Goal: Communication & Community: Answer question/provide support

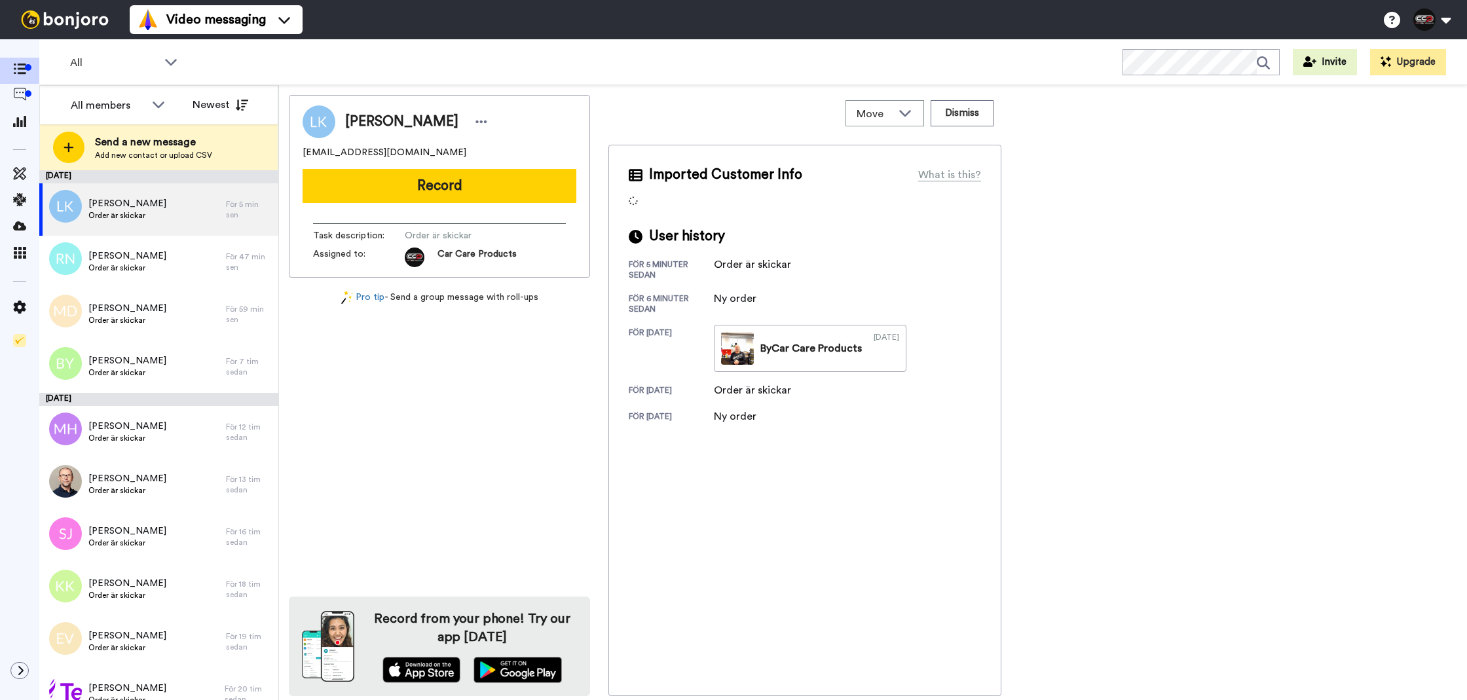
drag, startPoint x: 496, startPoint y: 216, endPoint x: 504, endPoint y: 206, distance: 12.6
click at [496, 215] on div "Task description : Order är skickar Assigned to: Car Care Products" at bounding box center [439, 240] width 274 height 54
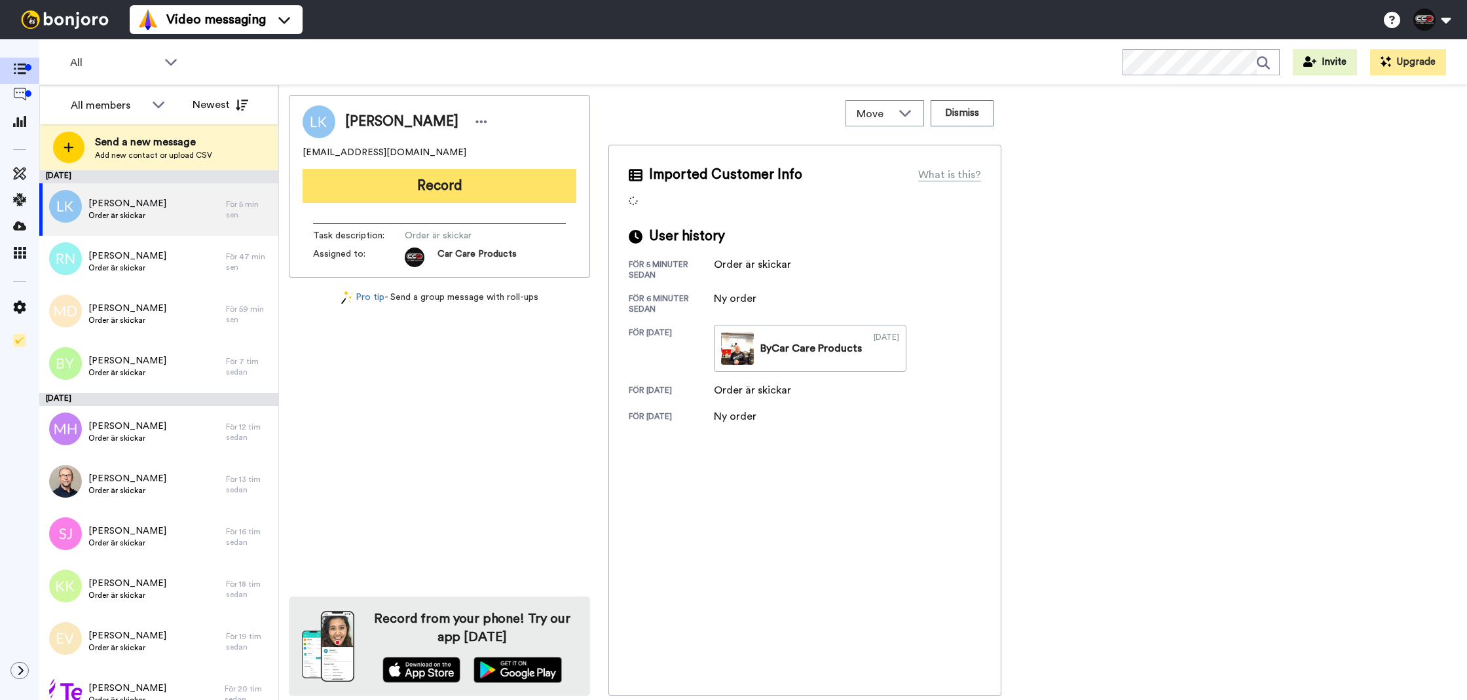
click at [511, 198] on button "Record" at bounding box center [439, 186] width 274 height 34
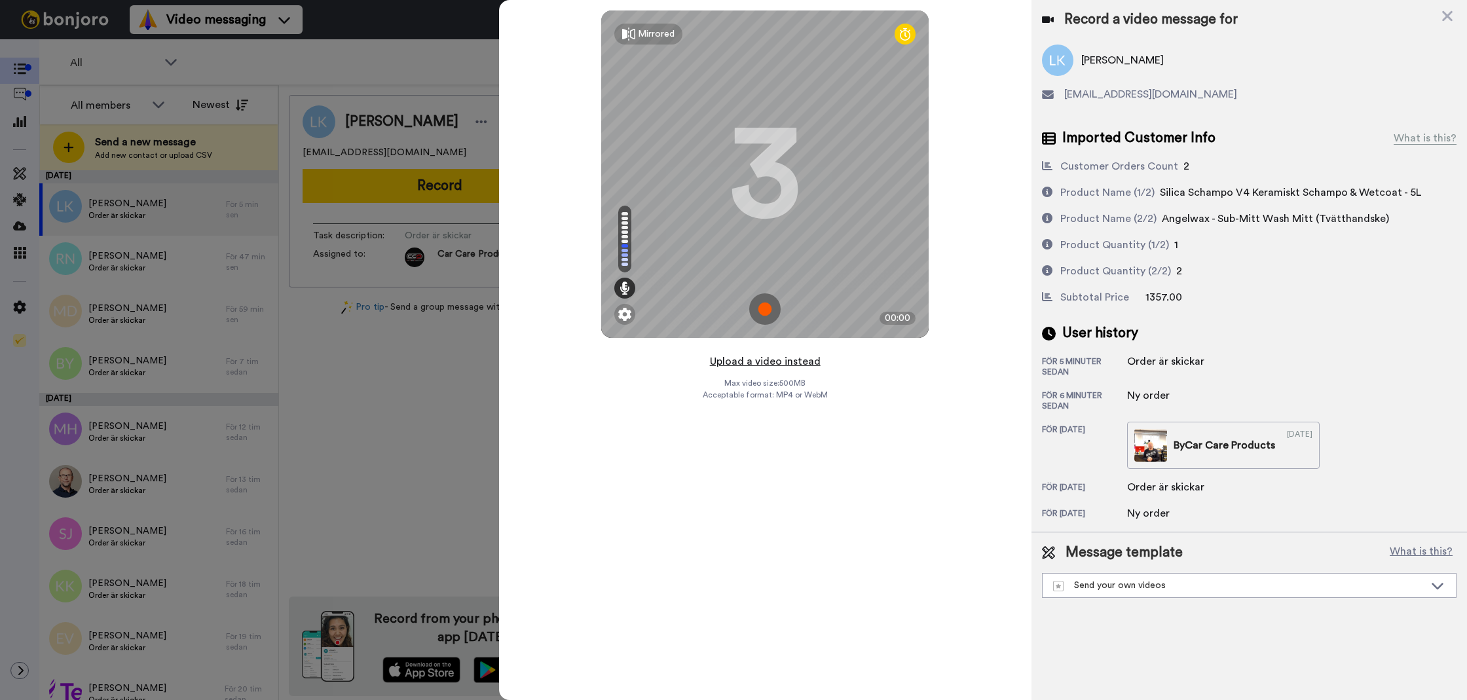
click at [741, 360] on button "Upload a video instead" at bounding box center [765, 361] width 119 height 17
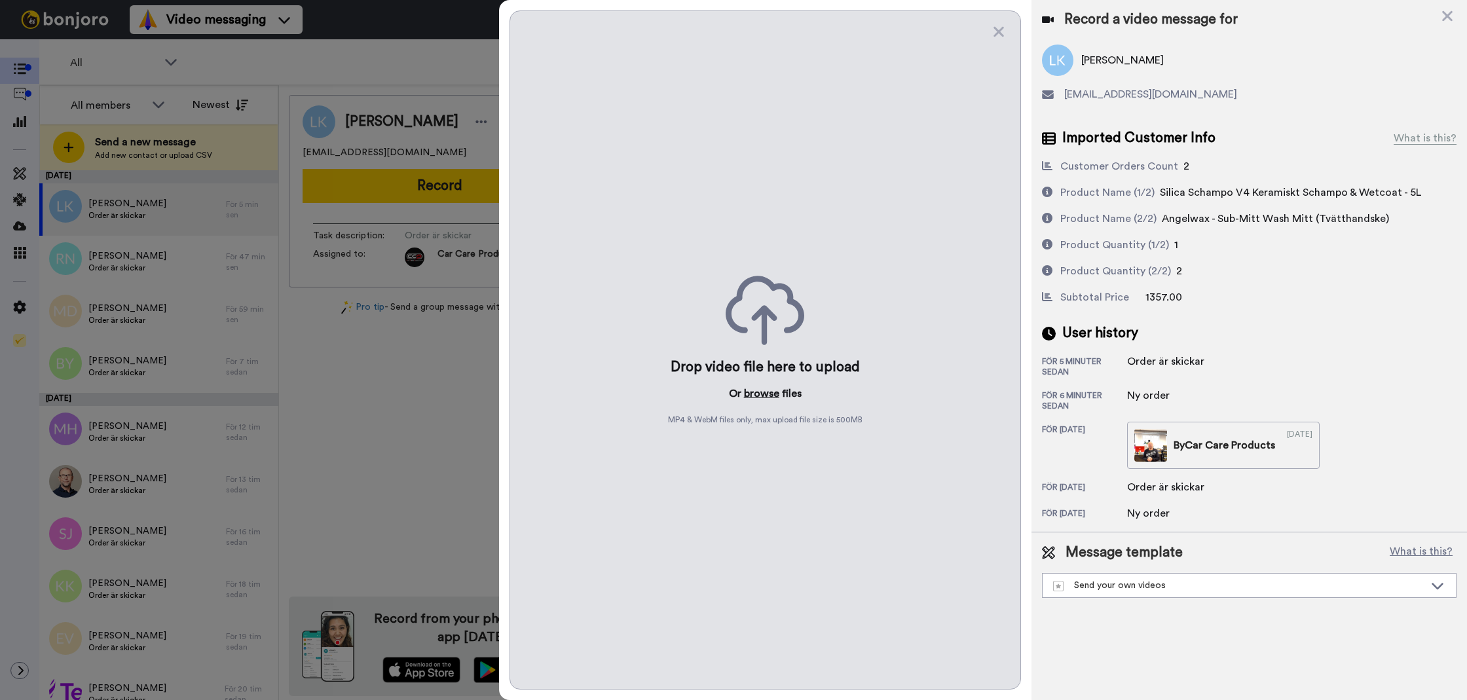
click at [756, 397] on button "browse" at bounding box center [761, 394] width 35 height 16
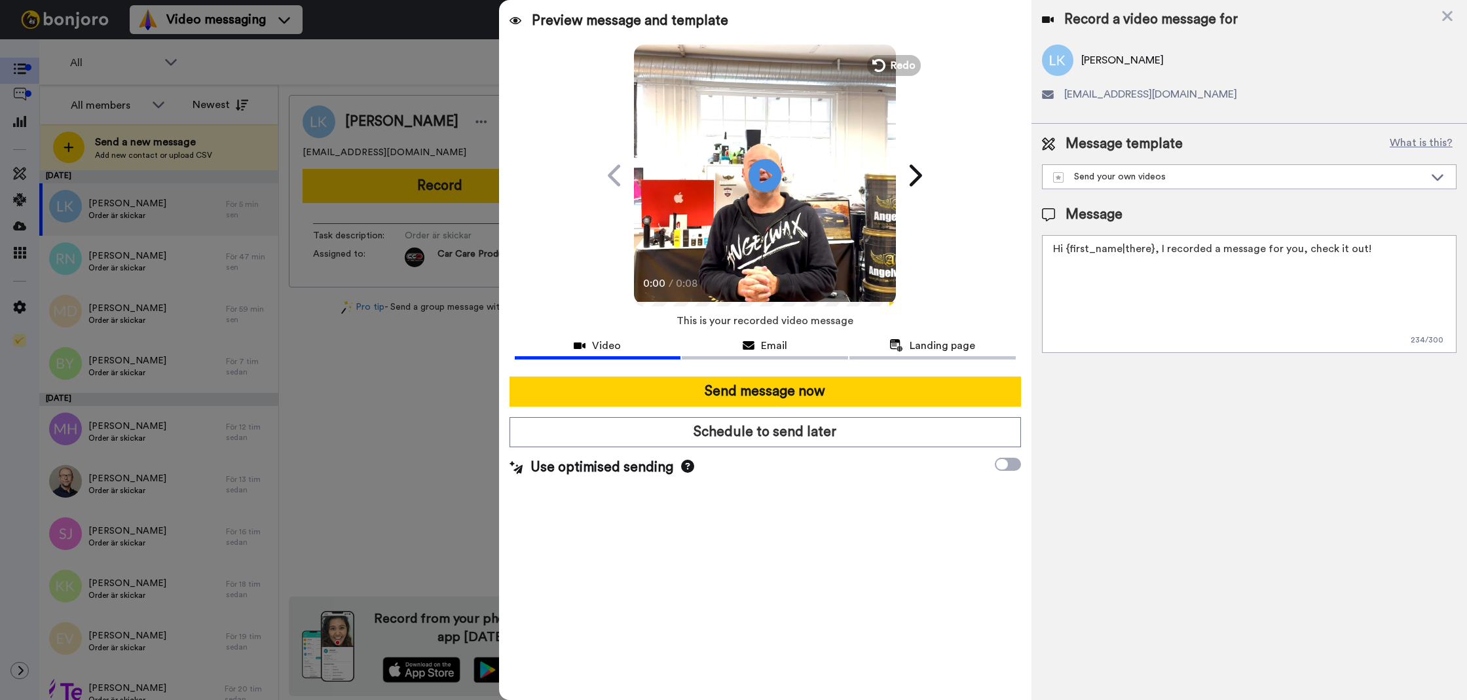
click at [1321, 312] on textarea "Hi {first_name|there}, I recorded a message for you, check it out!" at bounding box center [1249, 294] width 414 height 118
paste textarea
paste textarea "T"
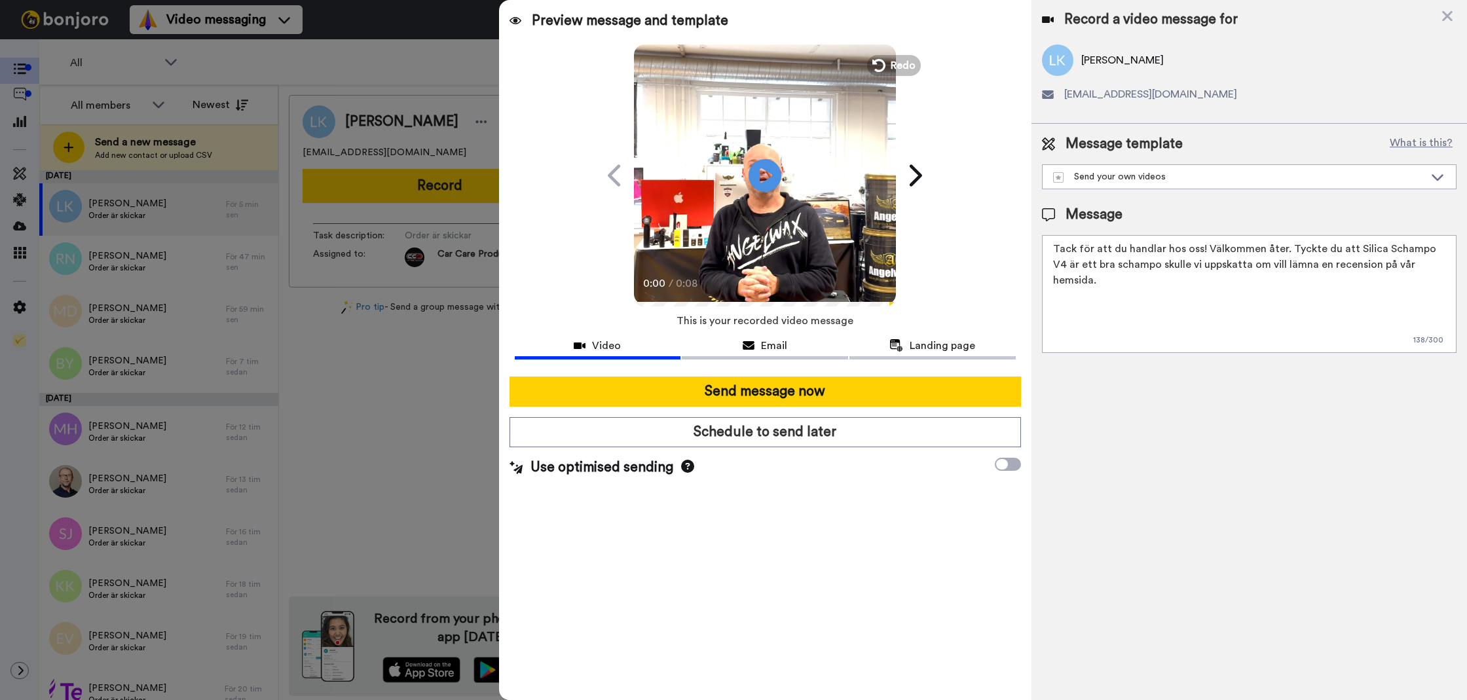
click at [1312, 255] on textarea "Tack för att du handlar hos oss! Välkommen åter. Tyckte du att Silica Schampo V…" at bounding box center [1249, 294] width 414 height 118
click at [1440, 265] on textarea "Tack för att du handlar hos oss! Välkommen åter. Tycker du att Silica Schampo V…" at bounding box center [1249, 294] width 414 height 118
click at [1262, 263] on textarea "Tack för att du handlar hos oss! Välkommen åter. Tycker du att Silica Schampo V…" at bounding box center [1249, 294] width 414 height 118
click at [1218, 314] on textarea "Tack för att du handlar hos oss! Välkommen åter. Tycker du att Silica Schampo V…" at bounding box center [1249, 294] width 414 height 118
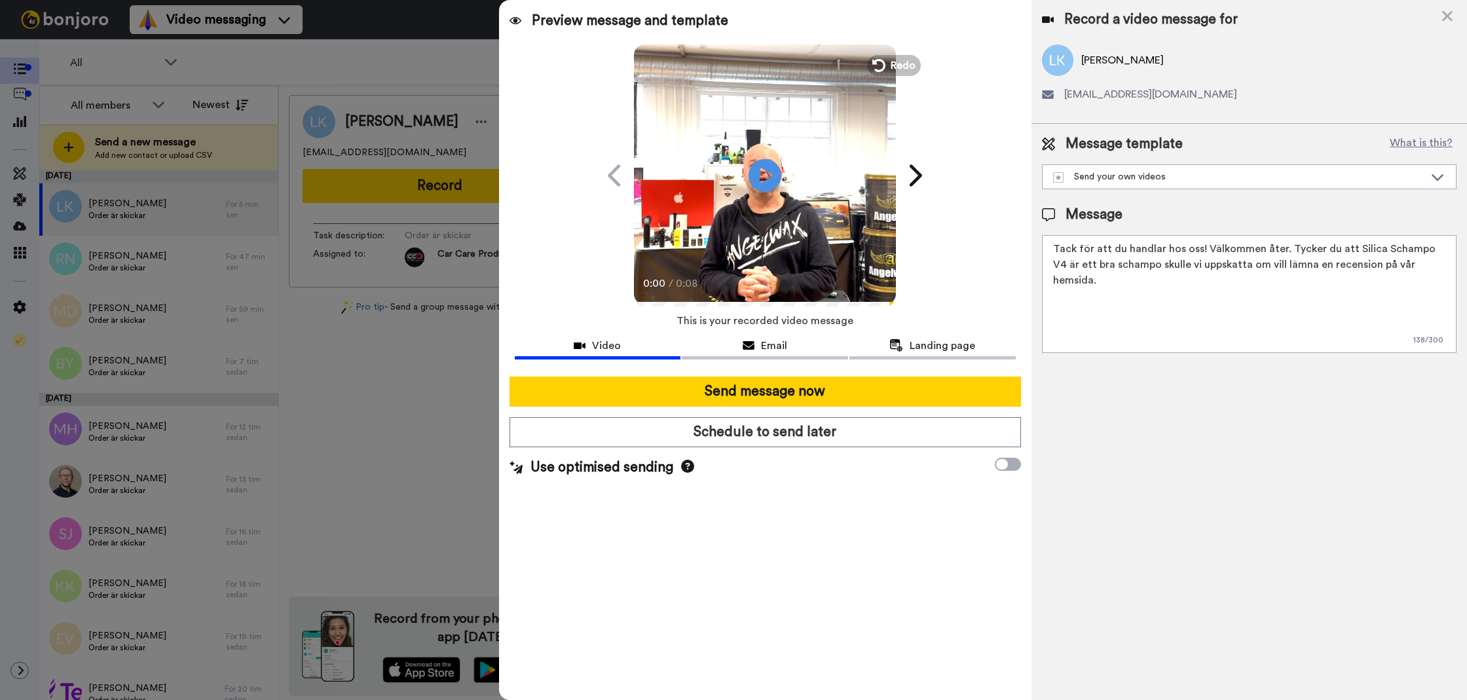
click at [1218, 314] on textarea "Tack för att du handlar hos oss! Välkommen åter. Tycker du att Silica Schampo V…" at bounding box center [1249, 294] width 414 height 118
click at [1163, 390] on div "Record a video message for Leonit Kastrati kastrati04.leonit@gmail.com Message …" at bounding box center [1248, 350] width 435 height 700
click at [1246, 271] on textarea "Tack för att du handlar hos oss! Välkommen åter. Tycker du att Silica Schampo V…" at bounding box center [1249, 294] width 414 height 118
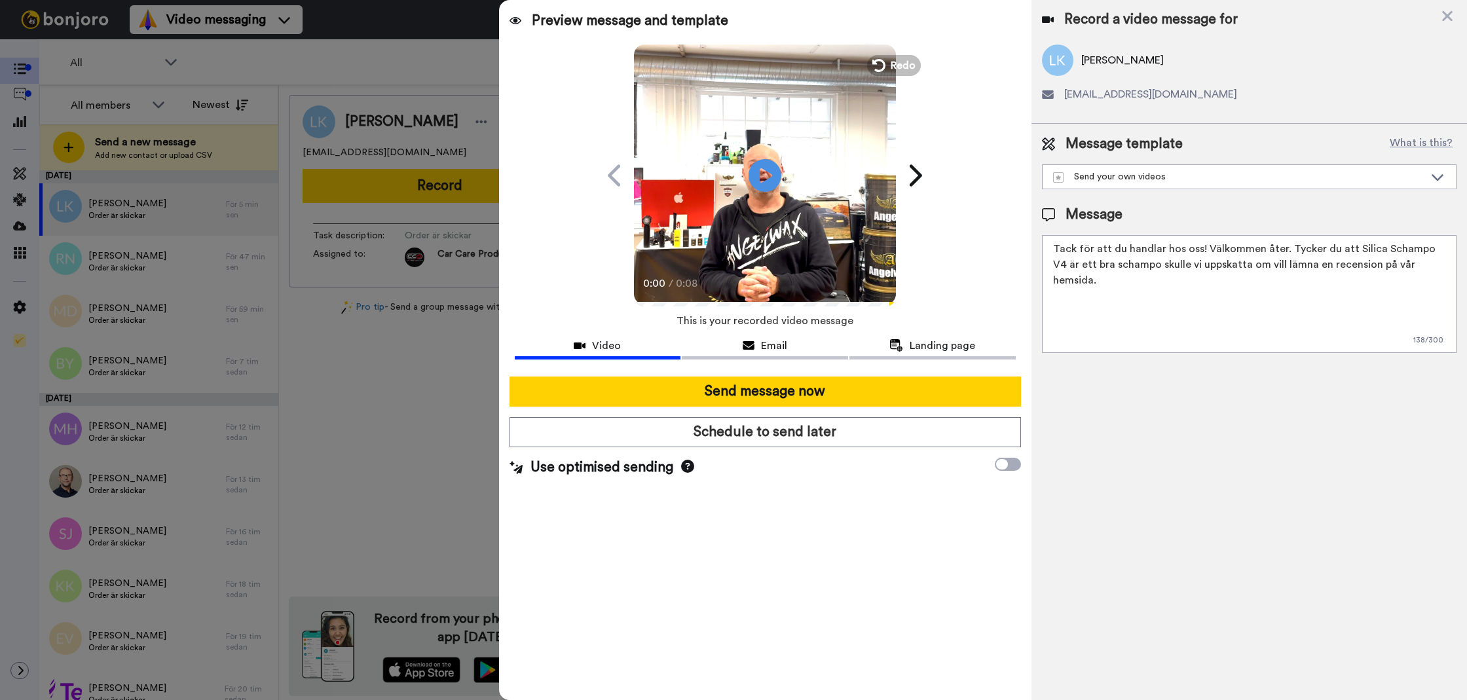
click at [1275, 271] on textarea "Tack för att du handlar hos oss! Välkommen åter. Tycker du att Silica Schampo V…" at bounding box center [1249, 294] width 414 height 118
drag, startPoint x: 1265, startPoint y: 268, endPoint x: 1253, endPoint y: 285, distance: 20.2
click at [1265, 268] on textarea "Tack för att du handlar hos oss! Välkommen åter. Tycker du att Silica Schampo V…" at bounding box center [1249, 294] width 414 height 118
click at [1450, 261] on textarea "Tack för att du handlar hos oss! Välkommen åter. Tycker du att Silica Schampo V…" at bounding box center [1249, 294] width 414 height 118
click at [1146, 305] on textarea "Tack för att du handlar hos oss! Välkommen åter. Tycker du att Silica Schampo V…" at bounding box center [1249, 294] width 414 height 118
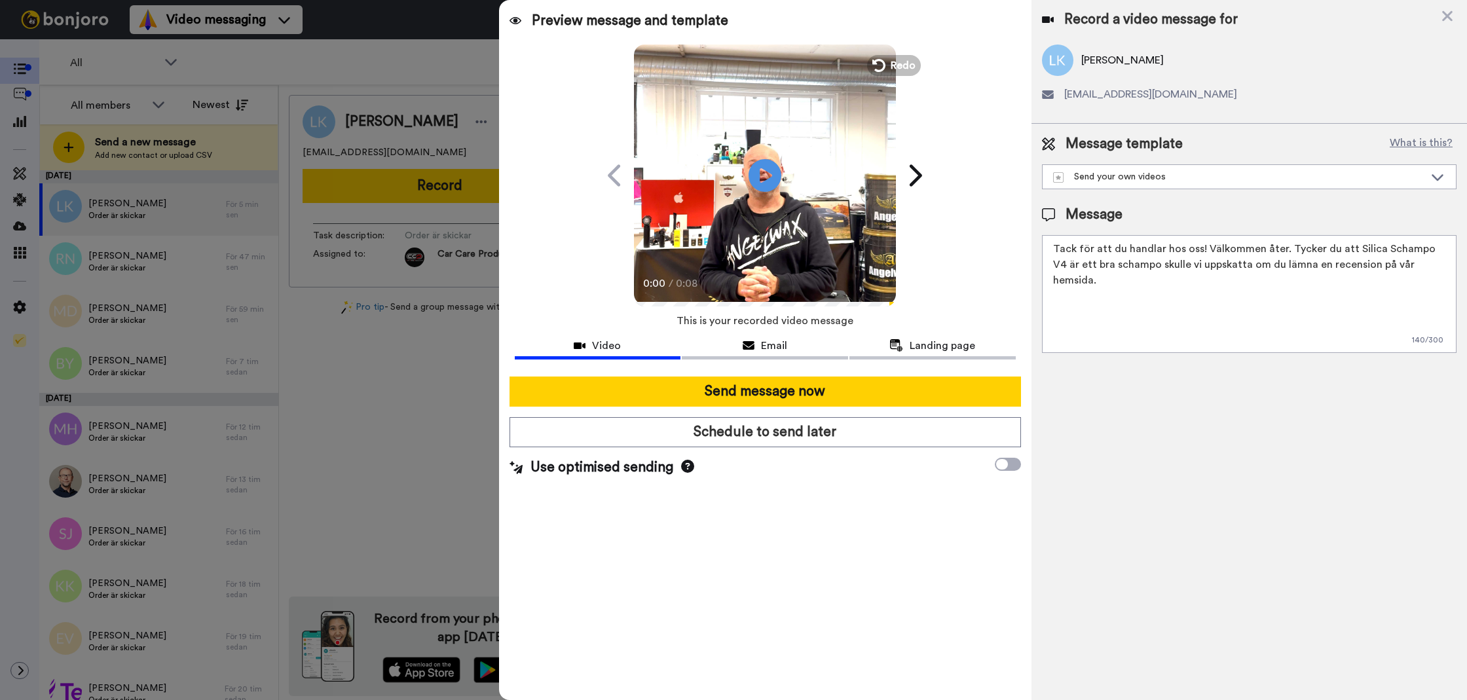
click at [1146, 305] on textarea "Tack för att du handlar hos oss! Välkommen åter. Tycker du att Silica Schampo V…" at bounding box center [1249, 294] width 414 height 118
type textarea "Tack för att du handlar hos oss! Välkommen åter. Tycker du att Silica Schampo V…"
click at [1146, 400] on div "Record a video message for Leonit Kastrati kastrati04.leonit@gmail.com Message …" at bounding box center [1248, 350] width 435 height 700
click at [1440, 282] on textarea "Tack för att du handlar hos oss! Välkommen åter. Tycker du att Silica Schampo V…" at bounding box center [1249, 294] width 414 height 118
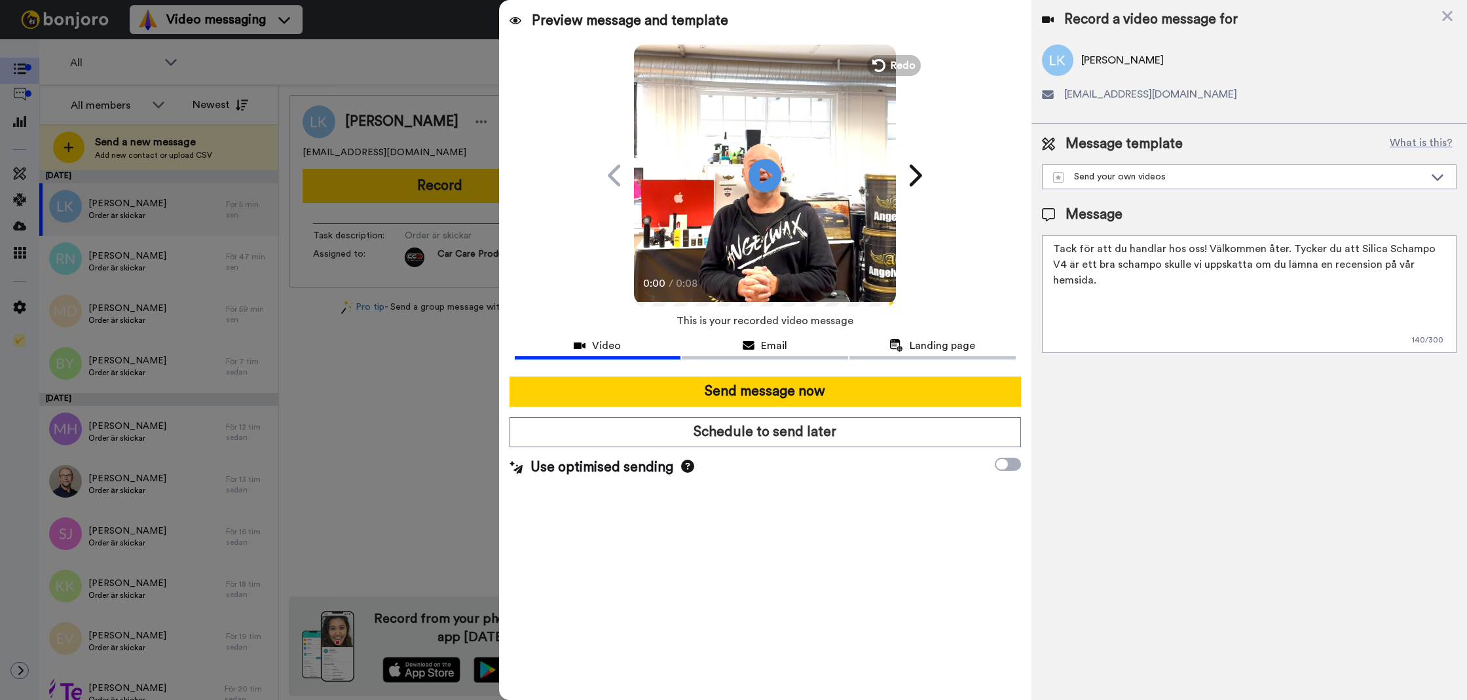
click at [1408, 281] on textarea "Tack för att du handlar hos oss! Välkommen åter. Tycker du att Silica Schampo V…" at bounding box center [1249, 294] width 414 height 118
drag, startPoint x: 1184, startPoint y: 365, endPoint x: 1019, endPoint y: 363, distance: 165.7
click at [1183, 365] on div "Record a video message for Leonit Kastrati kastrati04.leonit@gmail.com Message …" at bounding box center [1248, 350] width 435 height 700
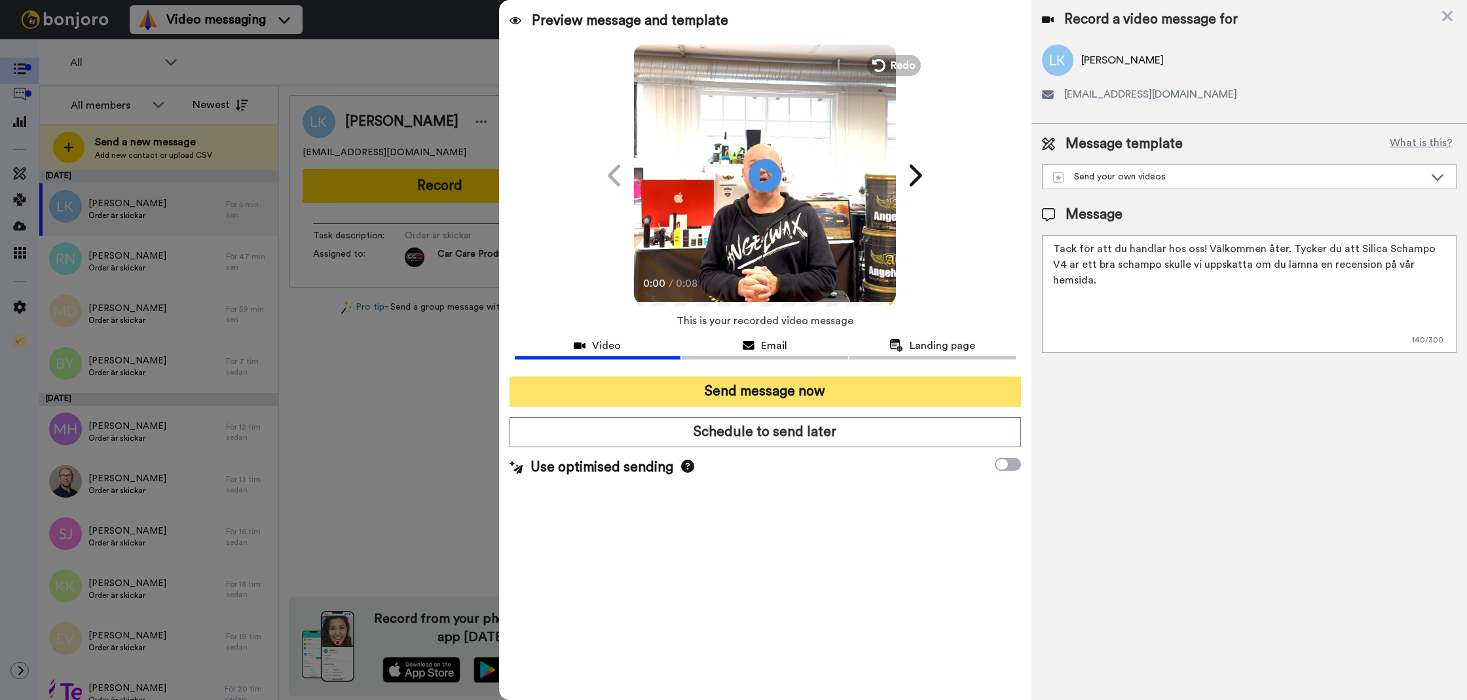
click at [833, 387] on button "Send message now" at bounding box center [764, 391] width 511 height 30
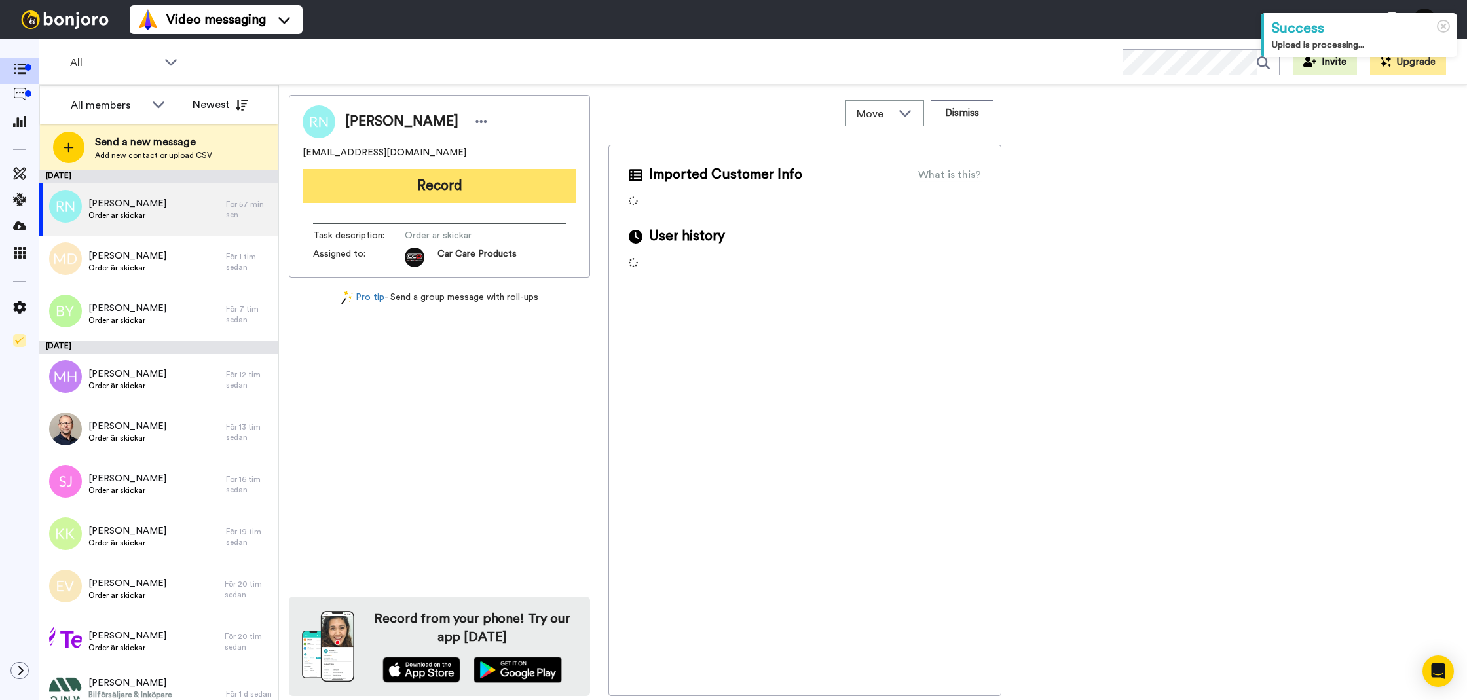
click at [386, 196] on button "Record" at bounding box center [439, 186] width 274 height 34
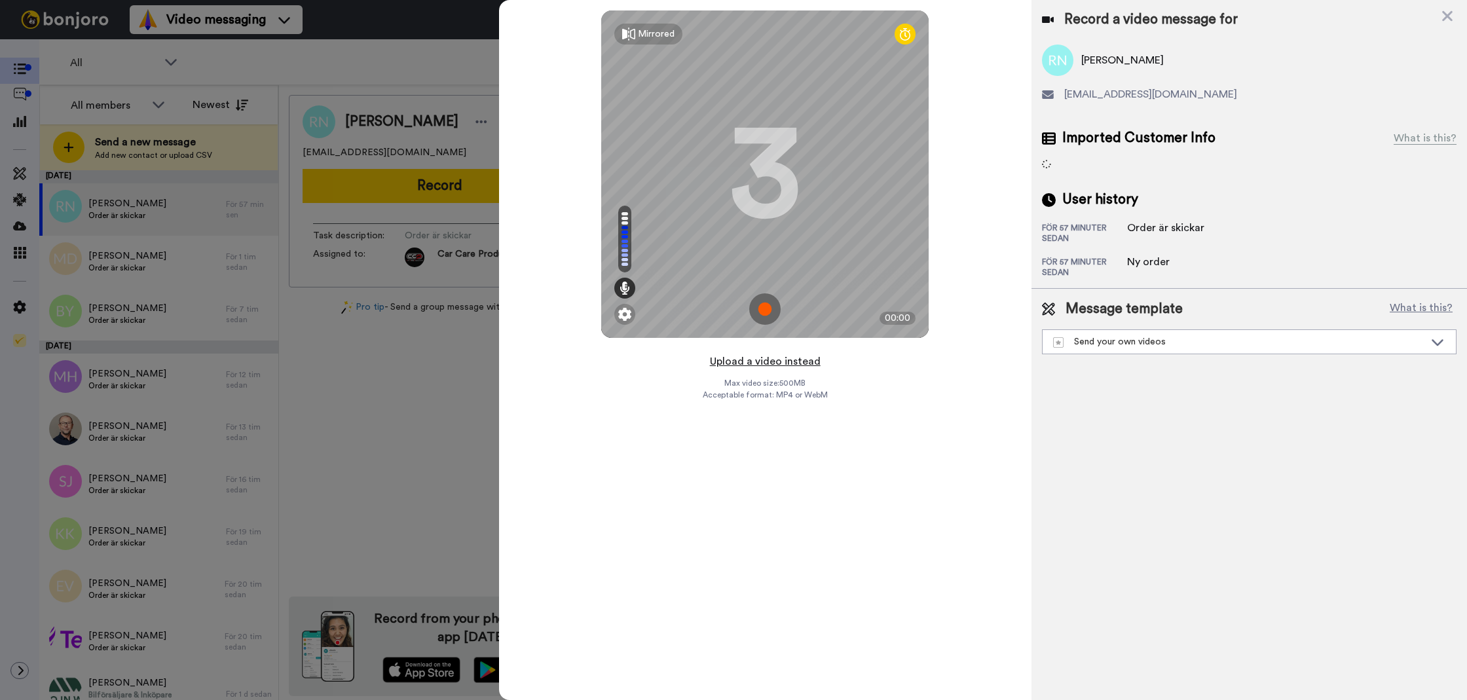
click at [783, 360] on button "Upload a video instead" at bounding box center [765, 361] width 119 height 17
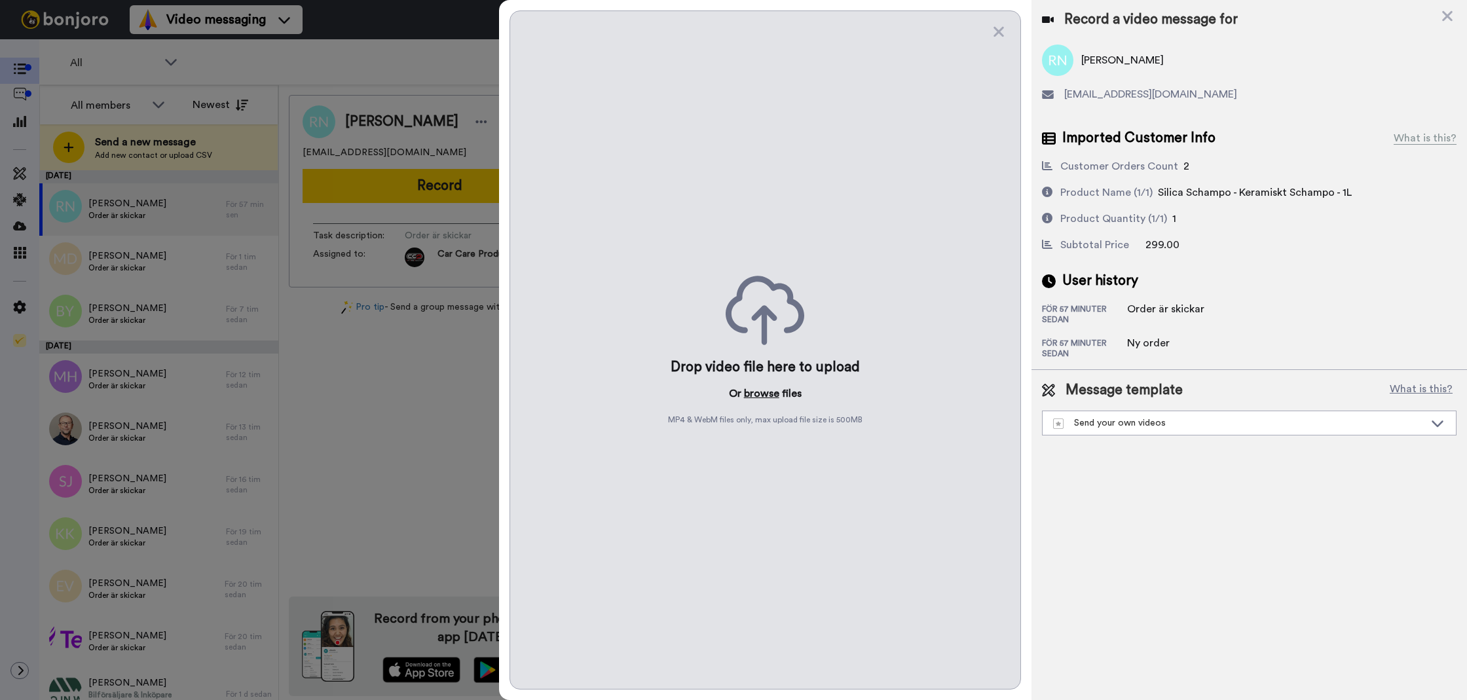
click at [758, 392] on button "browse" at bounding box center [761, 394] width 35 height 16
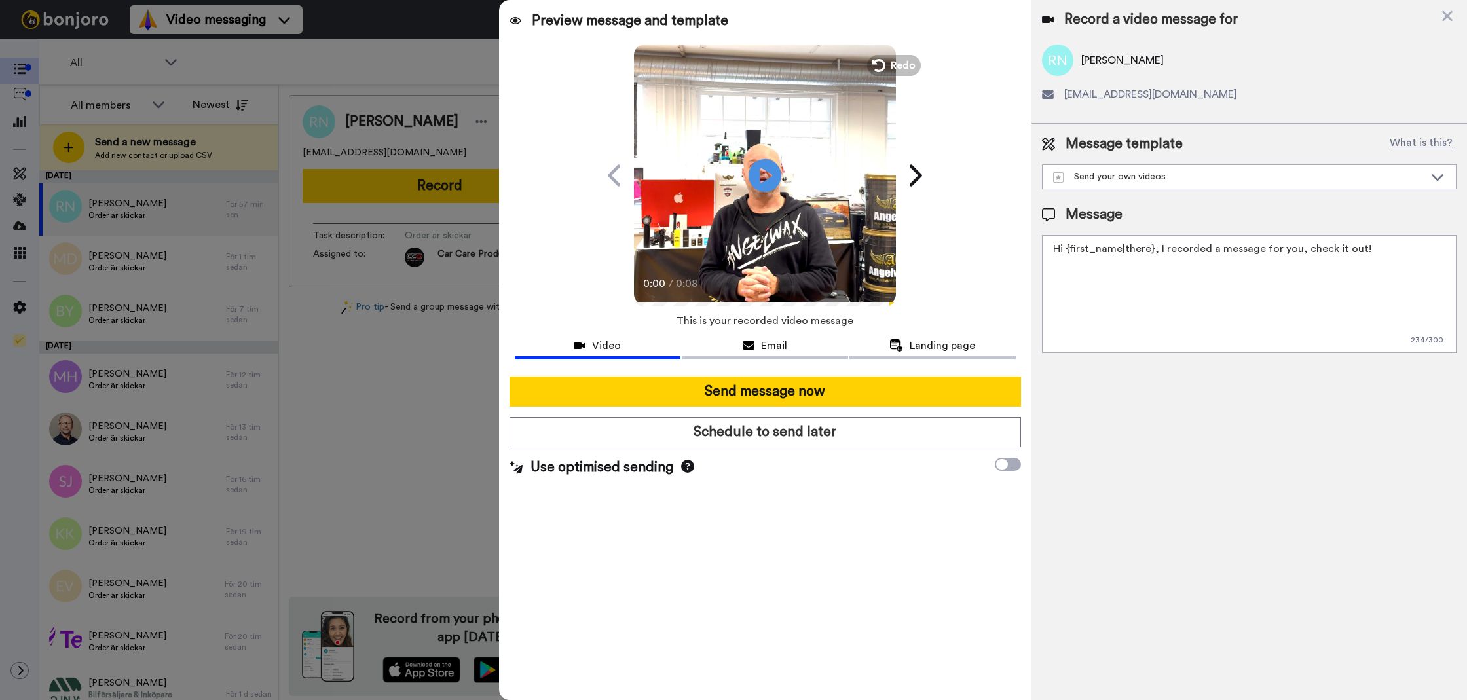
click at [1179, 315] on textarea "Hi {first_name|there}, I recorded a message for you, check it out!" at bounding box center [1249, 294] width 414 height 118
paste textarea "Tack för att du handlar hos oss! Välkommen åter. Tycker du att Silica Schampo V…"
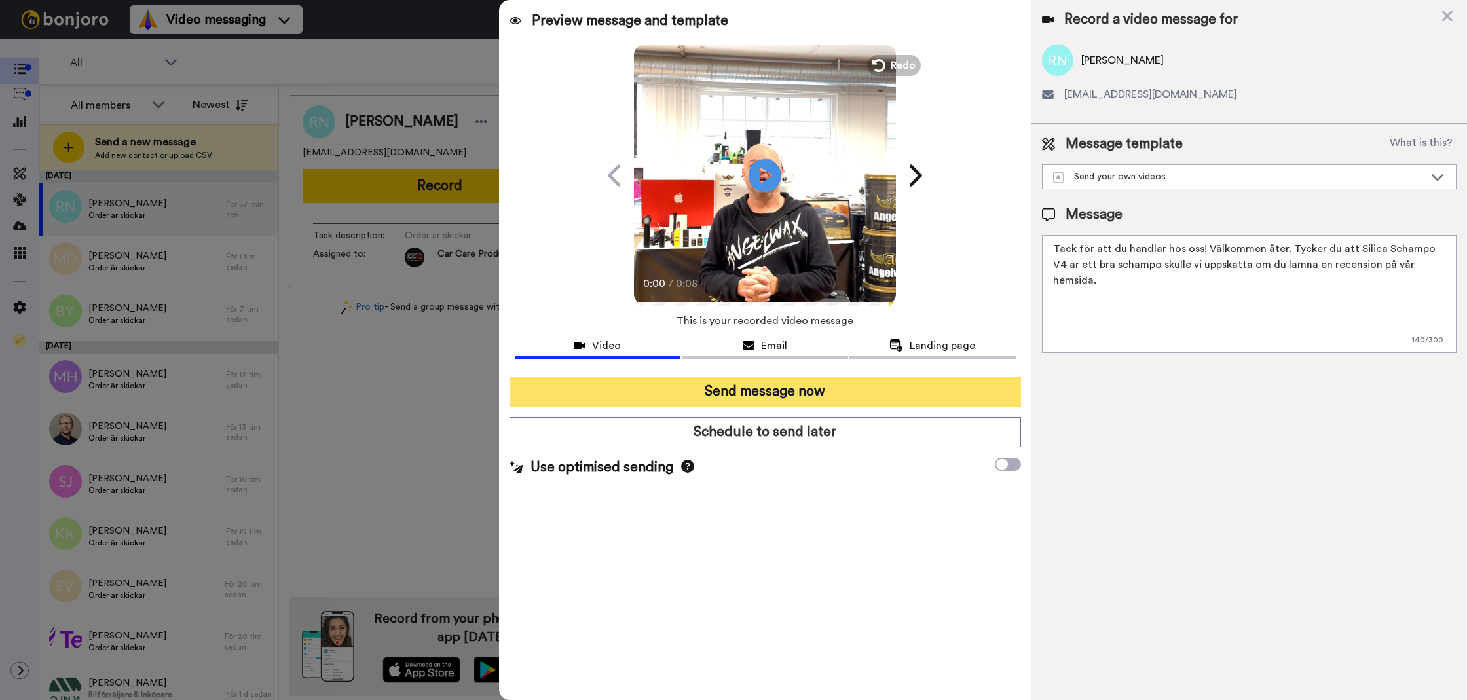
type textarea "Tack för att du handlar hos oss! Välkommen åter. Tycker du att Silica Schampo V…"
click at [847, 379] on button "Send message now" at bounding box center [764, 391] width 511 height 30
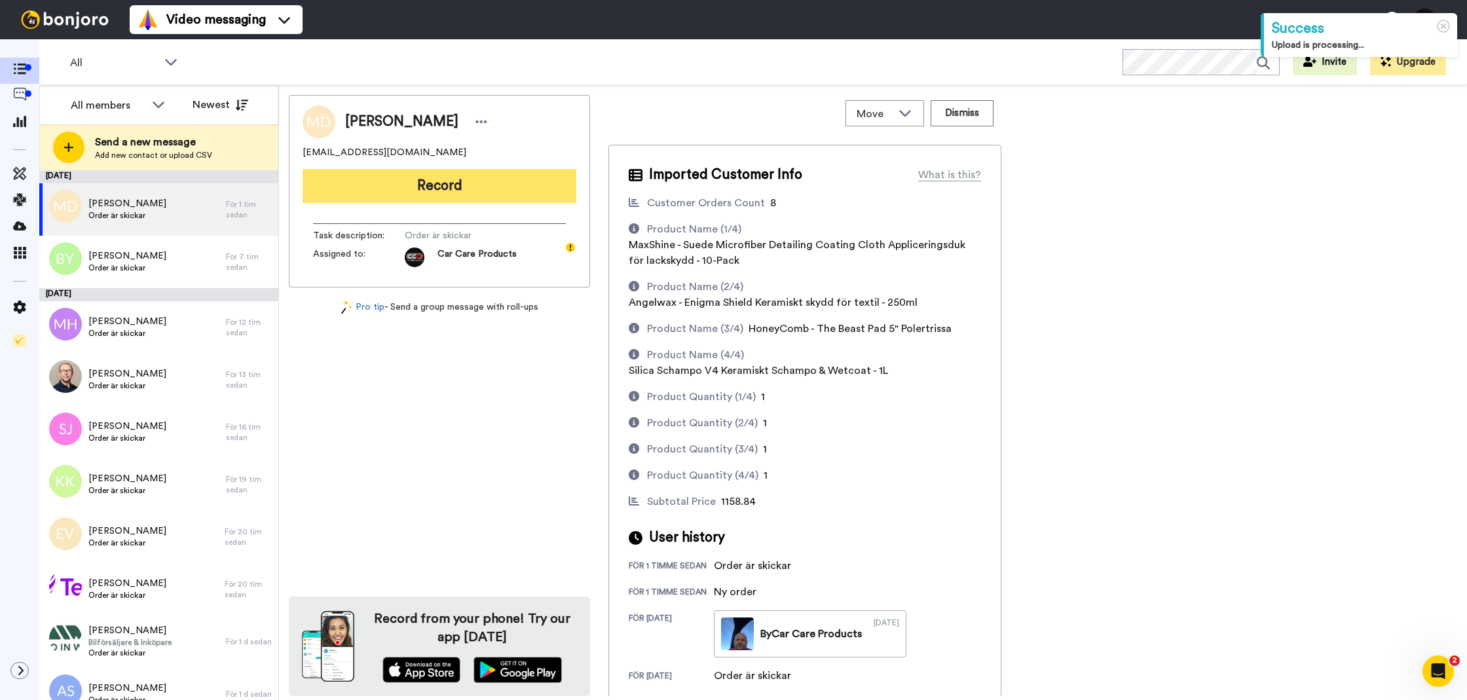
click at [493, 187] on button "Record" at bounding box center [439, 186] width 274 height 34
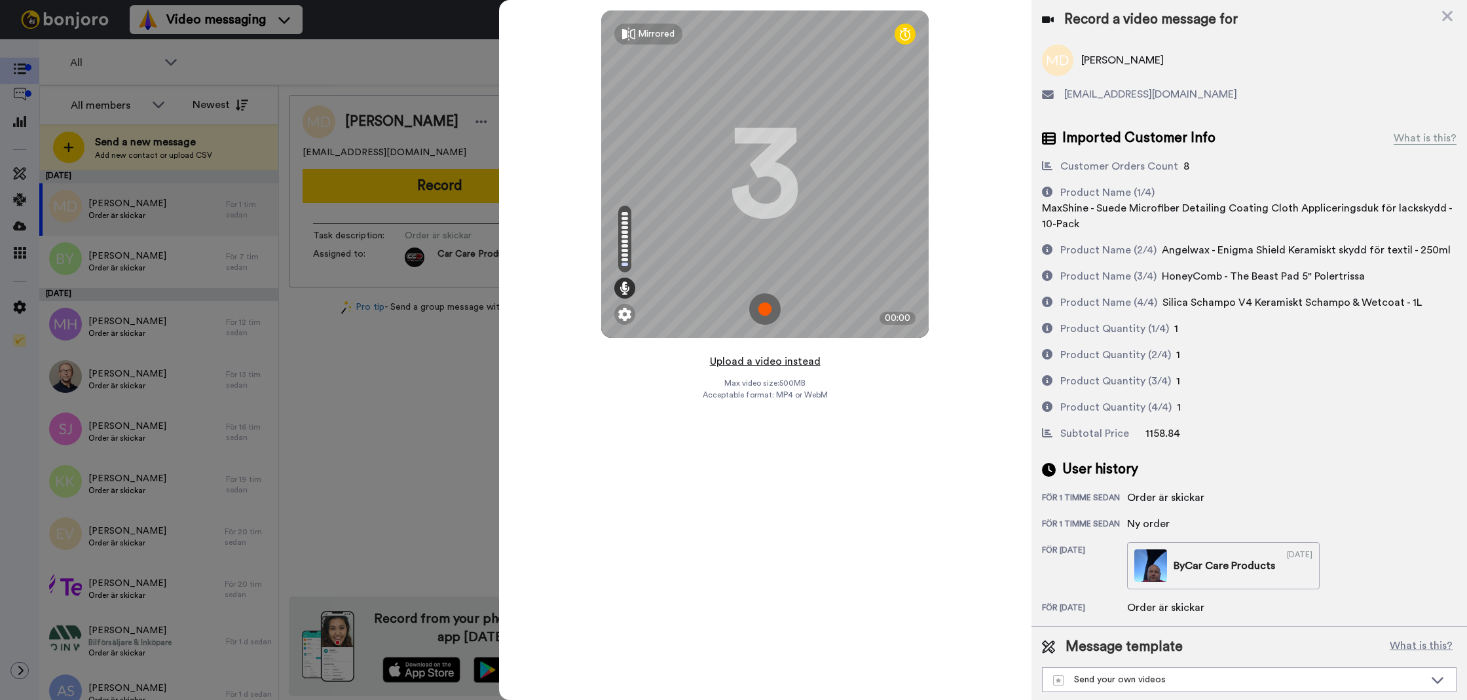
click at [810, 362] on button "Upload a video instead" at bounding box center [765, 361] width 119 height 17
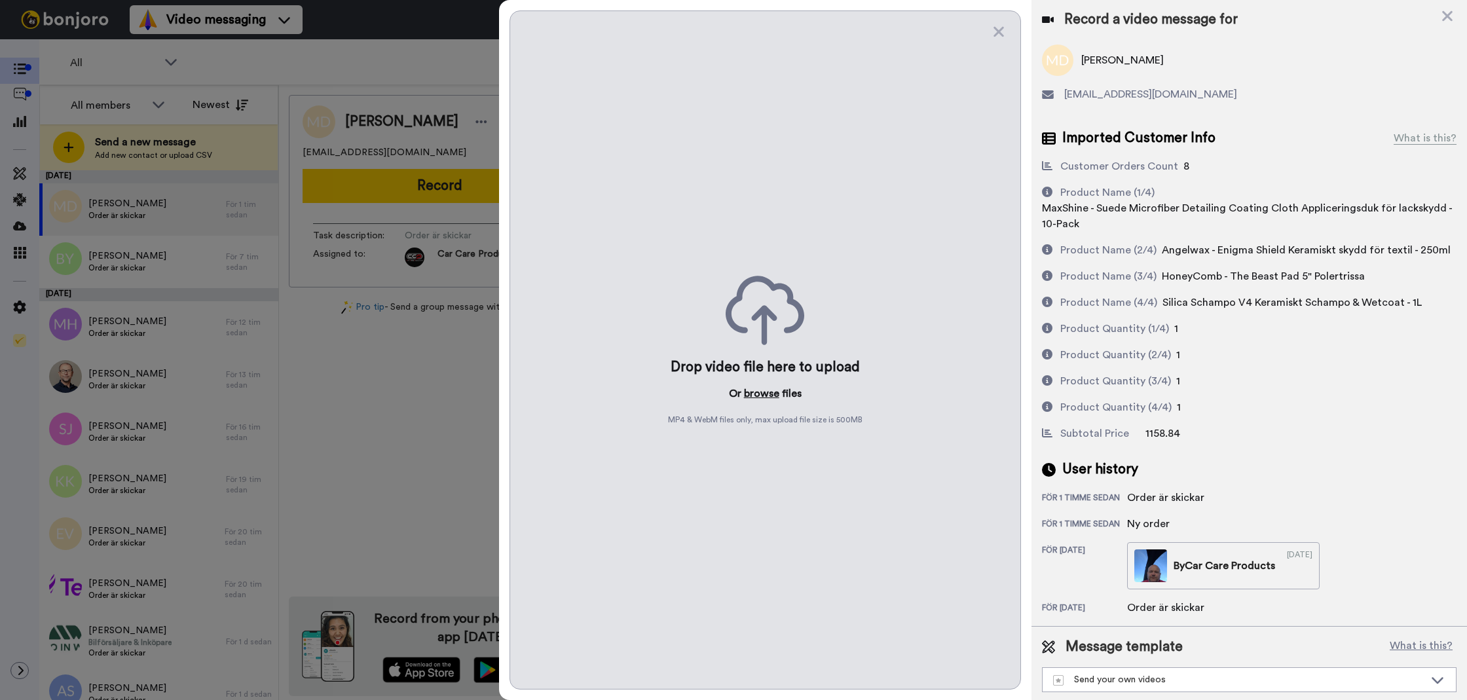
click at [765, 390] on button "browse" at bounding box center [761, 394] width 35 height 16
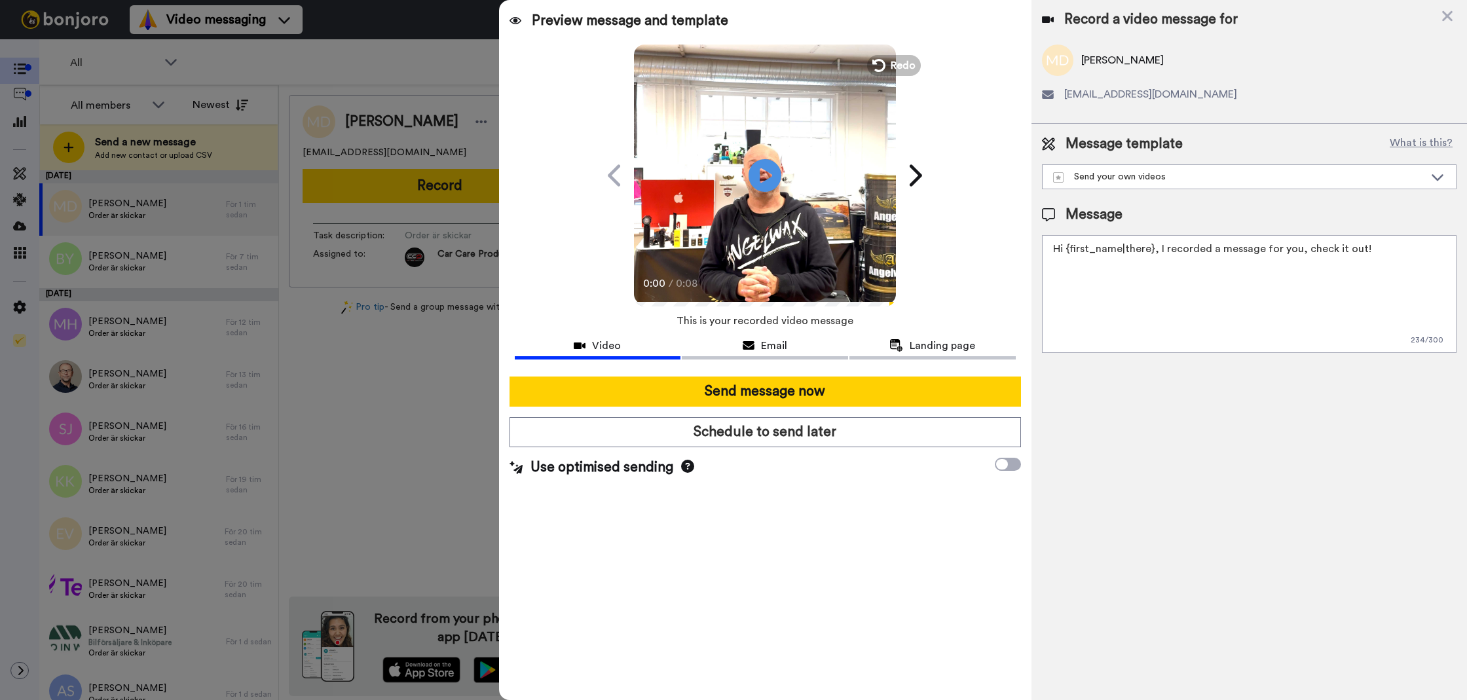
click at [1137, 305] on textarea "Hi {first_name|there}, I recorded a message for you, check it out!" at bounding box center [1249, 294] width 414 height 118
click at [1137, 304] on textarea "Hi {first_name|there}, I recorded a message for you, check it out!" at bounding box center [1249, 294] width 414 height 118
paste textarea "Tack för att du handlar hos oss! Välkommen åter. Tycker du att Silica Schampo V…"
click at [1079, 338] on textarea "Tack för att du handlar hos oss! Välkommen åter. Tycker du att Silica Schampo V…" at bounding box center [1249, 294] width 414 height 118
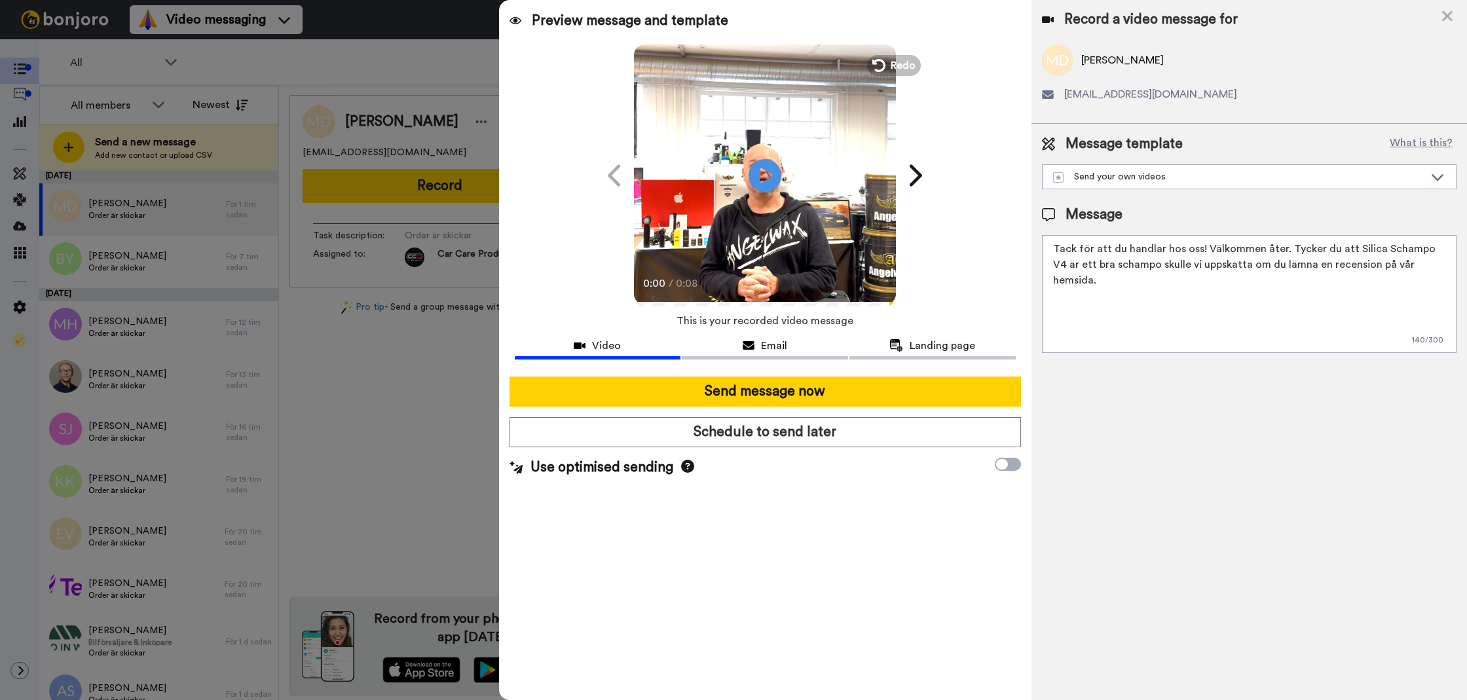
click at [1079, 338] on textarea "Tack för att du handlar hos oss! Välkommen åter. Tycker du att Silica Schampo V…" at bounding box center [1249, 294] width 414 height 118
type textarea "Tack för att du handlar hos oss! Välkommen åter. Tycker du att Silica Schampo V…"
drag, startPoint x: 1110, startPoint y: 409, endPoint x: 1050, endPoint y: 396, distance: 61.5
click at [1104, 408] on div "Record a video message for Mona Dissler moneylake107@gmail.com Message template…" at bounding box center [1248, 350] width 435 height 700
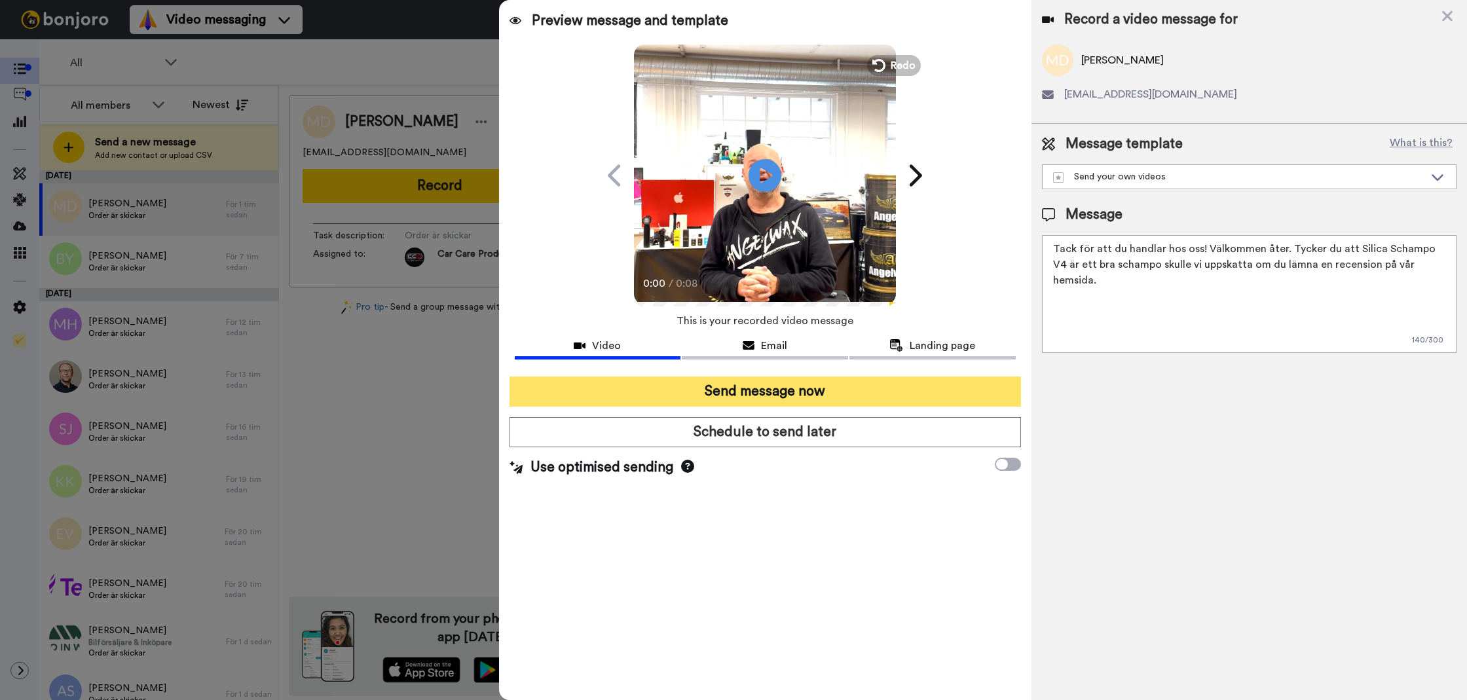
click at [869, 390] on button "Send message now" at bounding box center [764, 391] width 511 height 30
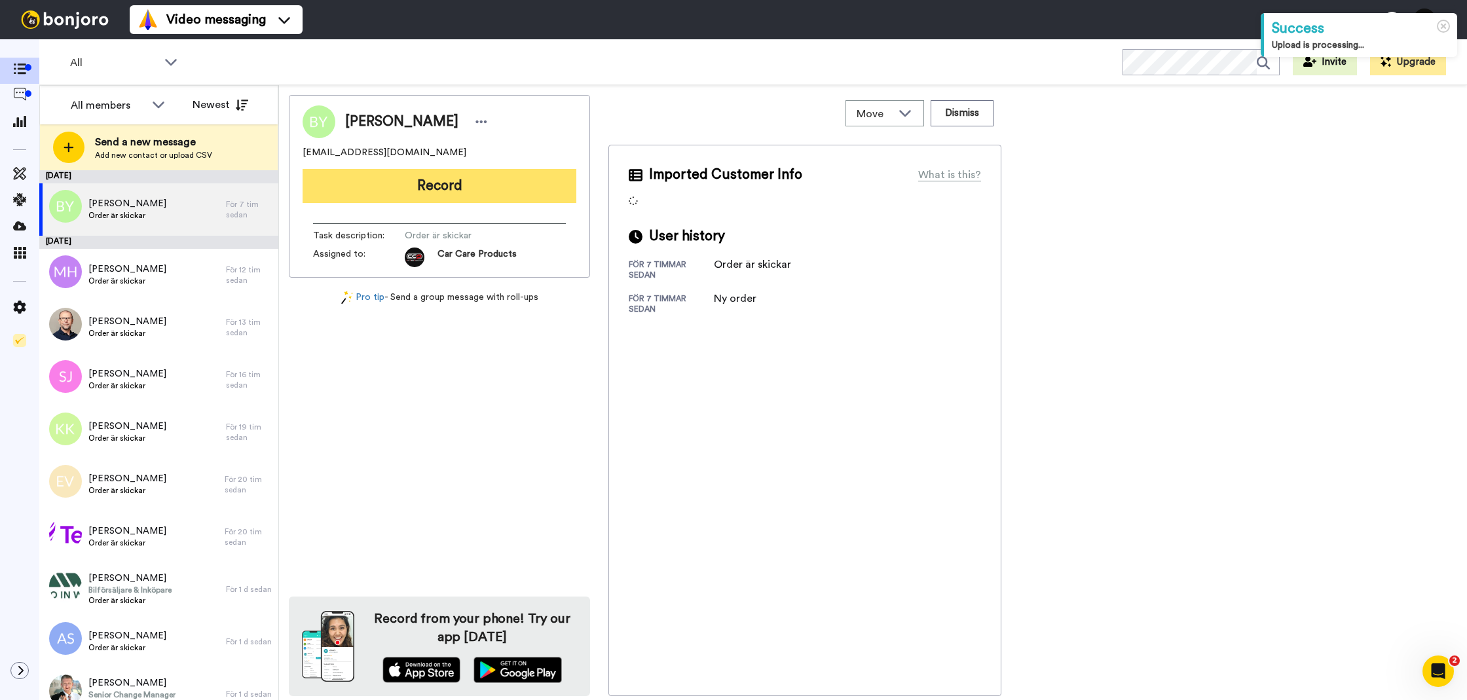
click at [483, 200] on button "Record" at bounding box center [439, 186] width 274 height 34
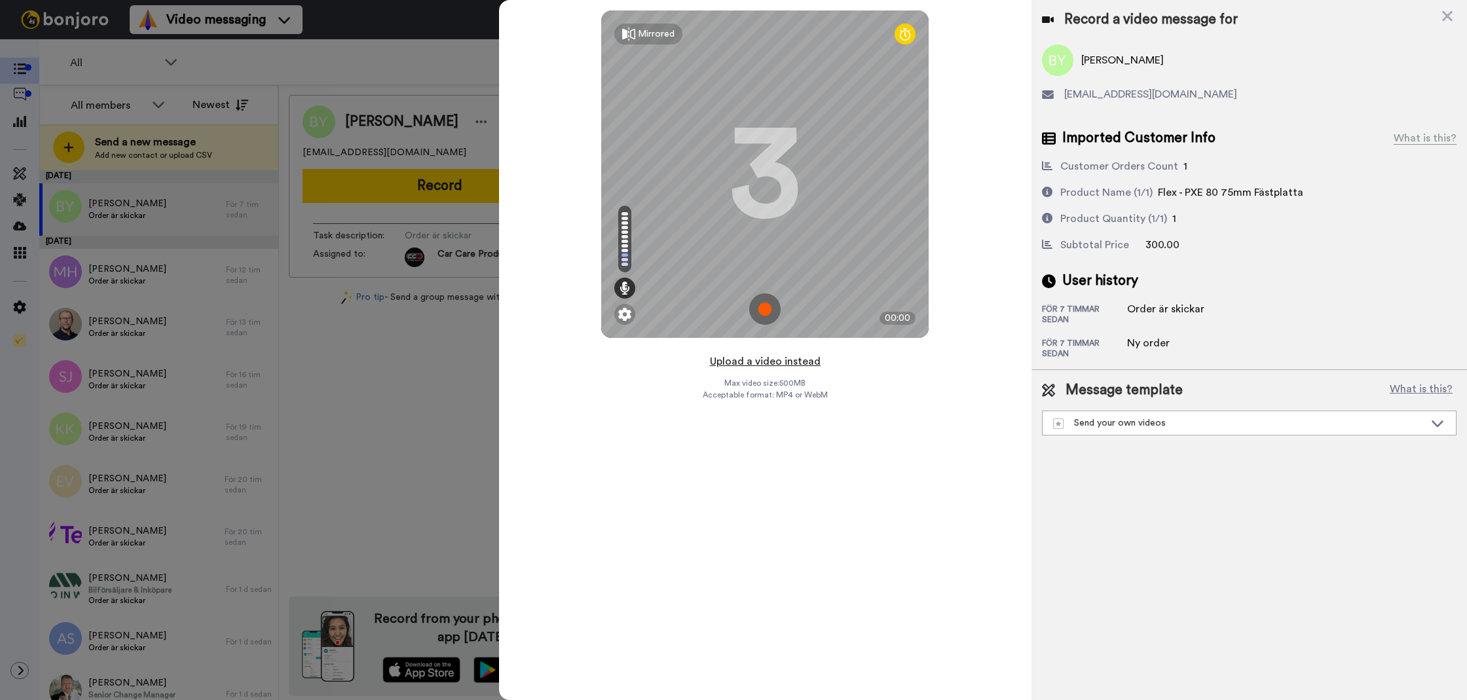
click at [741, 361] on button "Upload a video instead" at bounding box center [765, 361] width 119 height 17
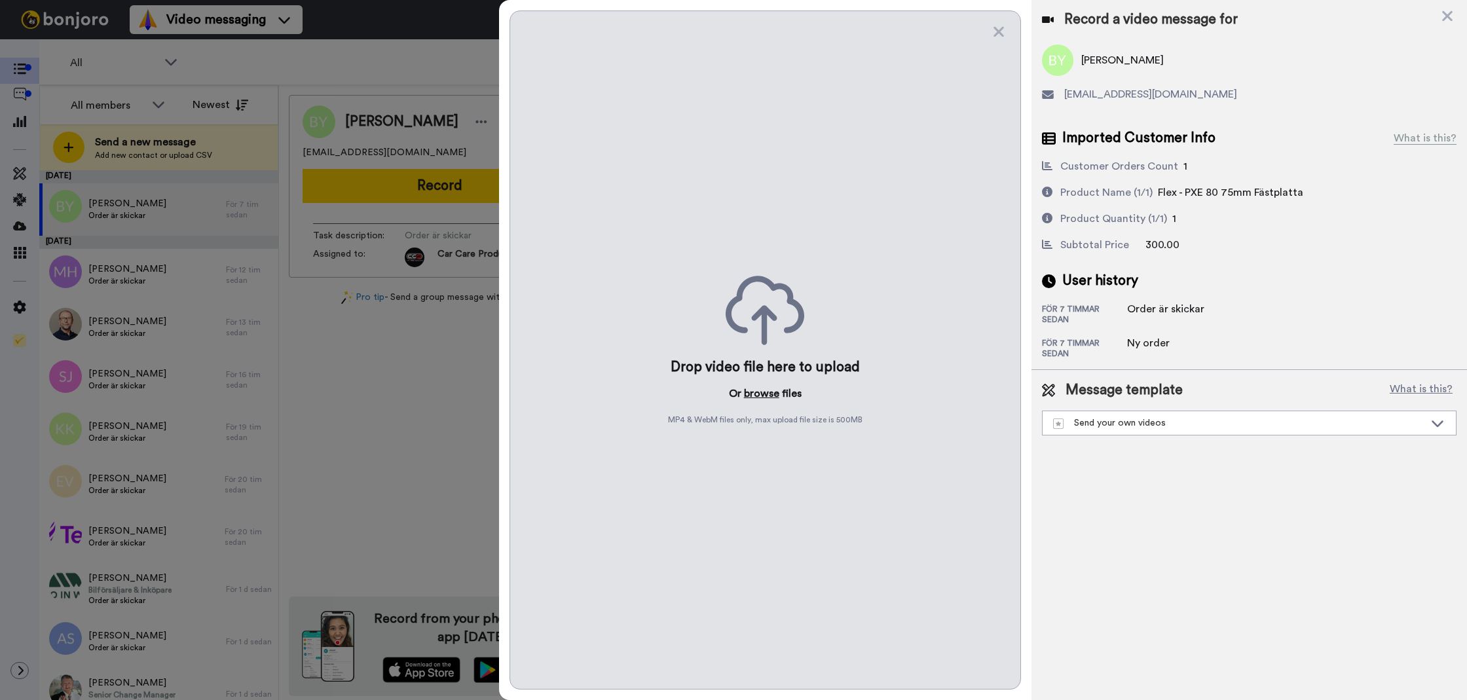
drag, startPoint x: 741, startPoint y: 361, endPoint x: 758, endPoint y: 398, distance: 40.2
click at [775, 384] on div "Drop video file here to upload Or browse files MP4 & WebM files only, max uploa…" at bounding box center [764, 349] width 511 height 679
drag, startPoint x: 736, startPoint y: 410, endPoint x: 767, endPoint y: 392, distance: 35.5
click at [736, 410] on div "Drop video file here to upload Or browse files MP4 & WebM files only, max uploa…" at bounding box center [764, 349] width 511 height 679
click at [767, 392] on button "browse" at bounding box center [761, 394] width 35 height 16
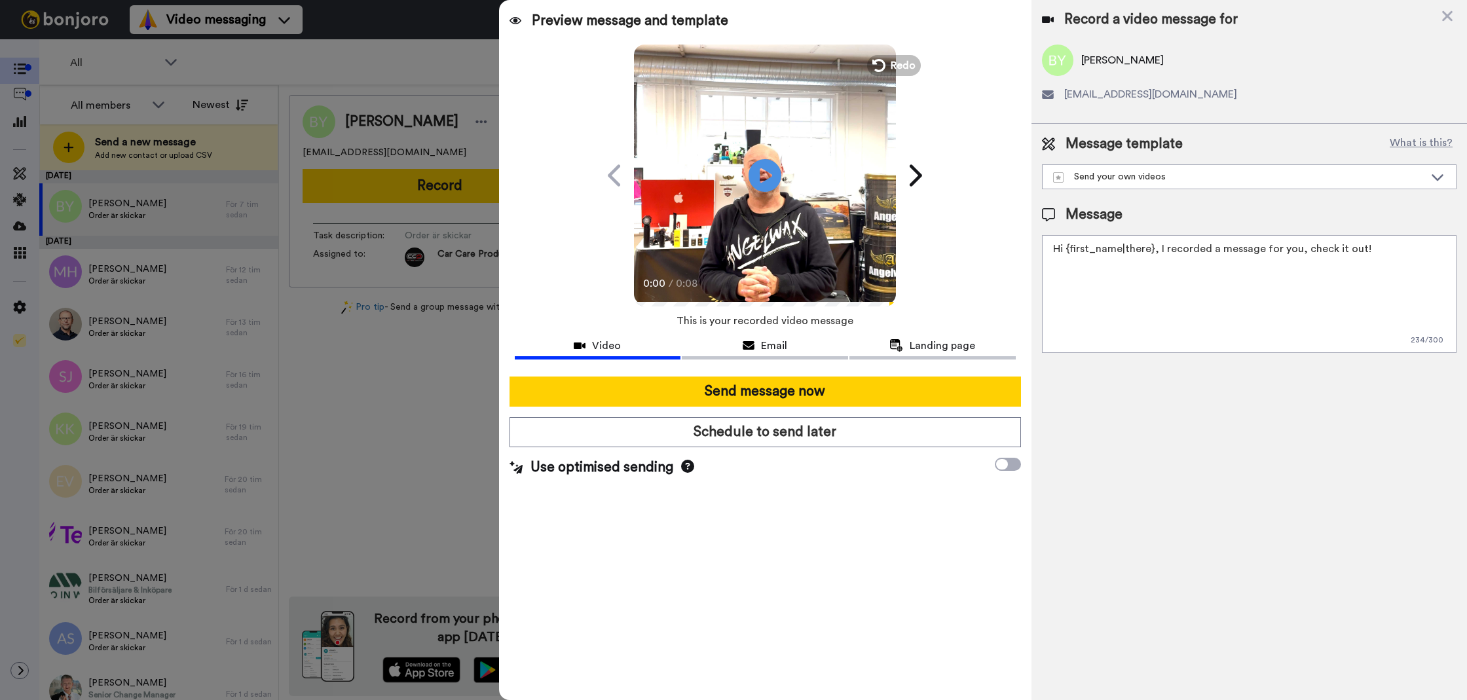
click at [1210, 295] on textarea "Hi {first_name|there}, I recorded a message for you, check it out!" at bounding box center [1249, 294] width 414 height 118
paste textarea "Tack för att du handlar hos oss! Välkommen åter. Tycker du att Silica Schampo V…"
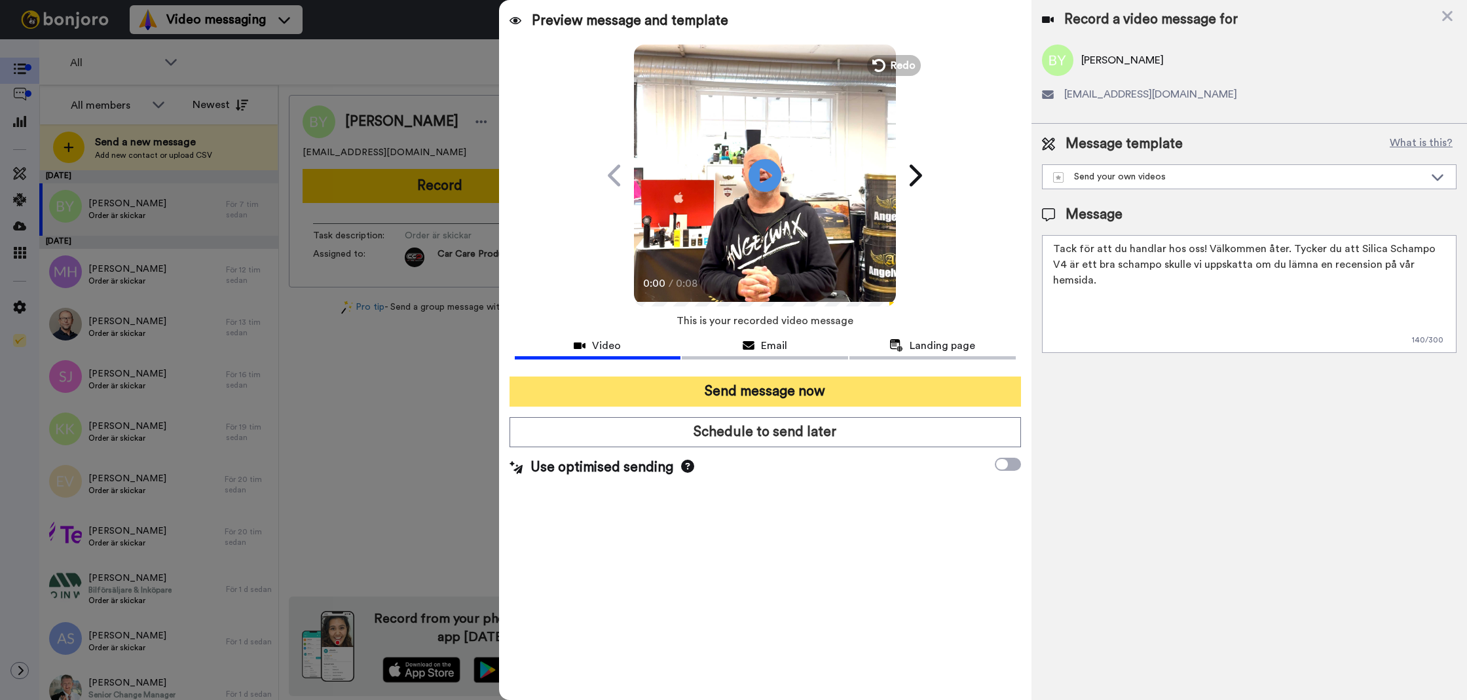
type textarea "Tack för att du handlar hos oss! Välkommen åter. Tycker du att Silica Schampo V…"
click at [879, 380] on button "Send message now" at bounding box center [764, 391] width 511 height 30
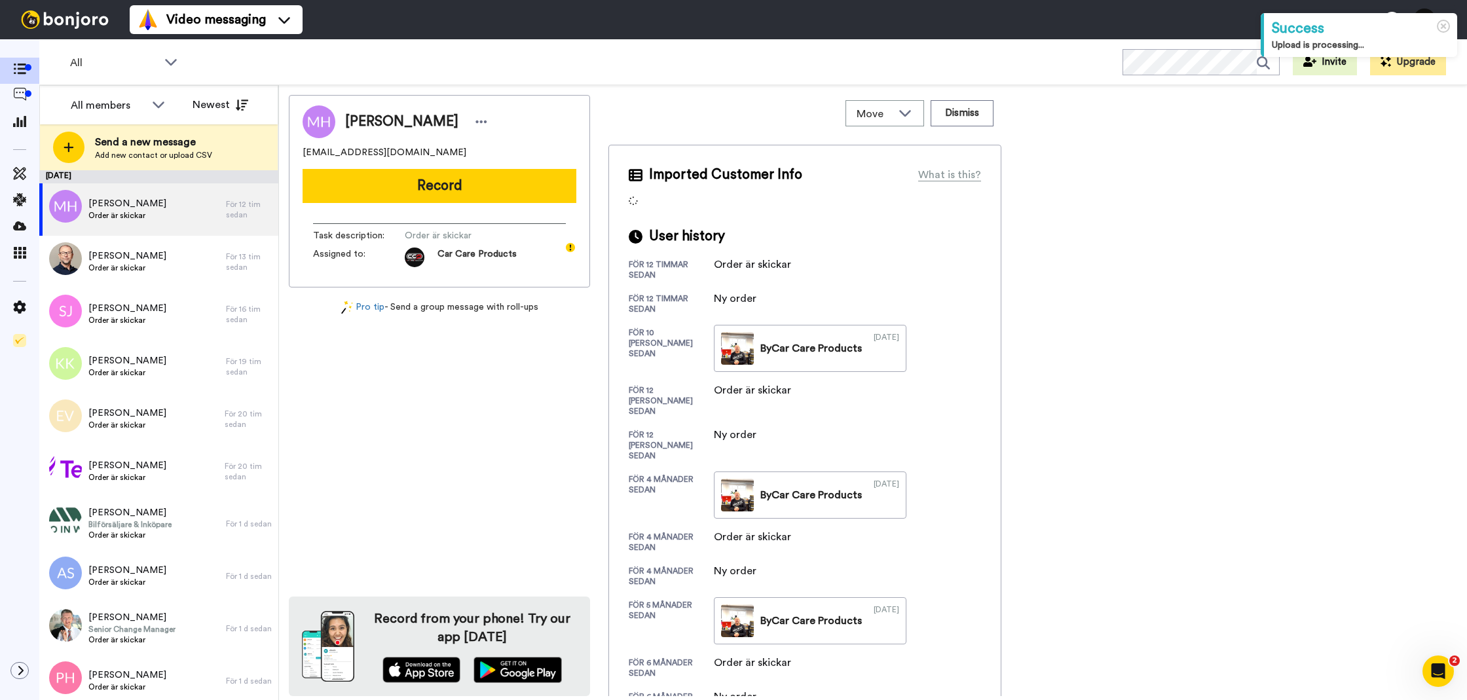
drag, startPoint x: 436, startPoint y: 199, endPoint x: 443, endPoint y: 198, distance: 7.2
click at [436, 199] on button "Record" at bounding box center [439, 186] width 274 height 34
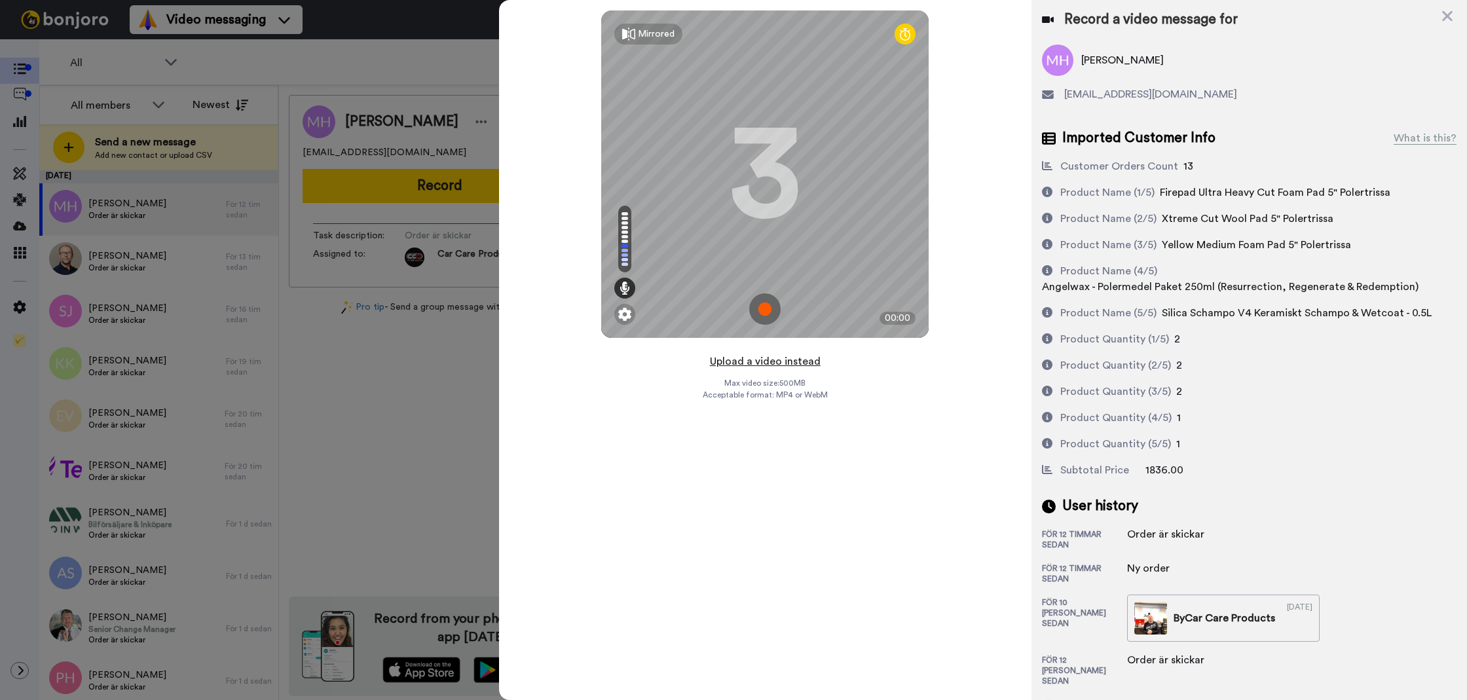
click at [780, 363] on button "Upload a video instead" at bounding box center [765, 361] width 119 height 17
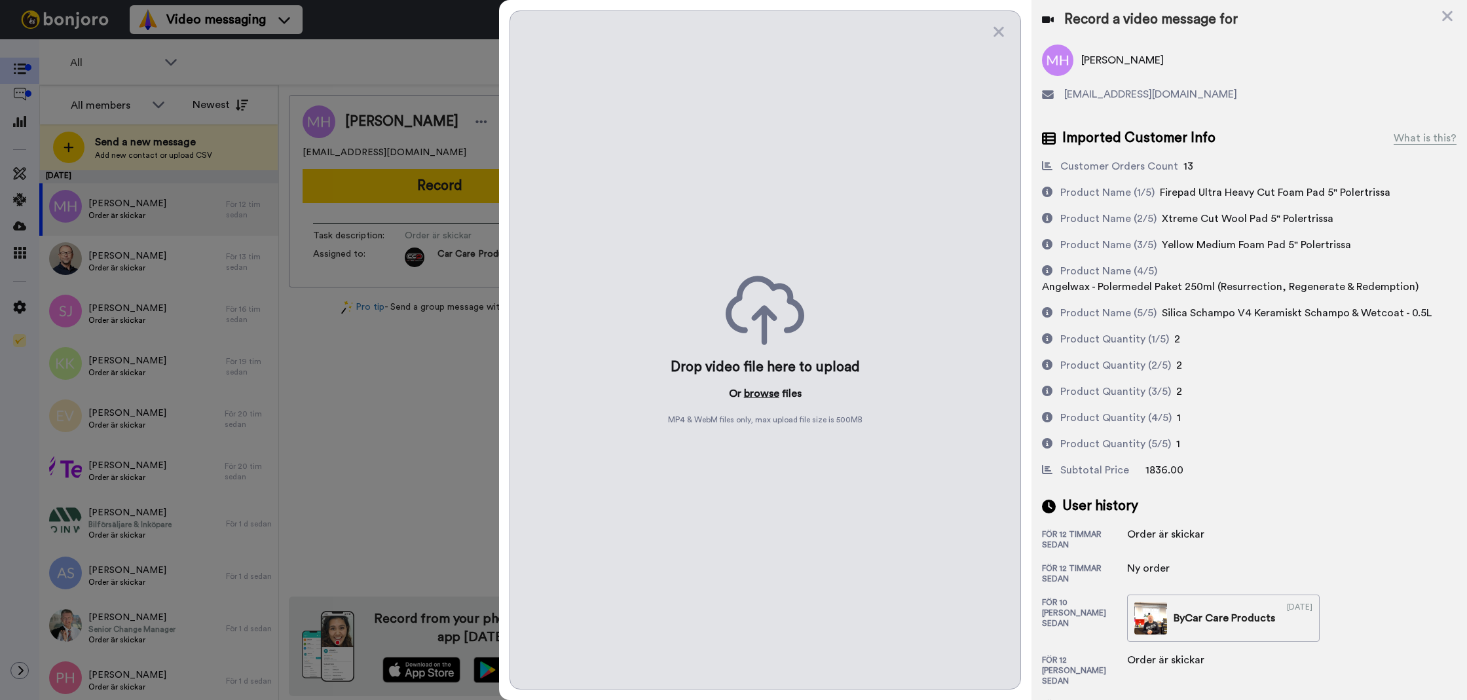
click at [758, 390] on button "browse" at bounding box center [761, 394] width 35 height 16
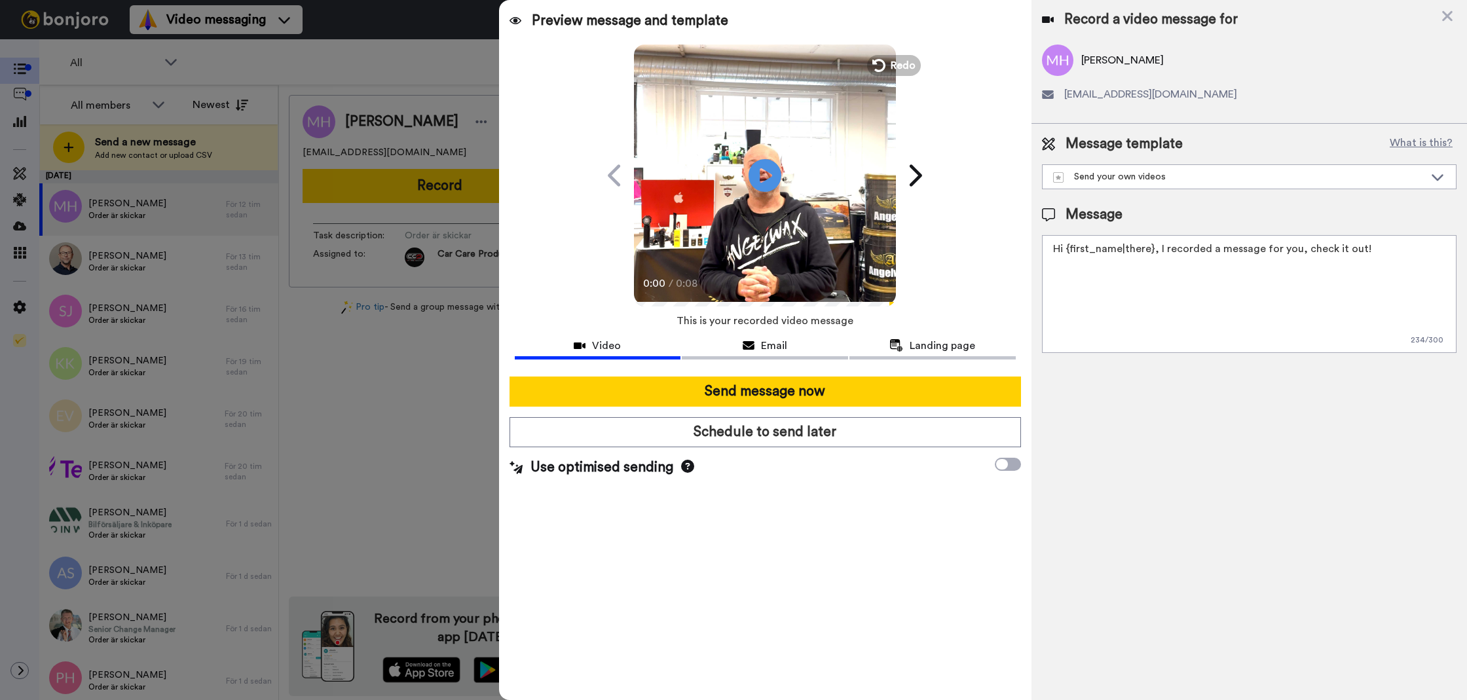
click at [1275, 269] on textarea "Hi {first_name|there}, I recorded a message for you, check it out!" at bounding box center [1249, 294] width 414 height 118
paste textarea "Tack för att du handlar hos oss! Välkommen åter. Tycker du att Silica Schampo V…"
type textarea "Tack för att du handlar hos oss! Välkommen åter. Tycker du att Silica Schampo V…"
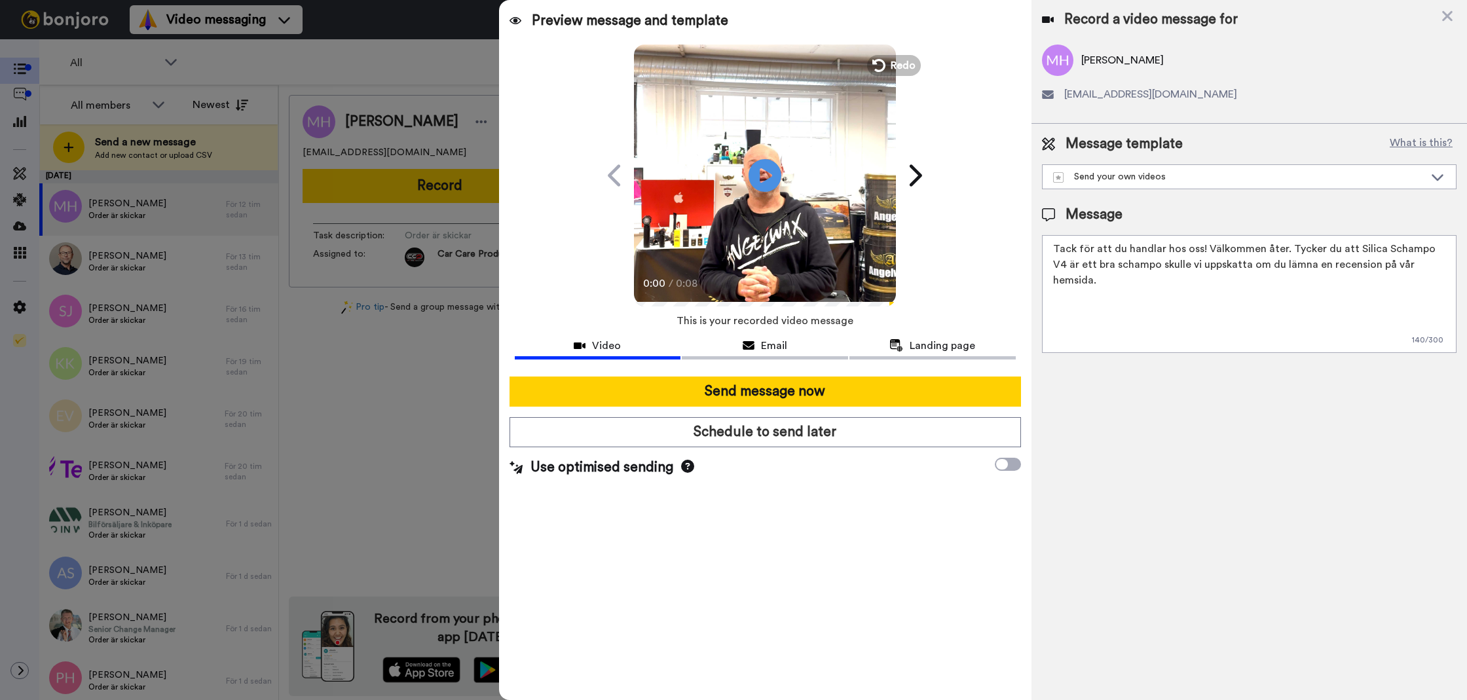
click at [1444, 25] on div "Record a video message for" at bounding box center [1249, 19] width 414 height 18
click at [1446, 22] on icon at bounding box center [1446, 16] width 13 height 16
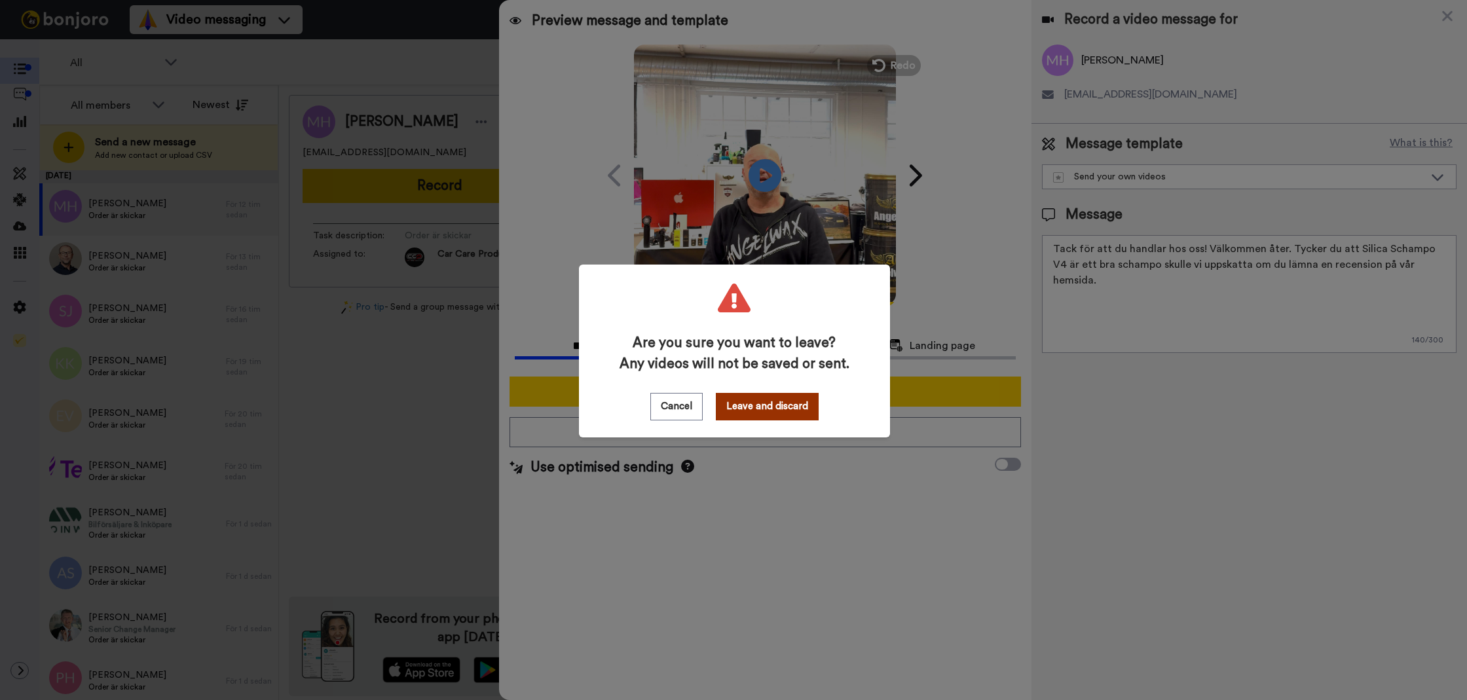
click at [748, 409] on button "Leave and discard" at bounding box center [767, 406] width 103 height 27
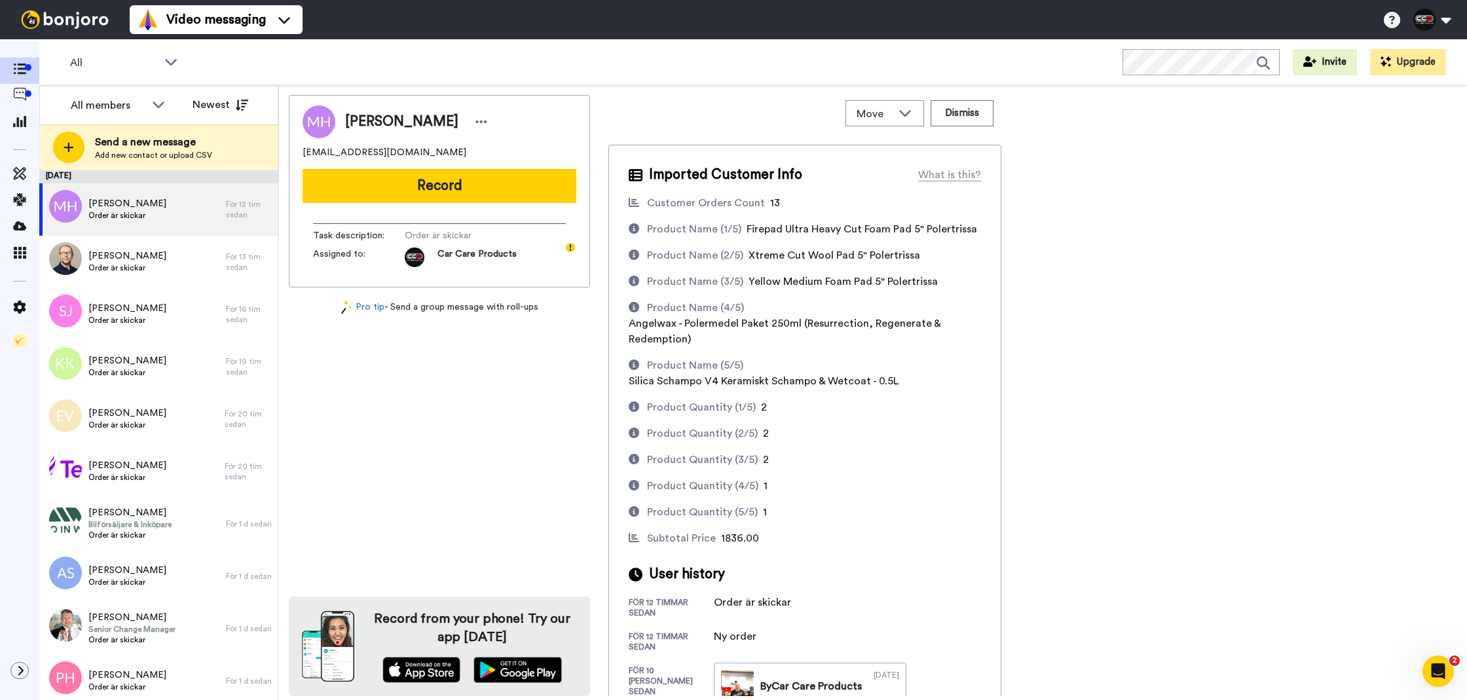
click at [490, 209] on div "Markus Honken Holmqvist derbi3000@hotmail.com Record Task description : Order ä…" at bounding box center [439, 191] width 301 height 192
click at [491, 205] on div "Markus Honken Holmqvist derbi3000@hotmail.com Record Task description : Order ä…" at bounding box center [439, 191] width 301 height 192
click at [495, 198] on button "Record" at bounding box center [439, 186] width 274 height 34
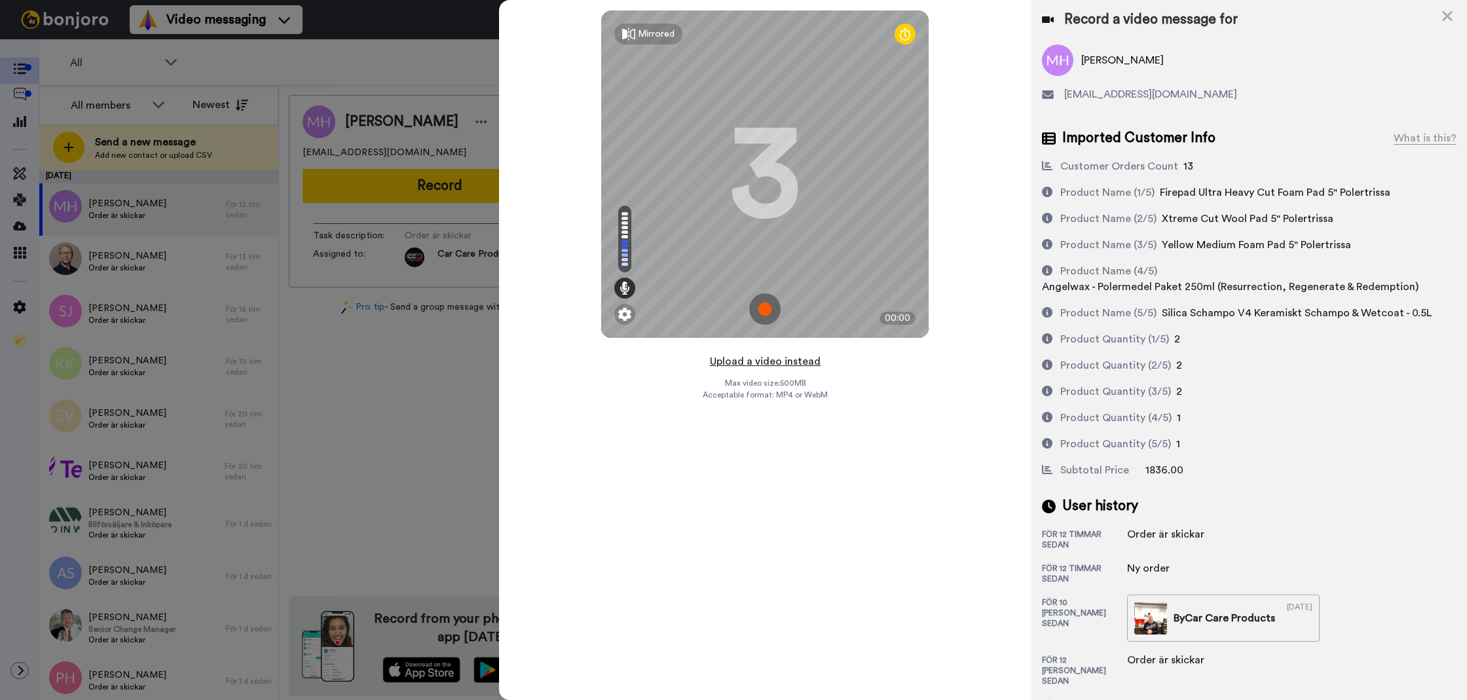
click at [767, 355] on button "Upload a video instead" at bounding box center [765, 361] width 119 height 17
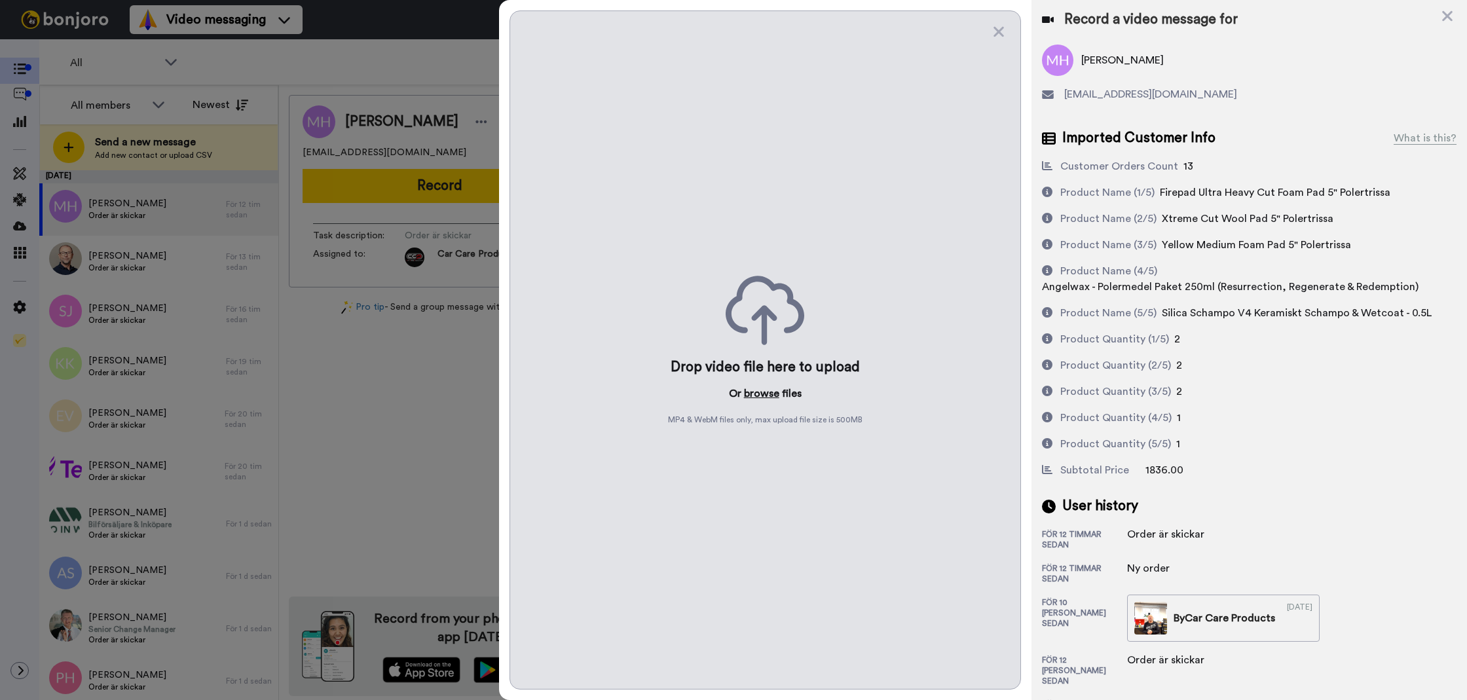
drag, startPoint x: 777, startPoint y: 402, endPoint x: 758, endPoint y: 389, distance: 22.5
click at [774, 400] on div "Drop video file here to upload Or browse files MP4 & WebM files only, max uploa…" at bounding box center [764, 349] width 511 height 679
click at [758, 389] on button "browse" at bounding box center [761, 394] width 35 height 16
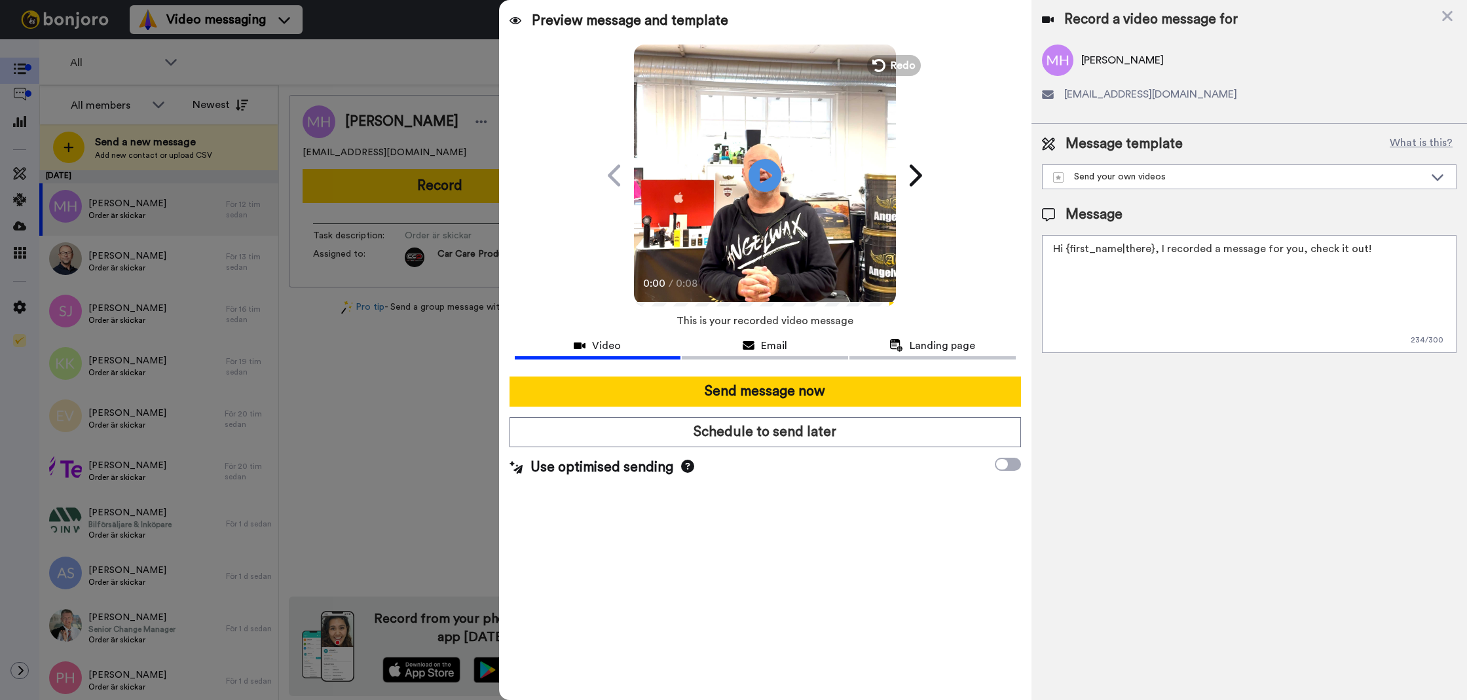
click at [1192, 333] on textarea "Hi {first_name|there}, I recorded a message for you, check it out!" at bounding box center [1249, 294] width 414 height 118
paste textarea "Tack för att du handlar hos oss! Välkommen åter. Tycker du att Silica Schampo V…"
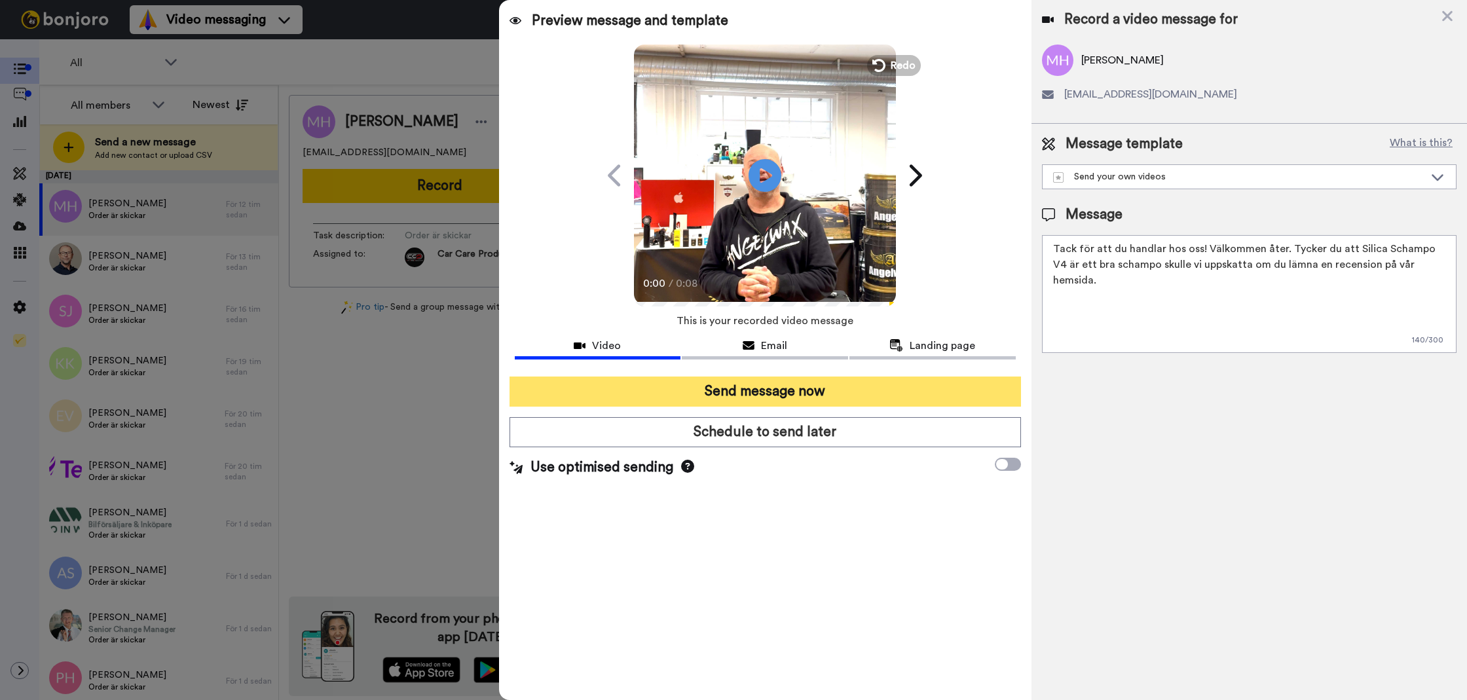
type textarea "Tack för att du handlar hos oss! Välkommen åter. Tycker du att Silica Schampo V…"
click at [962, 384] on button "Send message now" at bounding box center [764, 391] width 511 height 30
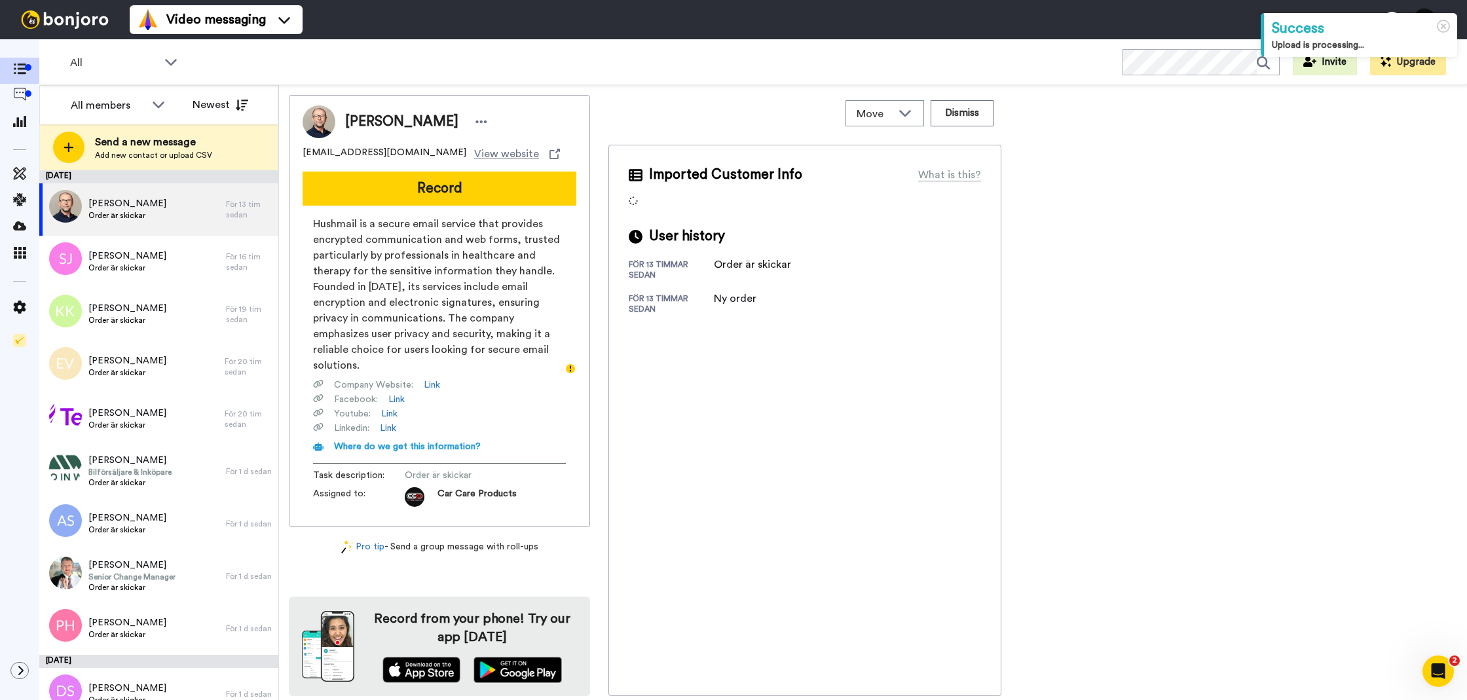
click at [445, 164] on div "[PERSON_NAME] [EMAIL_ADDRESS][DOMAIN_NAME] View website Record Hushmail is a se…" at bounding box center [439, 311] width 301 height 432
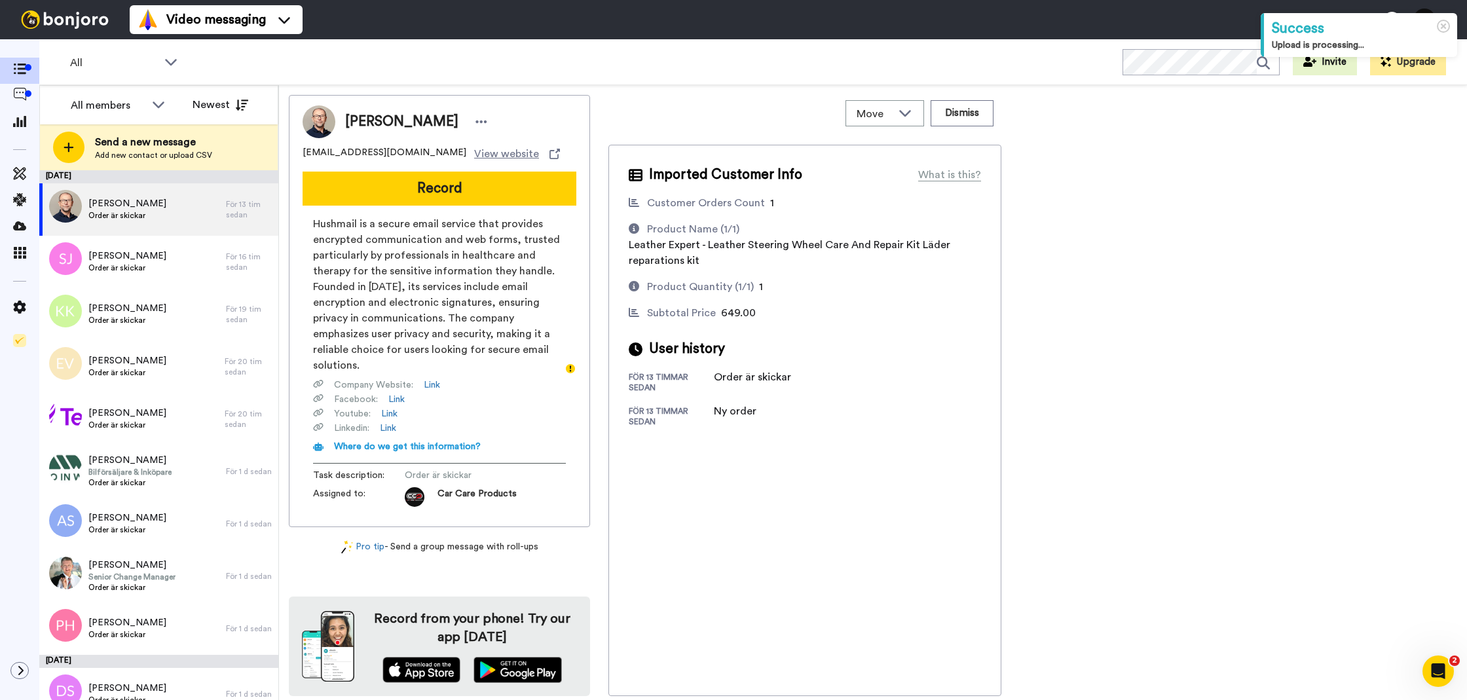
drag, startPoint x: 444, startPoint y: 180, endPoint x: 441, endPoint y: 187, distance: 7.1
click at [444, 180] on button "Record" at bounding box center [439, 189] width 274 height 34
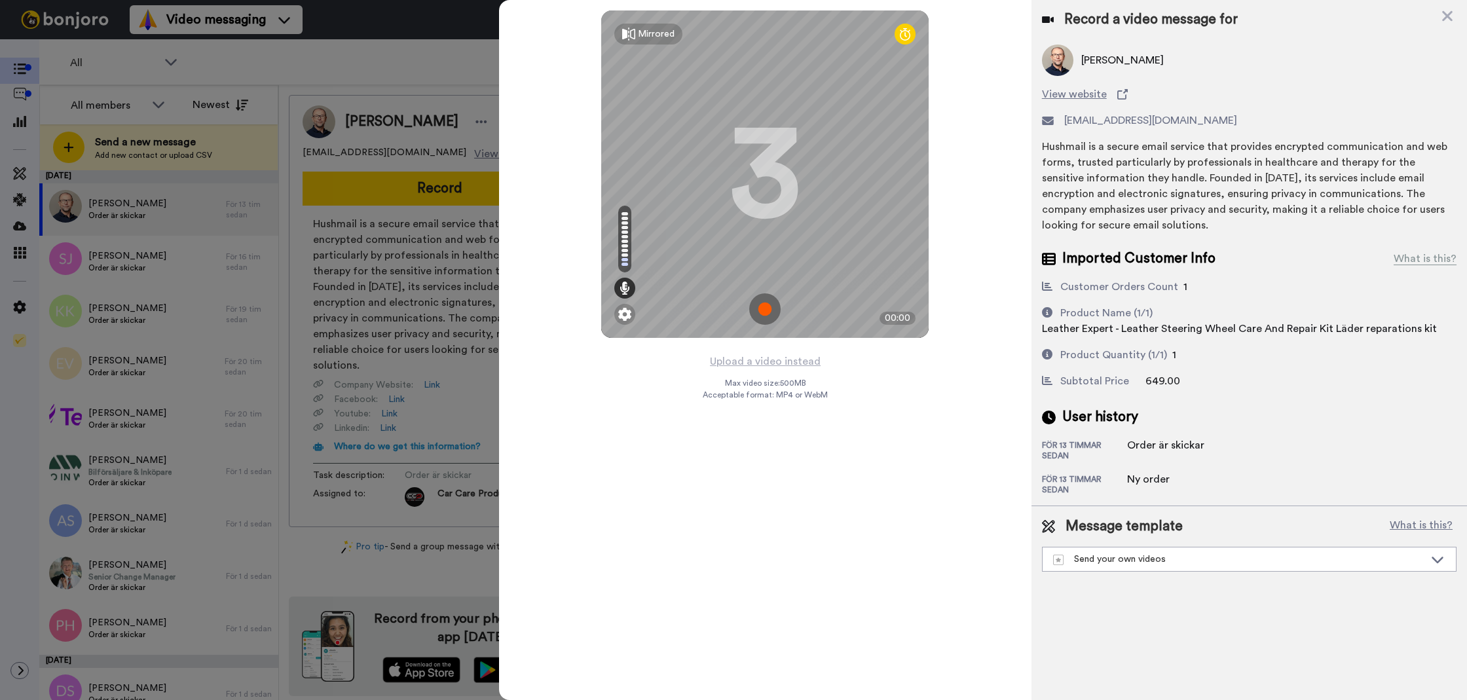
click at [705, 359] on div "Upload a video instead Max video size: 500 MB Acceptable format: MP4 or WebM" at bounding box center [765, 519] width 125 height 332
click at [733, 359] on button "Upload a video instead" at bounding box center [765, 361] width 119 height 17
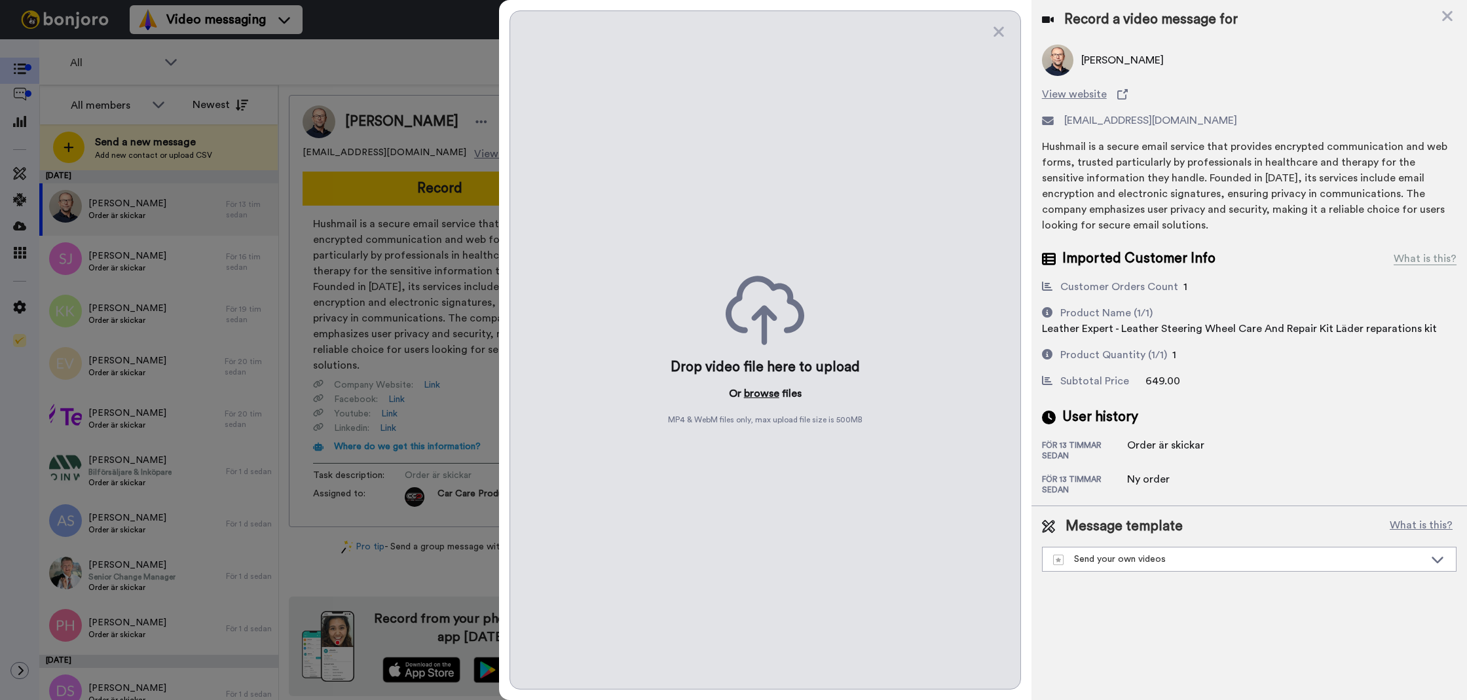
click at [759, 395] on button "browse" at bounding box center [761, 394] width 35 height 16
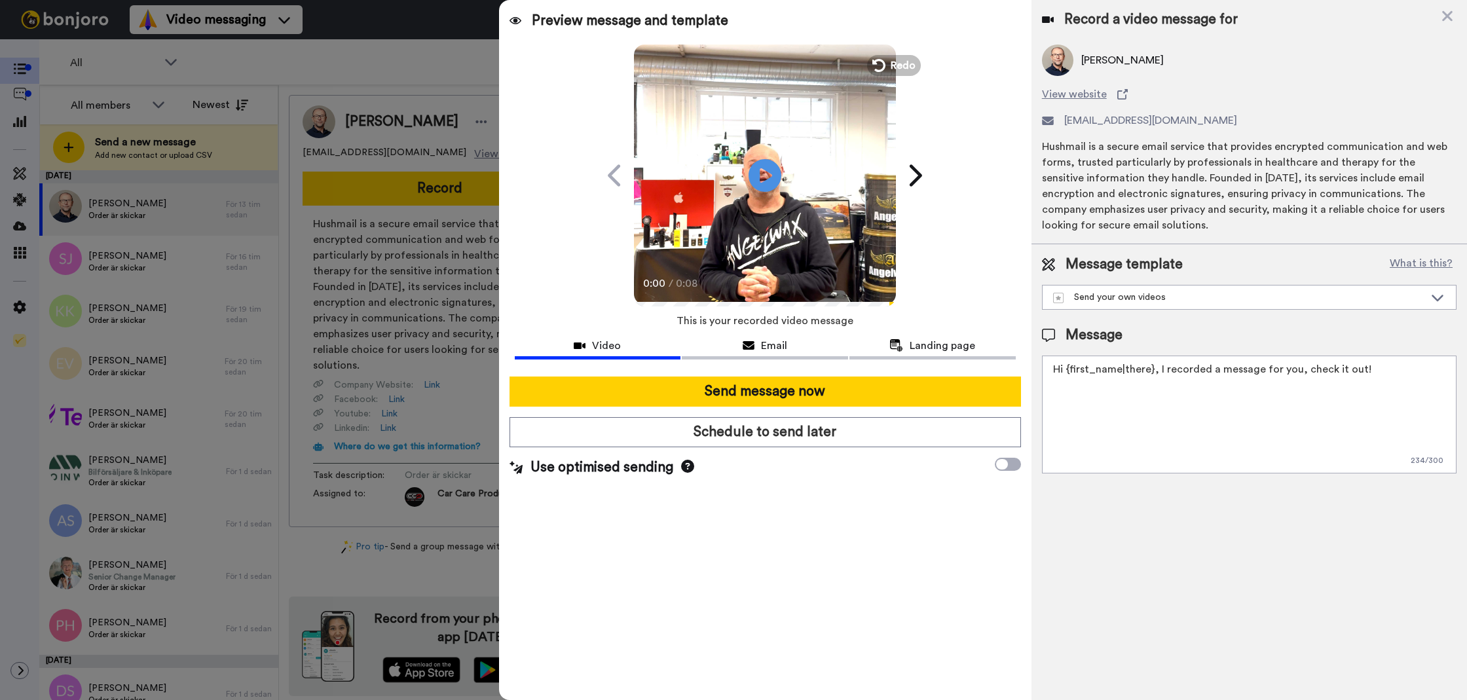
click at [1253, 410] on textarea "Hi {first_name|there}, I recorded a message for you, check it out!" at bounding box center [1249, 415] width 414 height 118
paste textarea "Tack för att du handlar hos oss! Välkommen åter. Tycker du att Silica Schampo V…"
type textarea "Tack för att du handlar hos oss! Välkommen åter. Tycker du att Silica Schampo V…"
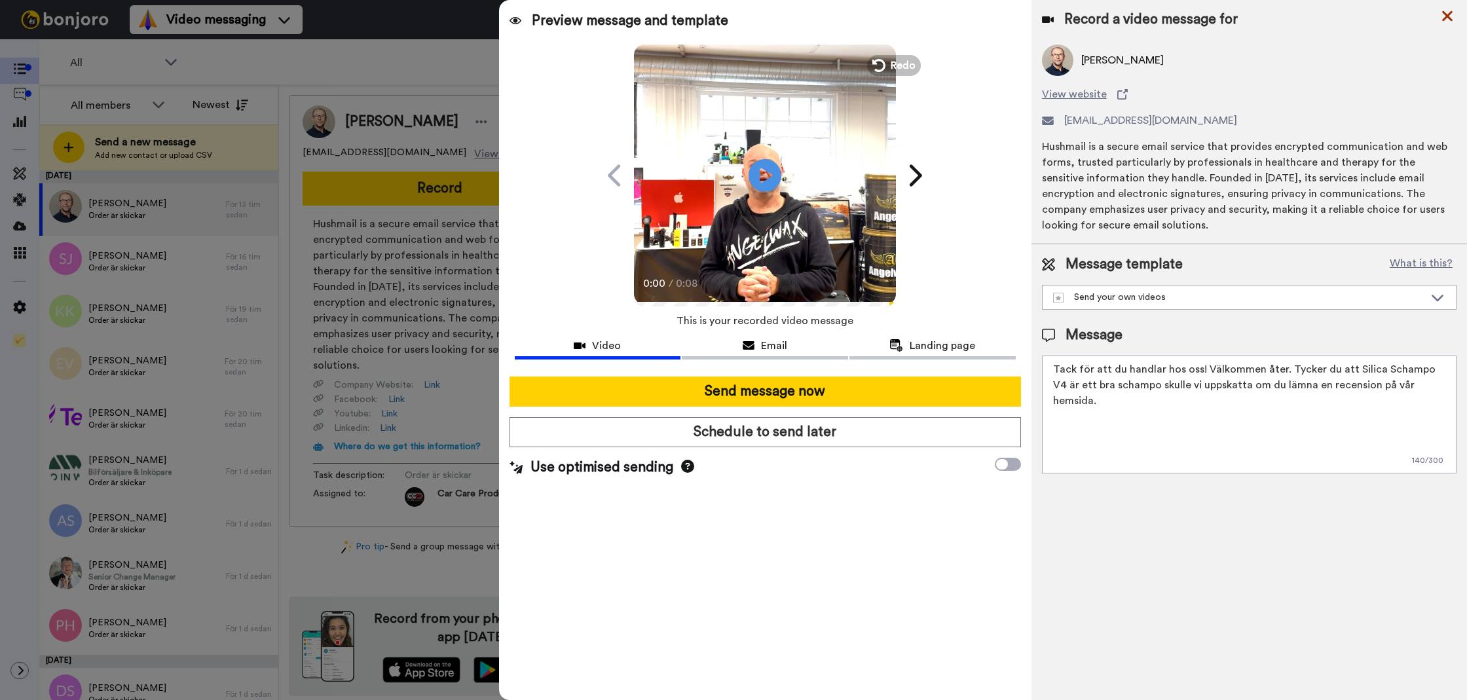
click at [1446, 16] on icon at bounding box center [1447, 16] width 10 height 10
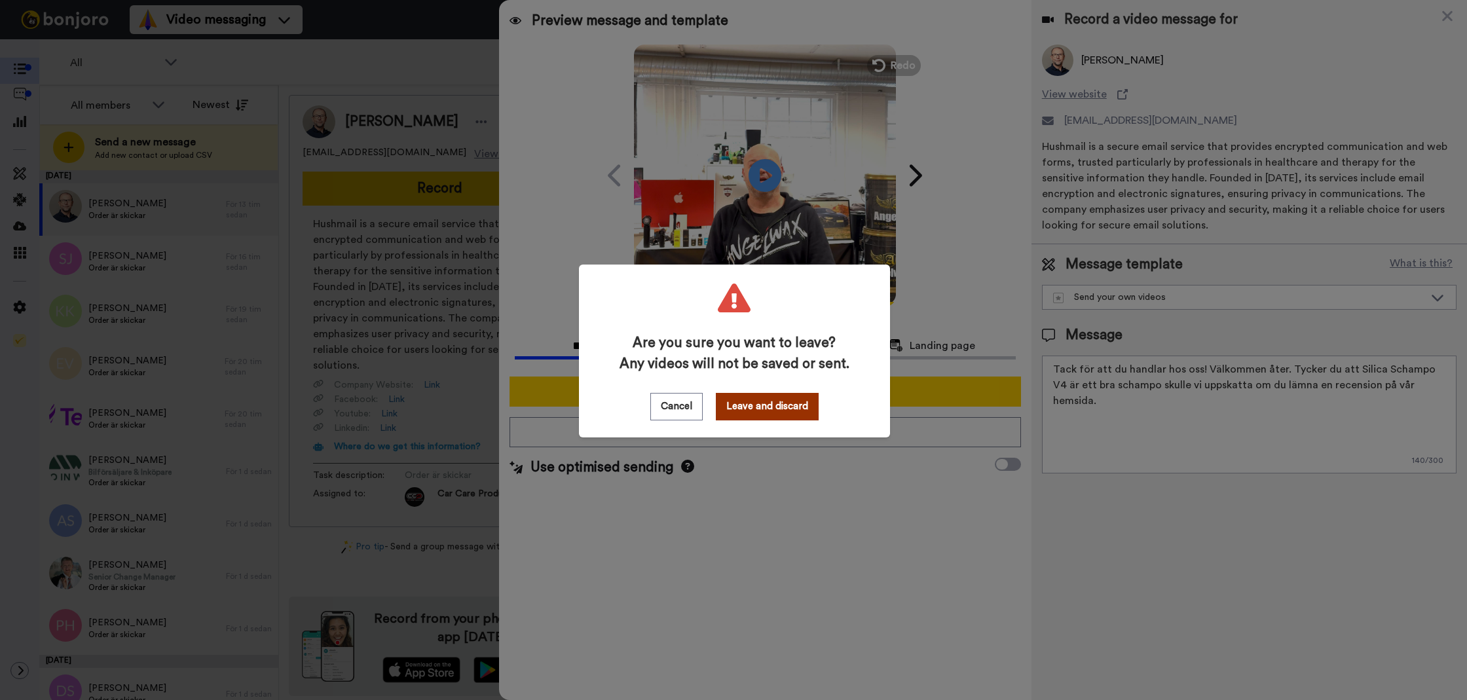
click at [761, 395] on button "Leave and discard" at bounding box center [767, 406] width 103 height 27
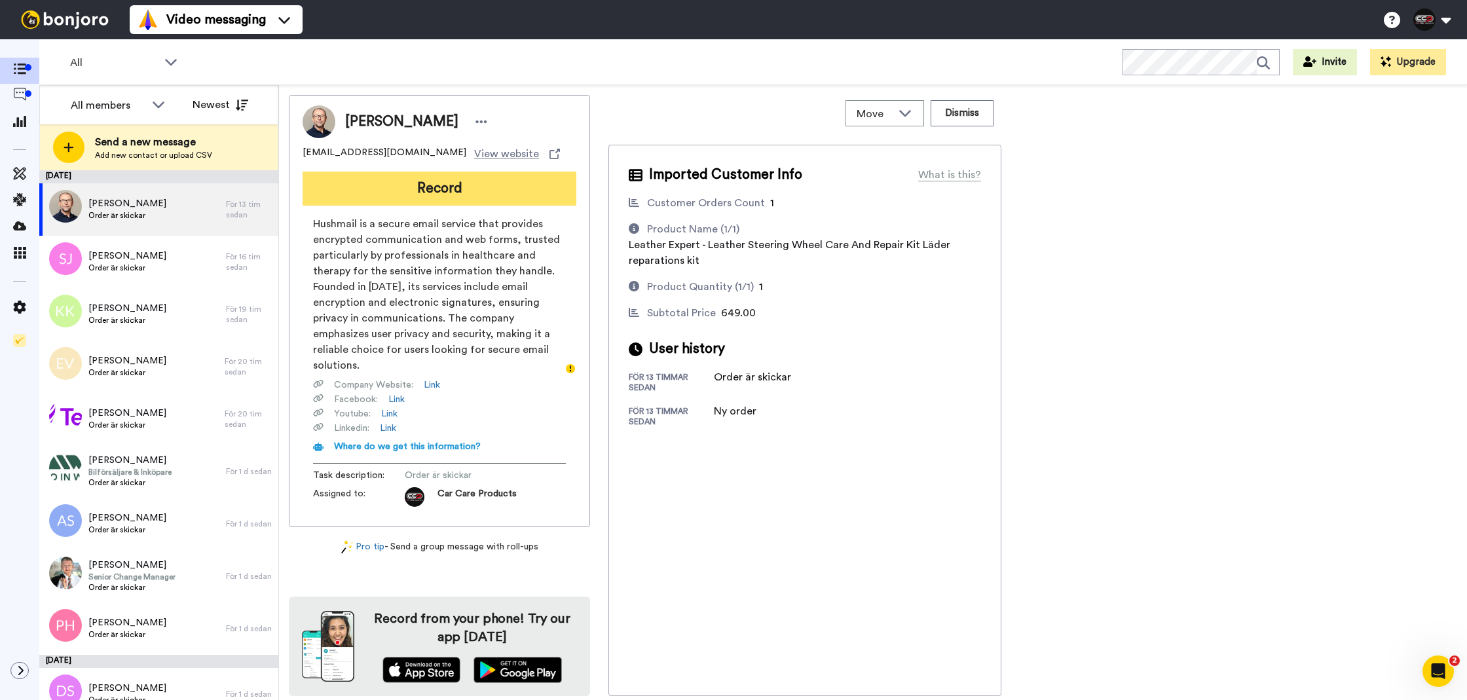
click at [513, 181] on button "Record" at bounding box center [439, 189] width 274 height 34
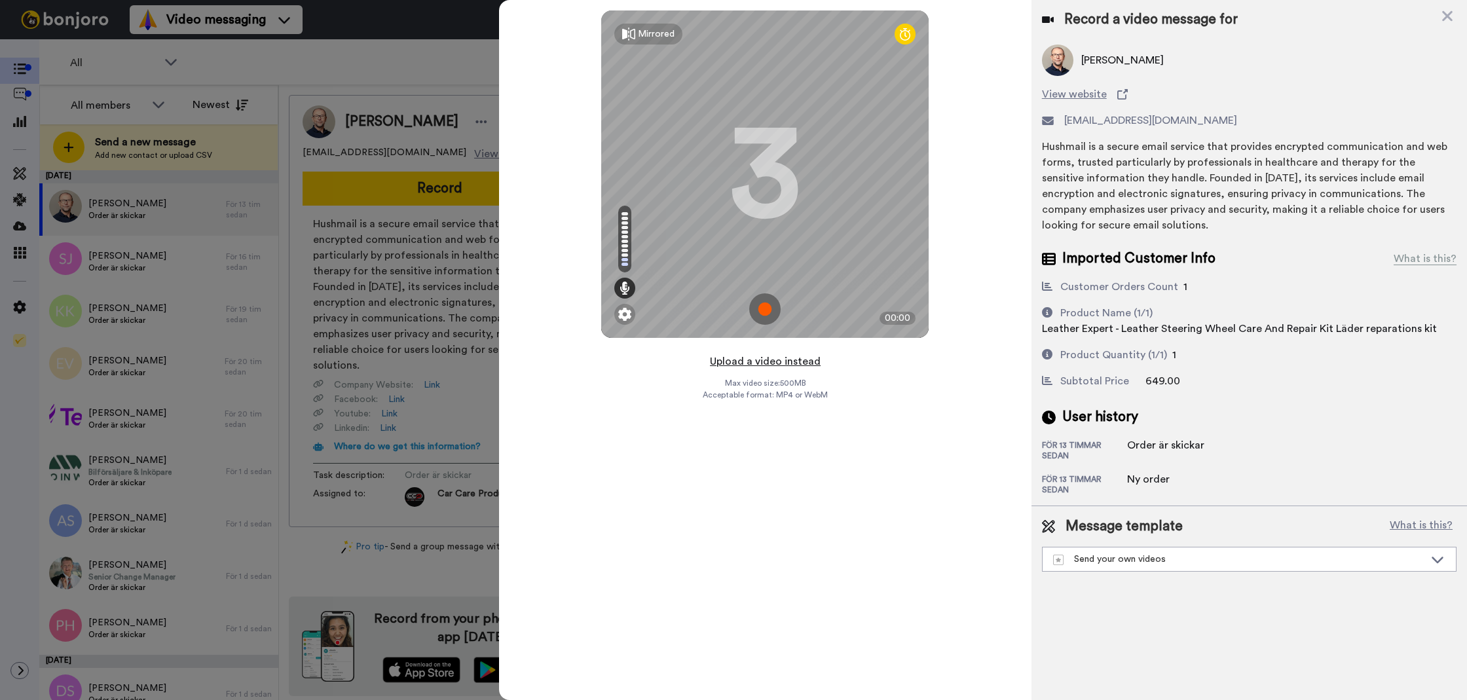
click at [731, 365] on button "Upload a video instead" at bounding box center [765, 361] width 119 height 17
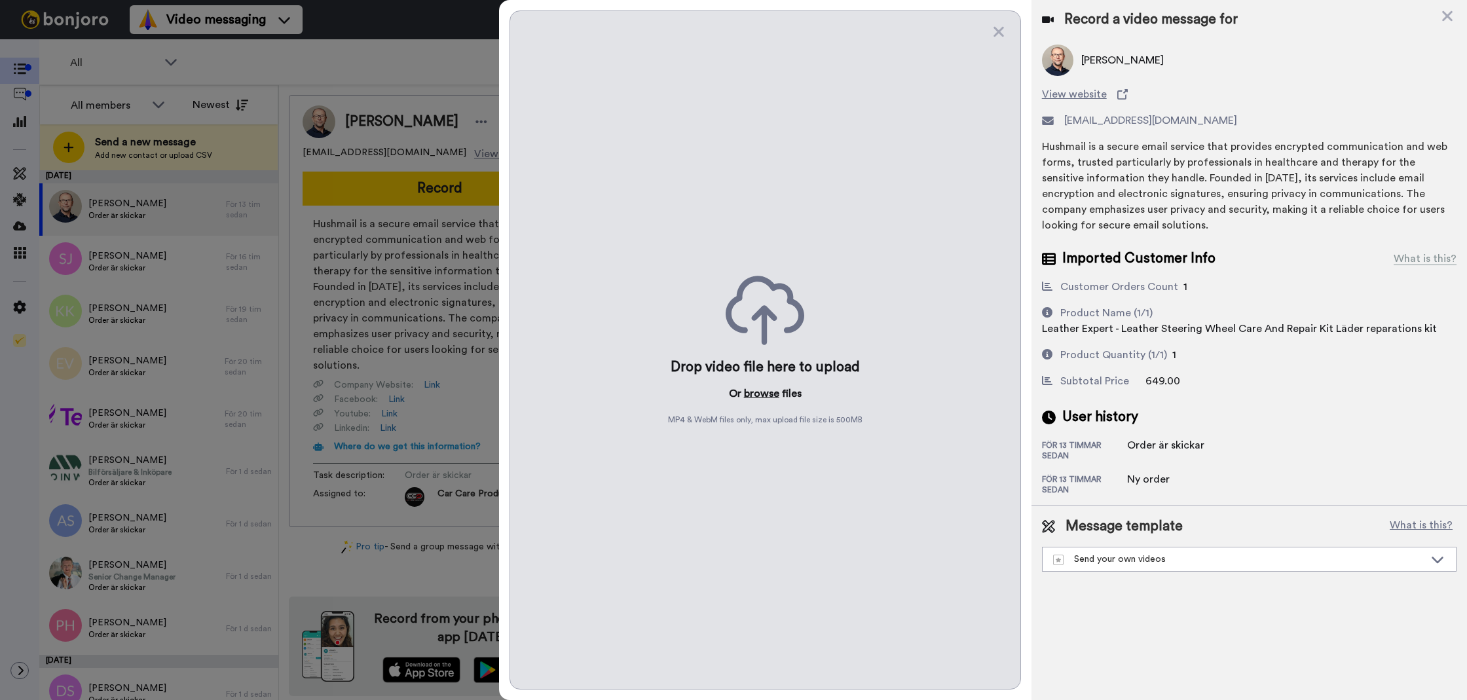
click at [755, 401] on button "browse" at bounding box center [761, 394] width 35 height 16
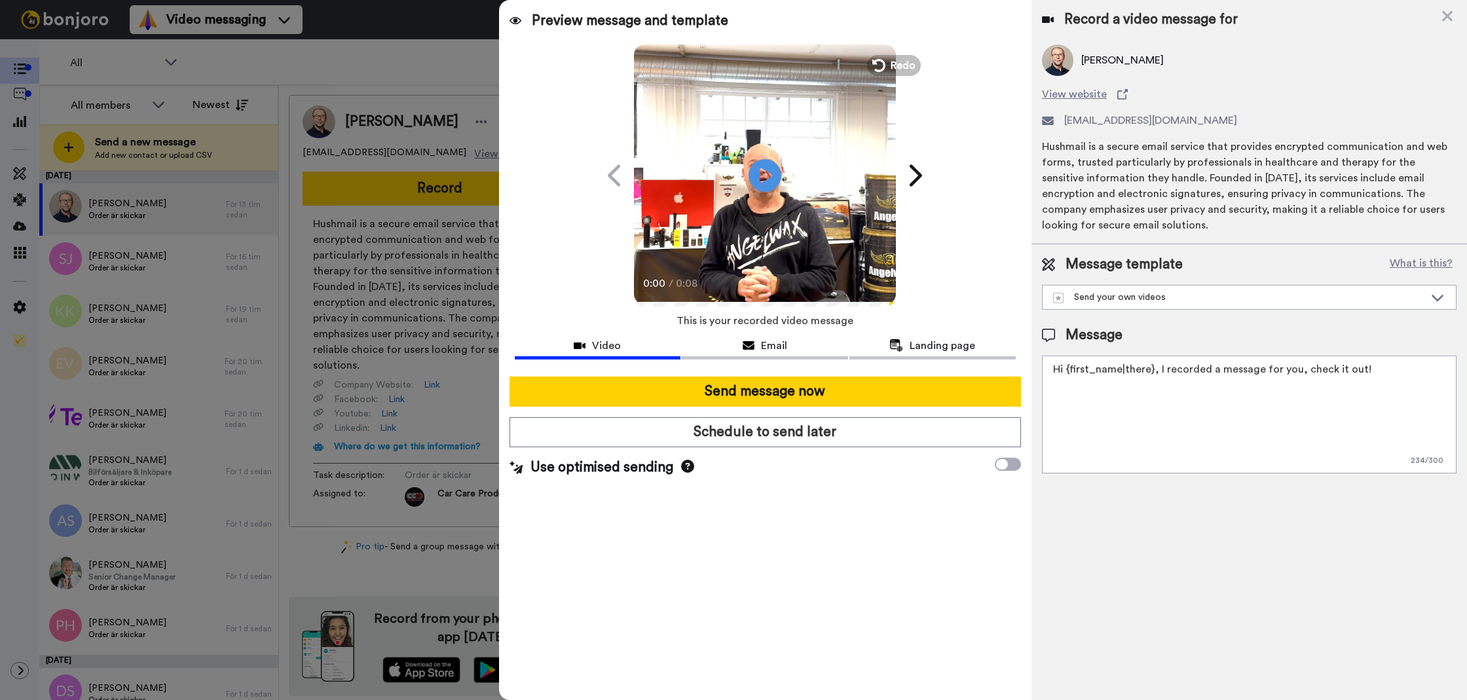
click at [1185, 365] on textarea "Hi {first_name|there}, I recorded a message for you, check it out!" at bounding box center [1249, 415] width 414 height 118
paste textarea "Tack för att du handlar hos oss! Välkommen åter. Tycker du att Silica Schampo V…"
drag, startPoint x: 1448, startPoint y: 391, endPoint x: 1370, endPoint y: 433, distance: 88.8
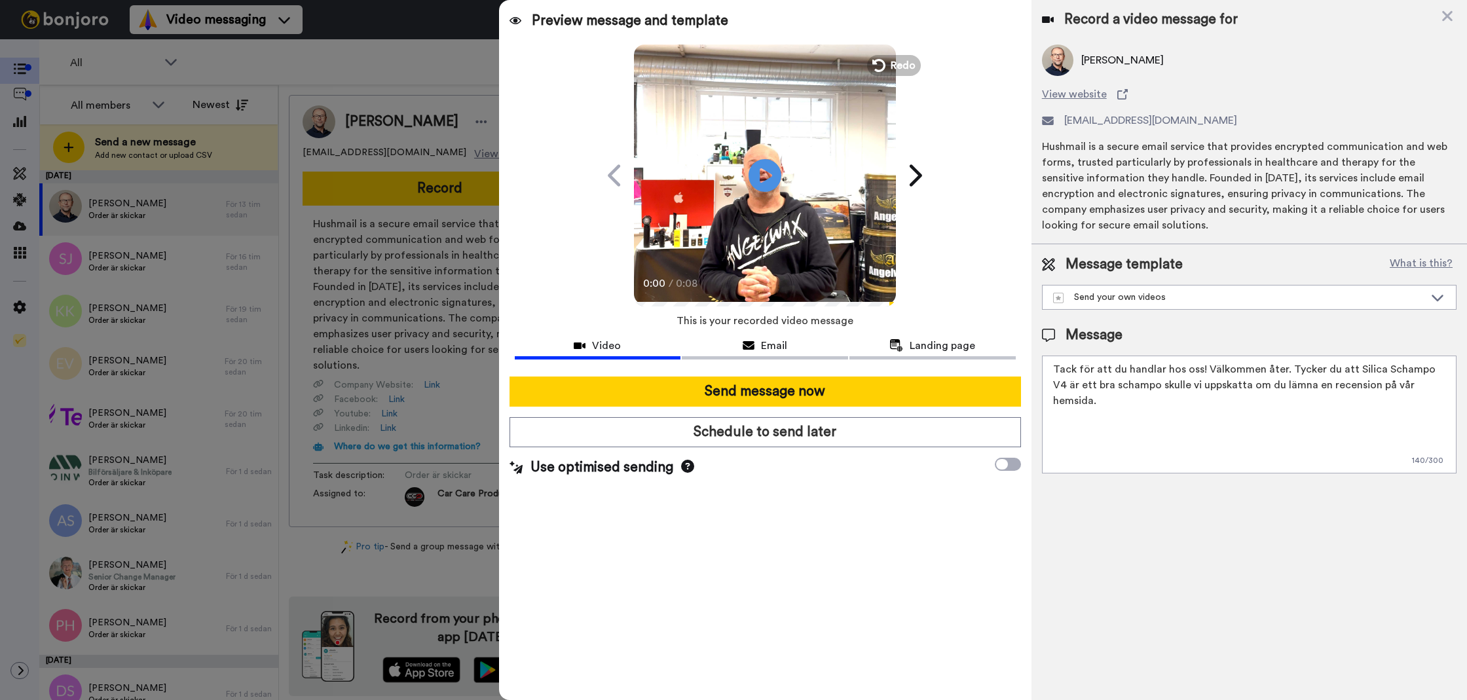
click at [1282, 371] on textarea "Tack för att du handlar hos oss! Välkommen åter. Tycker du att Silica Schampo V…" at bounding box center [1249, 415] width 414 height 118
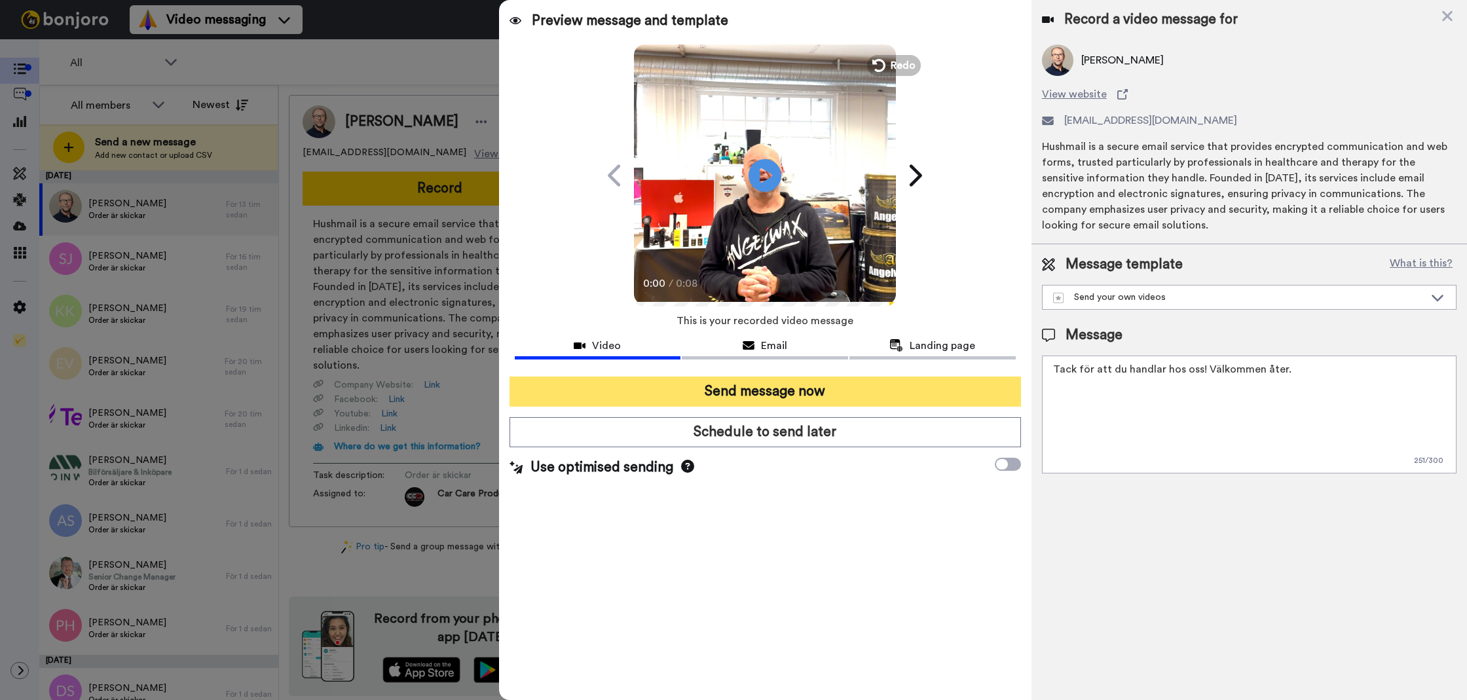
type textarea "Tack för att du handlar hos oss! Välkommen åter."
click at [876, 395] on button "Send message now" at bounding box center [764, 391] width 511 height 30
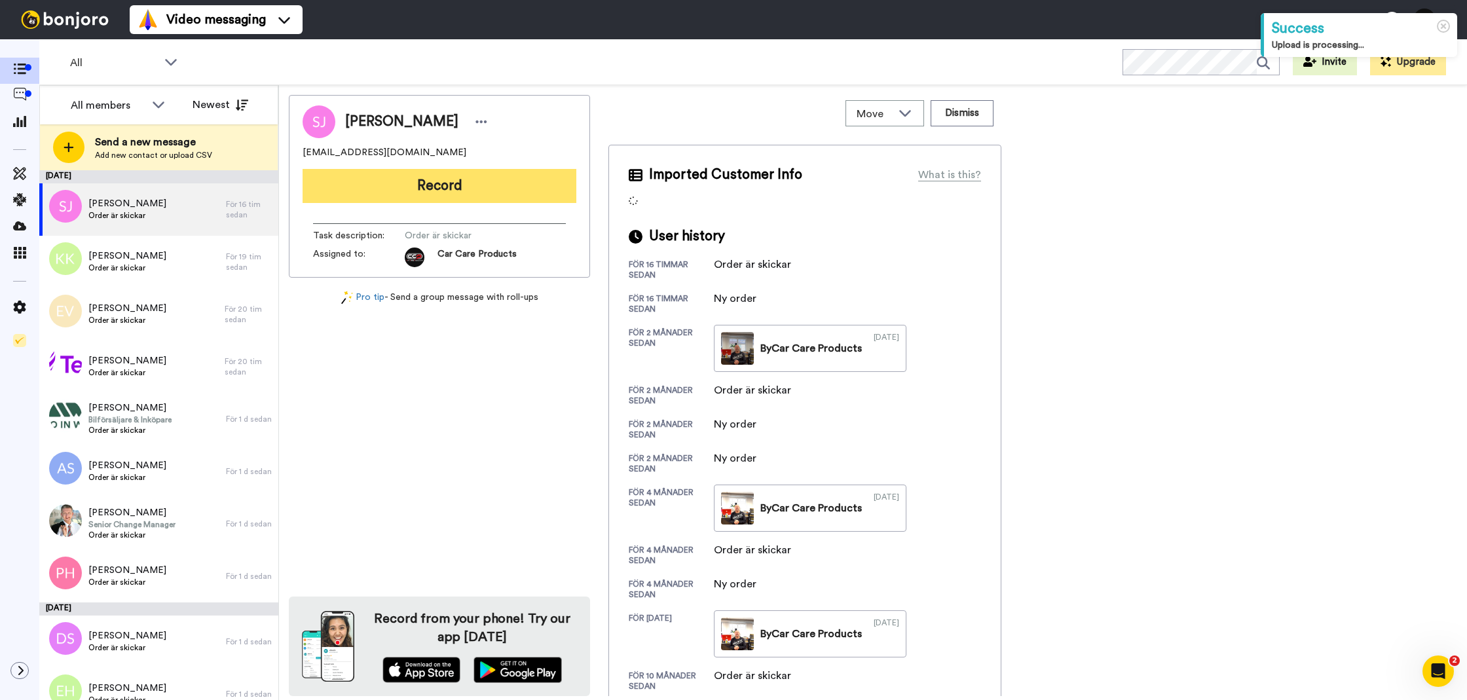
click at [388, 202] on button "Record" at bounding box center [439, 186] width 274 height 34
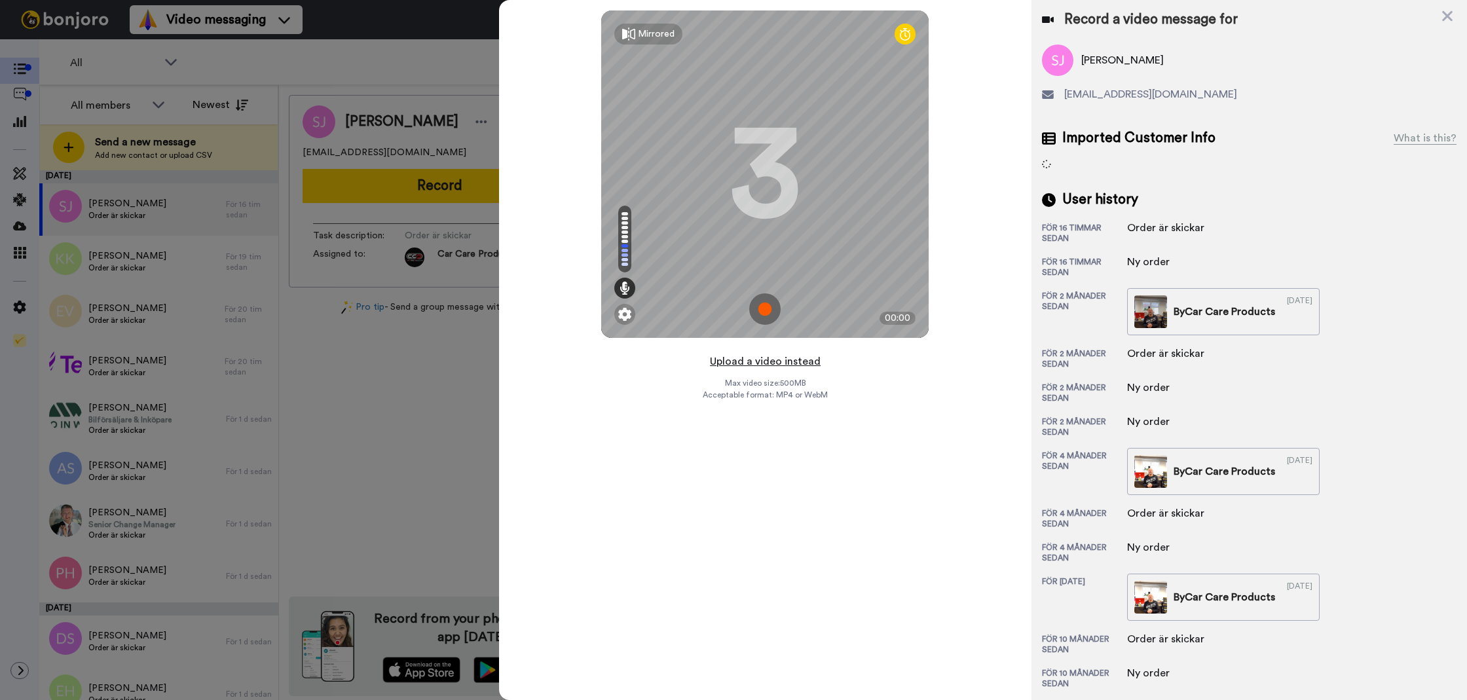
click at [725, 365] on button "Upload a video instead" at bounding box center [765, 361] width 119 height 17
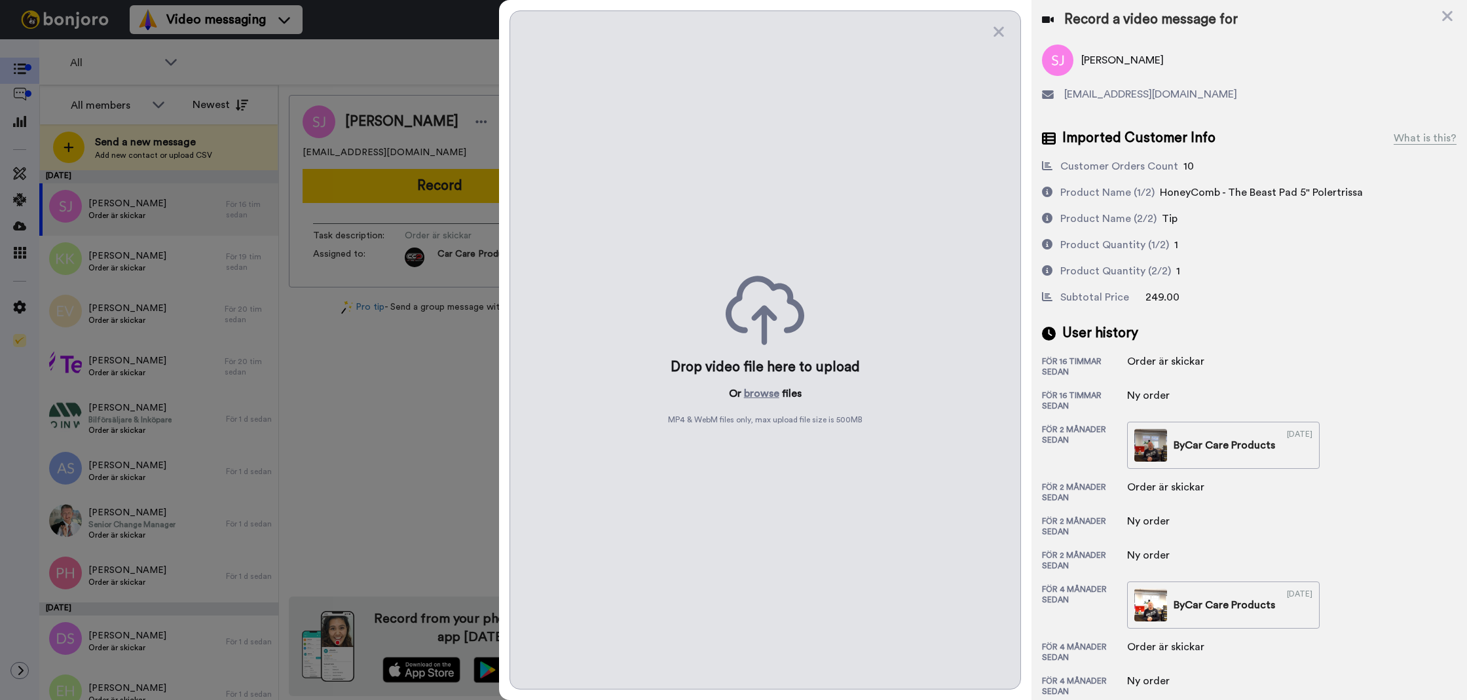
click at [739, 397] on p "Or browse files" at bounding box center [765, 394] width 73 height 16
click at [750, 397] on button "browse" at bounding box center [761, 394] width 35 height 16
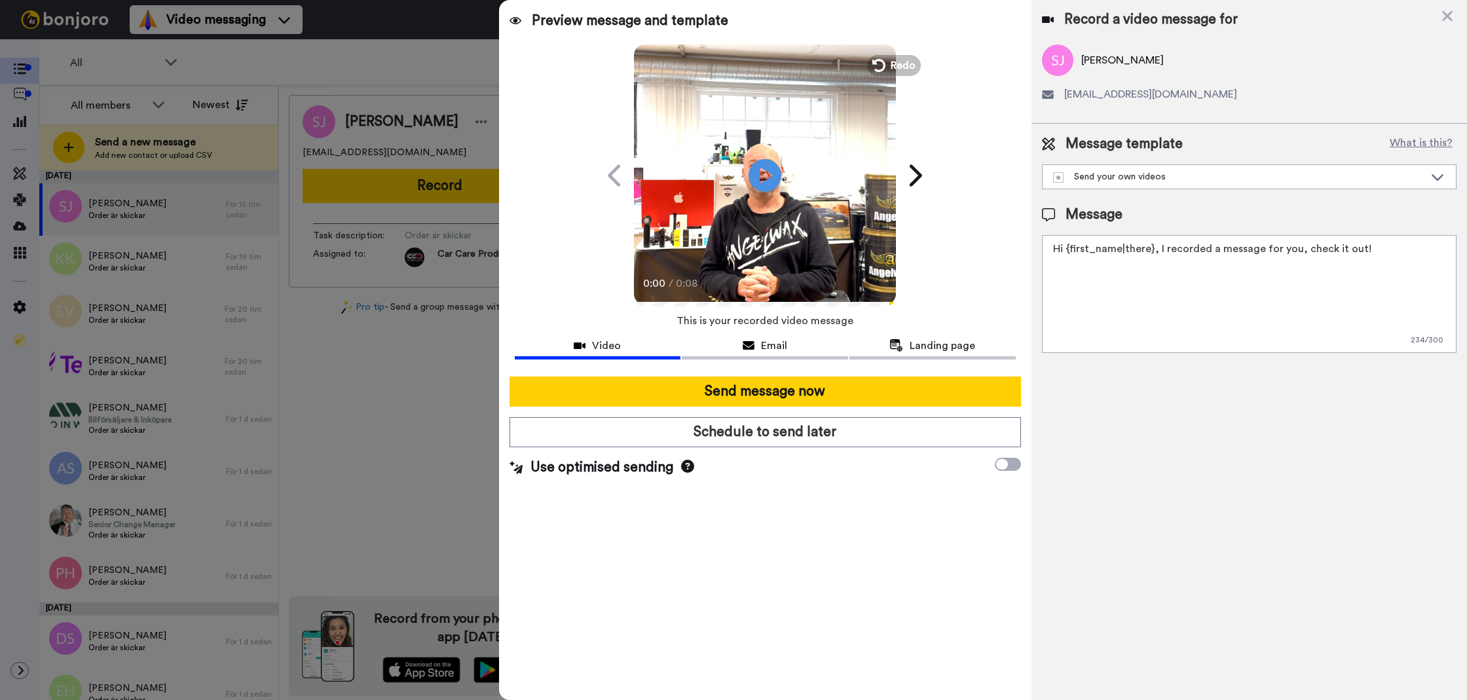
click at [1429, 279] on textarea "Hi {first_name|there}, I recorded a message for you, check it out!" at bounding box center [1249, 294] width 414 height 118
paste textarea "Tack för att du handlar hos oss! Välkommen åter. Tycker du att Silica Schampo V…"
type textarea "Tack för att du handlar hos oss! Välkommen åter. Tycker du att Silica Schampo V…"
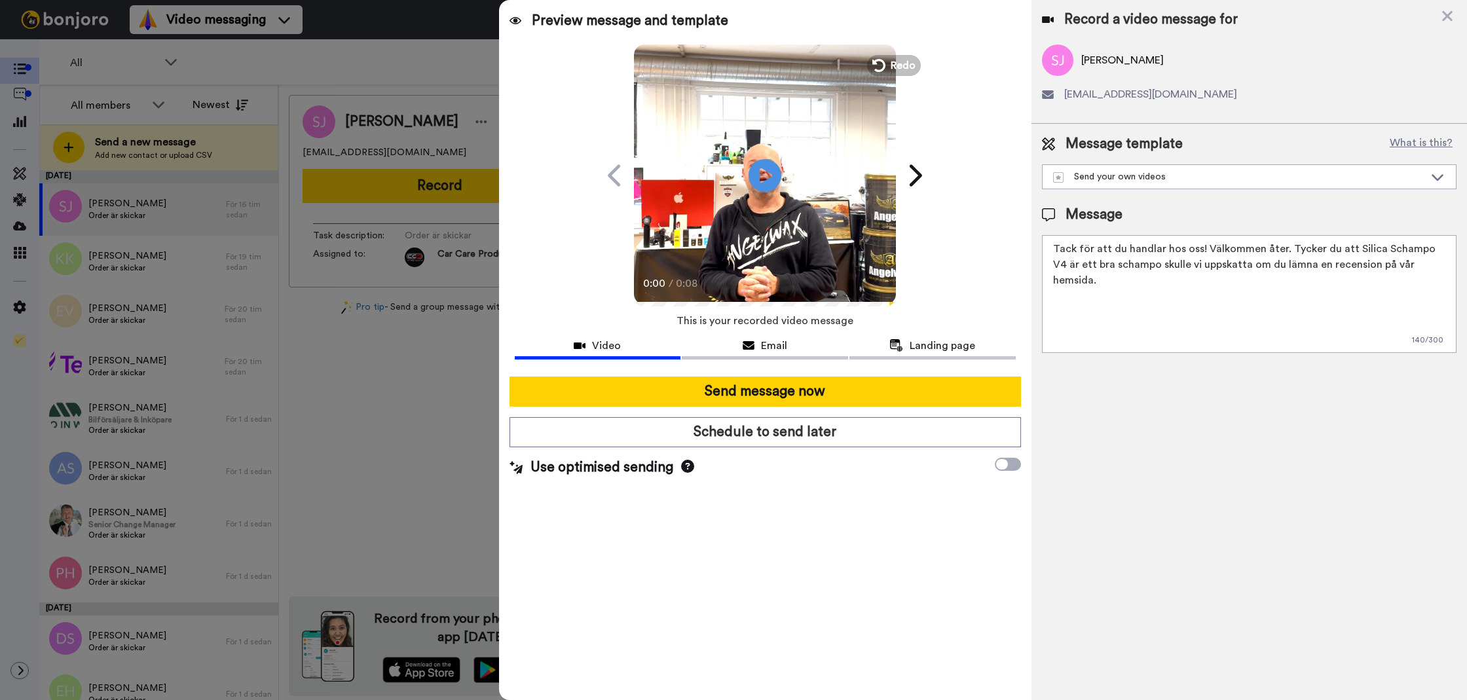
click at [1439, 20] on div "Record a video message for" at bounding box center [1249, 19] width 414 height 18
click at [1454, 16] on div "Record a video message for" at bounding box center [1249, 19] width 414 height 18
click at [1450, 16] on icon at bounding box center [1446, 16] width 13 height 16
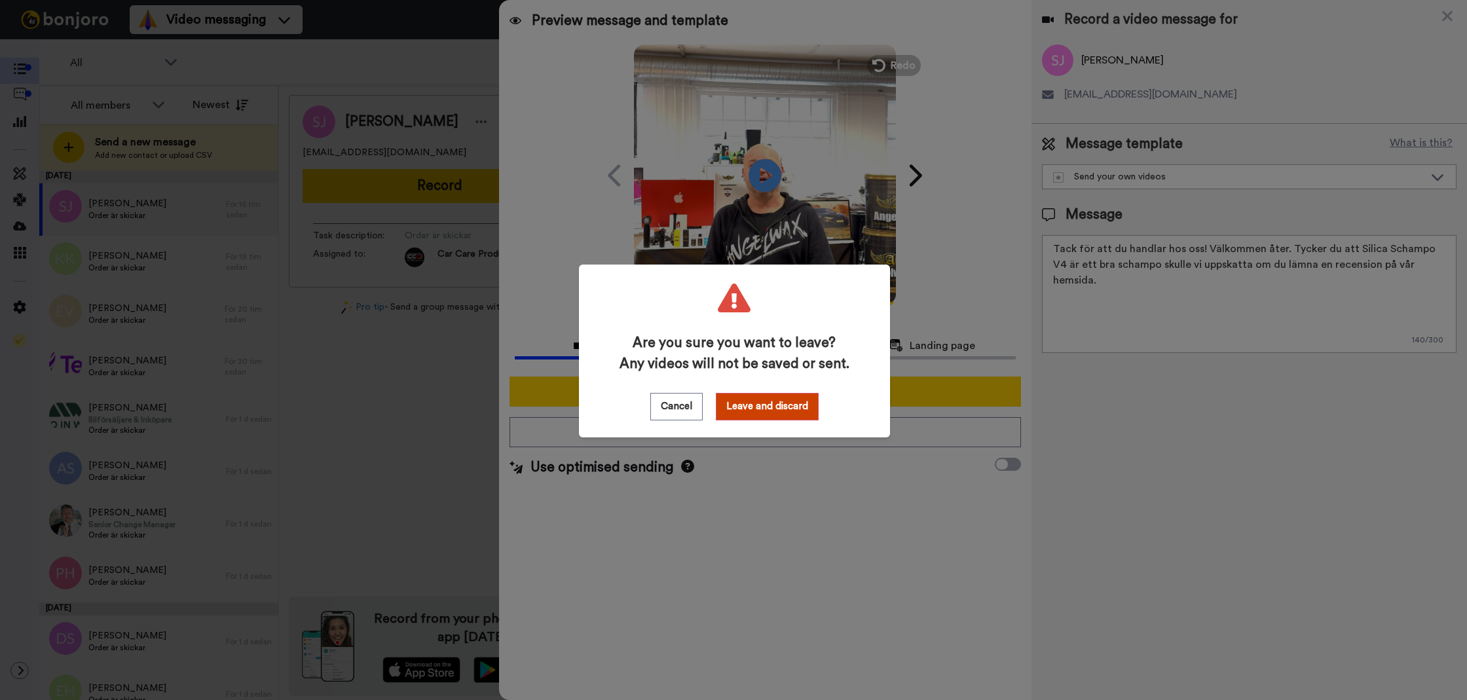
click at [764, 422] on div "Are you sure you want to leave? Any videos will not be saved or sent. Cancel Le…" at bounding box center [734, 351] width 311 height 173
click at [776, 400] on button "Leave and discard" at bounding box center [767, 406] width 103 height 27
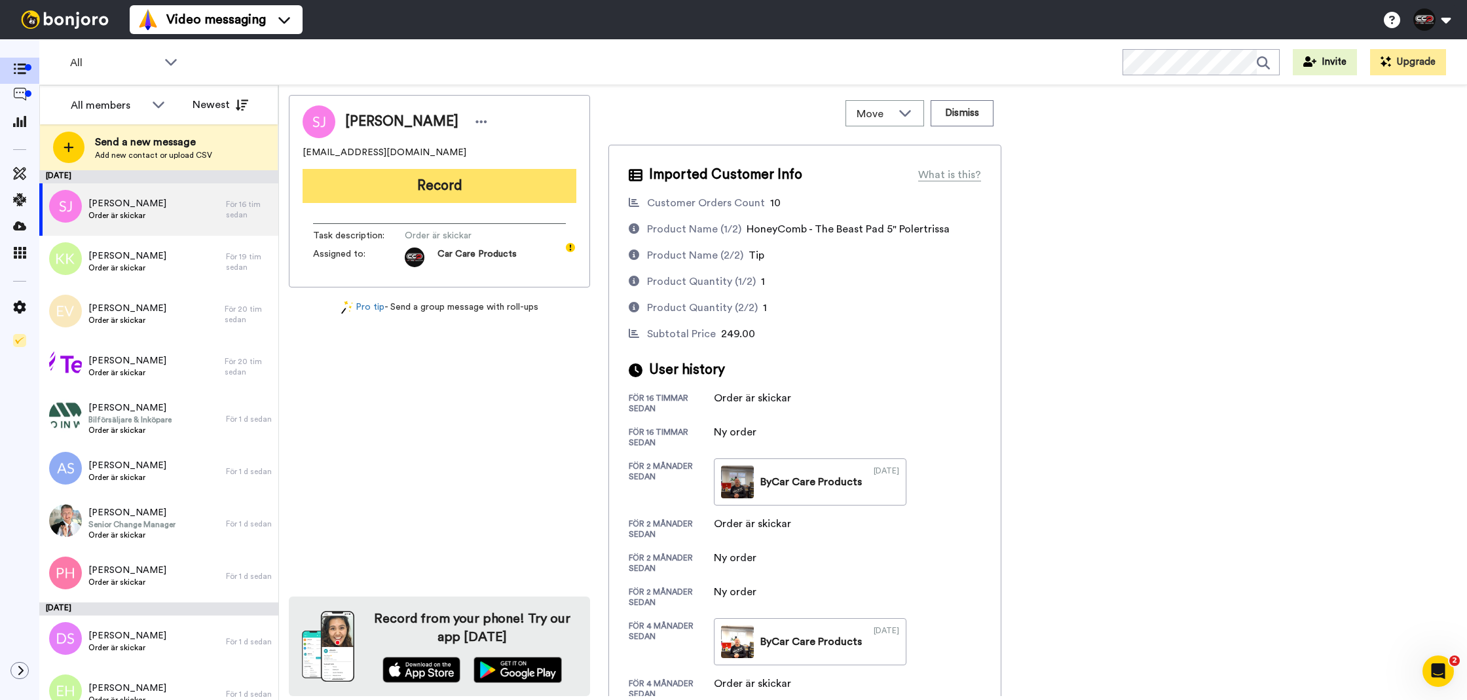
click at [509, 182] on button "Record" at bounding box center [439, 186] width 274 height 34
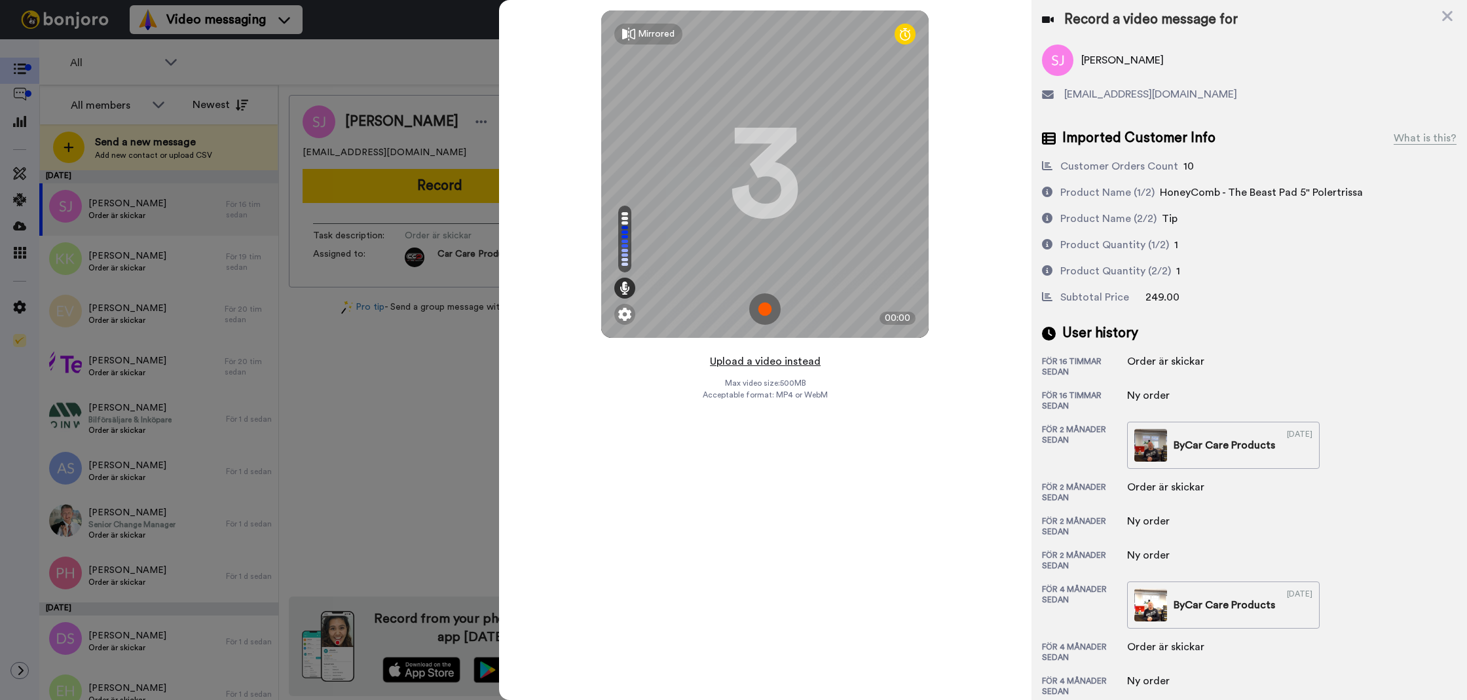
click at [717, 367] on button "Upload a video instead" at bounding box center [765, 361] width 119 height 17
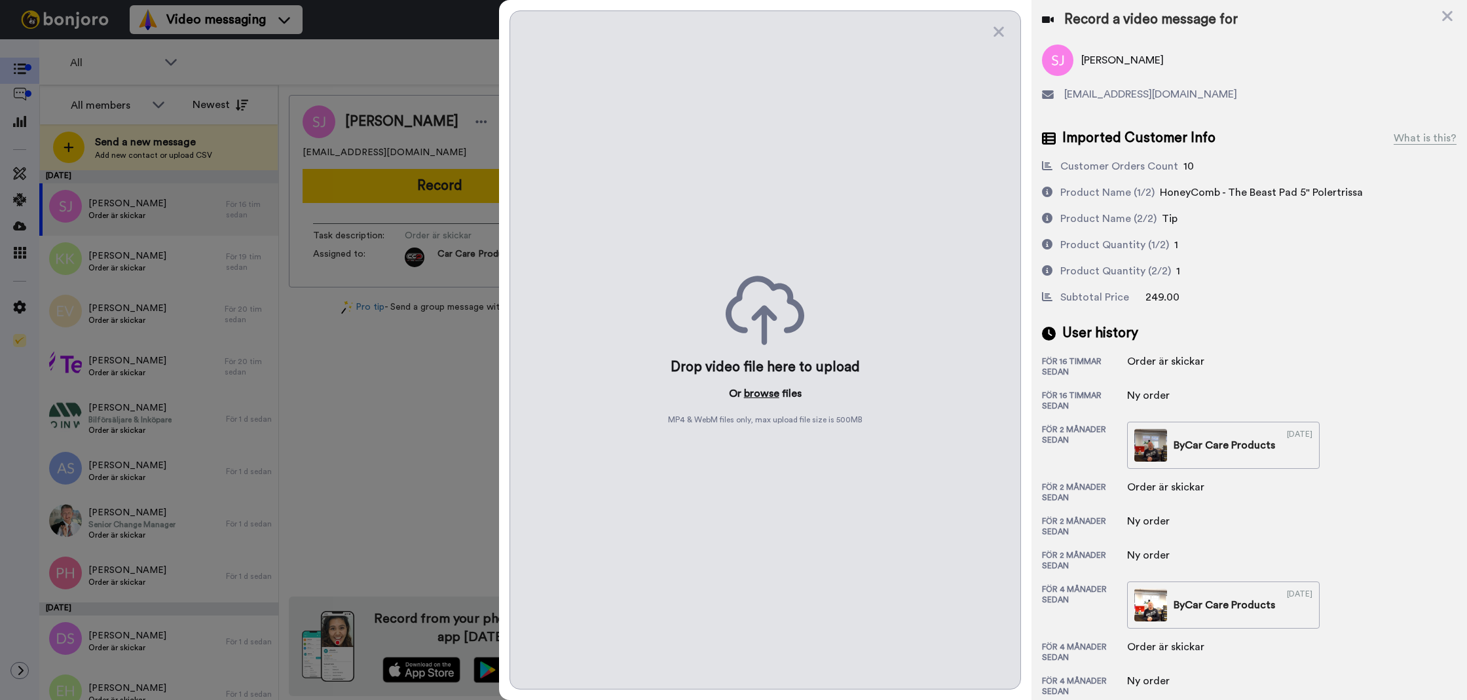
click at [777, 392] on button "browse" at bounding box center [761, 394] width 35 height 16
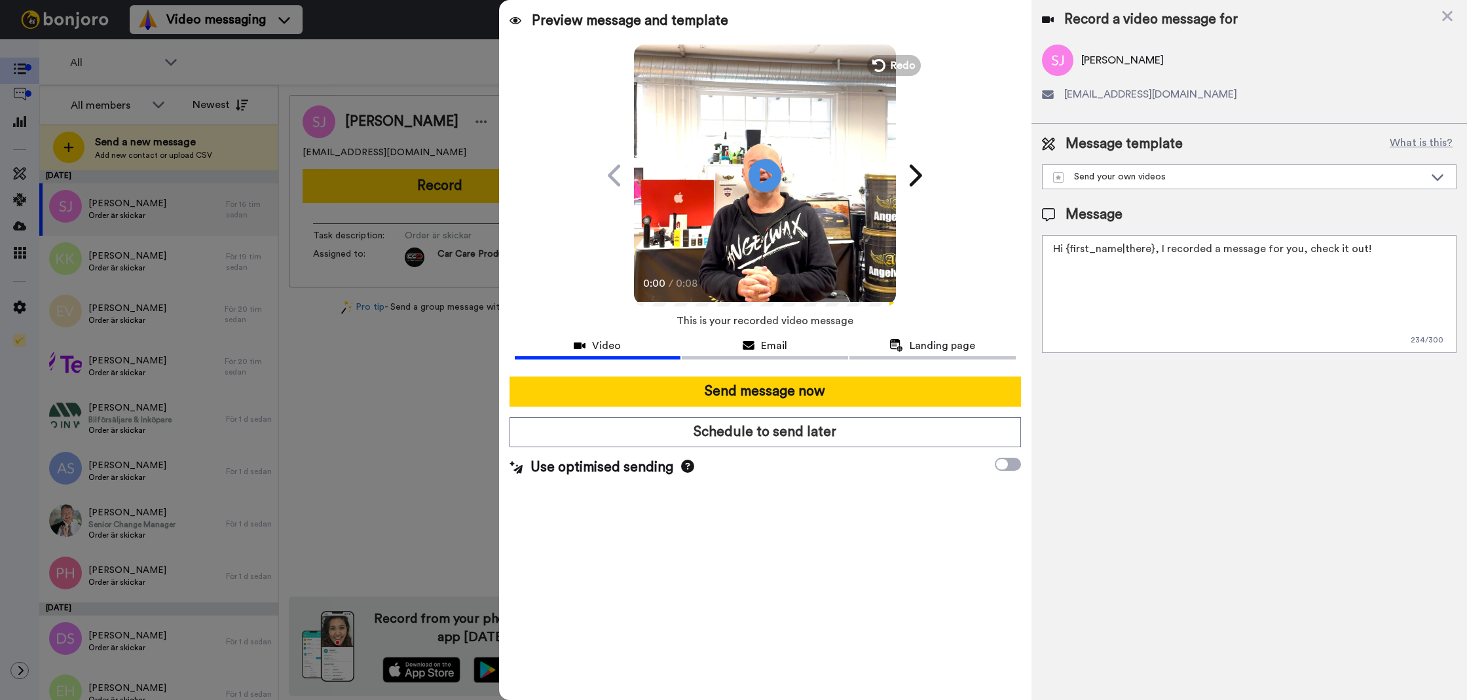
click at [1220, 278] on textarea "Hi {first_name|there}, I recorded a message for you, check it out!" at bounding box center [1249, 294] width 414 height 118
paste textarea "Tack för att du handlar hos oss! Välkommen åter. Tycker du att Silica Schampo V…"
drag, startPoint x: 1437, startPoint y: 268, endPoint x: 1302, endPoint y: 316, distance: 143.1
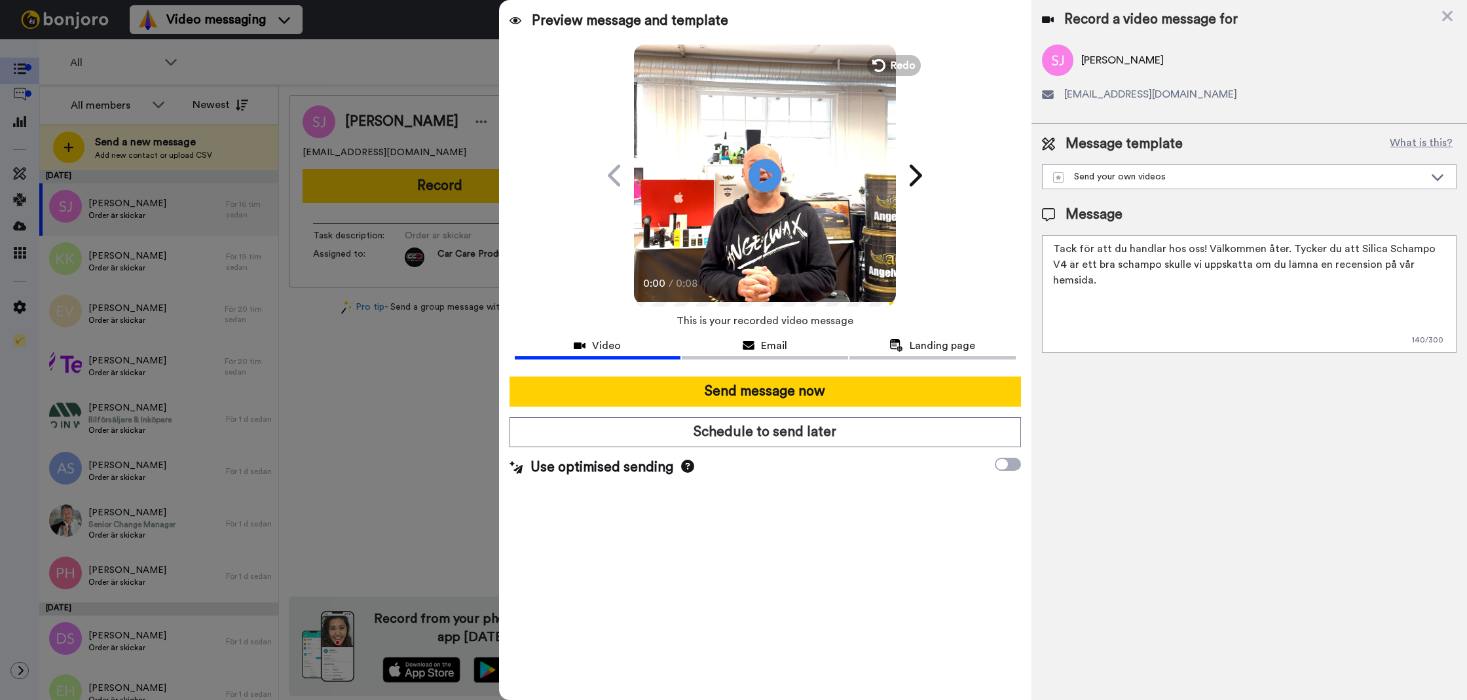
click at [1281, 253] on textarea "Tack för att du handlar hos oss! Välkommen åter. Tycker du att Silica Schampo V…" at bounding box center [1249, 294] width 414 height 118
type textarea "Tack för att du handlar hos oss! Välkommen åter."
click at [1228, 370] on div "Record a video message for Simon Johansson simon_ironmaiden@hotmail.com Message…" at bounding box center [1248, 350] width 435 height 700
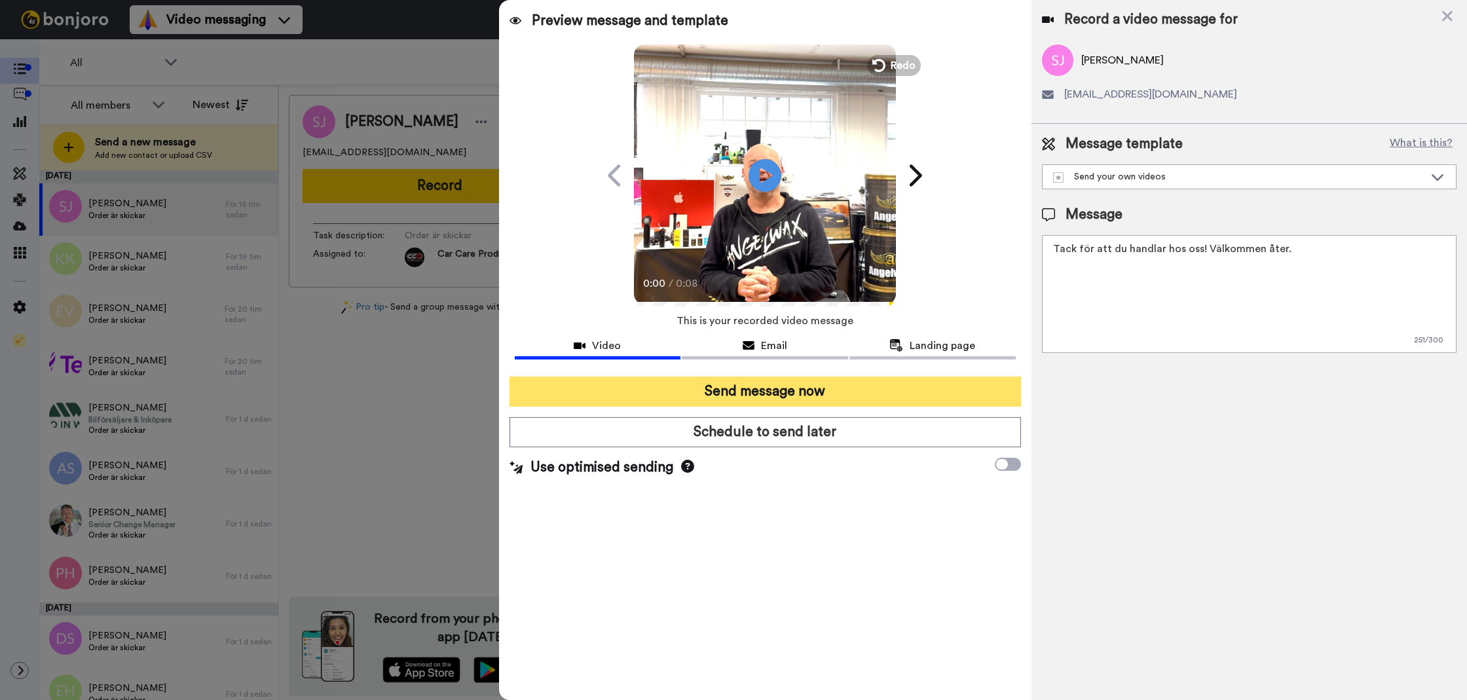
click at [751, 388] on button "Send message now" at bounding box center [764, 391] width 511 height 30
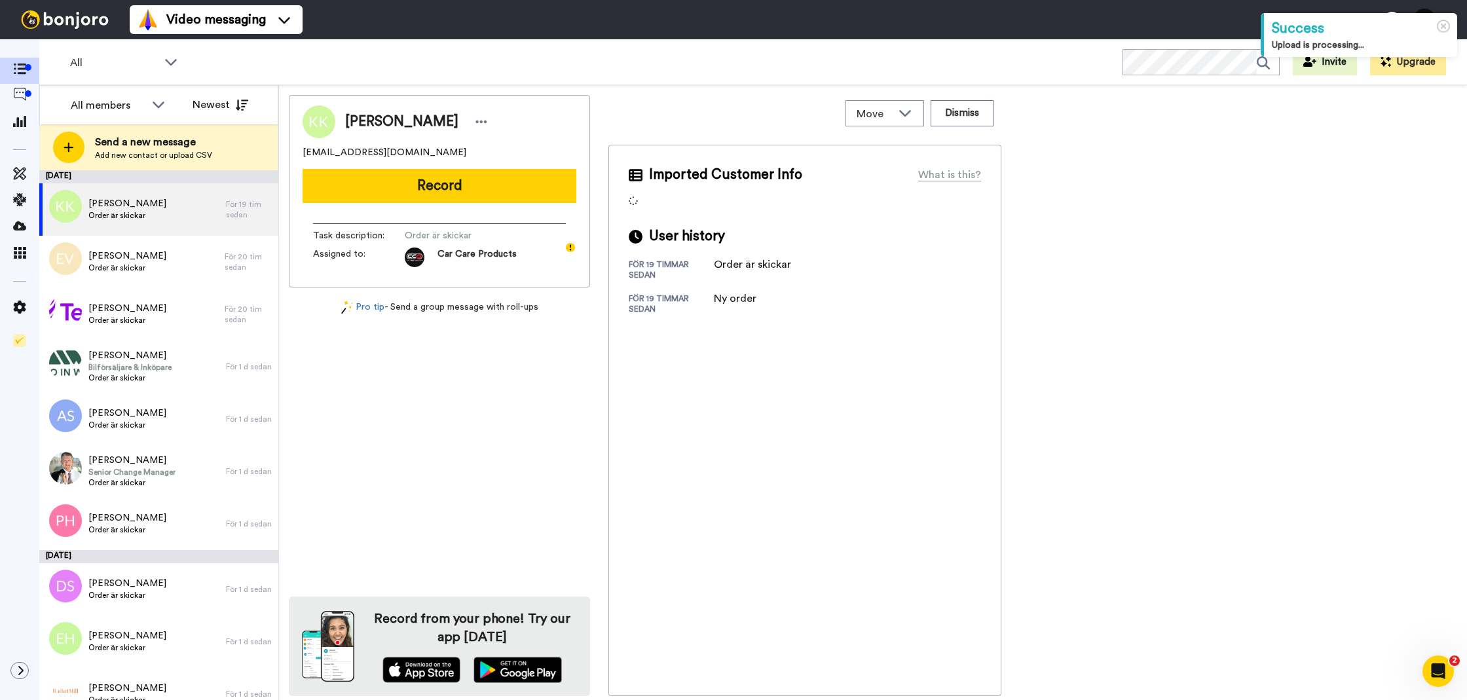
click at [490, 187] on button "Record" at bounding box center [439, 186] width 274 height 34
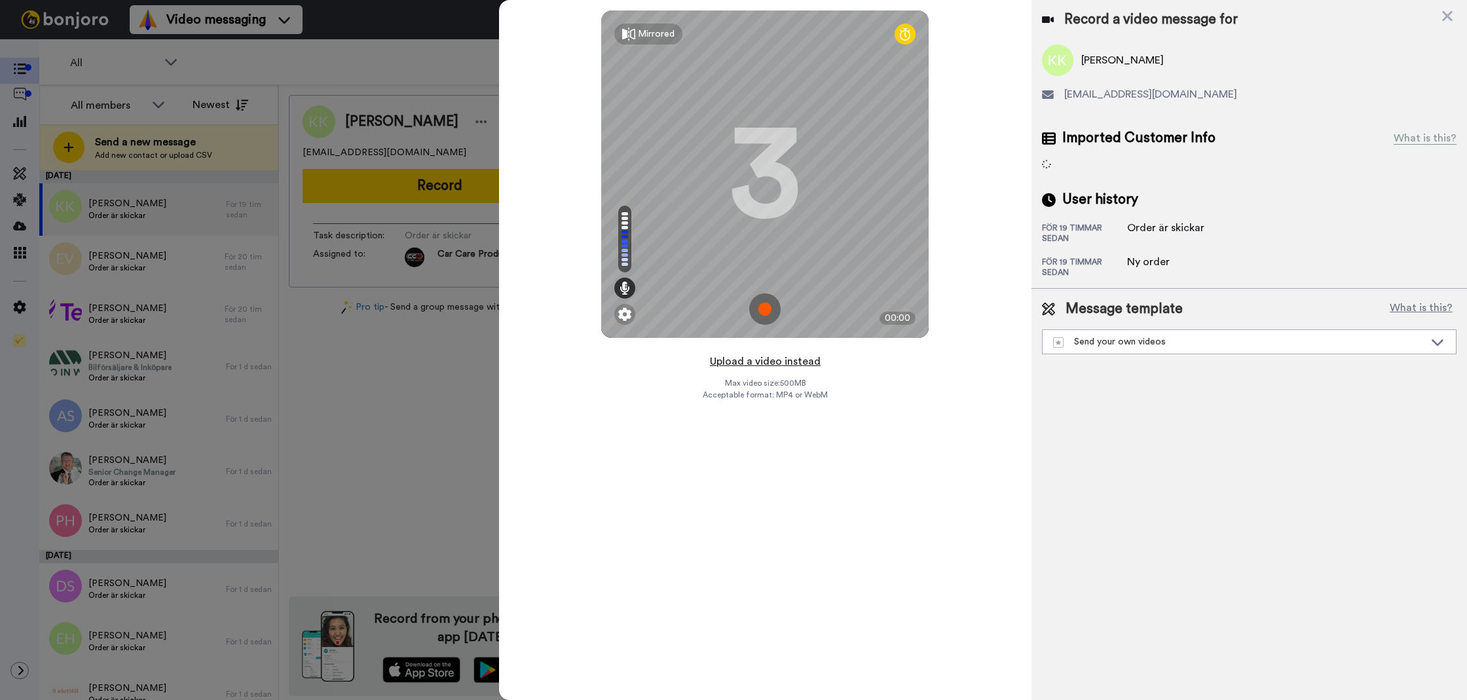
click at [746, 366] on button "Upload a video instead" at bounding box center [765, 361] width 119 height 17
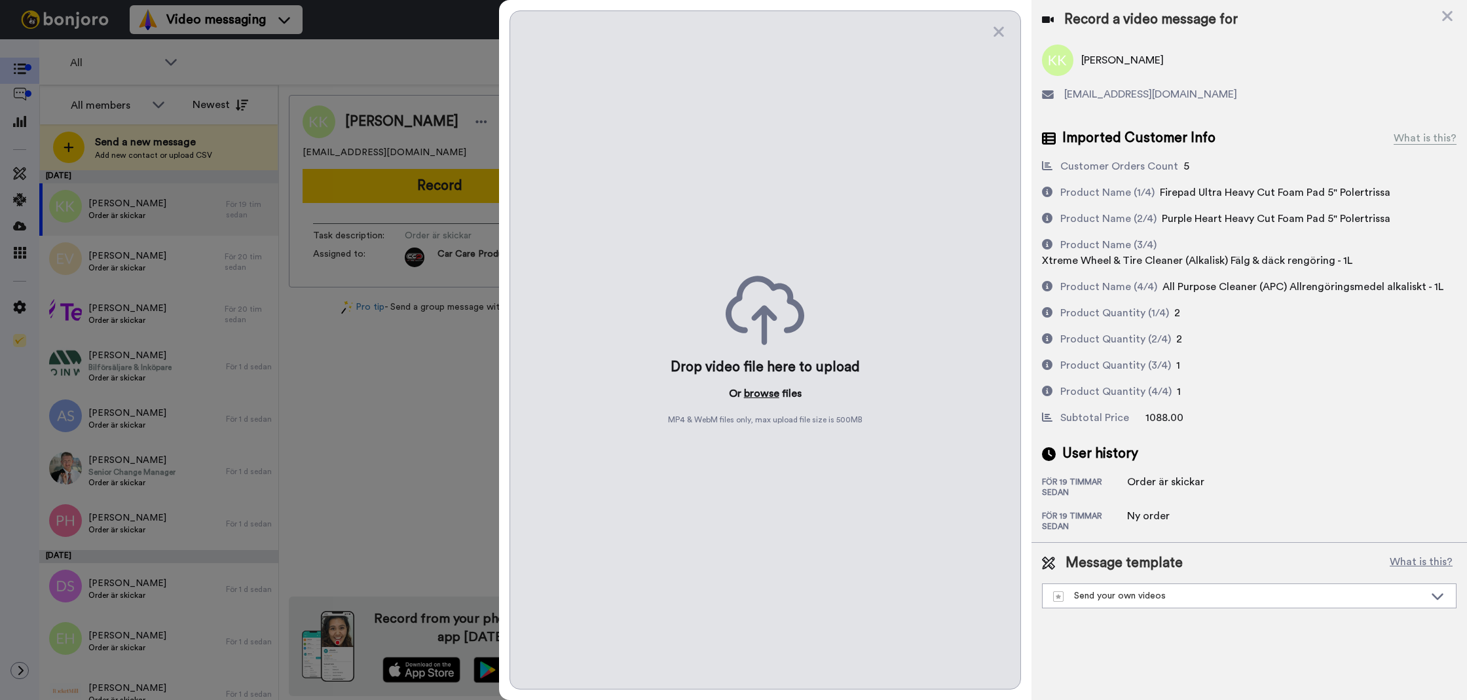
click at [756, 386] on button "browse" at bounding box center [761, 394] width 35 height 16
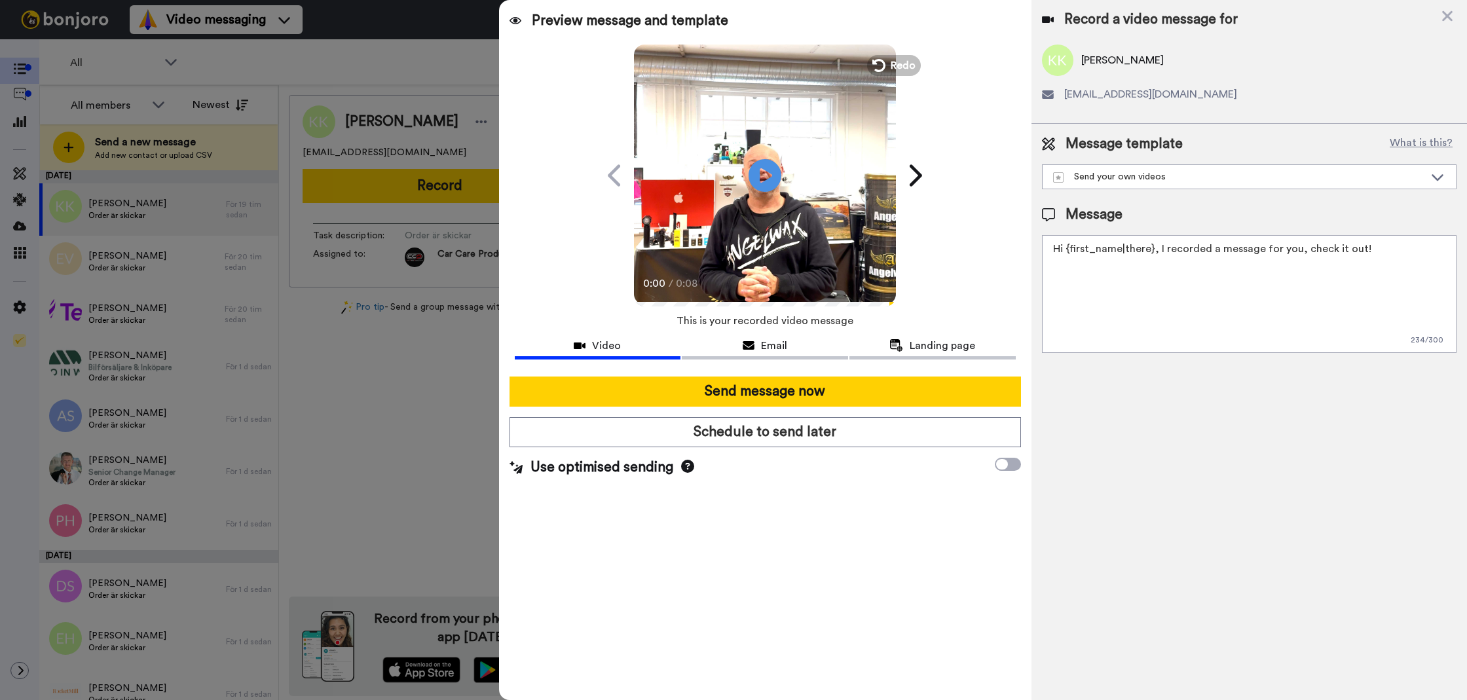
click at [1205, 284] on textarea "Hi {first_name|there}, I recorded a message for you, check it out!" at bounding box center [1249, 294] width 414 height 118
paste textarea "Tack för att du handlar hos oss! Välkommen åter. Tycker du att Silica Schampo V…"
drag, startPoint x: 1432, startPoint y: 278, endPoint x: 1324, endPoint y: 290, distance: 108.7
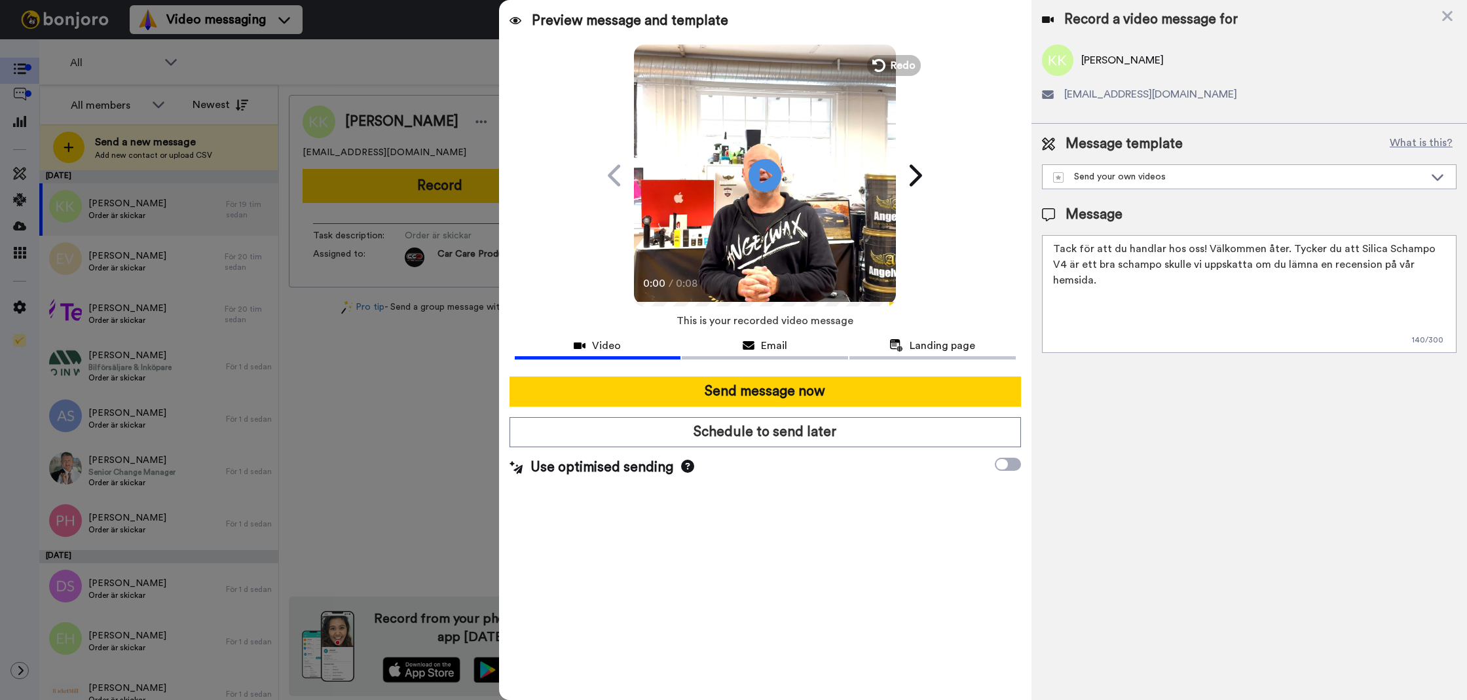
click at [1285, 248] on textarea "Tack för att du handlar hos oss! Välkommen åter. Tycker du att Silica Schampo V…" at bounding box center [1249, 294] width 414 height 118
type textarea "Tack för att du handlar hos oss! Välkommen åter."
click at [1270, 391] on div "Record a video message for Kevin Karlsson kevinsworkshop@hotmail.com Message te…" at bounding box center [1248, 350] width 435 height 700
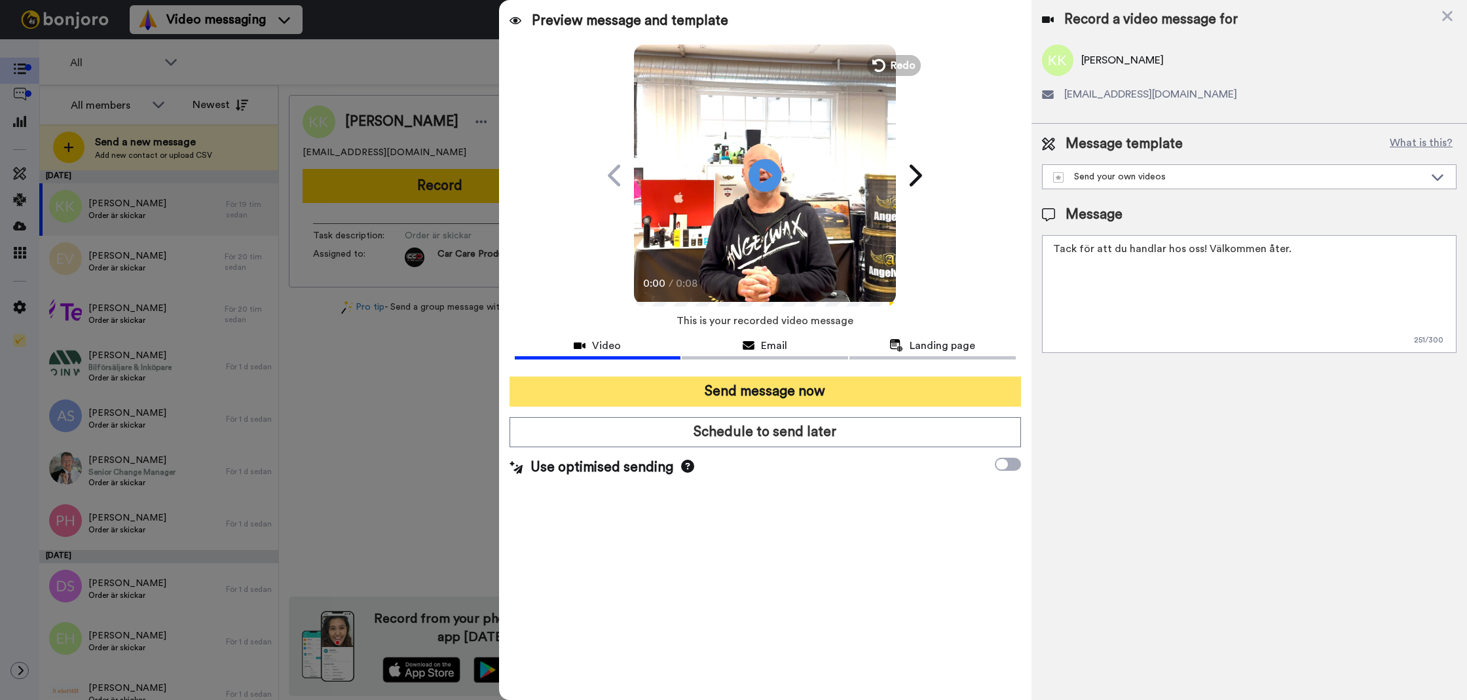
click at [991, 394] on button "Send message now" at bounding box center [764, 391] width 511 height 30
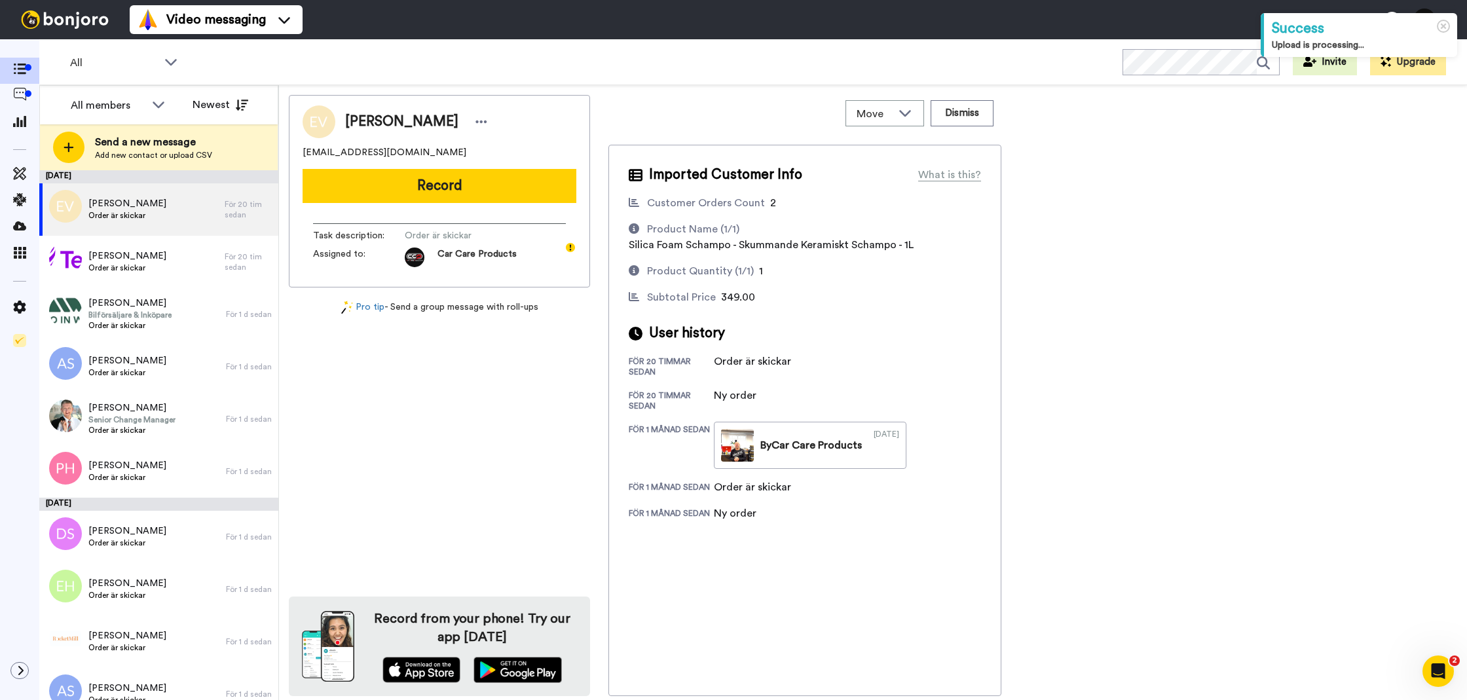
drag, startPoint x: 401, startPoint y: 198, endPoint x: 413, endPoint y: 198, distance: 12.5
click at [401, 198] on button "Record" at bounding box center [439, 186] width 274 height 34
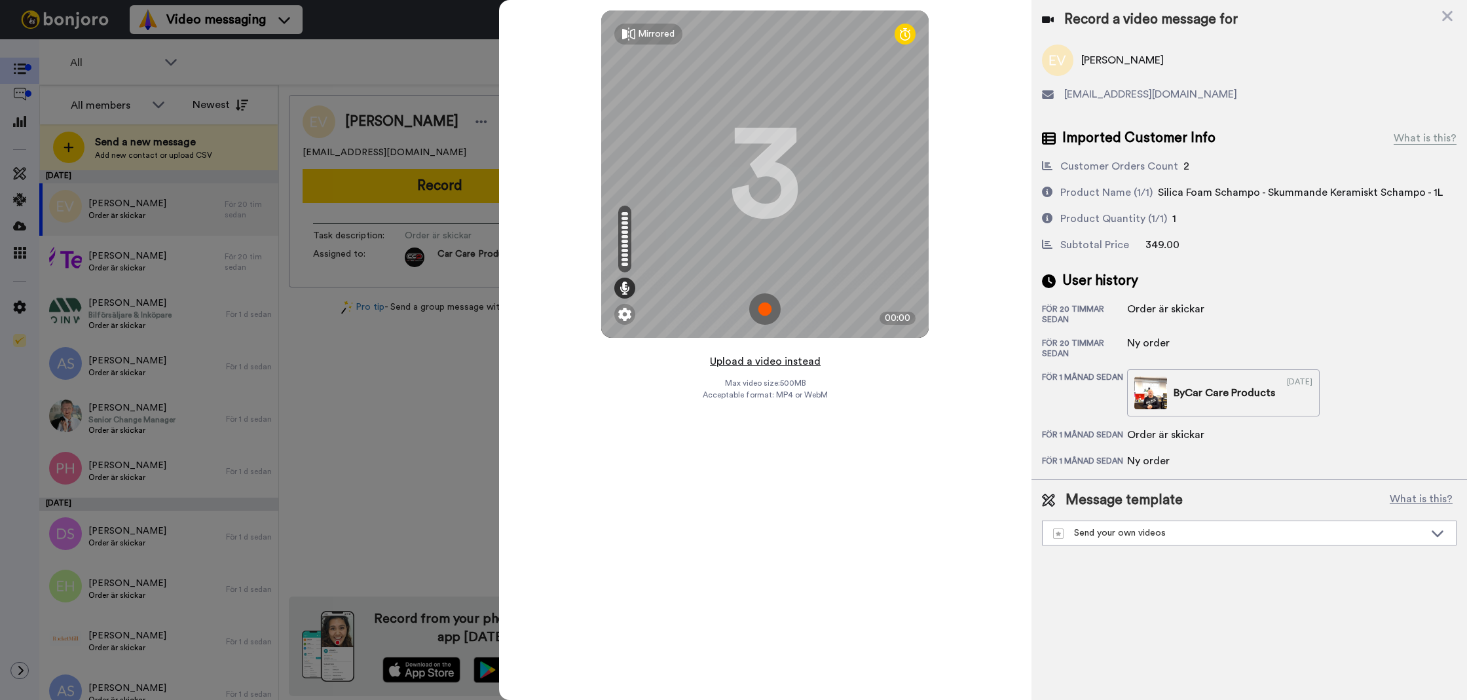
click at [736, 363] on button "Upload a video instead" at bounding box center [765, 361] width 119 height 17
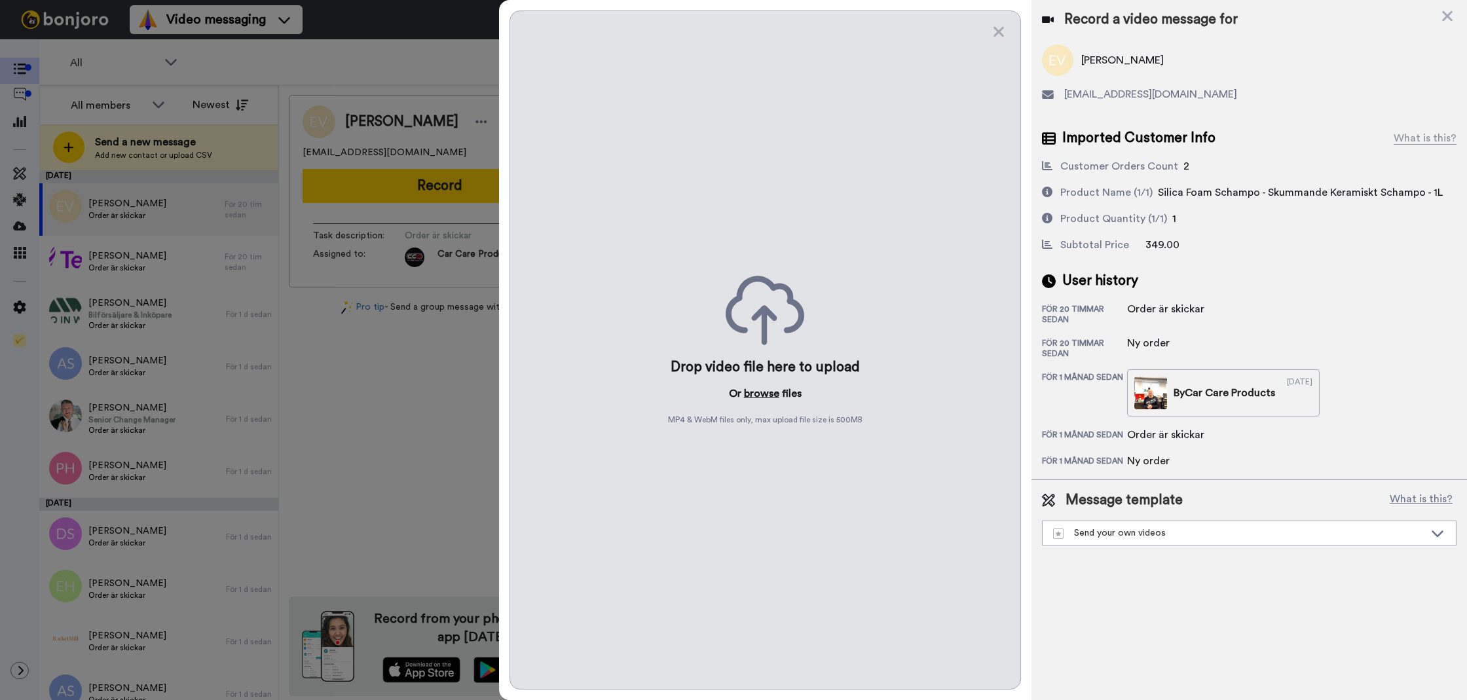
click at [771, 396] on button "browse" at bounding box center [761, 394] width 35 height 16
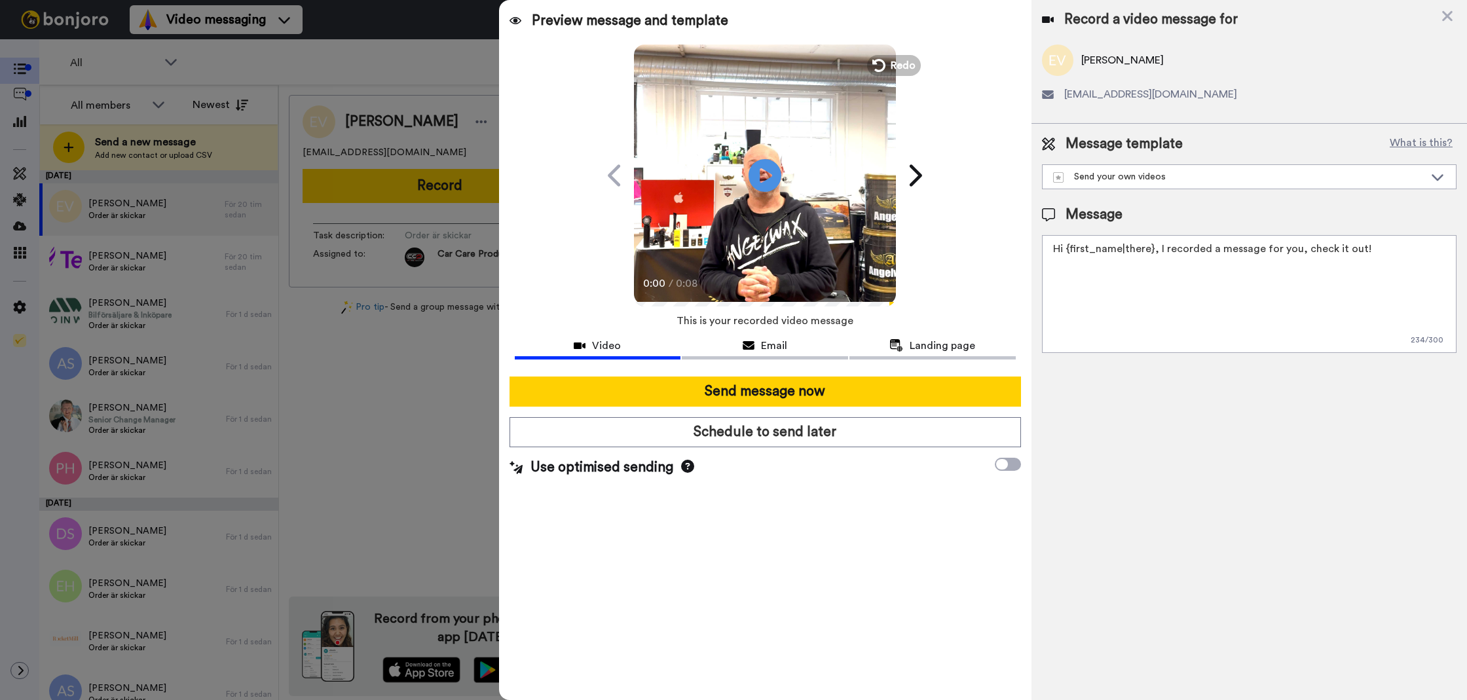
click at [1169, 327] on textarea "Hi {first_name|there}, I recorded a message for you, check it out!" at bounding box center [1249, 294] width 414 height 118
paste textarea "Tack för att du handlar hos oss! Välkommen åter. Tycker du att Silica Schampo V…"
drag, startPoint x: 1443, startPoint y: 267, endPoint x: 1289, endPoint y: 245, distance: 156.1
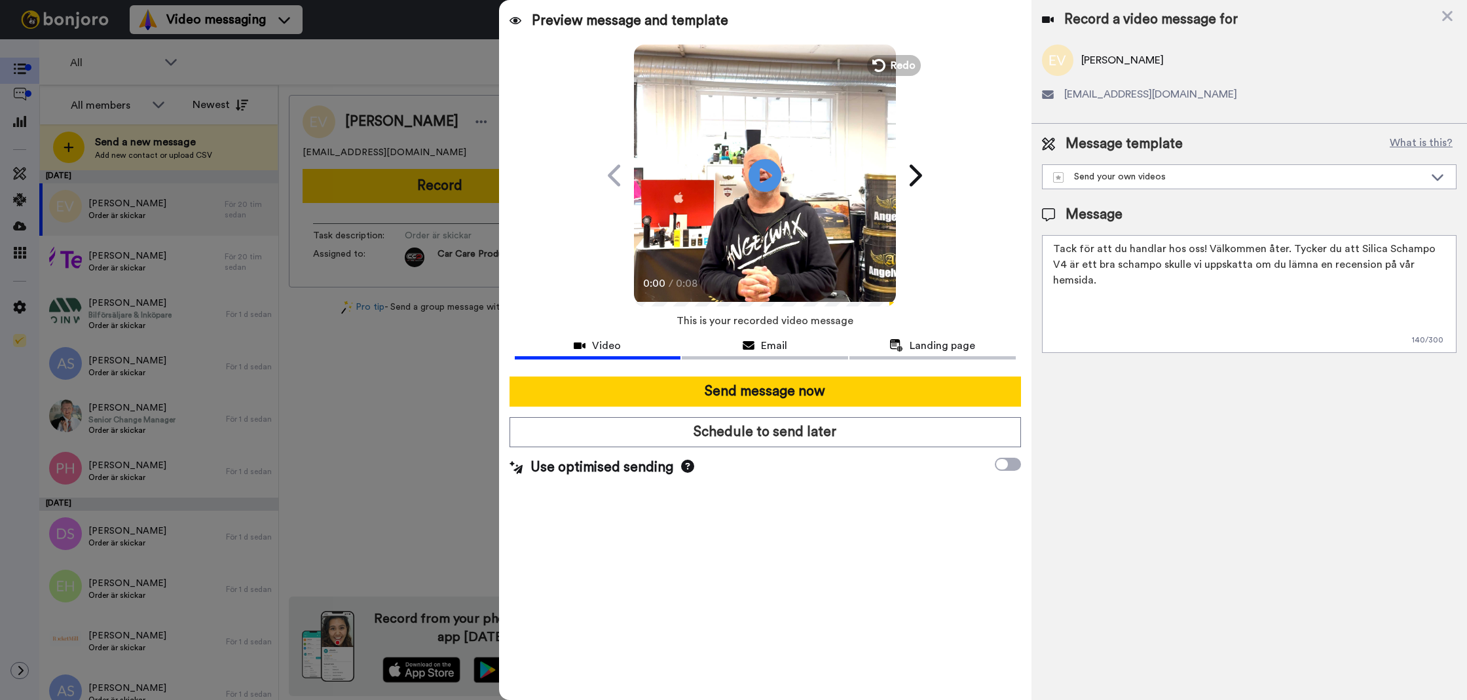
click at [1289, 245] on textarea "Tack för att du handlar hos oss! Välkommen åter. Tycker du att Silica Schampo V…" at bounding box center [1249, 294] width 414 height 118
type textarea "Tack för att du handlar hos oss! Välkommen åter."
click at [1152, 395] on div "Record a video message for Emmanuella Vanes manuellavanes99@outlook.com Message…" at bounding box center [1248, 350] width 435 height 700
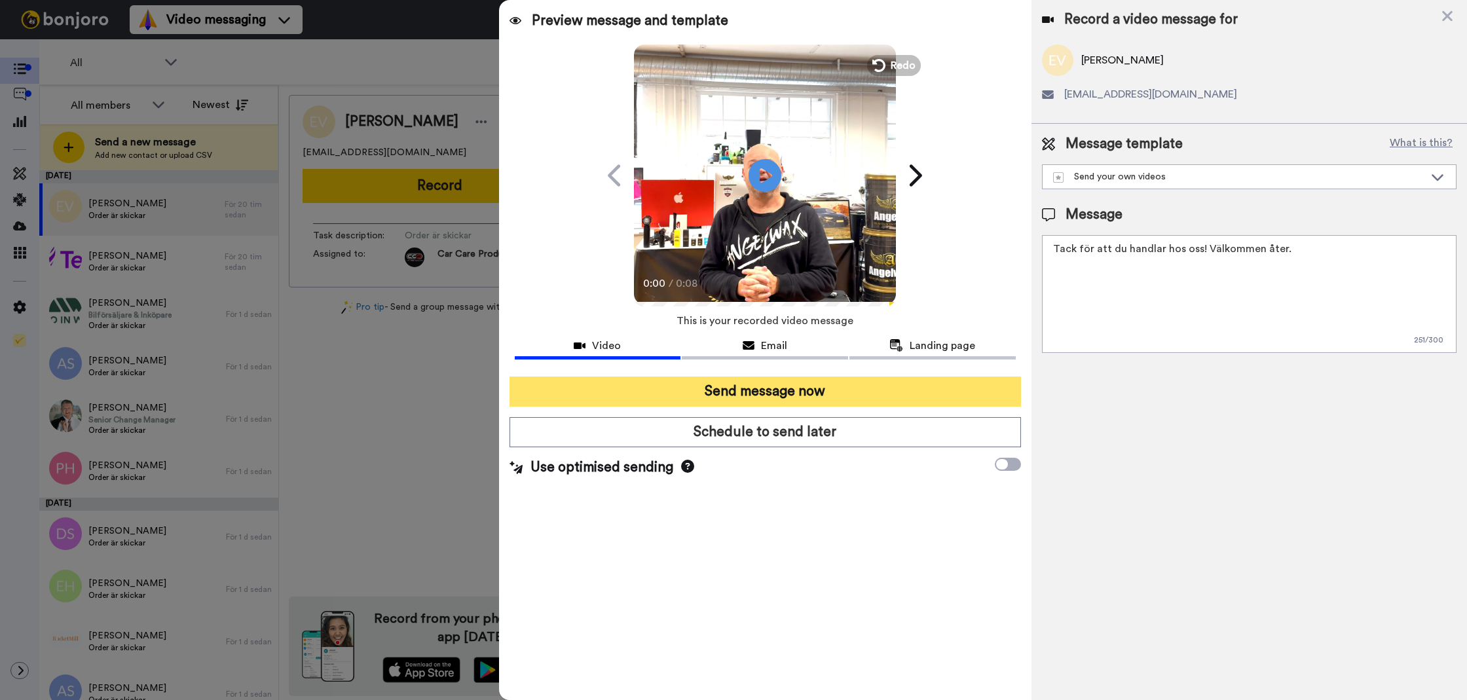
click at [937, 386] on button "Send message now" at bounding box center [764, 391] width 511 height 30
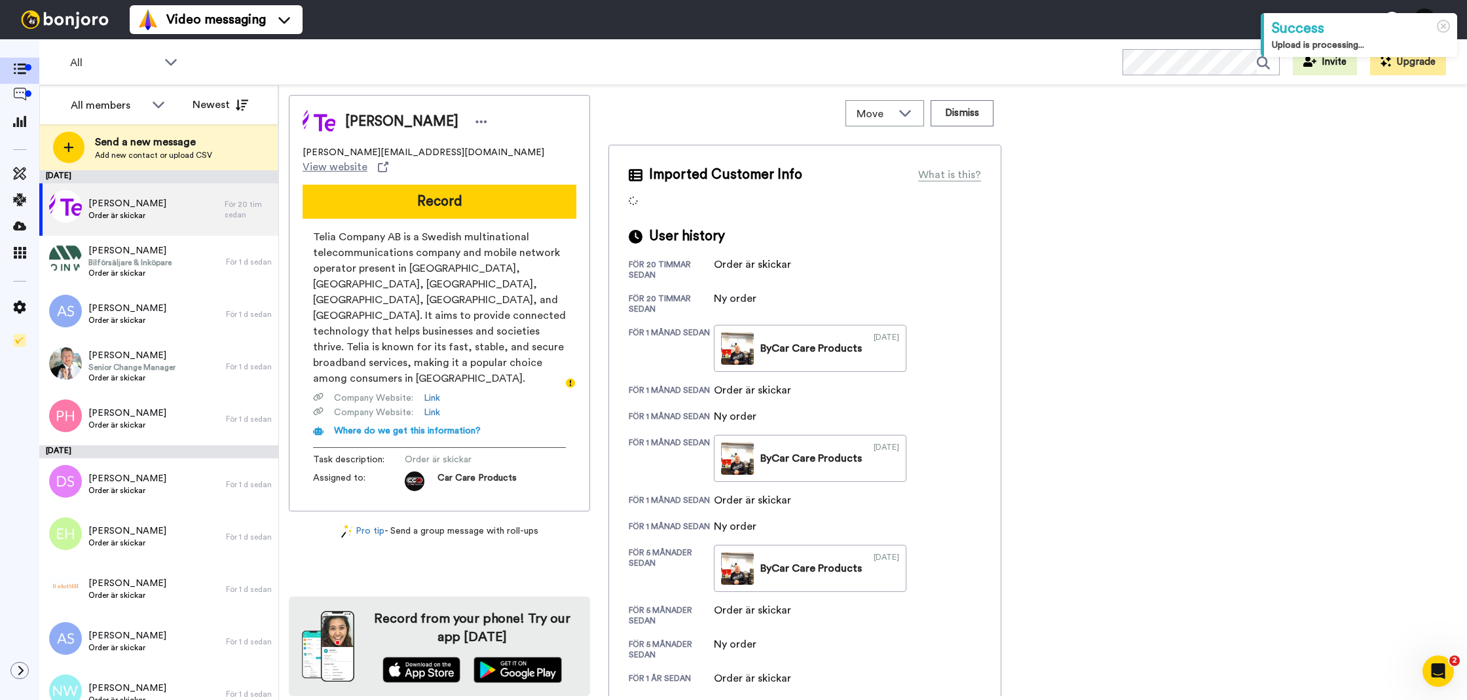
click at [517, 192] on button "Record" at bounding box center [439, 202] width 274 height 34
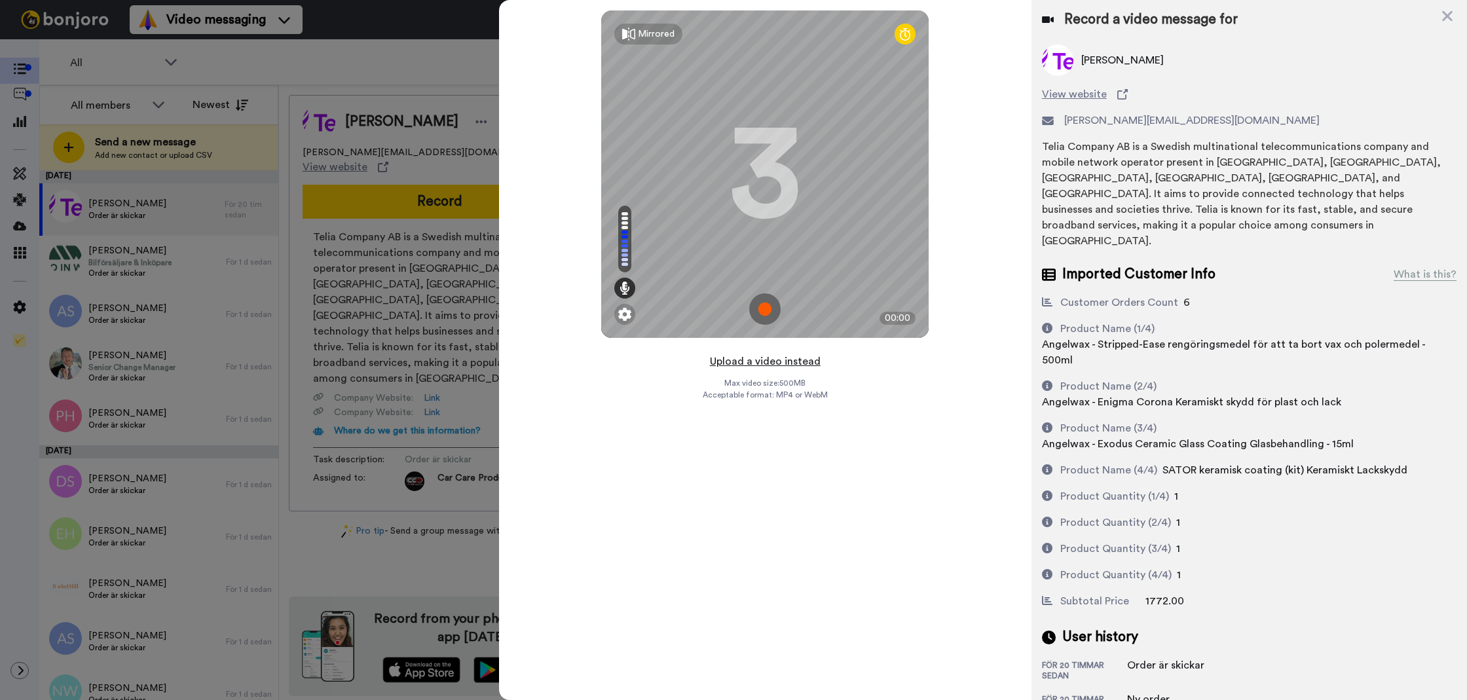
click at [767, 359] on button "Upload a video instead" at bounding box center [765, 361] width 119 height 17
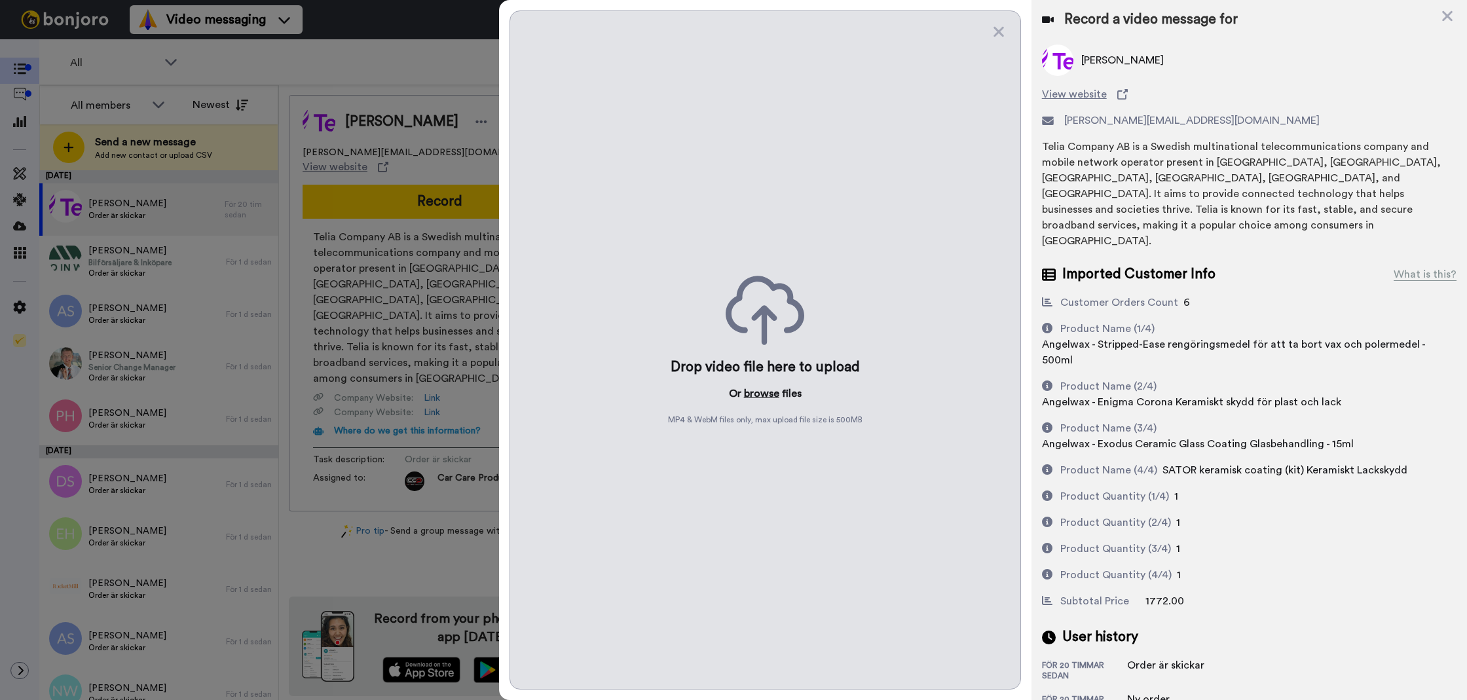
click at [766, 394] on button "browse" at bounding box center [761, 394] width 35 height 16
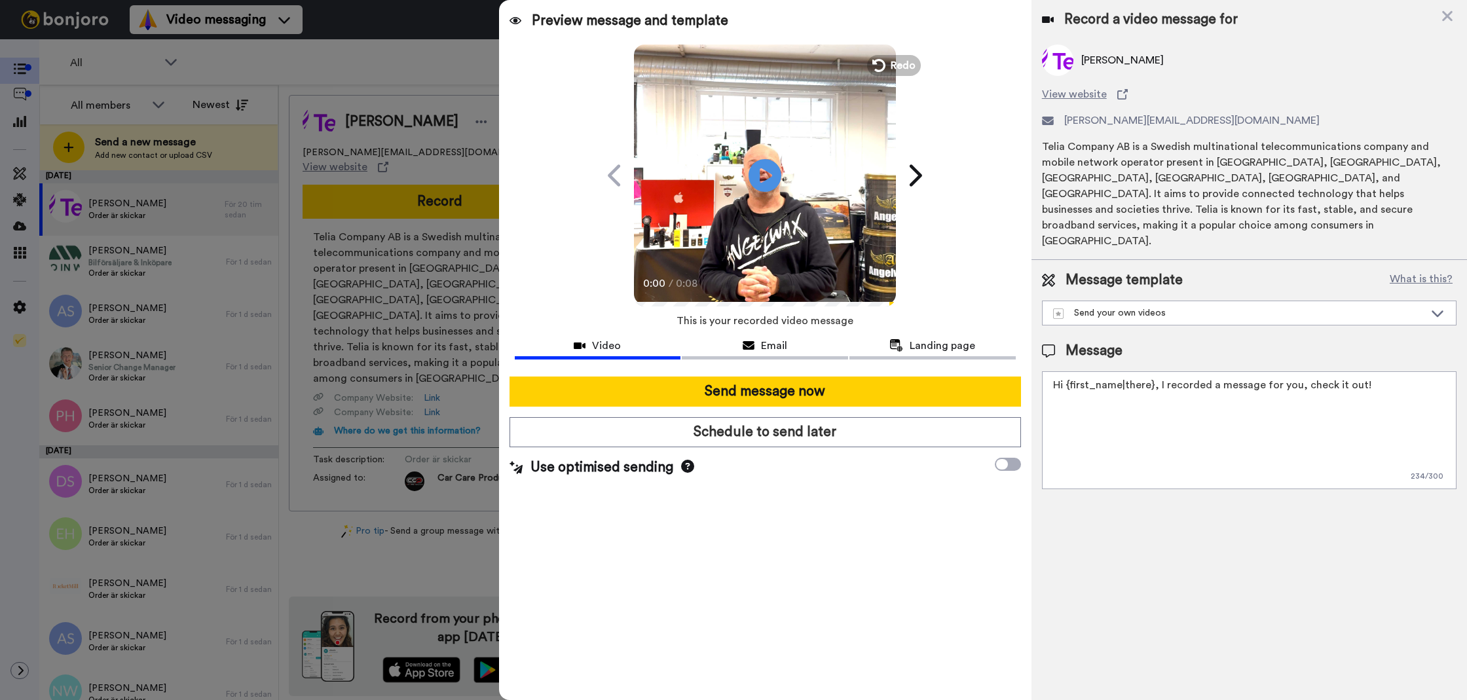
click at [1258, 430] on textarea "Hi {first_name|there}, I recorded a message for you, check it out!" at bounding box center [1249, 430] width 414 height 118
paste textarea "Tack för att du handlar hos oss! Välkommen åter. Tycker du att Silica Schampo V…"
type textarea "Tack för att du handlar hos oss! Välkommen åter. Tycker du att Silica Schampo V…"
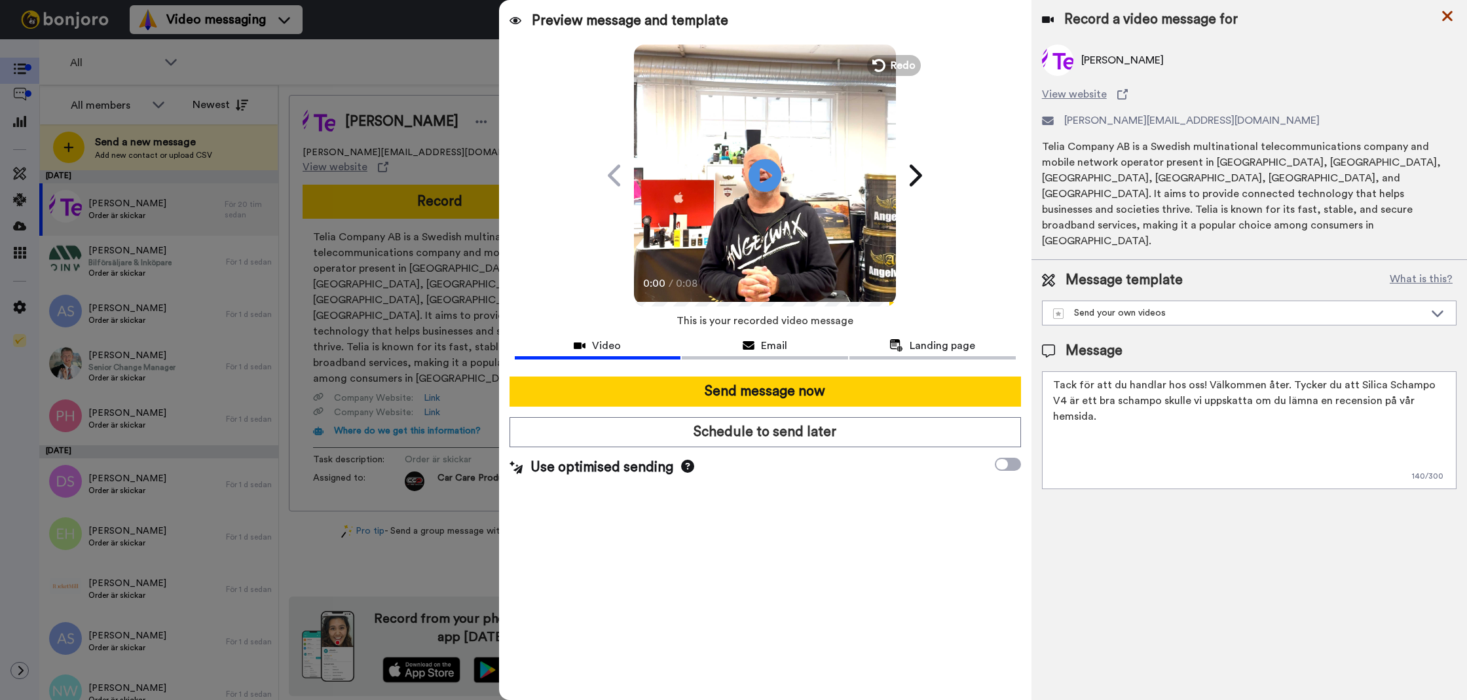
click at [1452, 16] on icon at bounding box center [1446, 16] width 13 height 16
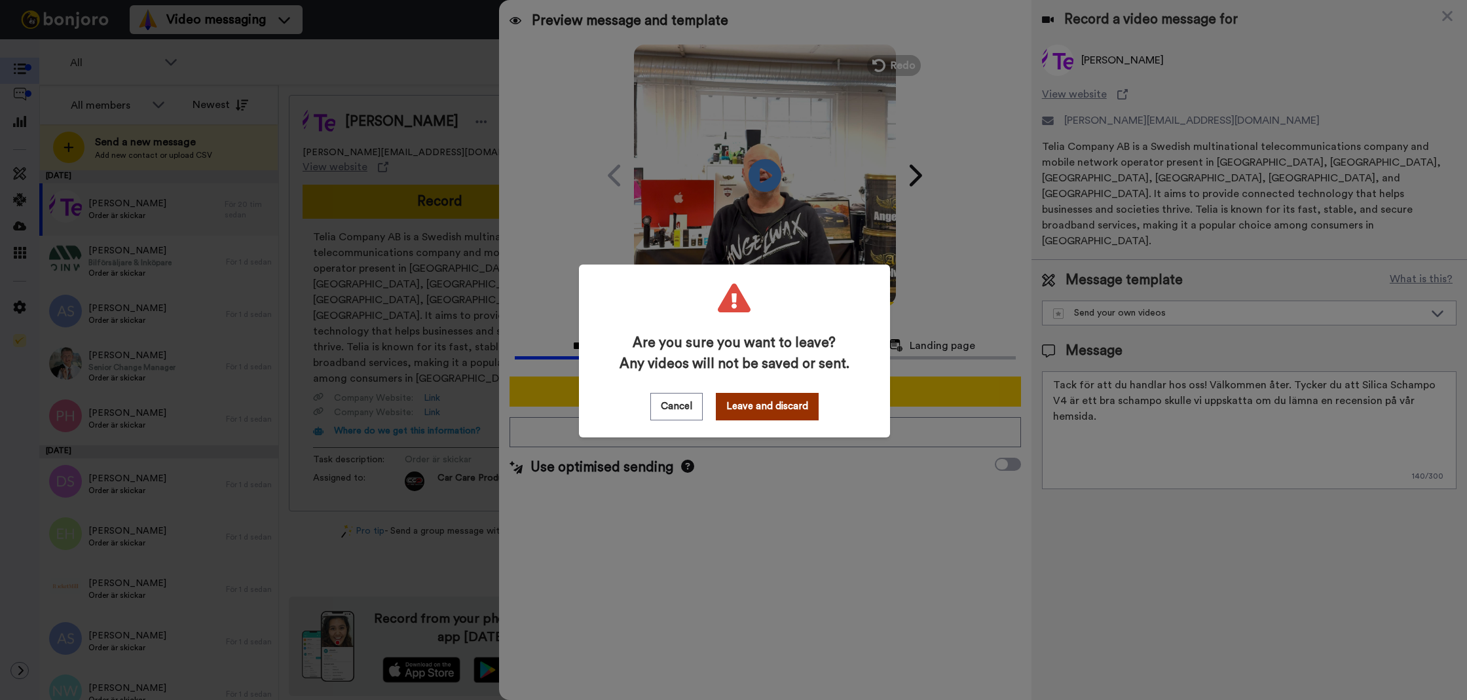
click at [816, 394] on div "Are you sure you want to leave? Any videos will not be saved or sent. Cancel Le…" at bounding box center [734, 351] width 311 height 173
click at [805, 399] on button "Leave and discard" at bounding box center [767, 406] width 103 height 27
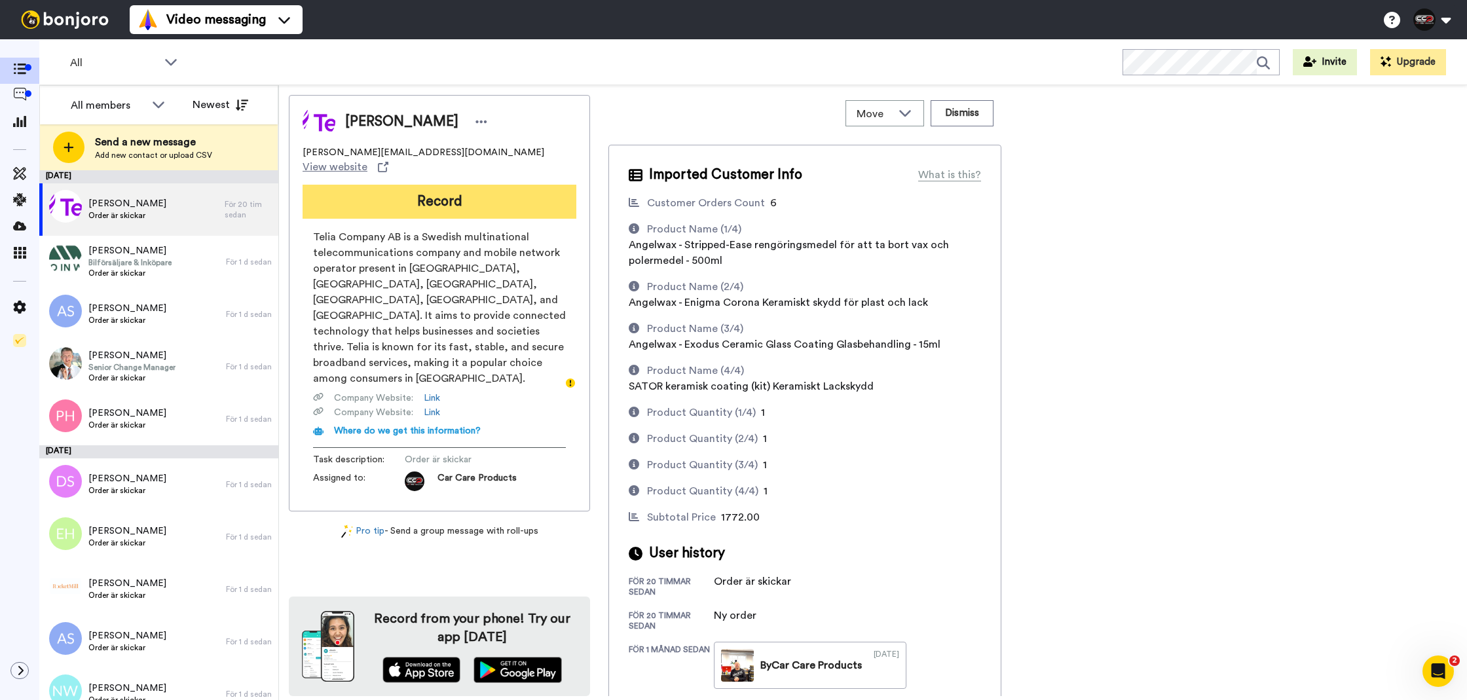
click at [491, 185] on button "Record" at bounding box center [439, 202] width 274 height 34
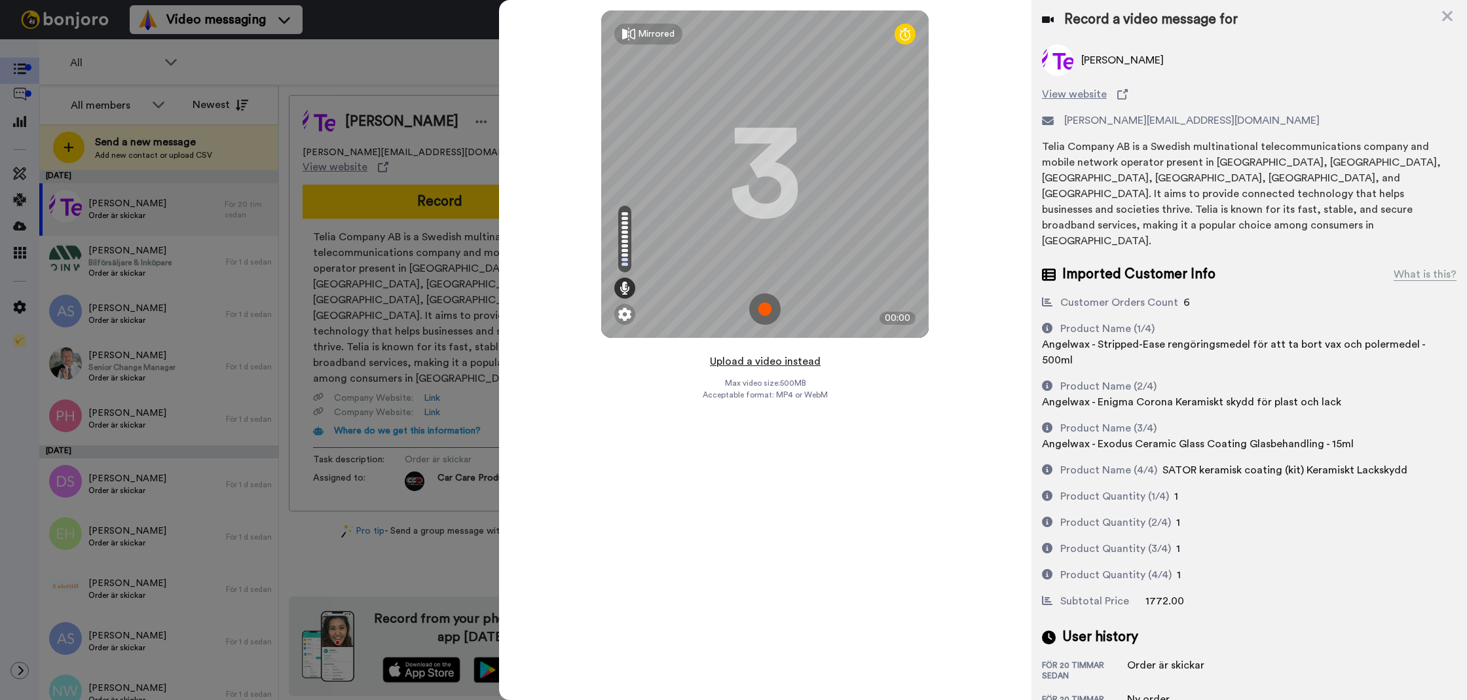
click at [796, 362] on button "Upload a video instead" at bounding box center [765, 361] width 119 height 17
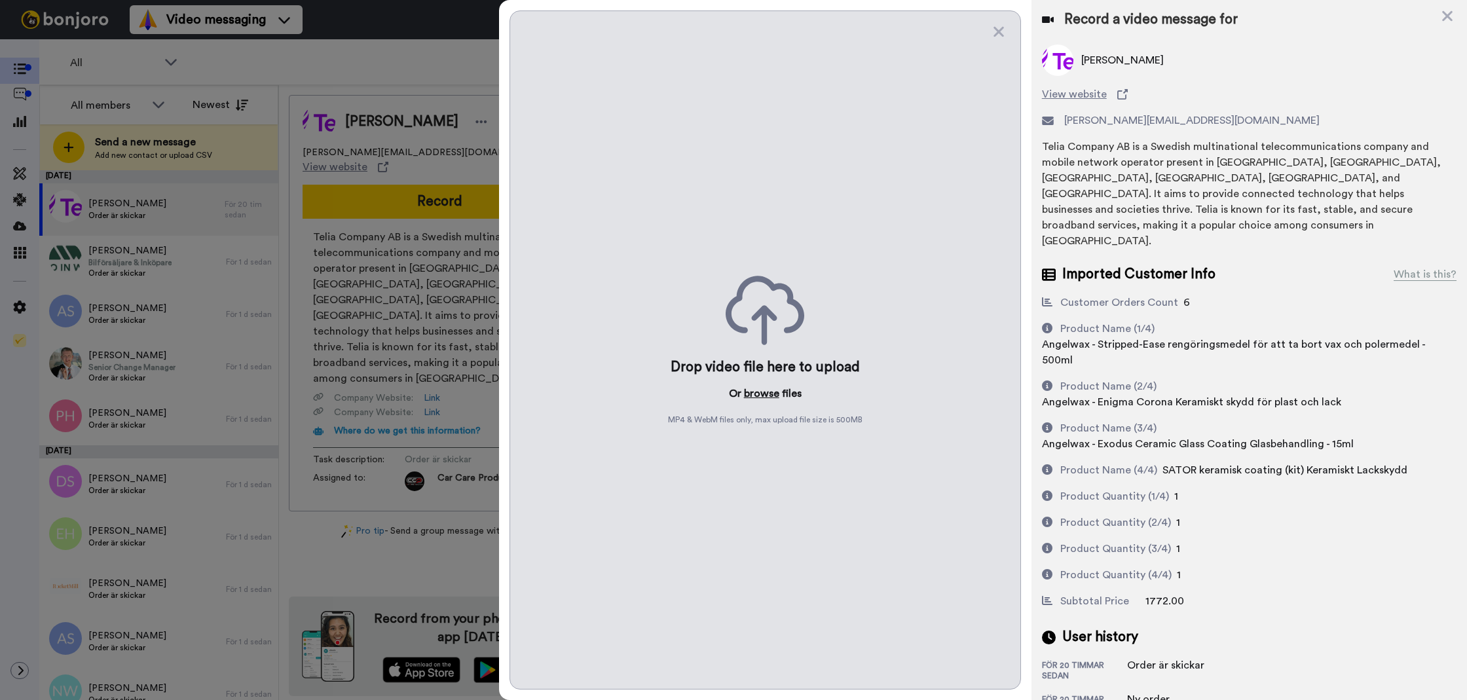
click at [772, 388] on button "browse" at bounding box center [761, 394] width 35 height 16
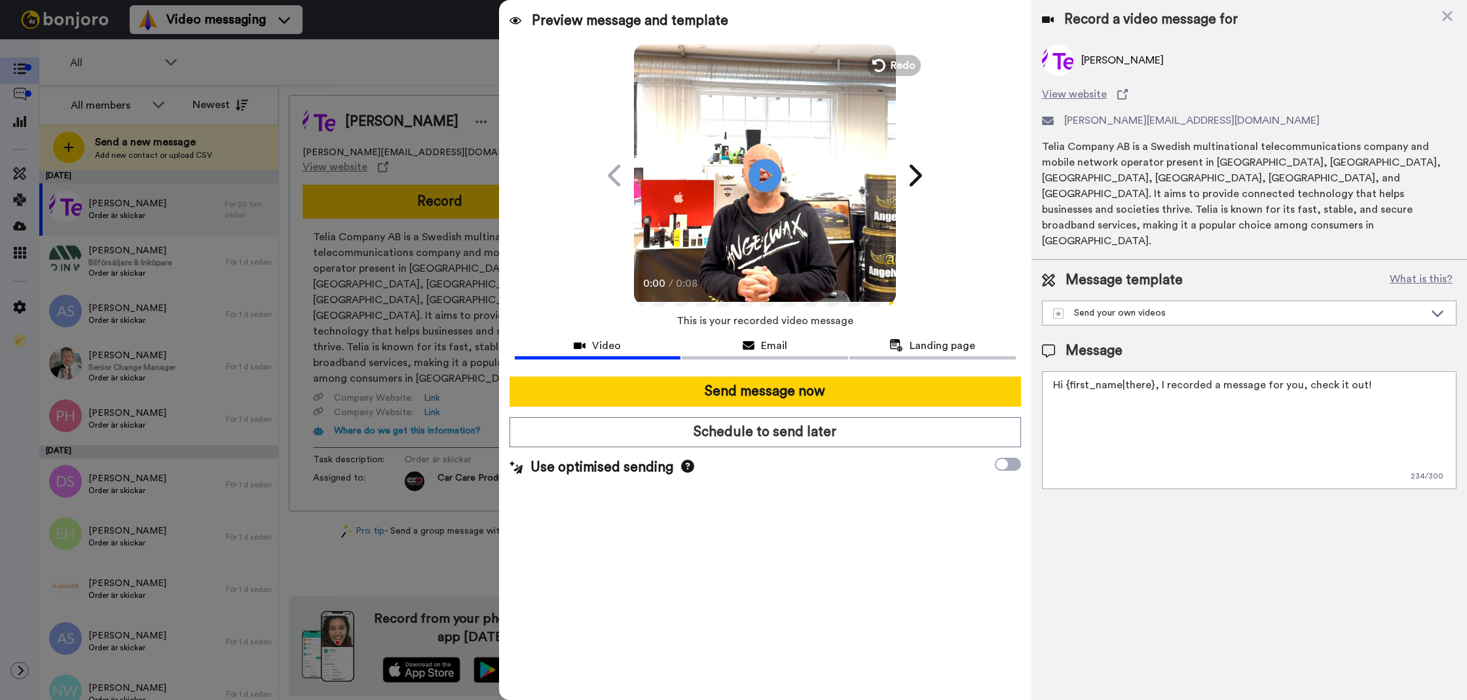
click at [1248, 341] on div "Message" at bounding box center [1249, 351] width 414 height 20
click at [1178, 405] on textarea "Hi {first_name|there}, I recorded a message for you, check it out!" at bounding box center [1249, 430] width 414 height 118
paste textarea "Tack för att du handlar hos oss! Välkommen åter. Tycker du att Silica Schampo V…"
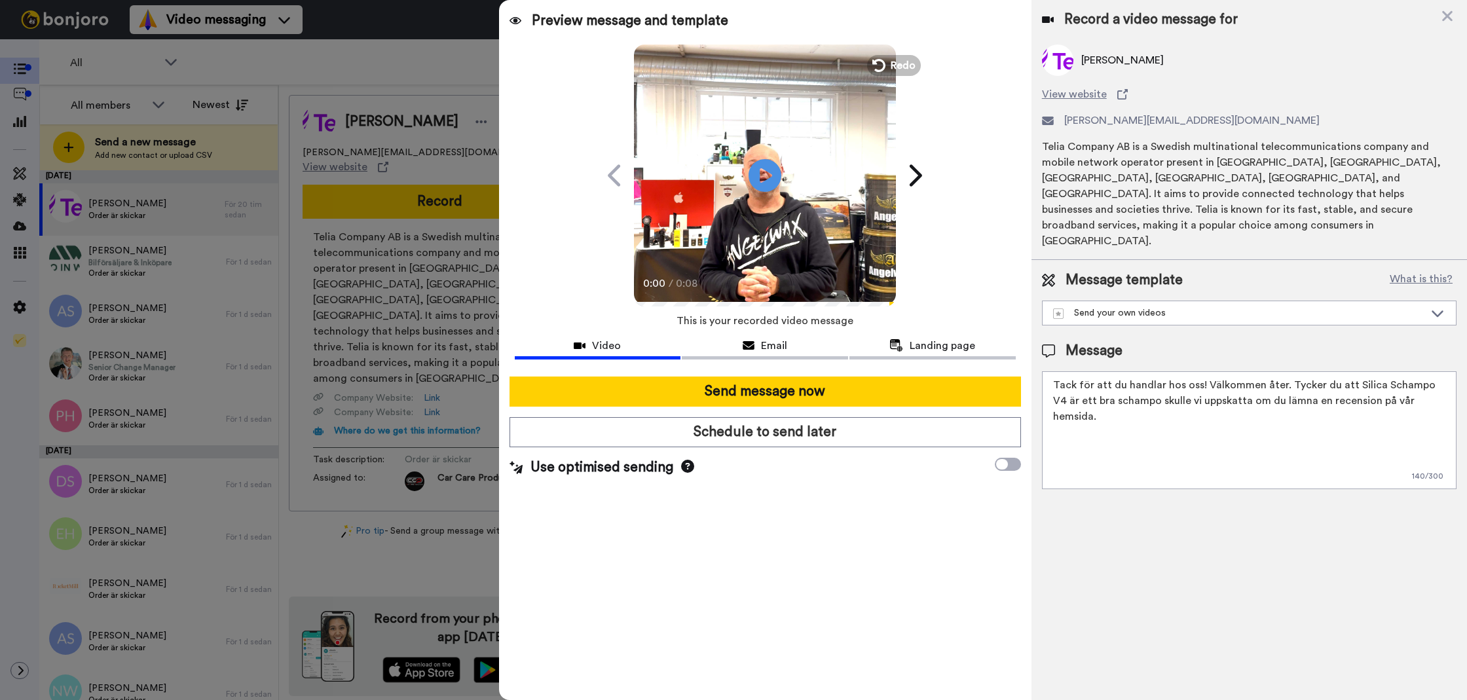
drag, startPoint x: 1440, startPoint y: 378, endPoint x: 1373, endPoint y: 399, distance: 70.0
click at [1287, 371] on textarea "Tack för att du handlar hos oss! Välkommen åter. Tycker du att Silica Schampo V…" at bounding box center [1249, 430] width 414 height 118
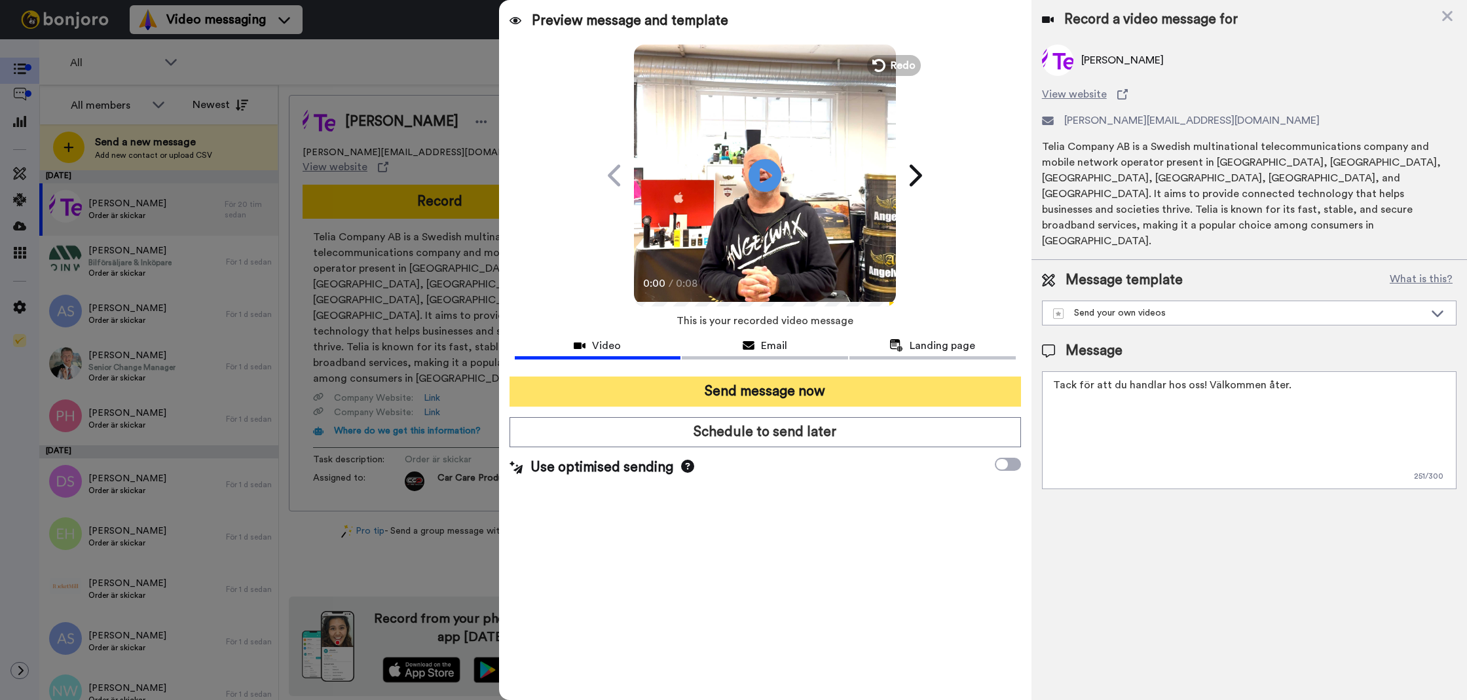
type textarea "Tack för att du handlar hos oss! Välkommen åter."
click at [832, 388] on button "Send message now" at bounding box center [764, 391] width 511 height 30
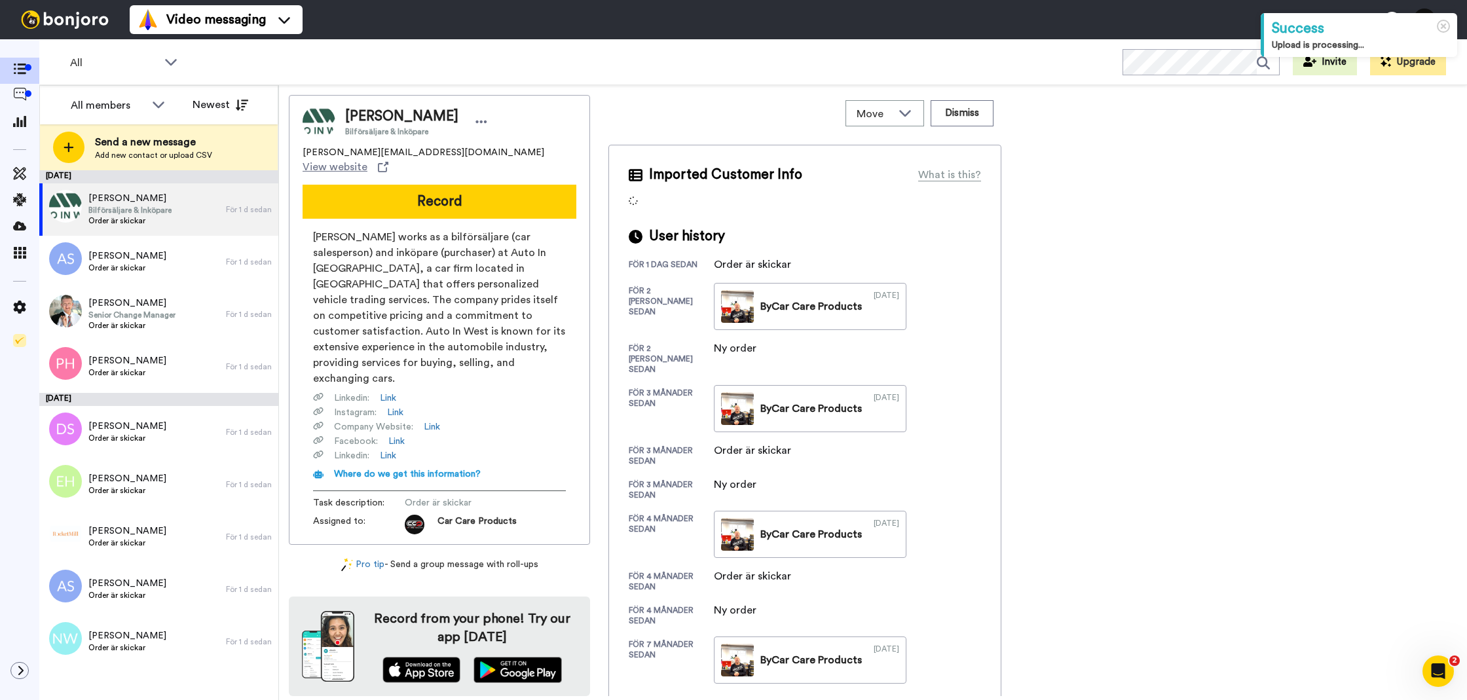
click at [541, 208] on div "Jasko Omerika Bilförsäljare & Inköpare jasko@autoinwest.se View website Record …" at bounding box center [439, 320] width 301 height 450
click at [534, 192] on button "Record" at bounding box center [439, 202] width 274 height 34
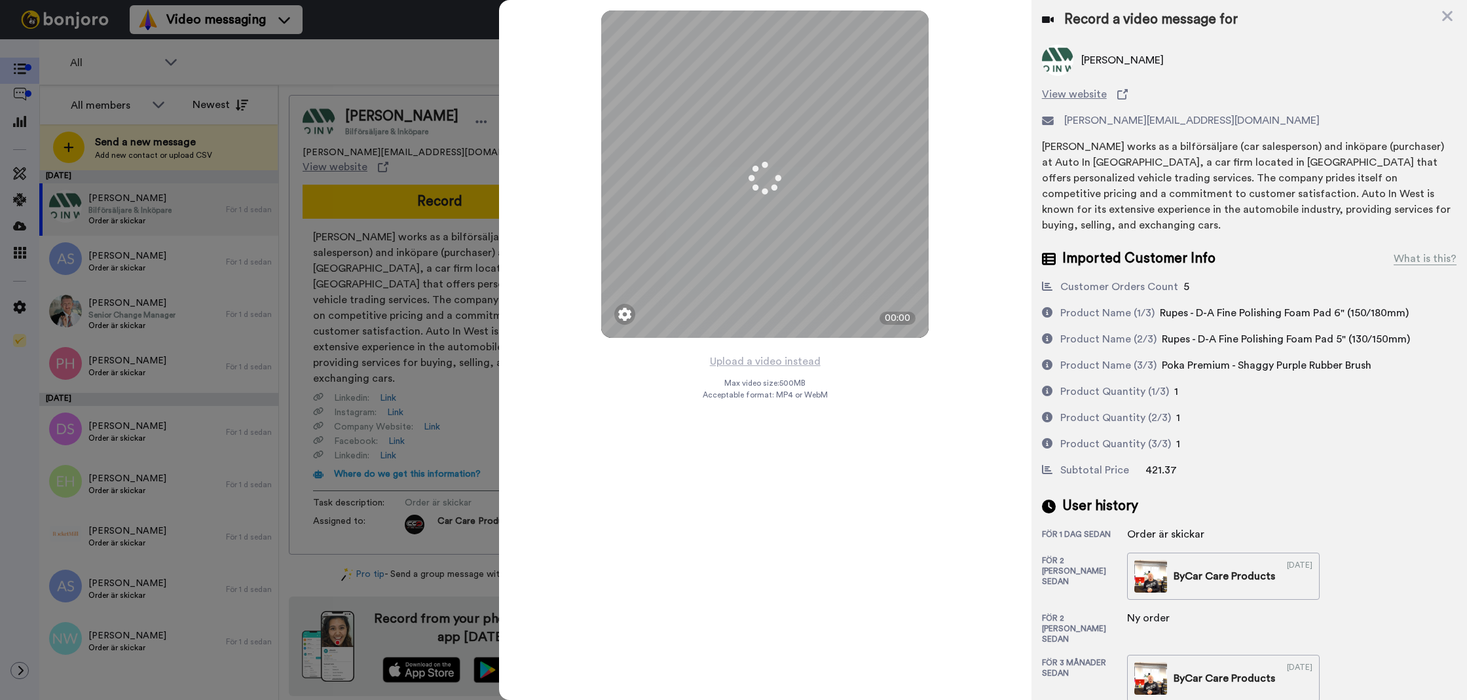
click at [723, 356] on button "Upload a video instead" at bounding box center [765, 361] width 119 height 17
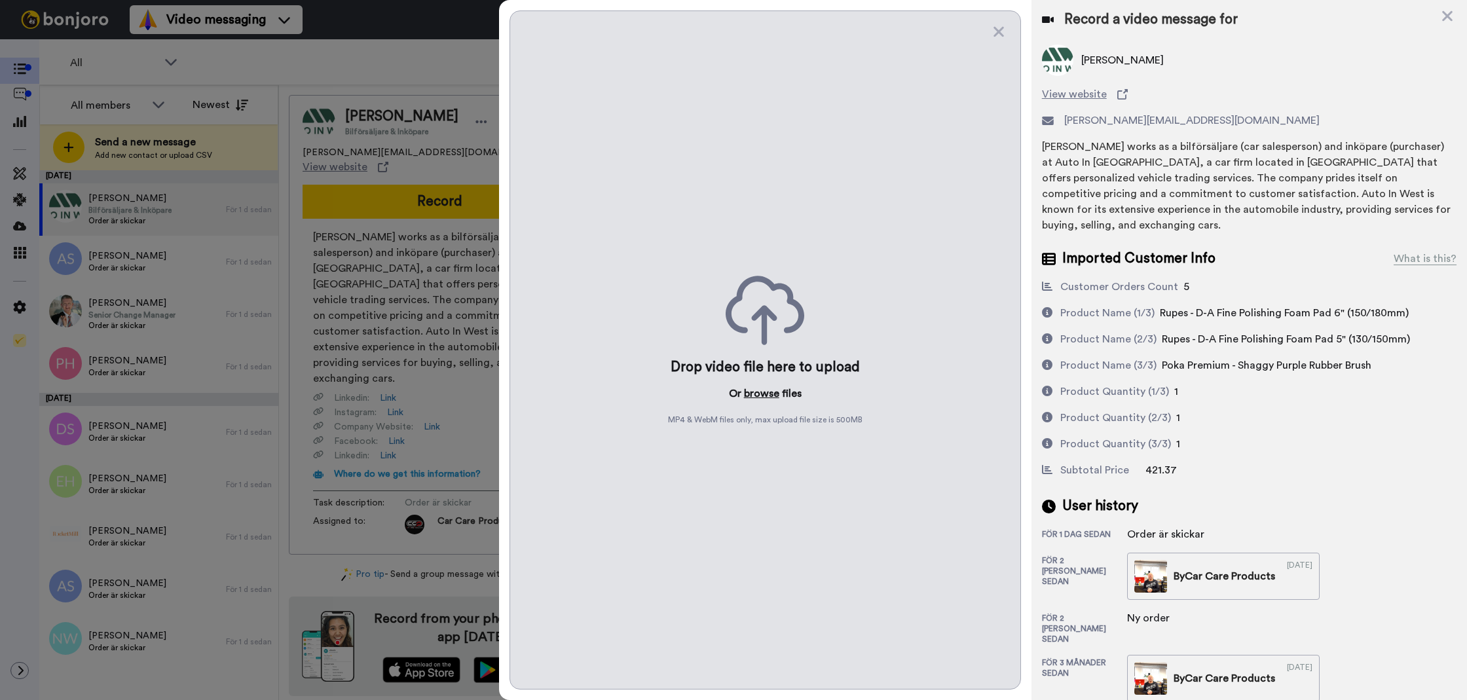
drag, startPoint x: 767, startPoint y: 358, endPoint x: 763, endPoint y: 386, distance: 28.3
click at [766, 359] on div "Drop video file here to upload" at bounding box center [764, 367] width 189 height 18
click at [763, 394] on button "browse" at bounding box center [761, 394] width 35 height 16
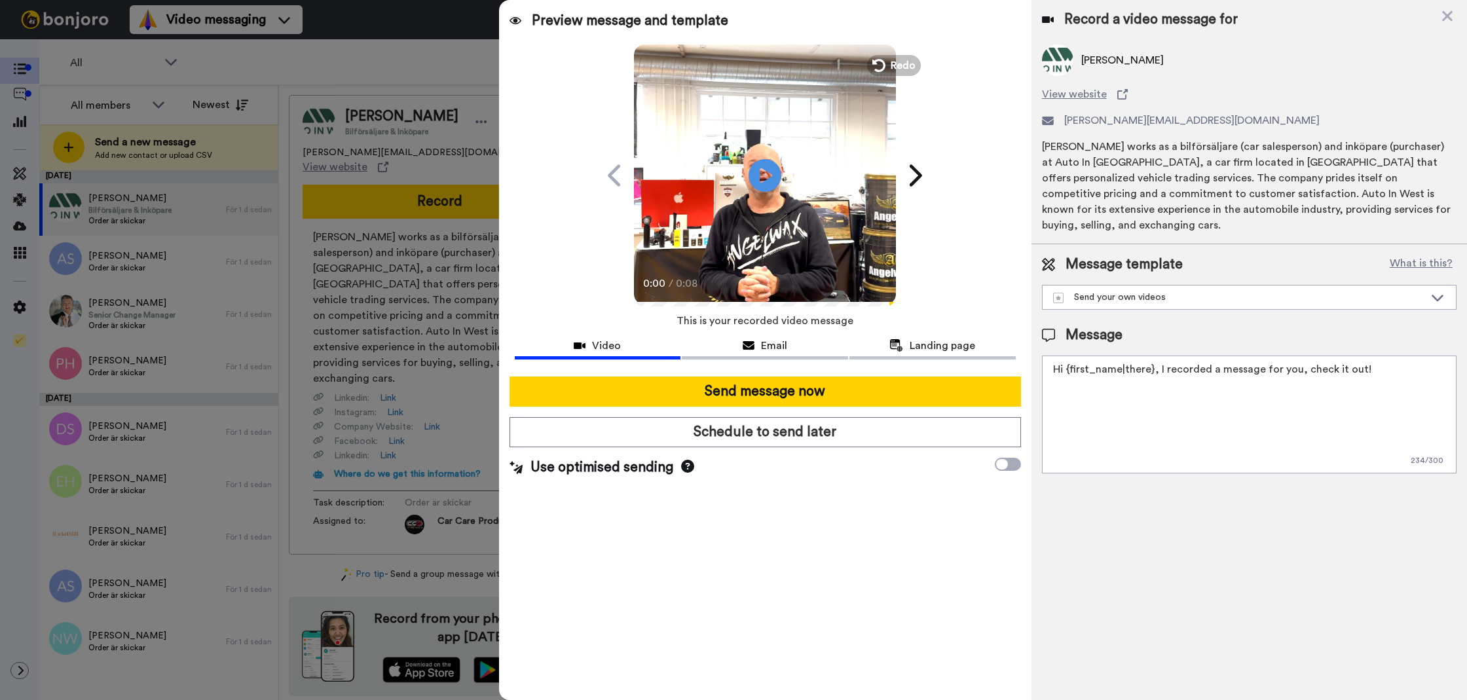
click at [1306, 361] on textarea "Hi {first_name|there}, I recorded a message for you, check it out!" at bounding box center [1249, 415] width 414 height 118
click at [1300, 367] on textarea "Hi {first_name|there}, I recorded a message for you, check it out!" at bounding box center [1249, 415] width 414 height 118
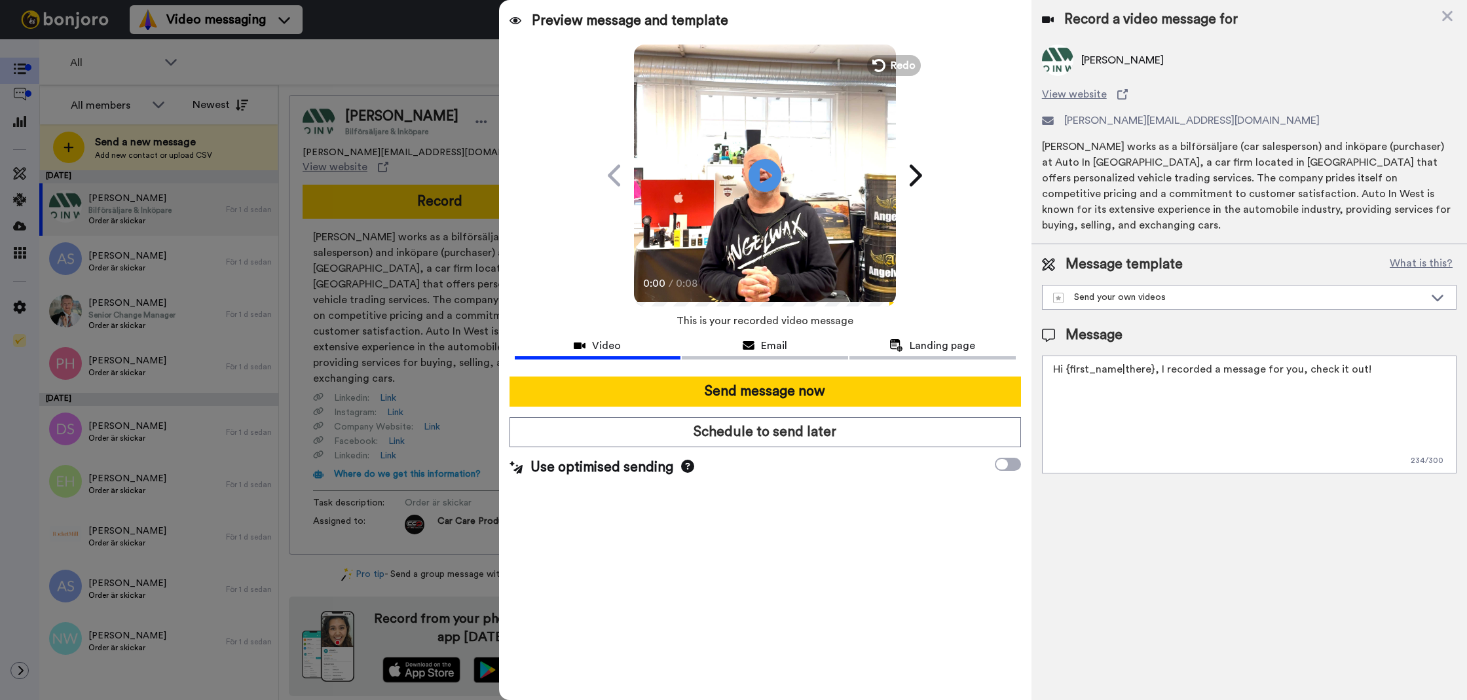
paste textarea "Tack för att du handlar hos oss! Välkommen åter. Tycker du att Silica Schampo V…"
drag, startPoint x: 1440, startPoint y: 373, endPoint x: 1435, endPoint y: 452, distance: 79.4
click at [1291, 357] on textarea "Tack för att du handlar hos oss! Välkommen åter. Tycker du att Silica Schampo V…" at bounding box center [1249, 415] width 414 height 118
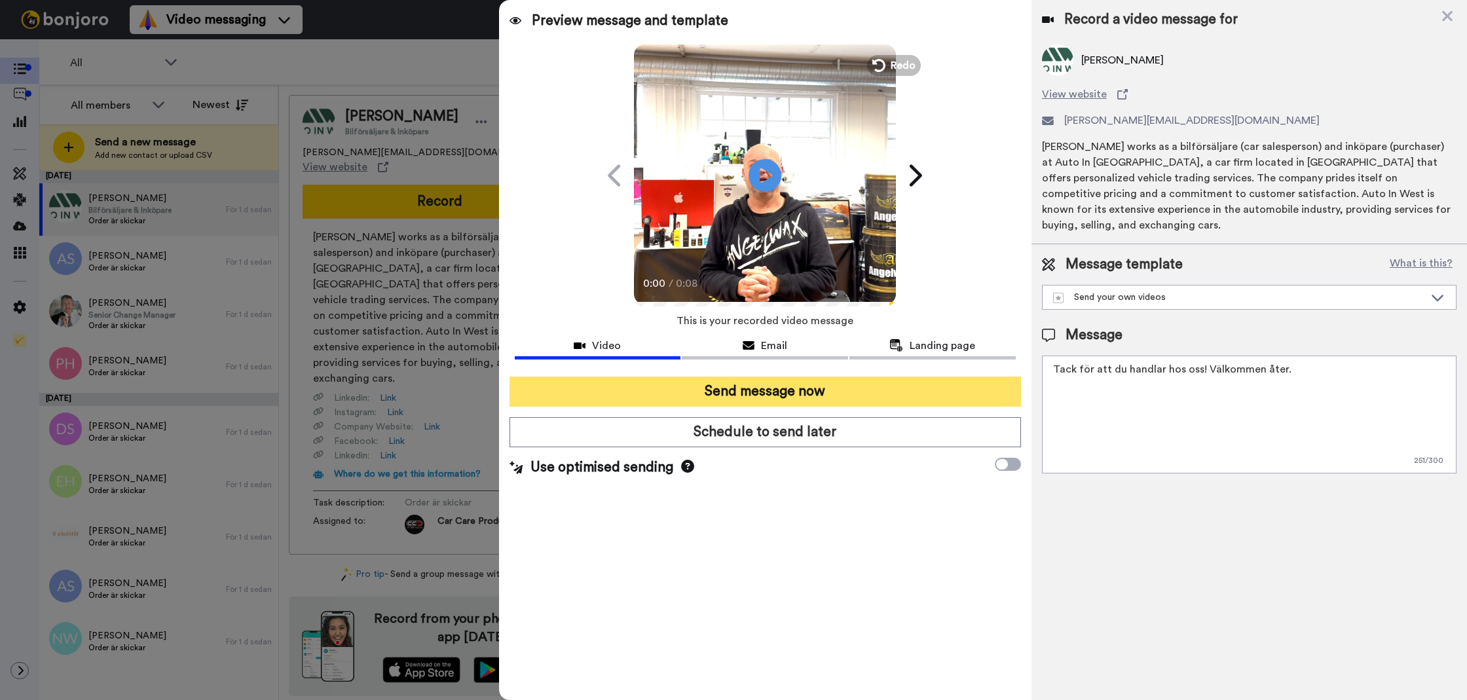
type textarea "Tack för att du handlar hos oss! Välkommen åter."
click at [832, 392] on button "Send message now" at bounding box center [764, 391] width 511 height 30
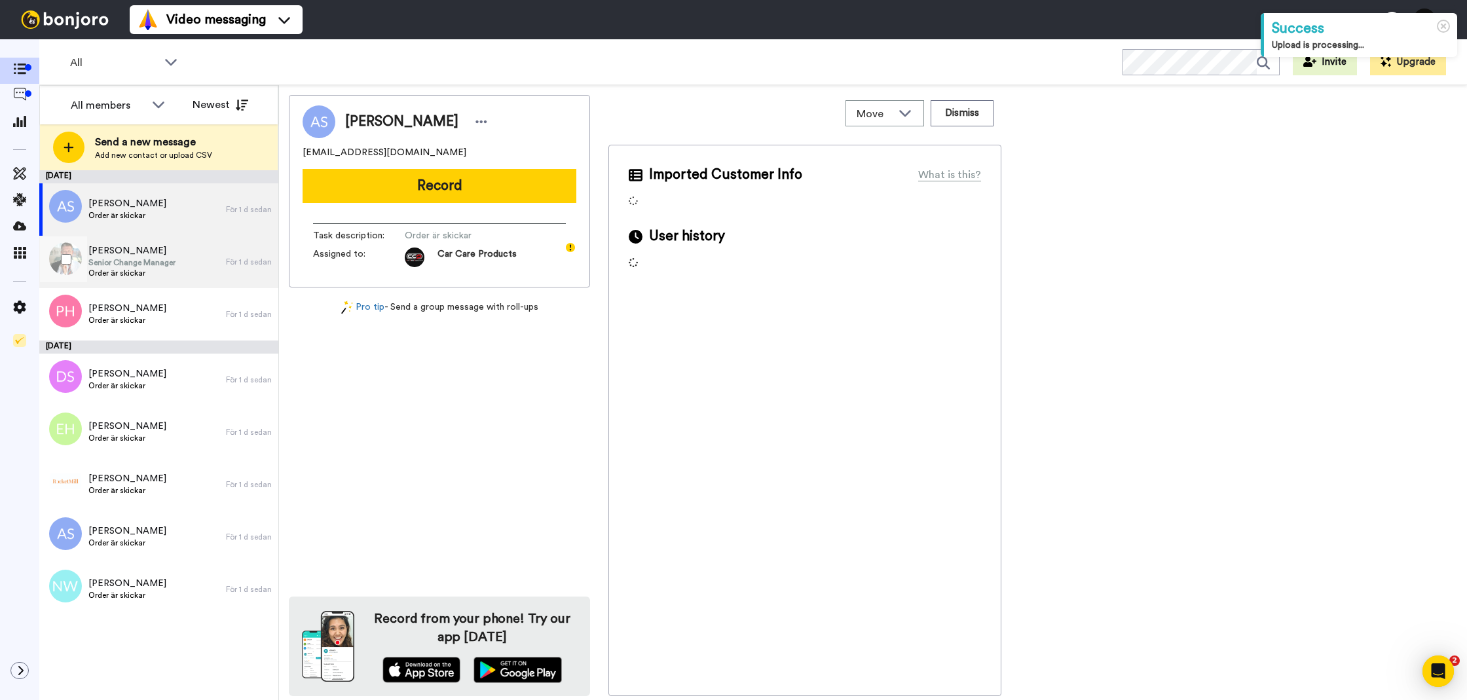
click at [244, 282] on div "[PERSON_NAME] Senior Change Manager Order är skickar För 1 d sedan" at bounding box center [158, 262] width 239 height 52
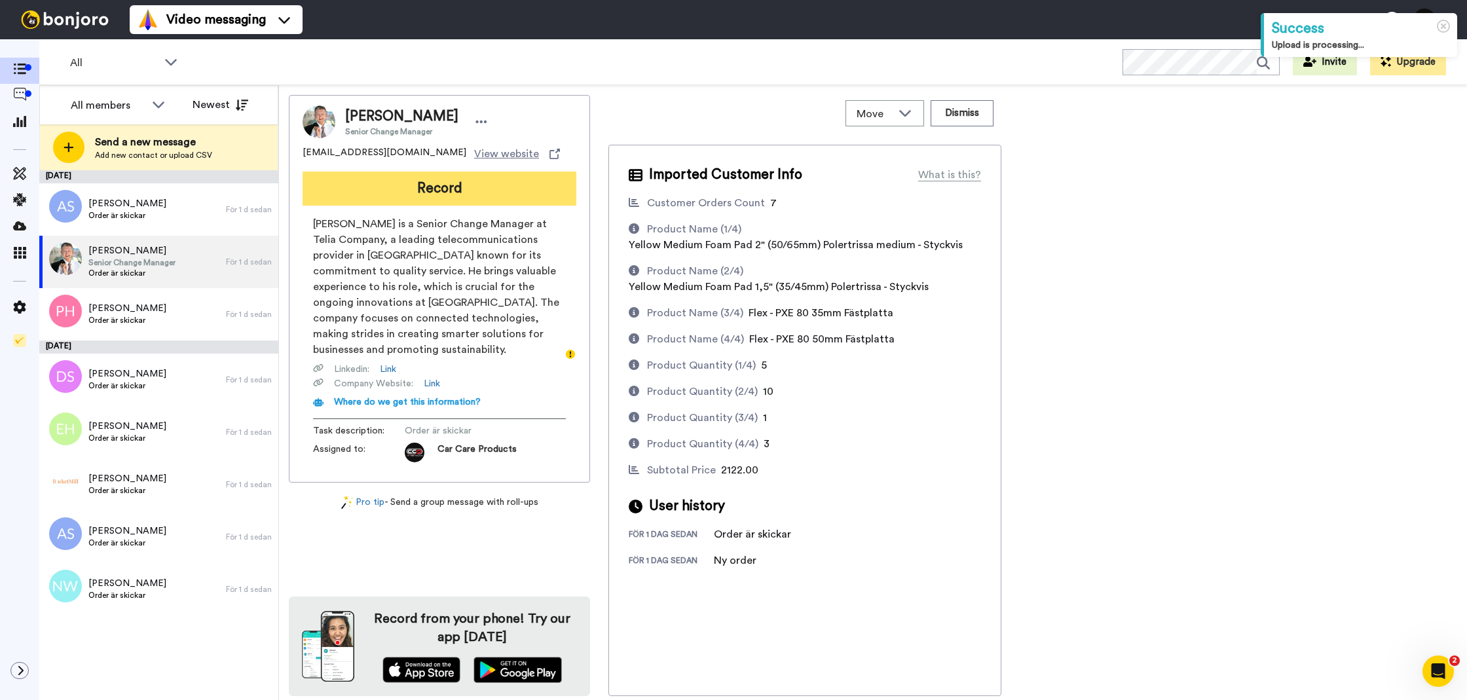
click at [410, 186] on button "Record" at bounding box center [439, 189] width 274 height 34
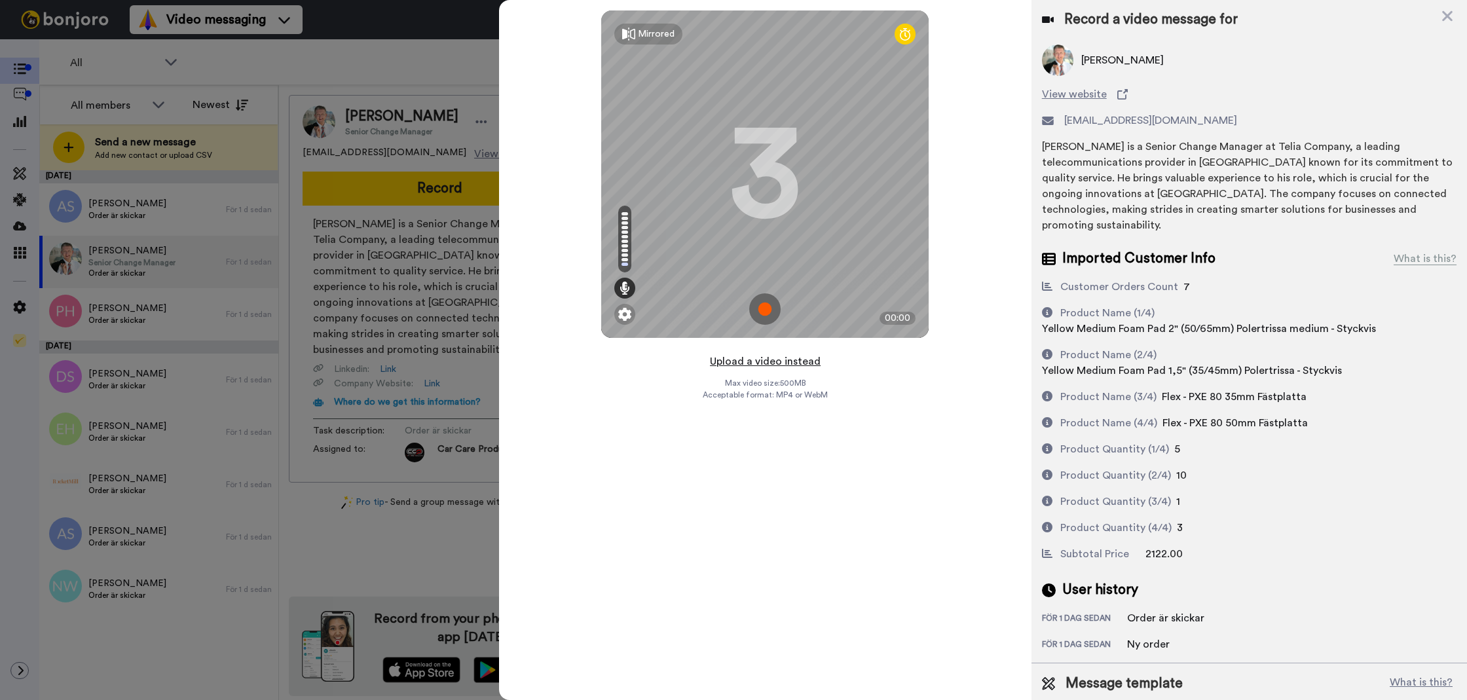
click at [761, 365] on button "Upload a video instead" at bounding box center [765, 361] width 119 height 17
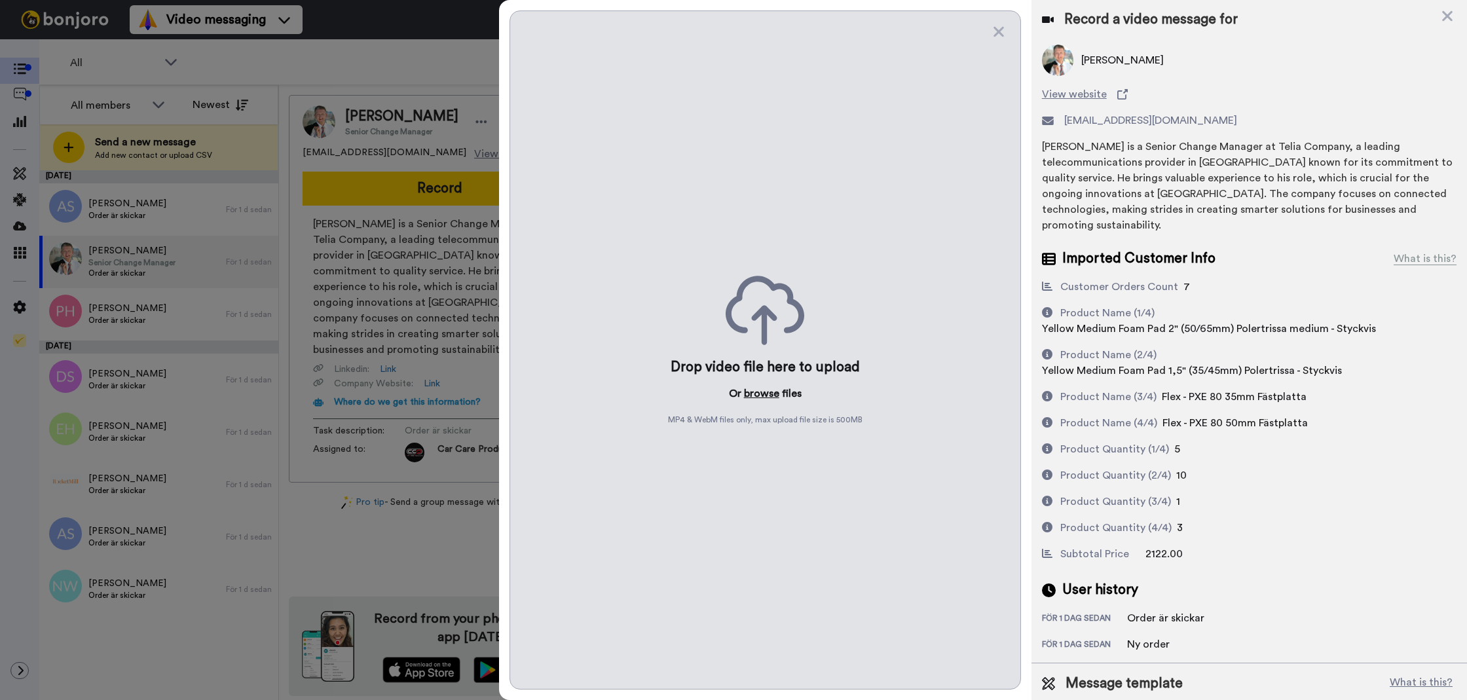
click at [764, 390] on button "browse" at bounding box center [761, 394] width 35 height 16
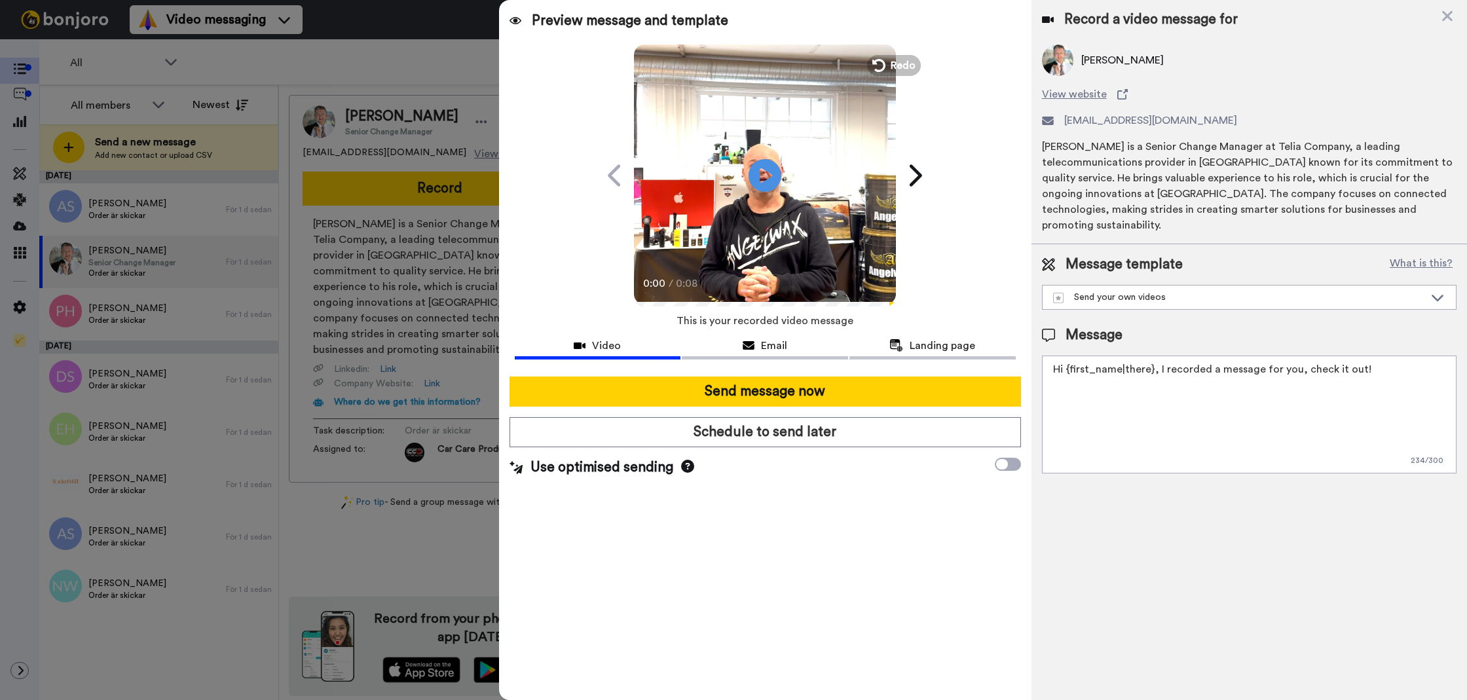
click at [1224, 394] on textarea "Hi {first_name|there}, I recorded a message for you, check it out!" at bounding box center [1249, 415] width 414 height 118
paste textarea "Tack för att du handlar hos oss! Välkommen åter. Tycker du att Silica Schampo V…"
drag, startPoint x: 1436, startPoint y: 377, endPoint x: 1285, endPoint y: 357, distance: 152.6
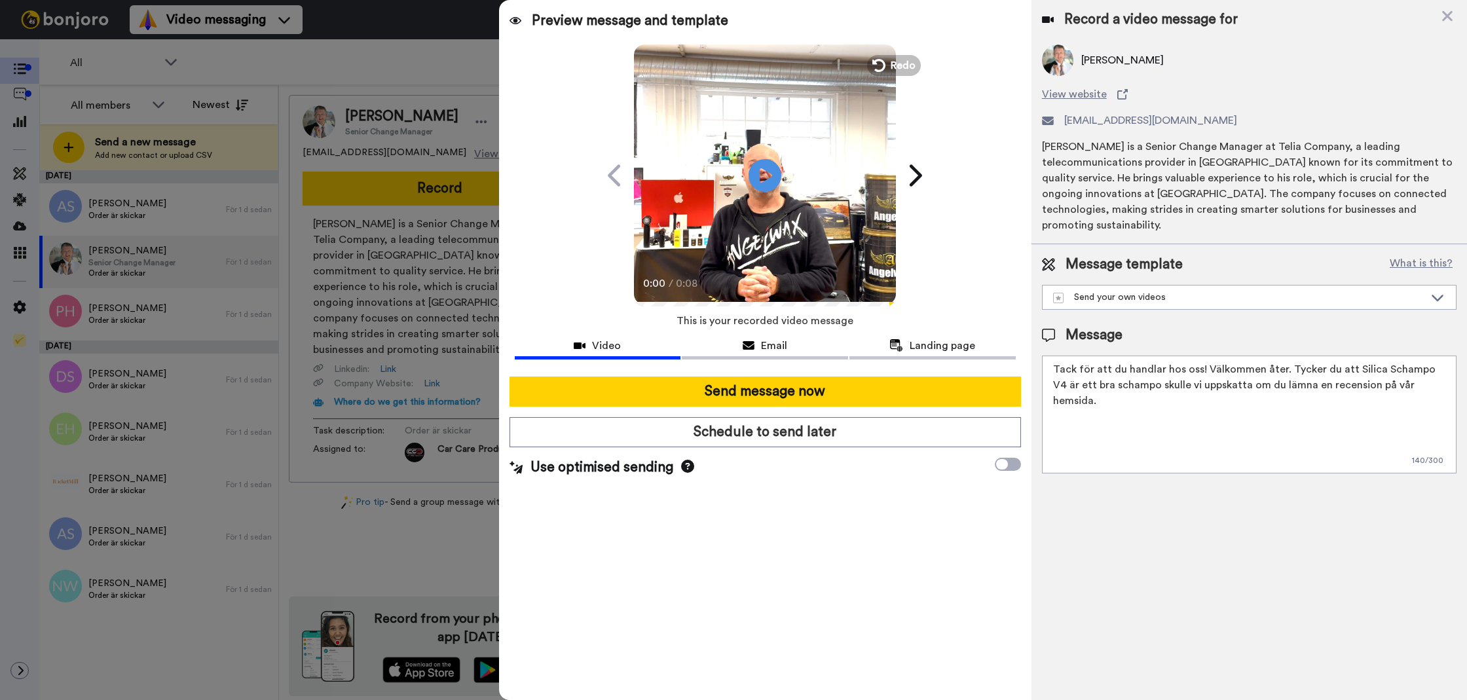
click at [1285, 357] on textarea "Tack för att du handlar hos oss! Välkommen åter. Tycker du att Silica Schampo V…" at bounding box center [1249, 415] width 414 height 118
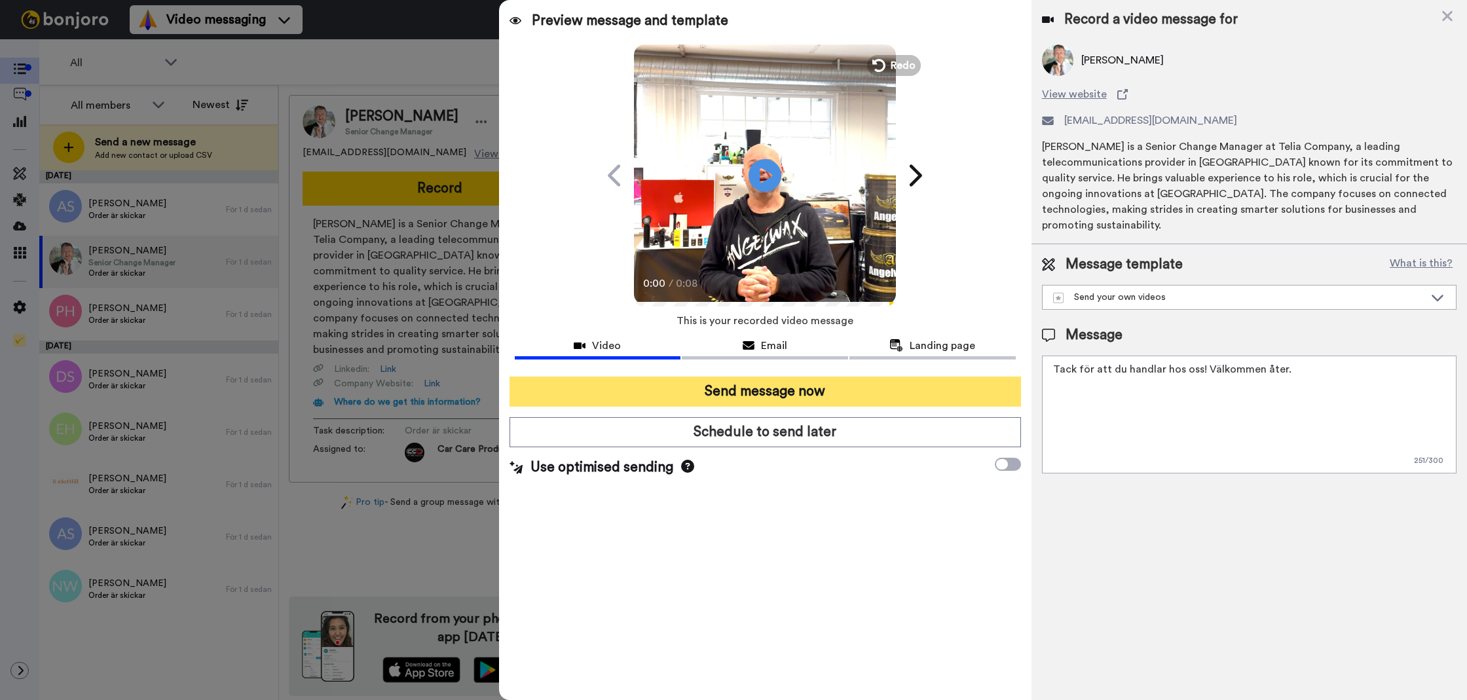
type textarea "Tack för att du handlar hos oss! Välkommen åter."
click at [854, 399] on button "Send message now" at bounding box center [764, 391] width 511 height 30
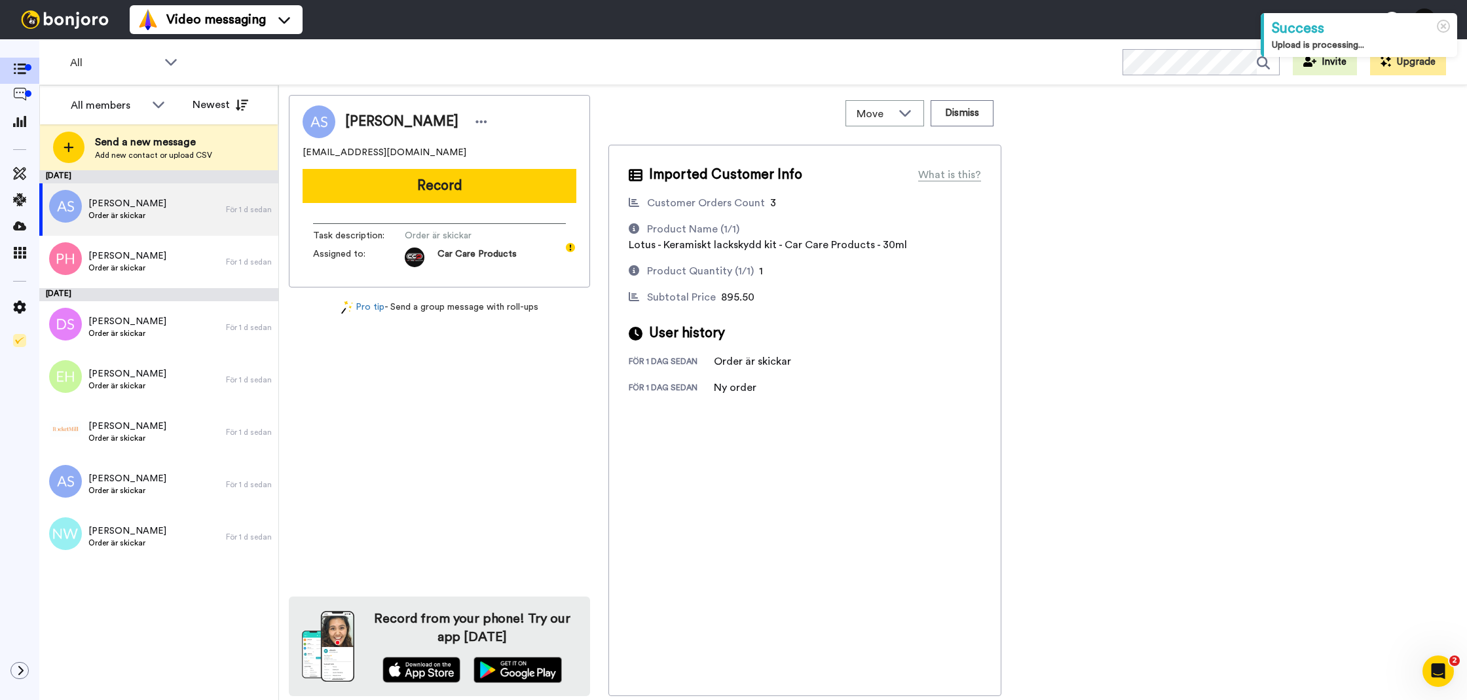
click at [469, 190] on button "Record" at bounding box center [439, 186] width 274 height 34
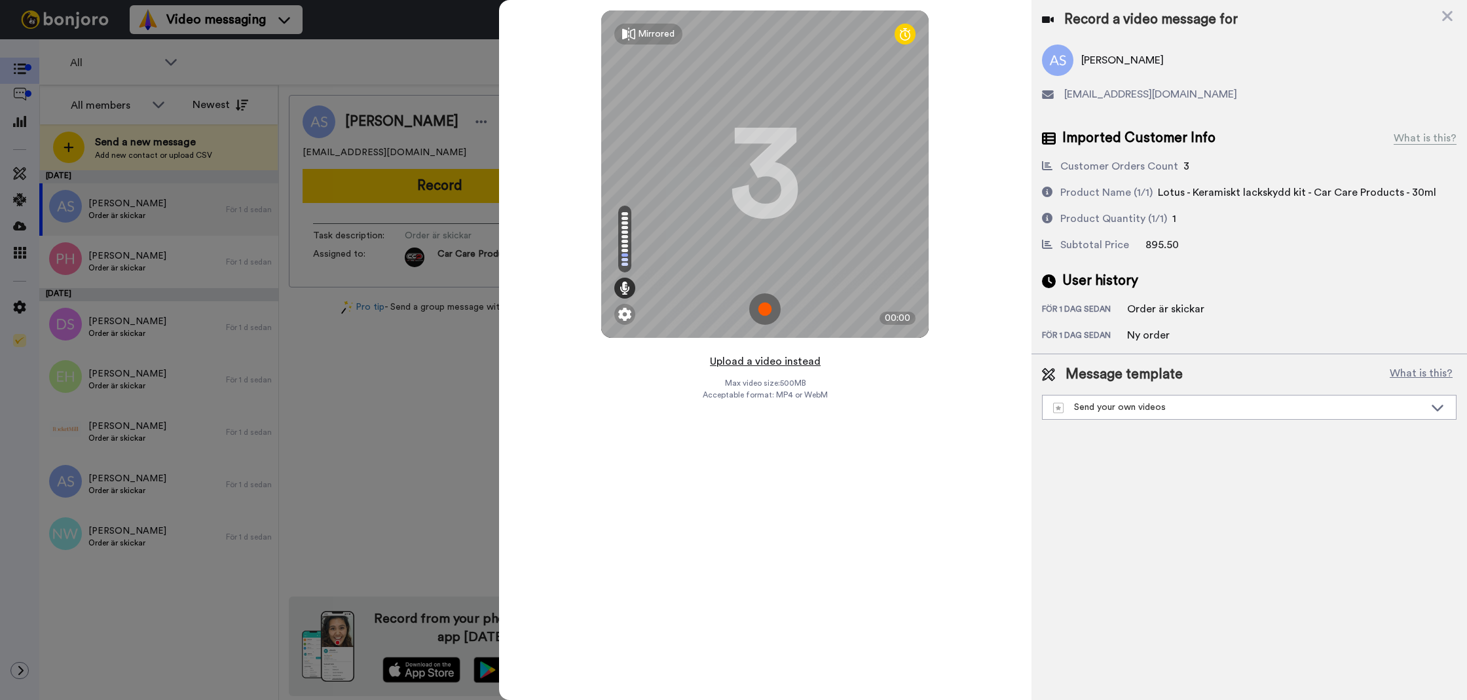
click at [775, 364] on button "Upload a video instead" at bounding box center [765, 361] width 119 height 17
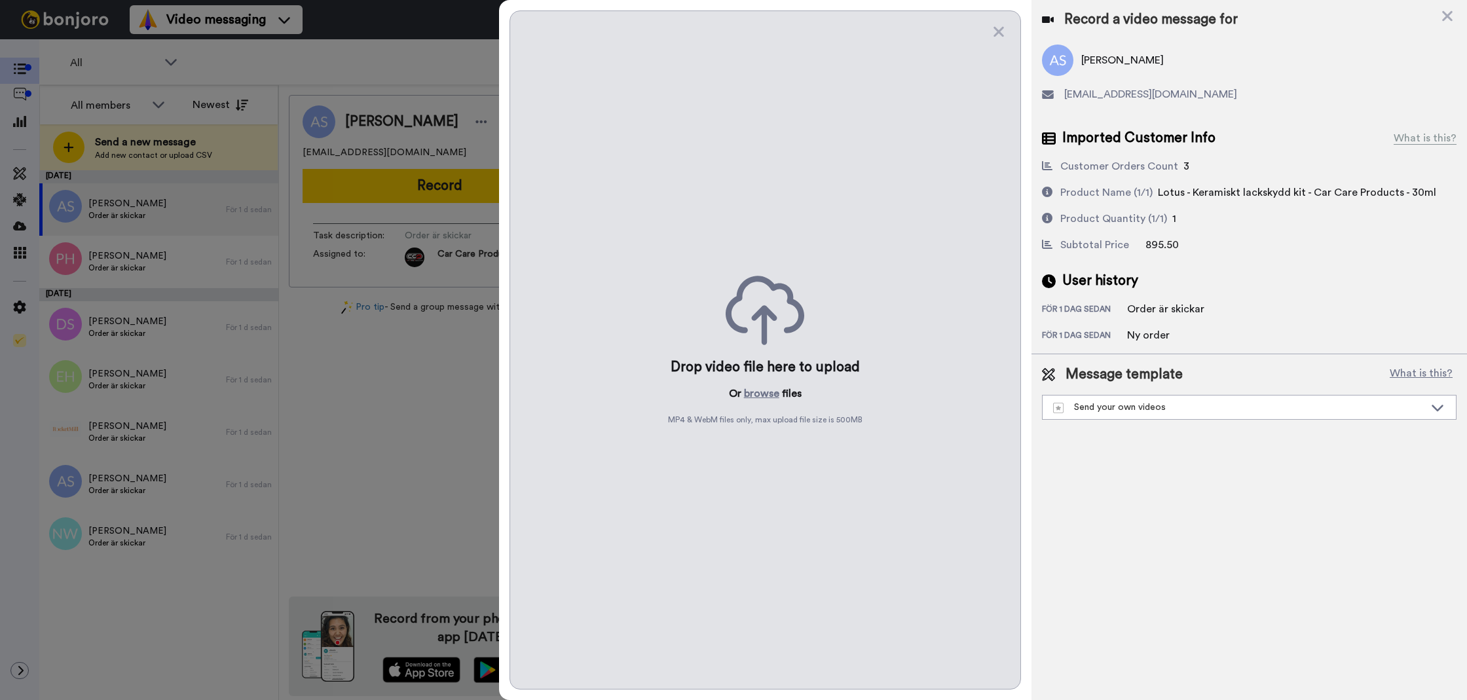
click at [761, 403] on div "Drop video file here to upload Or browse files MP4 & WebM files only, max uploa…" at bounding box center [764, 349] width 511 height 679
click at [767, 392] on button "browse" at bounding box center [761, 394] width 35 height 16
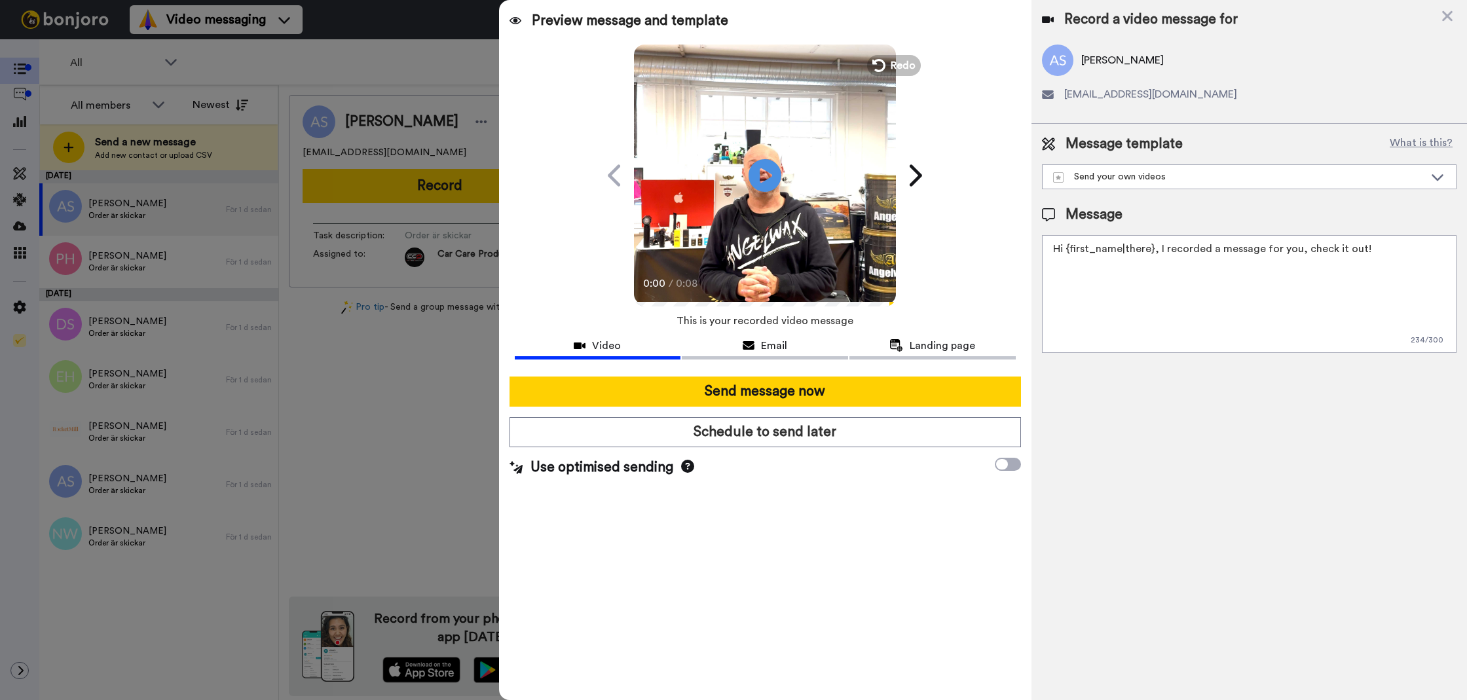
drag, startPoint x: 1272, startPoint y: 317, endPoint x: 1282, endPoint y: 319, distance: 10.0
click at [1273, 317] on textarea "Hi {first_name|there}, I recorded a message for you, check it out!" at bounding box center [1249, 294] width 414 height 118
click at [1282, 319] on textarea "Hi {first_name|there}, I recorded a message for you, check it out!" at bounding box center [1249, 294] width 414 height 118
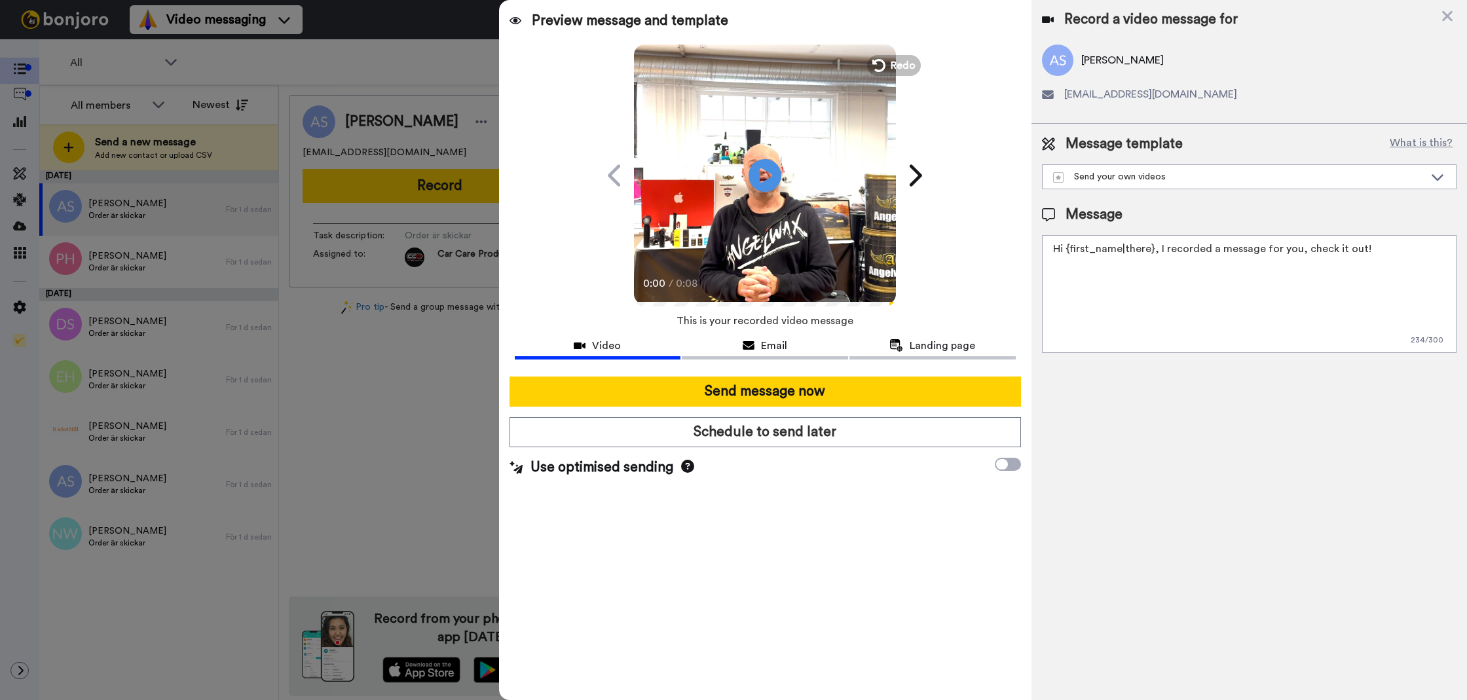
click at [1282, 319] on textarea "Hi {first_name|there}, I recorded a message for you, check it out!" at bounding box center [1249, 294] width 414 height 118
paste textarea "Tack för att du handlar hos oss! Välkommen åter. Tycker du att Silica Schampo V…"
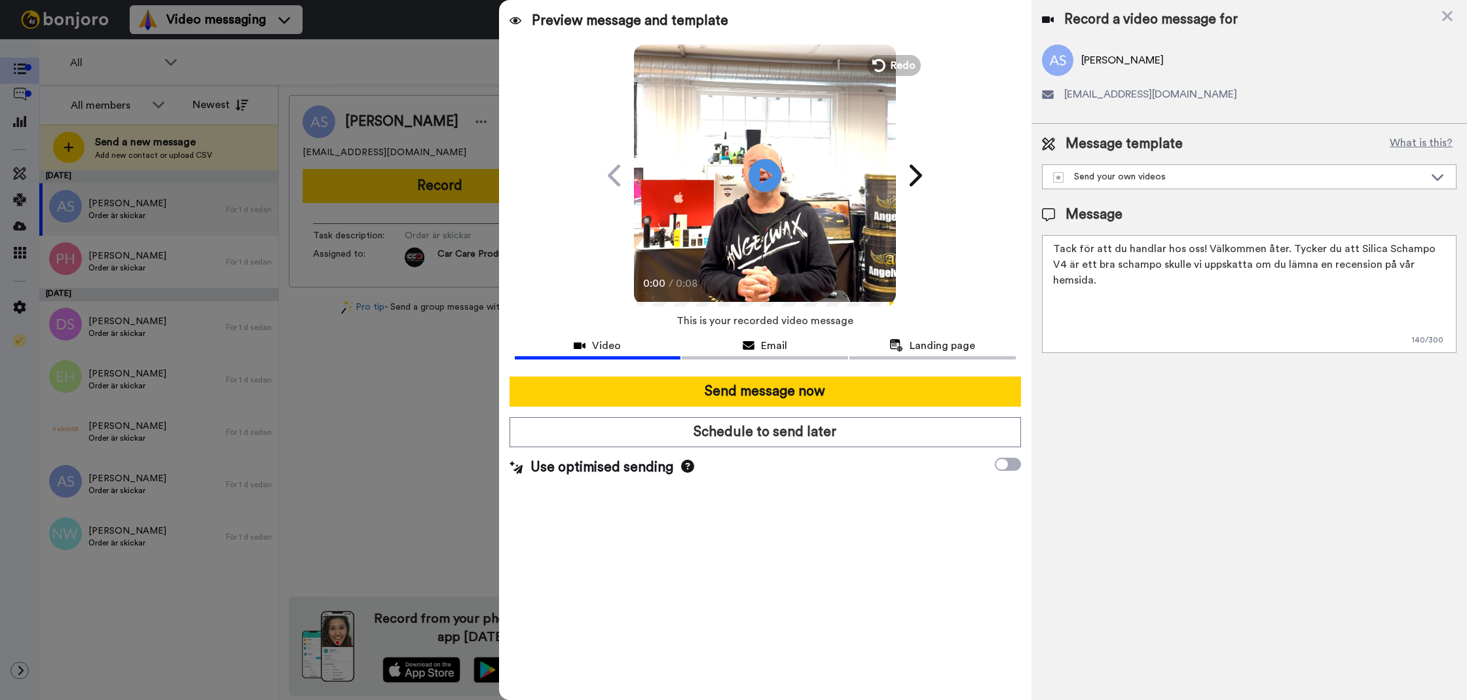
drag, startPoint x: 1357, startPoint y: 272, endPoint x: 1312, endPoint y: 229, distance: 62.0
click at [1309, 227] on div "Message Tack för att du handlar hos oss! Välkommen åter. Tycker du att Silica S…" at bounding box center [1249, 279] width 414 height 148
drag, startPoint x: 1378, startPoint y: 253, endPoint x: 1287, endPoint y: 246, distance: 91.9
click at [1287, 246] on textarea "Tack för att du handlar hos oss! Välkommen åter. Tycker du att Silica Schampo V…" at bounding box center [1249, 294] width 414 height 118
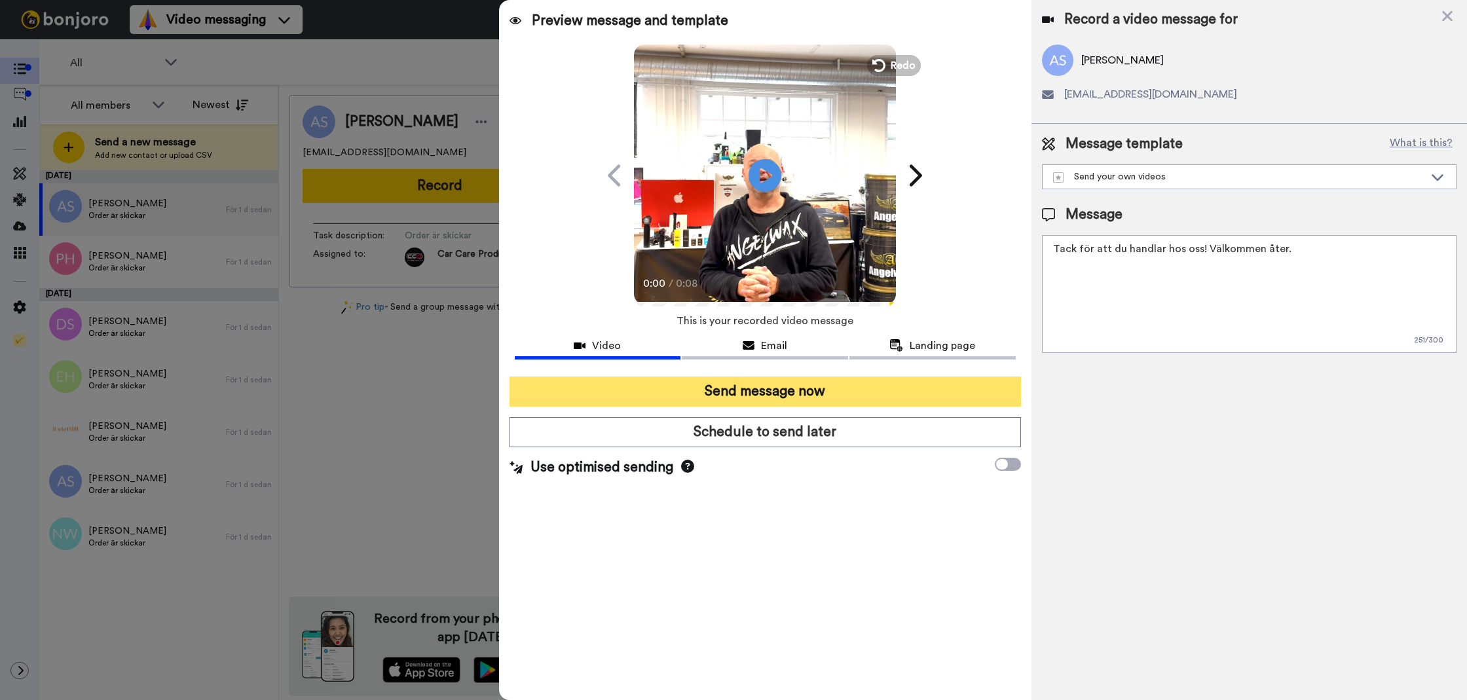
type textarea "Tack för att du handlar hos oss! Välkommen åter."
click at [950, 378] on button "Send message now" at bounding box center [764, 391] width 511 height 30
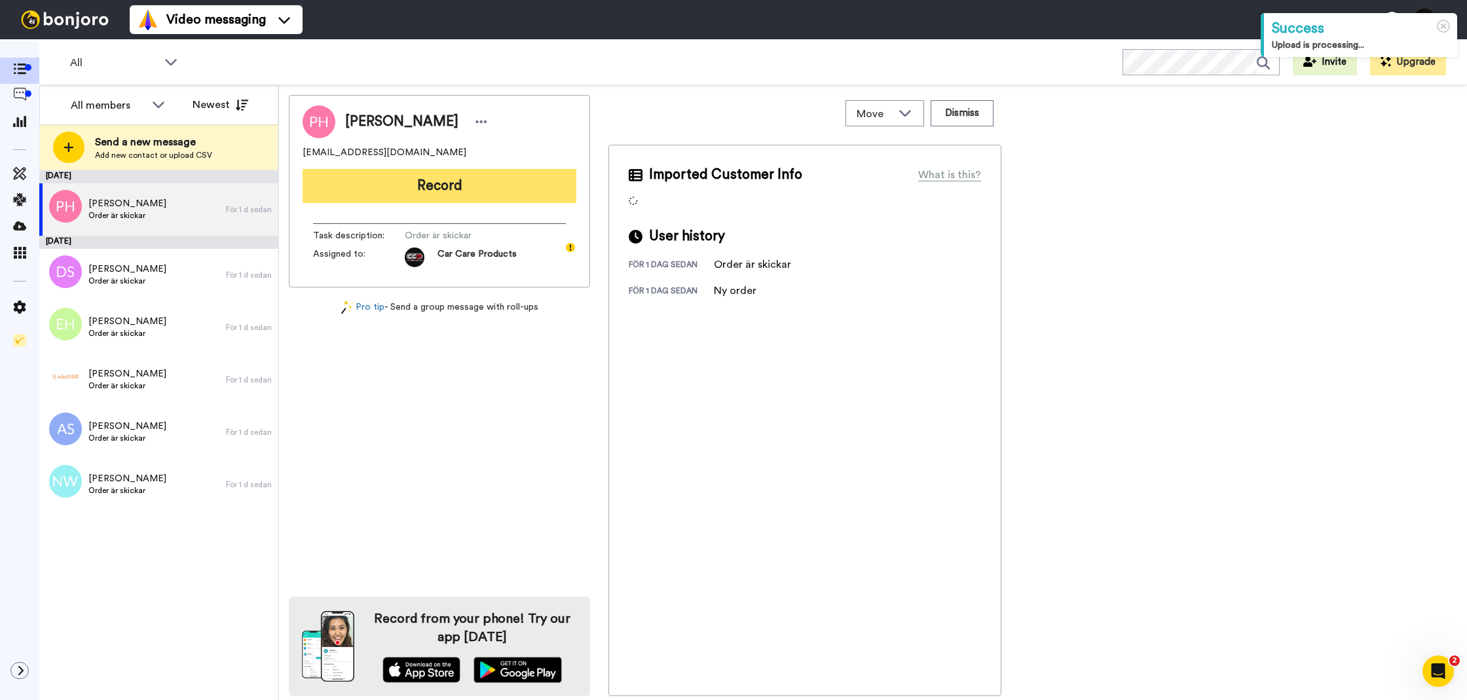
click at [346, 171] on button "Record" at bounding box center [439, 186] width 274 height 34
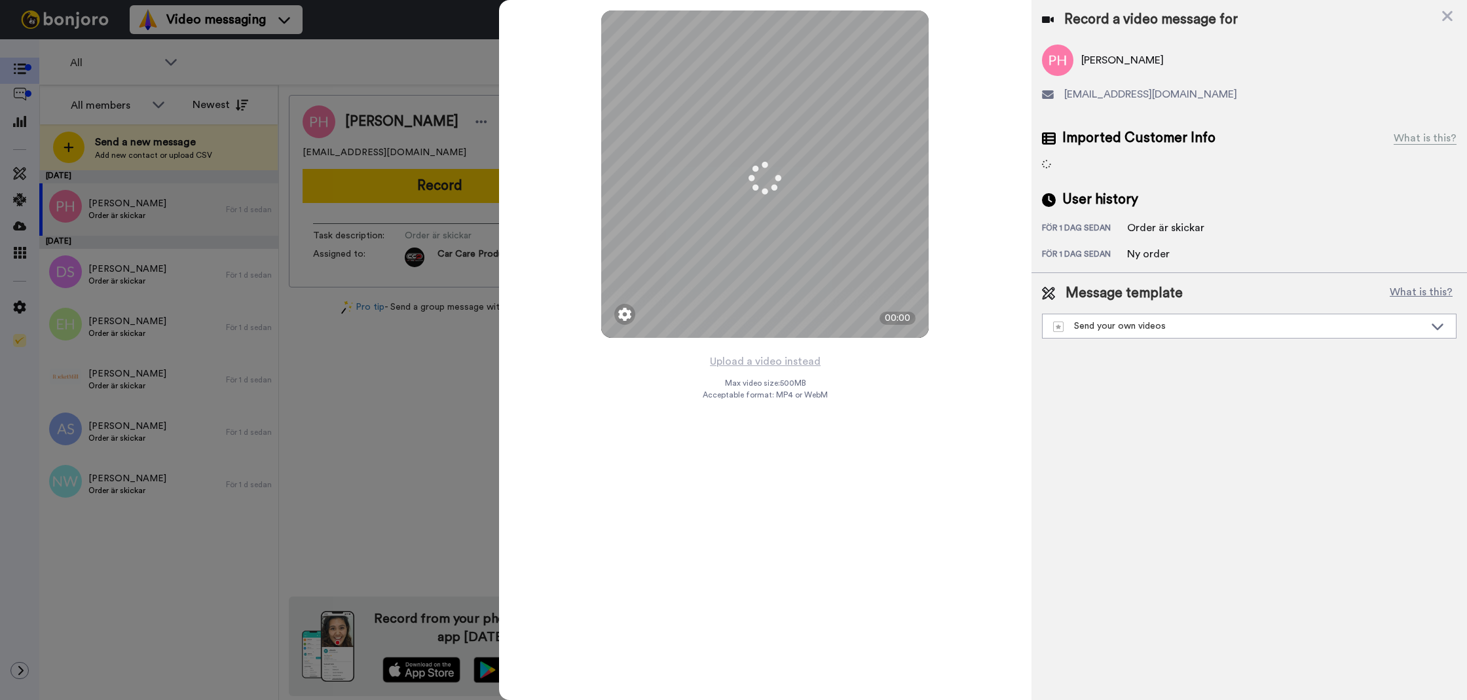
click at [731, 356] on button "Upload a video instead" at bounding box center [765, 361] width 119 height 17
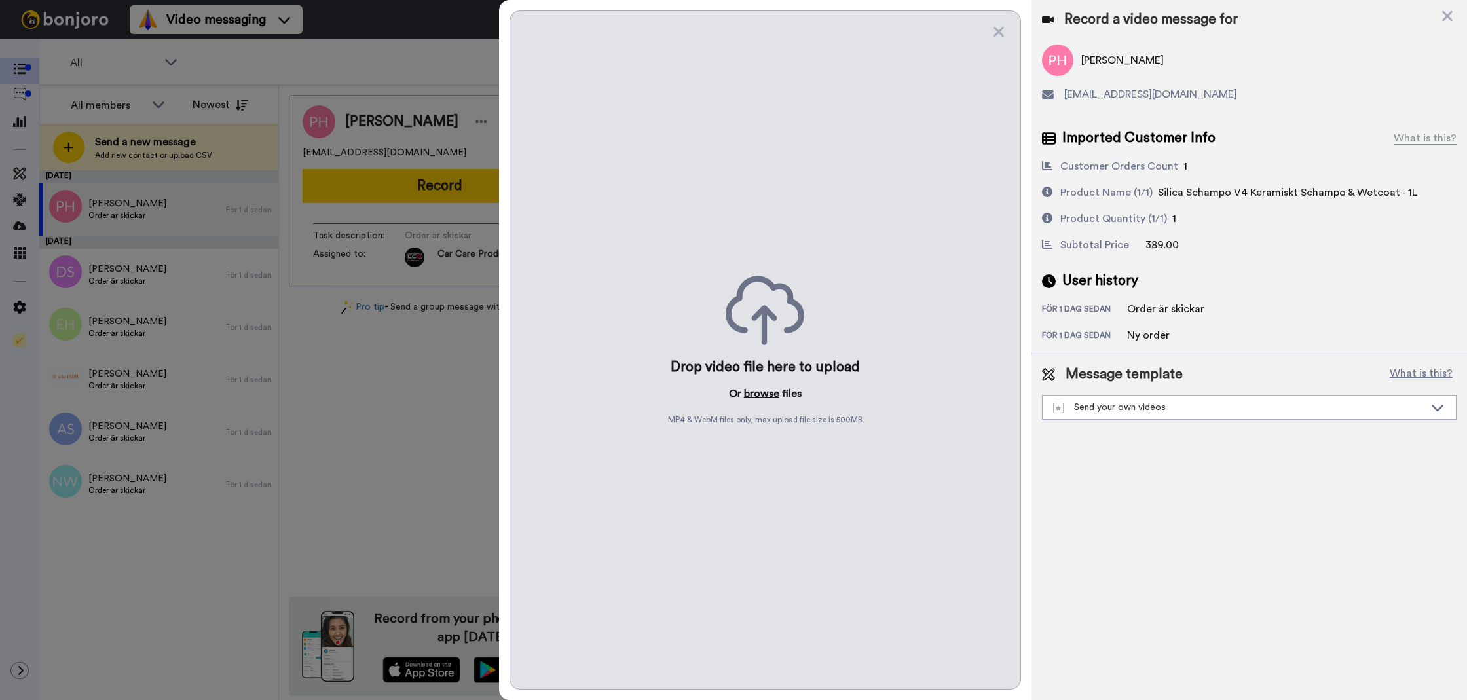
click at [752, 388] on button "browse" at bounding box center [761, 394] width 35 height 16
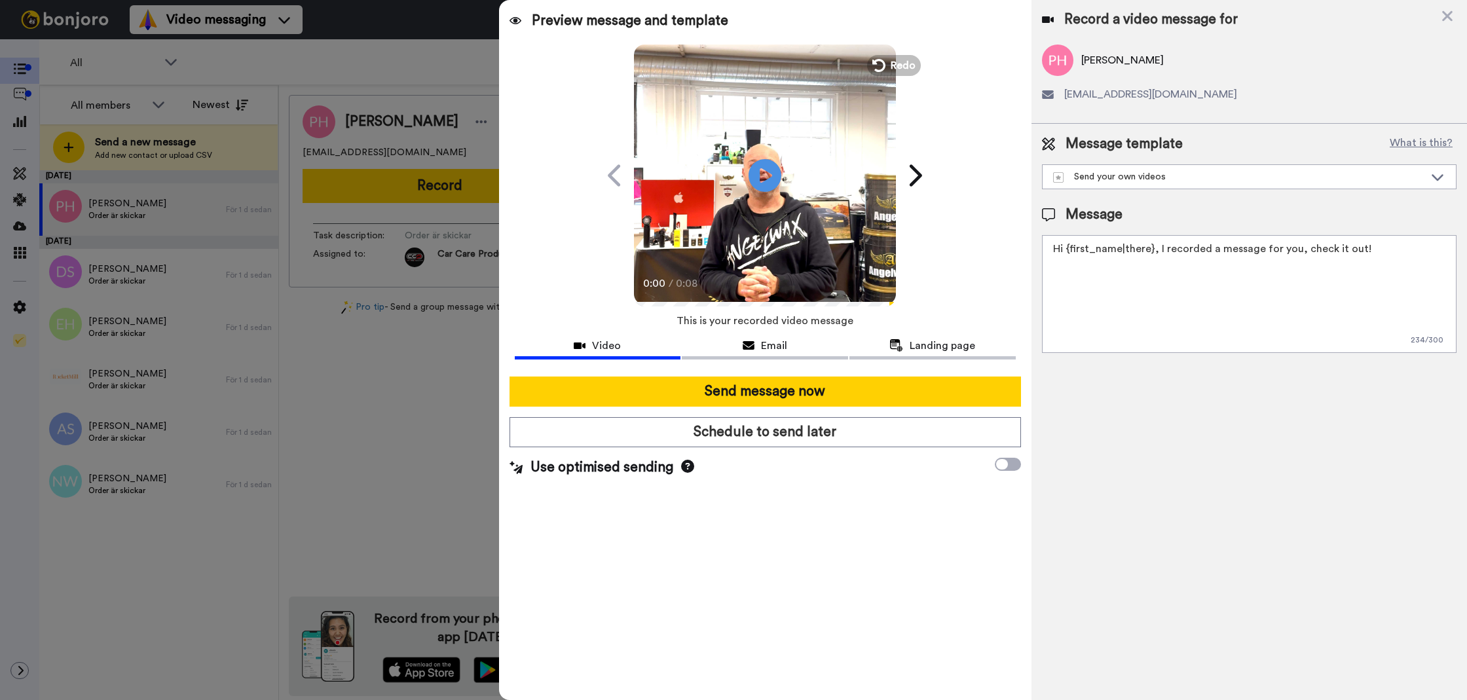
click at [1197, 234] on div "Message Hi {first_name|there}, I recorded a message for you, check it out! 234 …" at bounding box center [1249, 279] width 414 height 148
click at [1184, 253] on textarea "Hi {first_name|there}, I recorded a message for you, check it out!" at bounding box center [1249, 294] width 414 height 118
paste textarea "Tack för att du handlar hos oss! Välkommen åter. Tycker du att Silica Schampo V…"
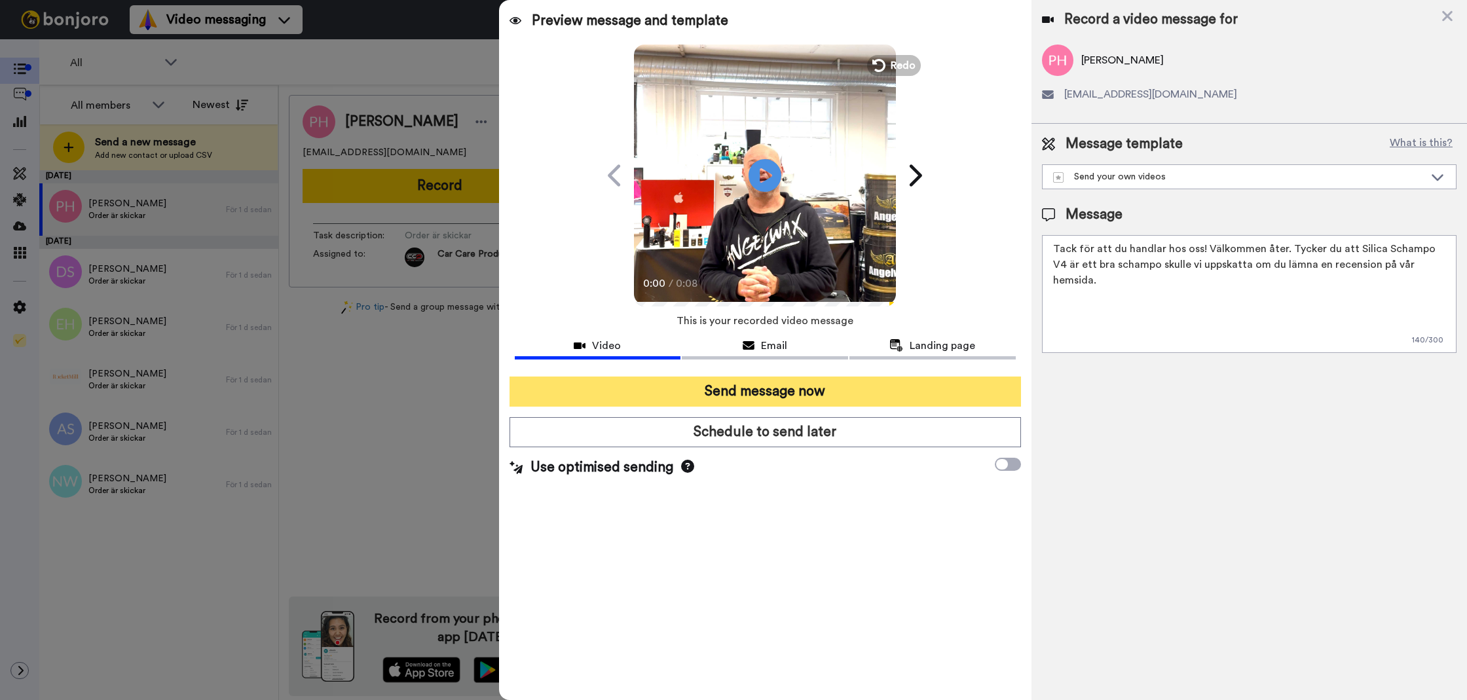
type textarea "Tack för att du handlar hos oss! Välkommen åter. Tycker du att Silica Schampo V…"
click at [587, 380] on button "Send message now" at bounding box center [764, 391] width 511 height 30
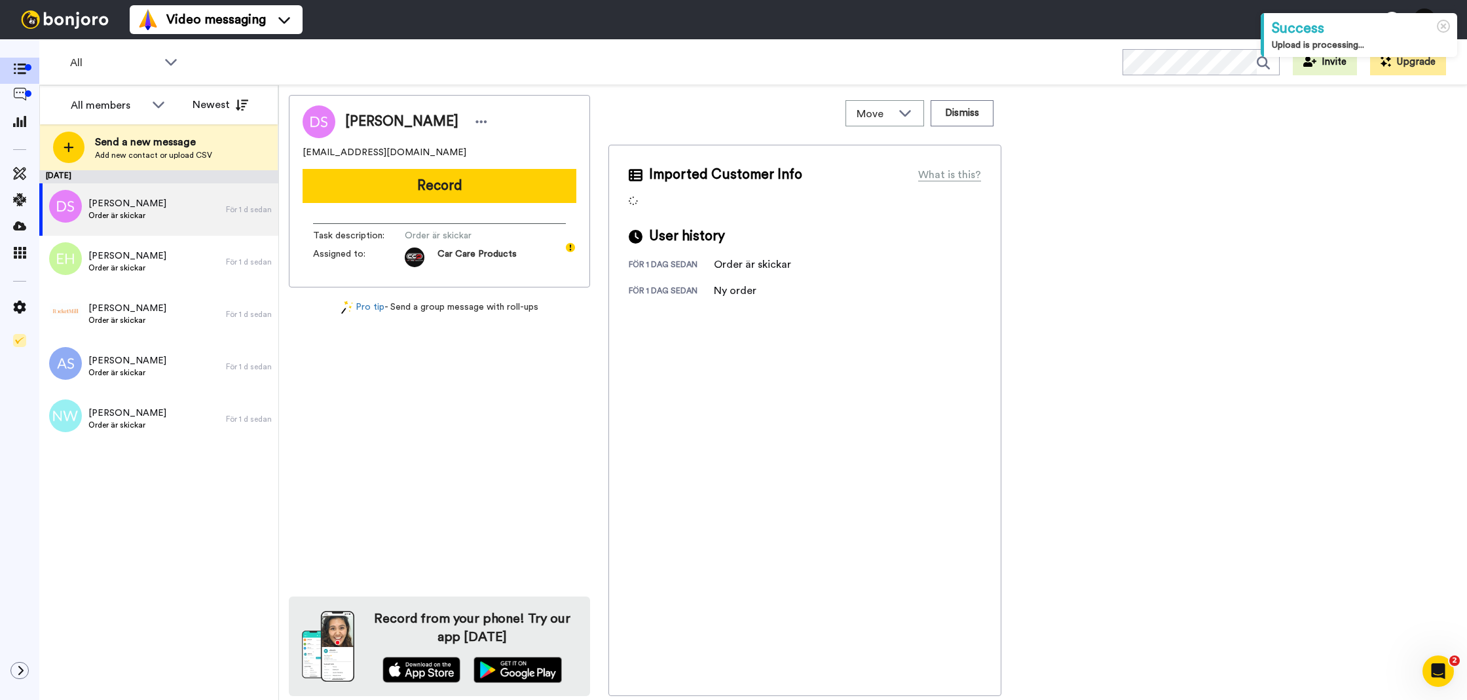
click at [335, 189] on button "Record" at bounding box center [439, 186] width 274 height 34
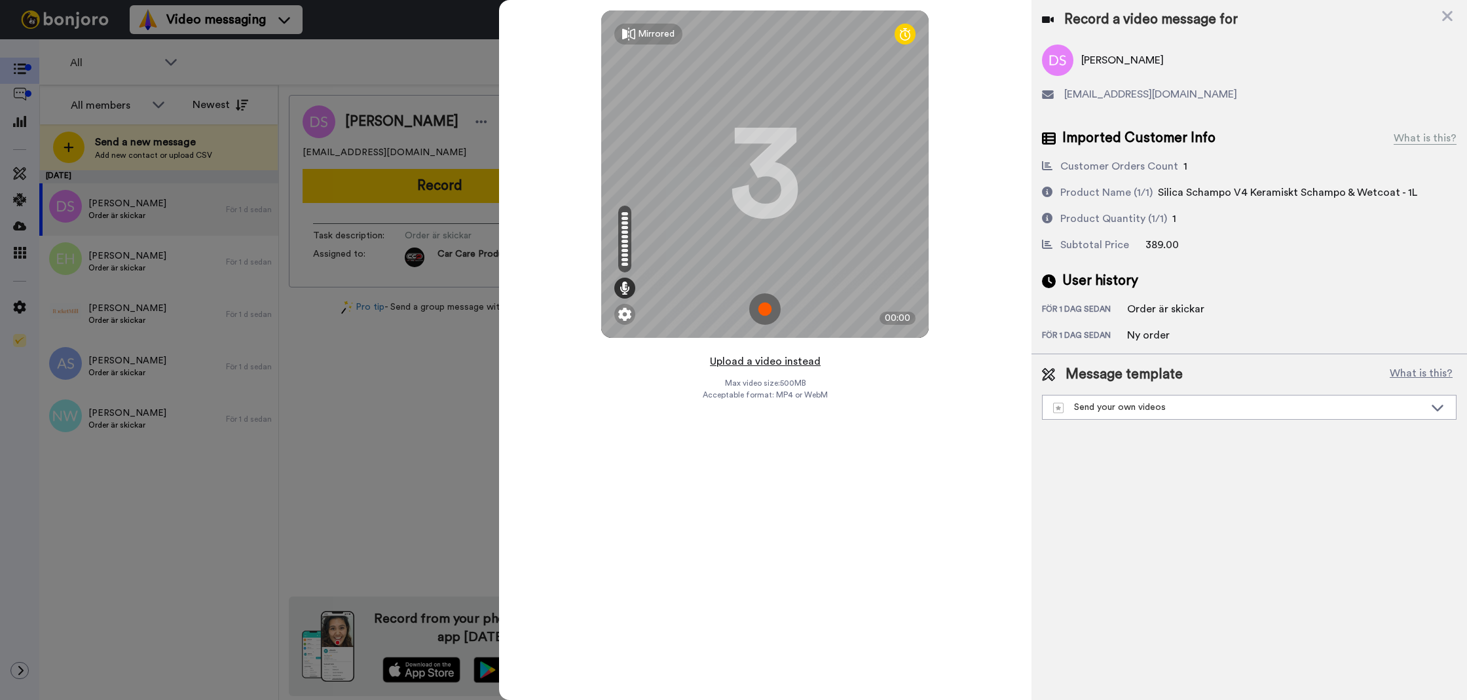
click at [744, 356] on button "Upload a video instead" at bounding box center [765, 361] width 119 height 17
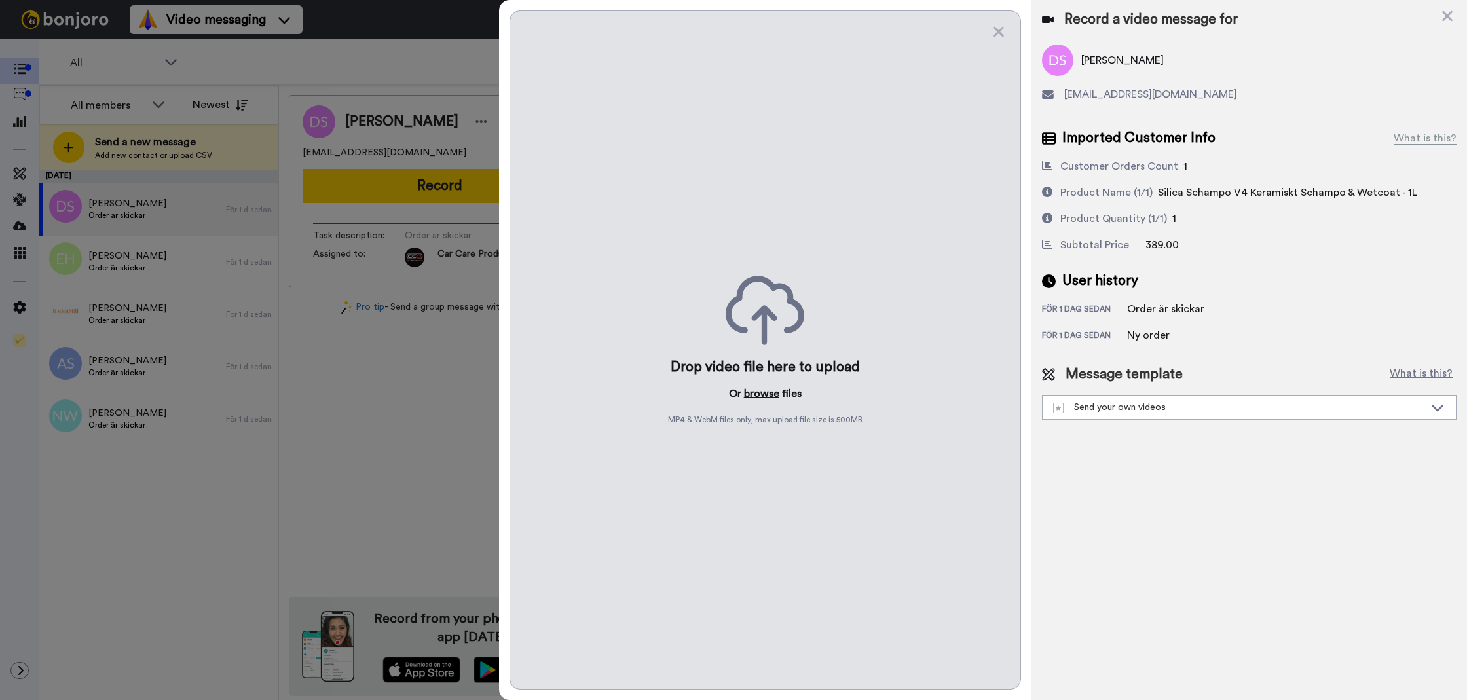
click at [777, 395] on button "browse" at bounding box center [761, 394] width 35 height 16
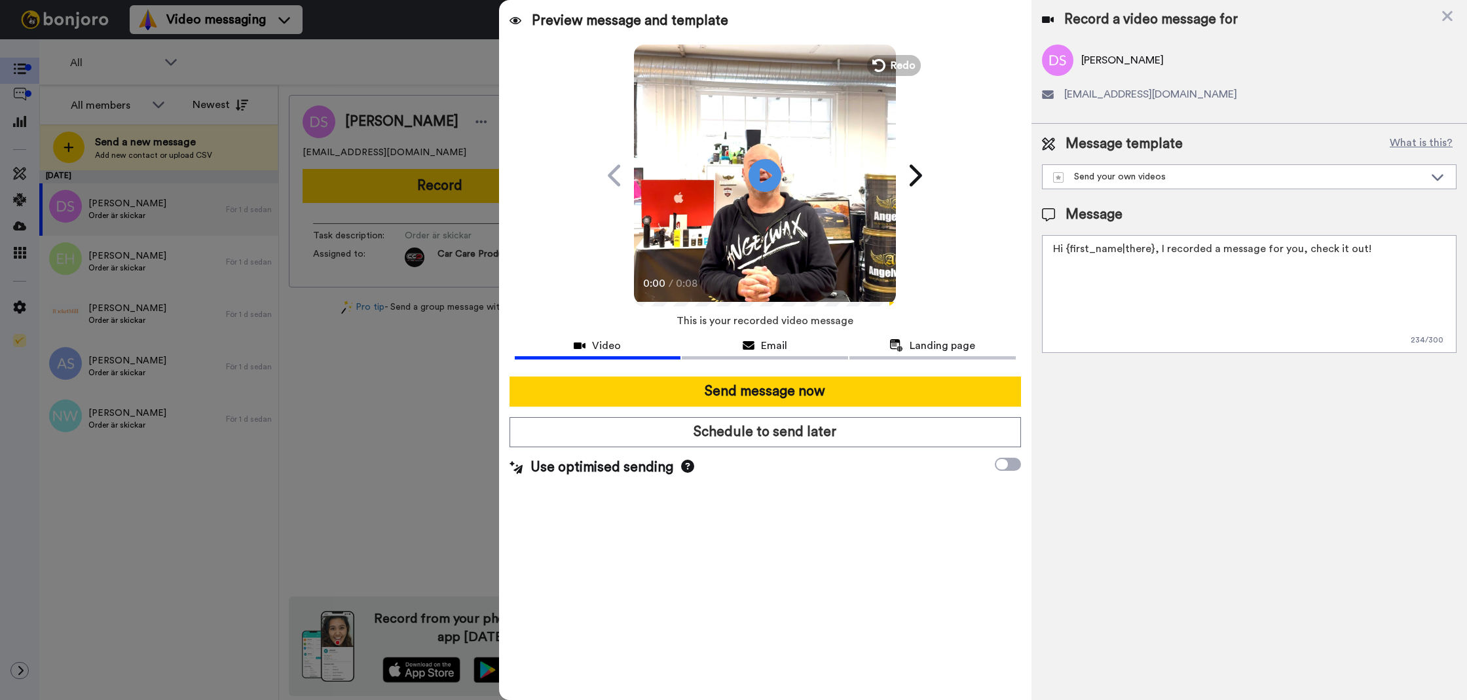
click at [1246, 326] on textarea "Hi {first_name|there}, I recorded a message for you, check it out!" at bounding box center [1249, 294] width 414 height 118
paste textarea "Tack för att du handlar hos oss! Välkommen åter. Tycker du att Silica Schampo V…"
drag, startPoint x: 1273, startPoint y: 321, endPoint x: 1282, endPoint y: 253, distance: 68.0
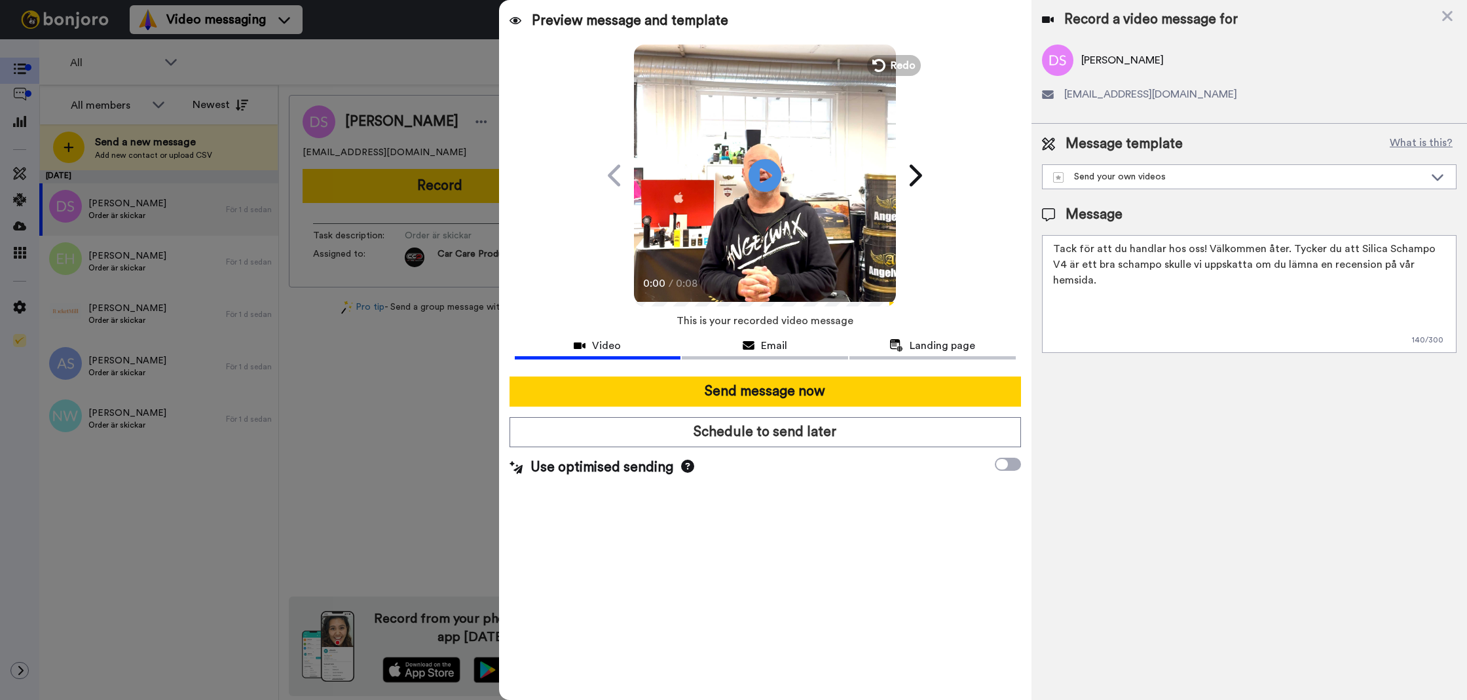
click at [1285, 251] on textarea "Tack för att du handlar hos oss! Välkommen åter. Tycker du att Silica Schampo V…" at bounding box center [1249, 294] width 414 height 118
click at [1053, 326] on textarea "Tack för att du handlar hos oss! Välkommen åter. Tycker du att Silica Schampo V…" at bounding box center [1249, 294] width 414 height 118
type textarea "Tack för att du handlar hos oss! Välkommen åter. Tycker du att Silica Schampo V…"
click at [1449, 8] on icon at bounding box center [1446, 16] width 13 height 16
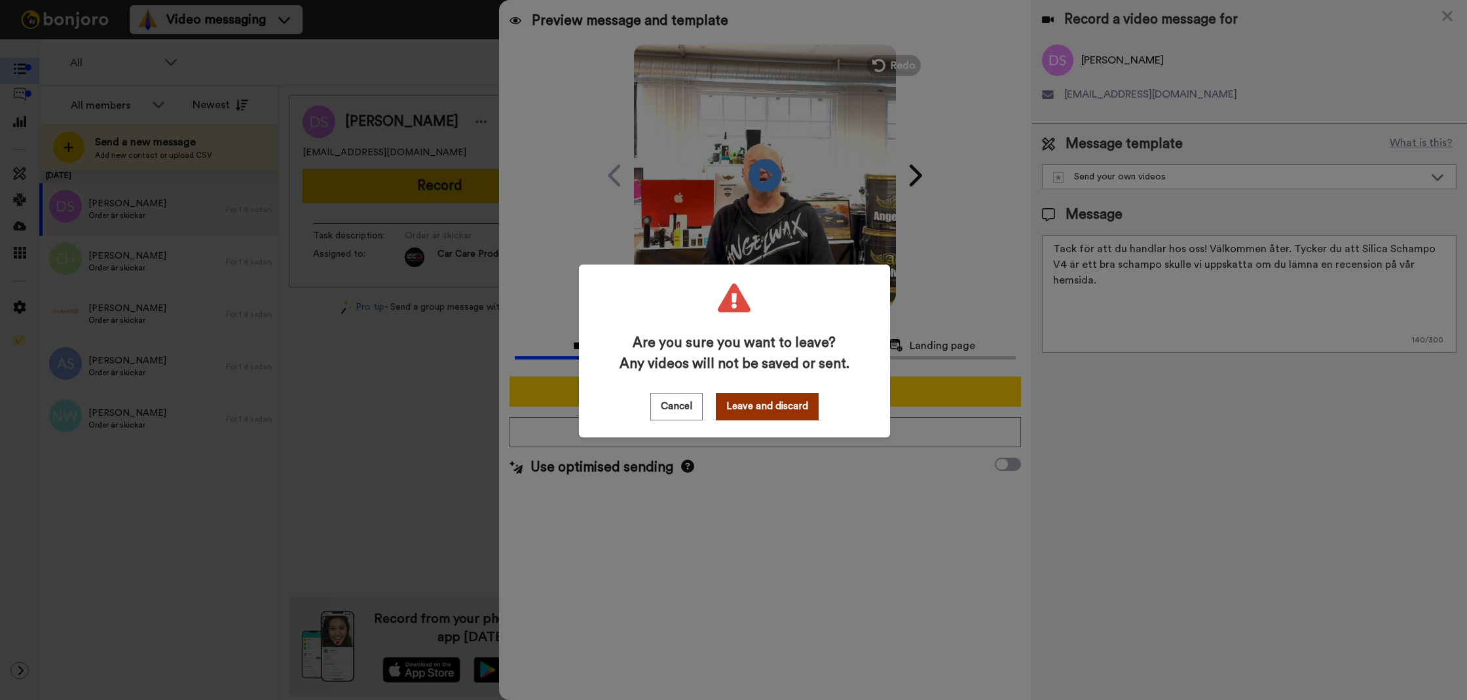
click at [721, 403] on button "Leave and discard" at bounding box center [767, 406] width 103 height 27
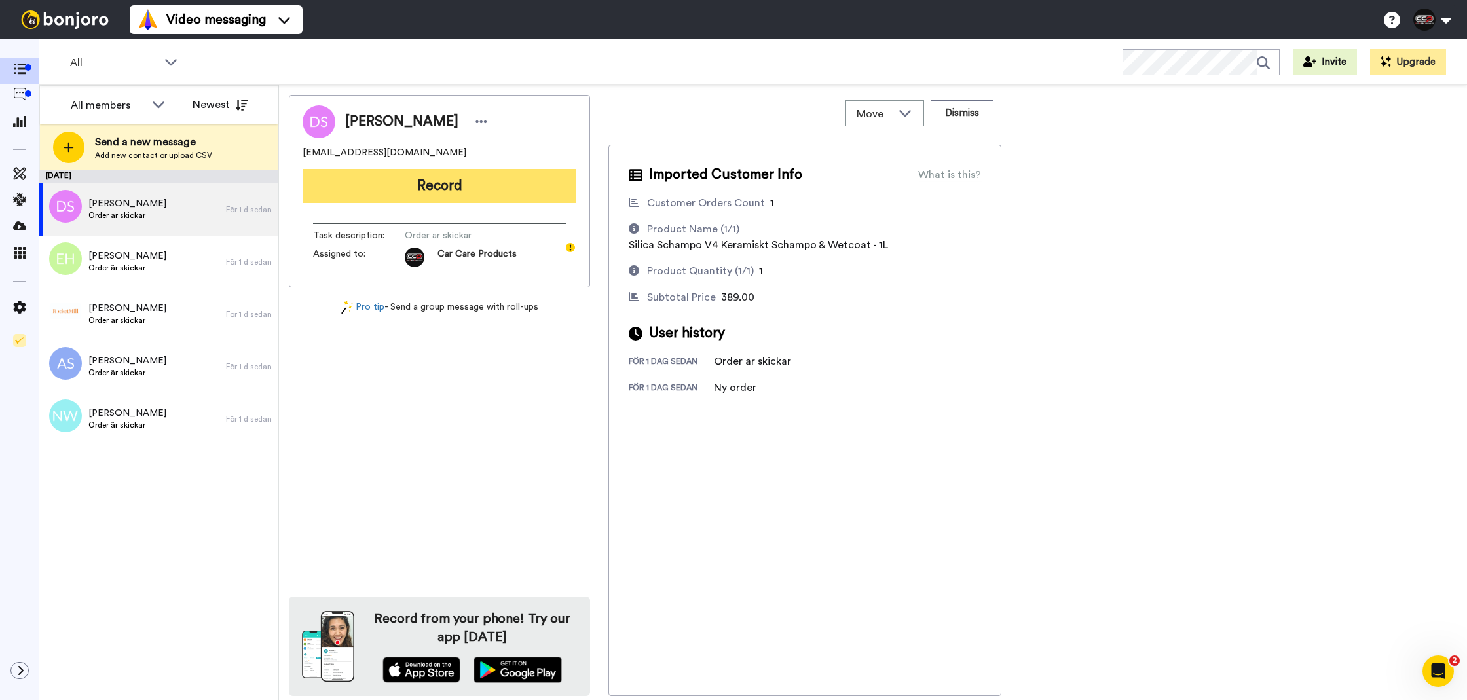
click at [545, 187] on button "Record" at bounding box center [439, 186] width 274 height 34
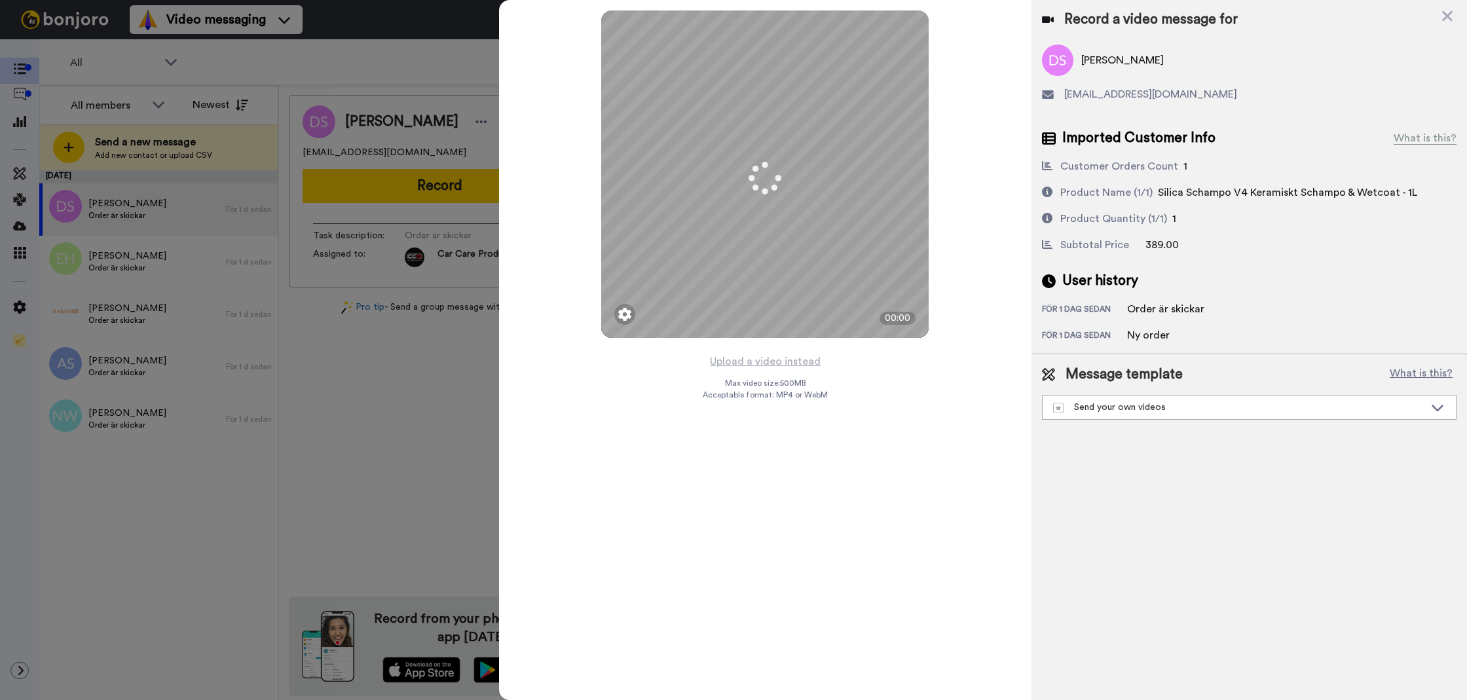
click at [713, 357] on button "Upload a video instead" at bounding box center [765, 361] width 119 height 17
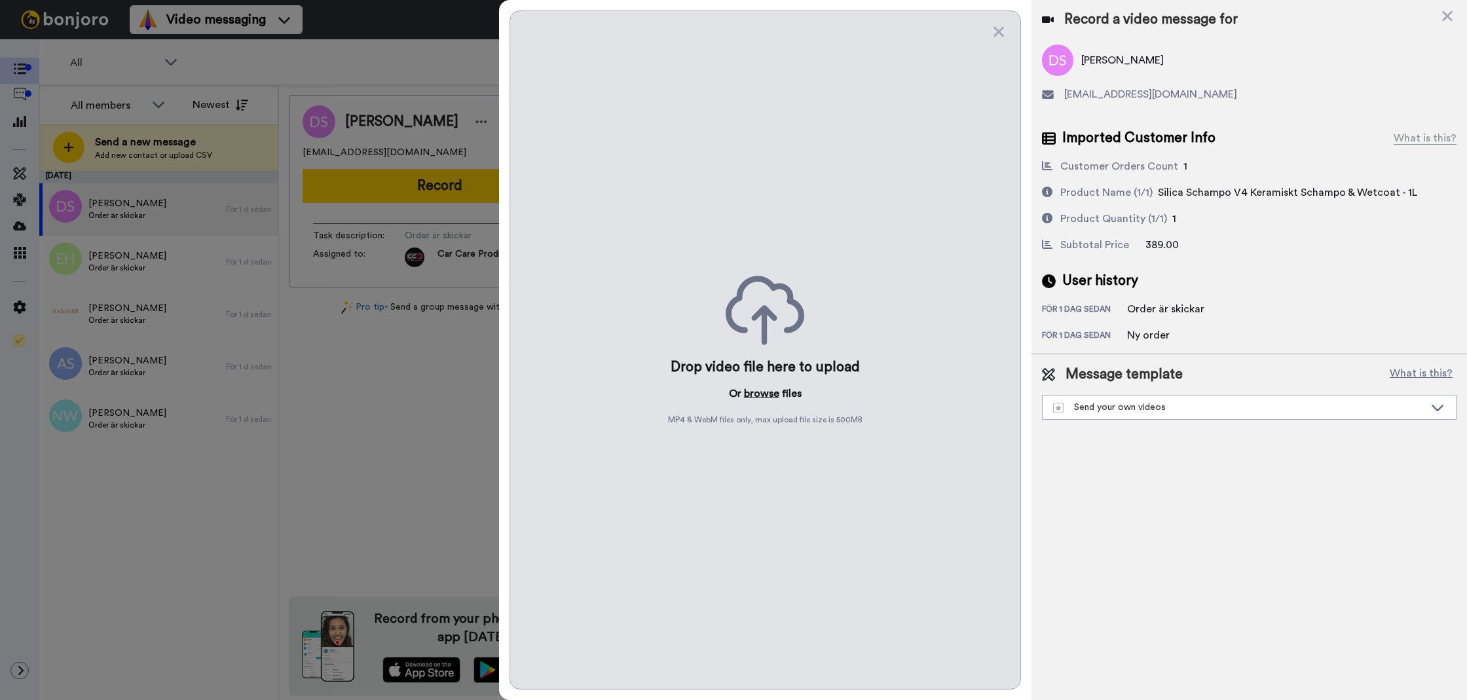
drag, startPoint x: 741, startPoint y: 397, endPoint x: 752, endPoint y: 397, distance: 11.8
click at [749, 397] on p "Or browse files" at bounding box center [765, 394] width 73 height 16
click at [760, 397] on button "browse" at bounding box center [761, 394] width 35 height 16
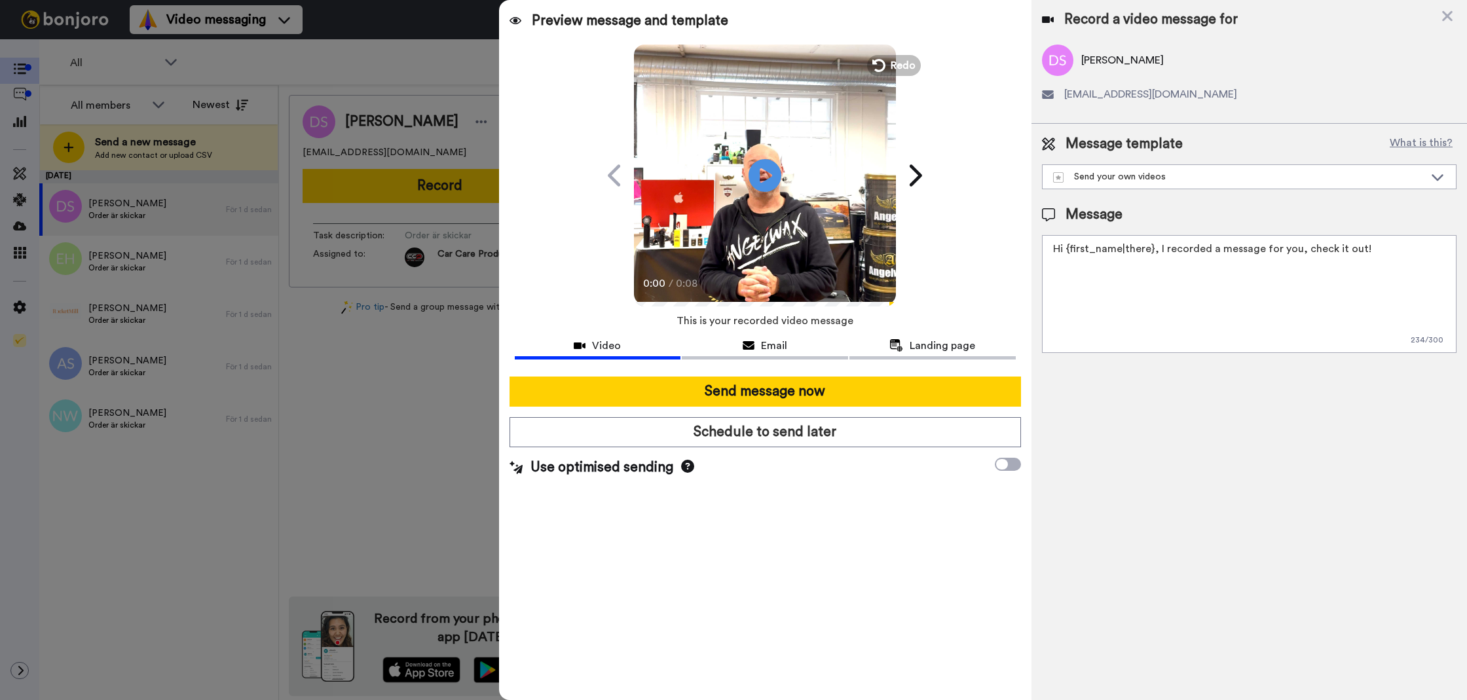
click at [1228, 300] on textarea "Hi {first_name|there}, I recorded a message for you, check it out!" at bounding box center [1249, 294] width 414 height 118
drag, startPoint x: 1228, startPoint y: 300, endPoint x: 1186, endPoint y: 310, distance: 42.6
click at [1228, 300] on textarea "Hi {first_name|there}, I recorded a message for you, check it out!" at bounding box center [1249, 294] width 414 height 118
paste textarea "Tack för att du handlar hos oss! Välkommen åter. Tycker du att Silica Schampo V…"
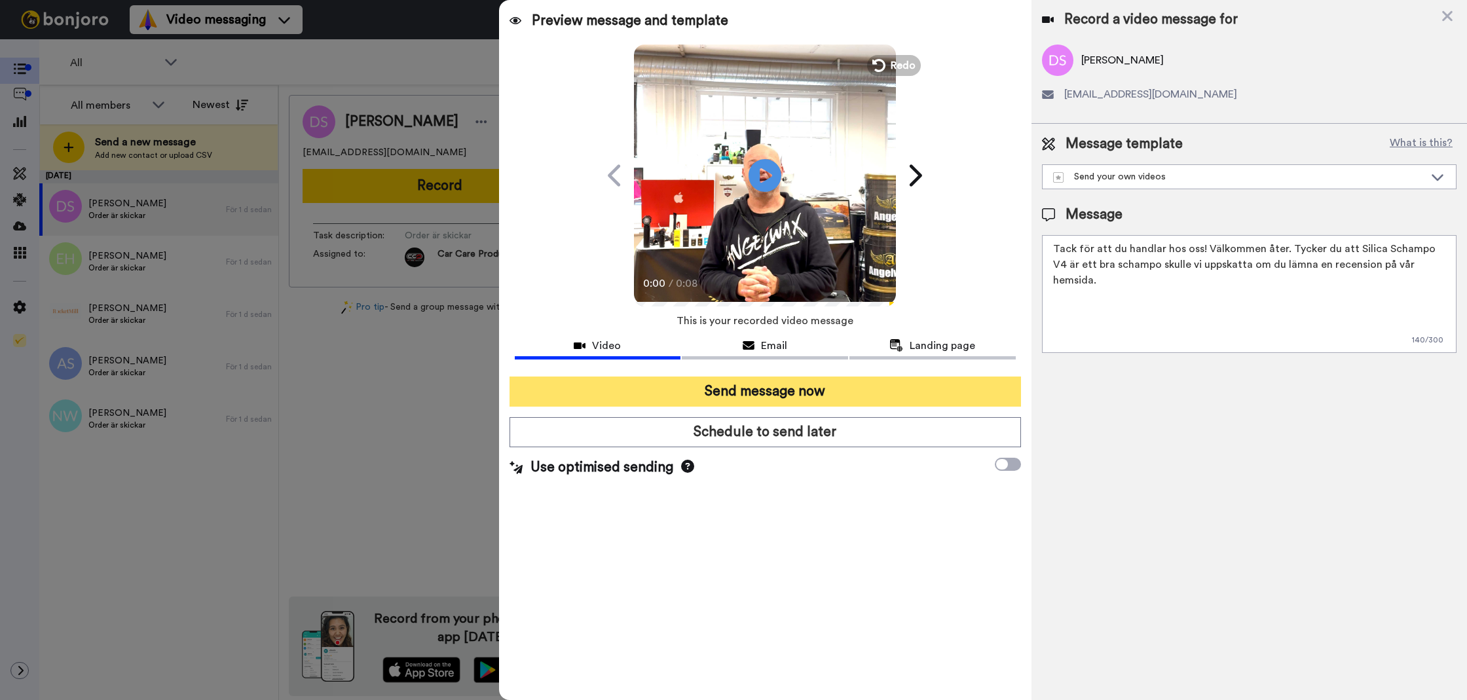
type textarea "Tack för att du handlar hos oss! Välkommen åter. Tycker du att Silica Schampo V…"
click at [915, 385] on button "Send message now" at bounding box center [764, 391] width 511 height 30
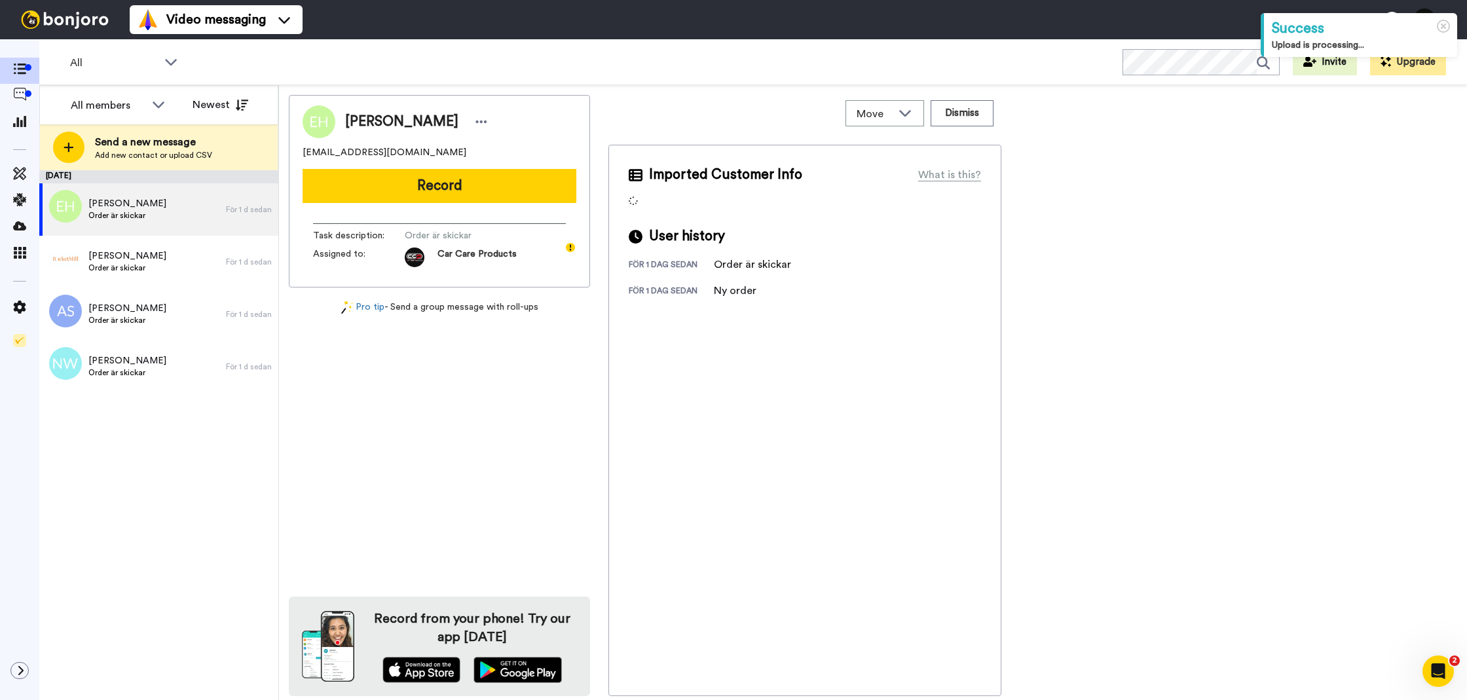
click at [539, 210] on div "[PERSON_NAME] [EMAIL_ADDRESS][DOMAIN_NAME] Record Task description : Order är s…" at bounding box center [439, 191] width 301 height 192
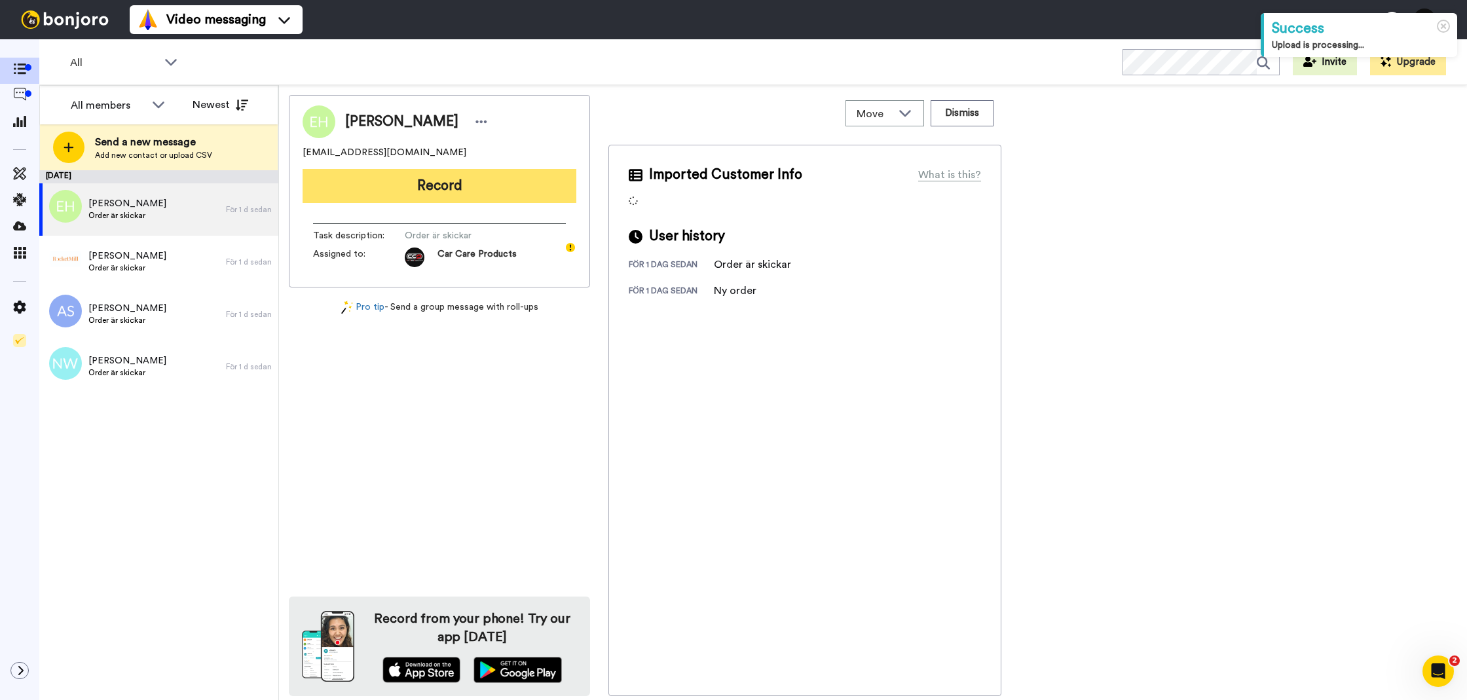
click at [520, 193] on button "Record" at bounding box center [439, 186] width 274 height 34
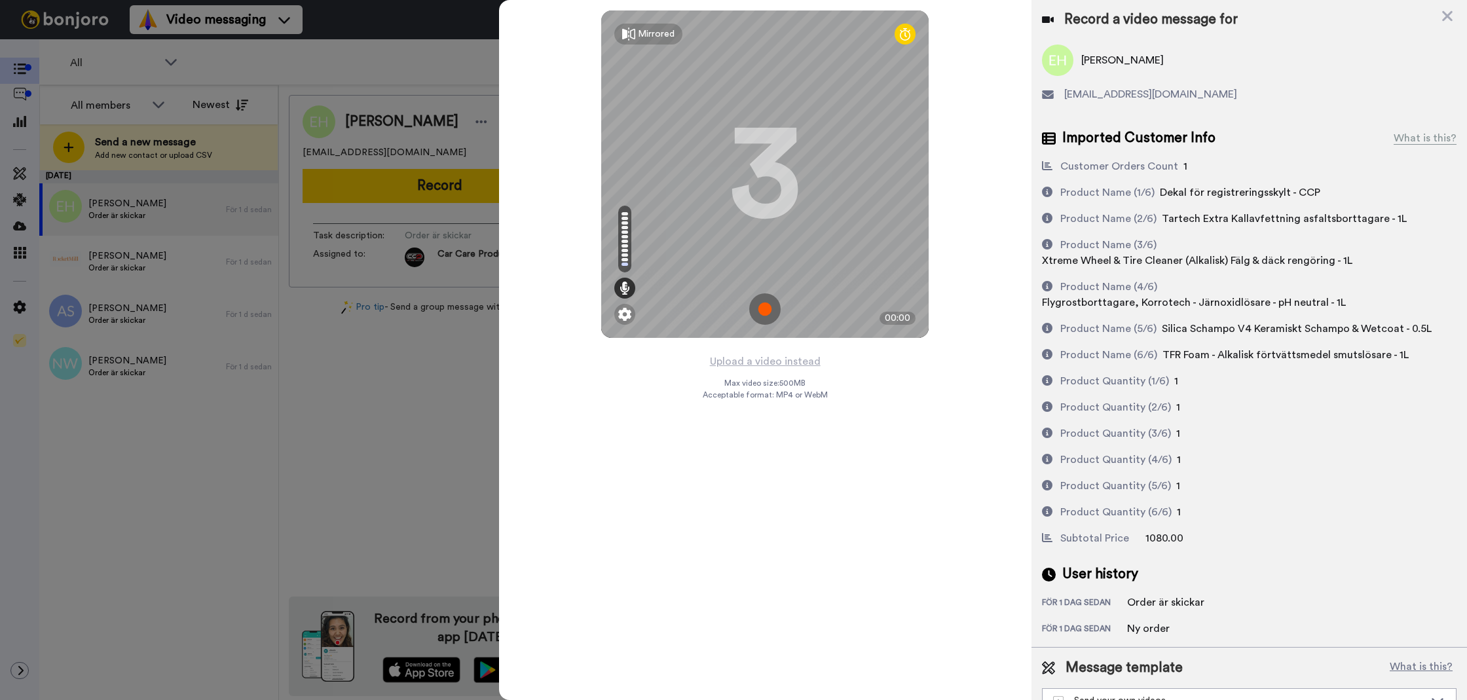
scroll to position [8, 0]
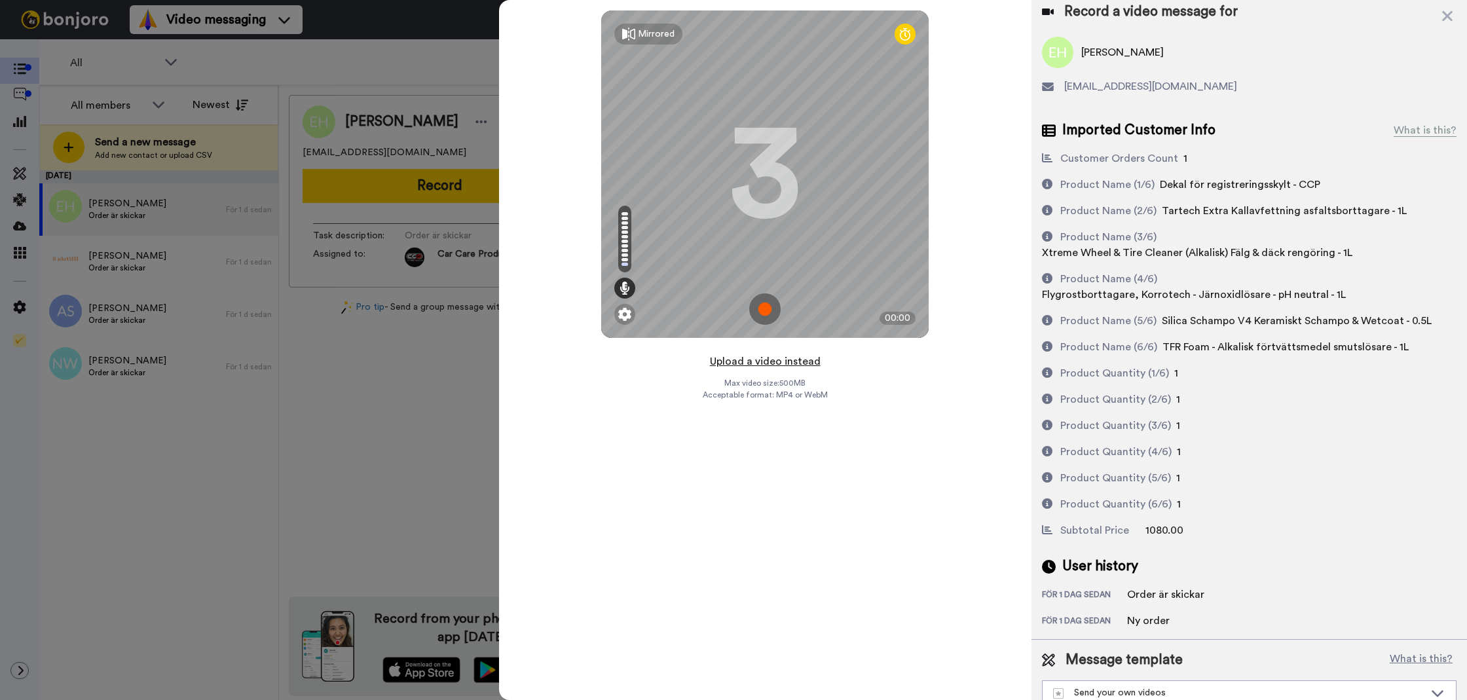
click at [720, 356] on button "Upload a video instead" at bounding box center [765, 361] width 119 height 17
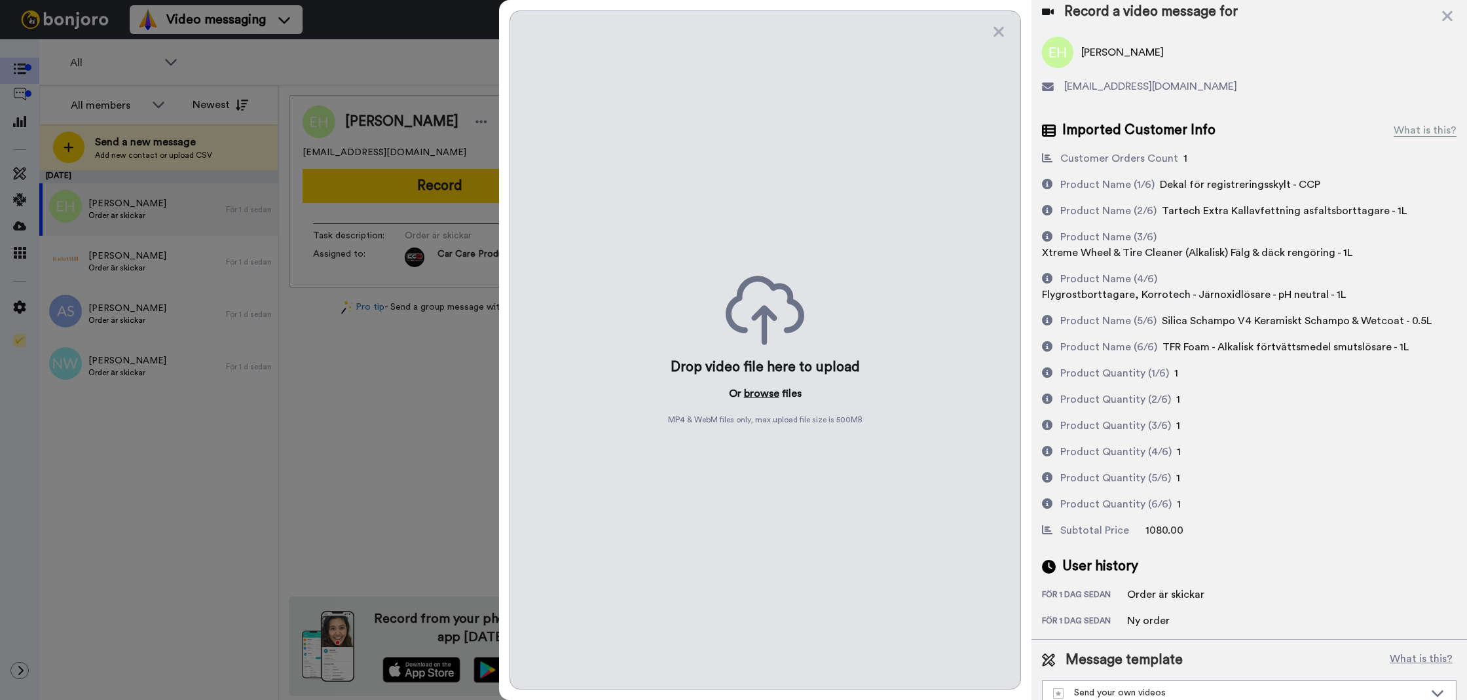
click at [771, 390] on button "browse" at bounding box center [761, 394] width 35 height 16
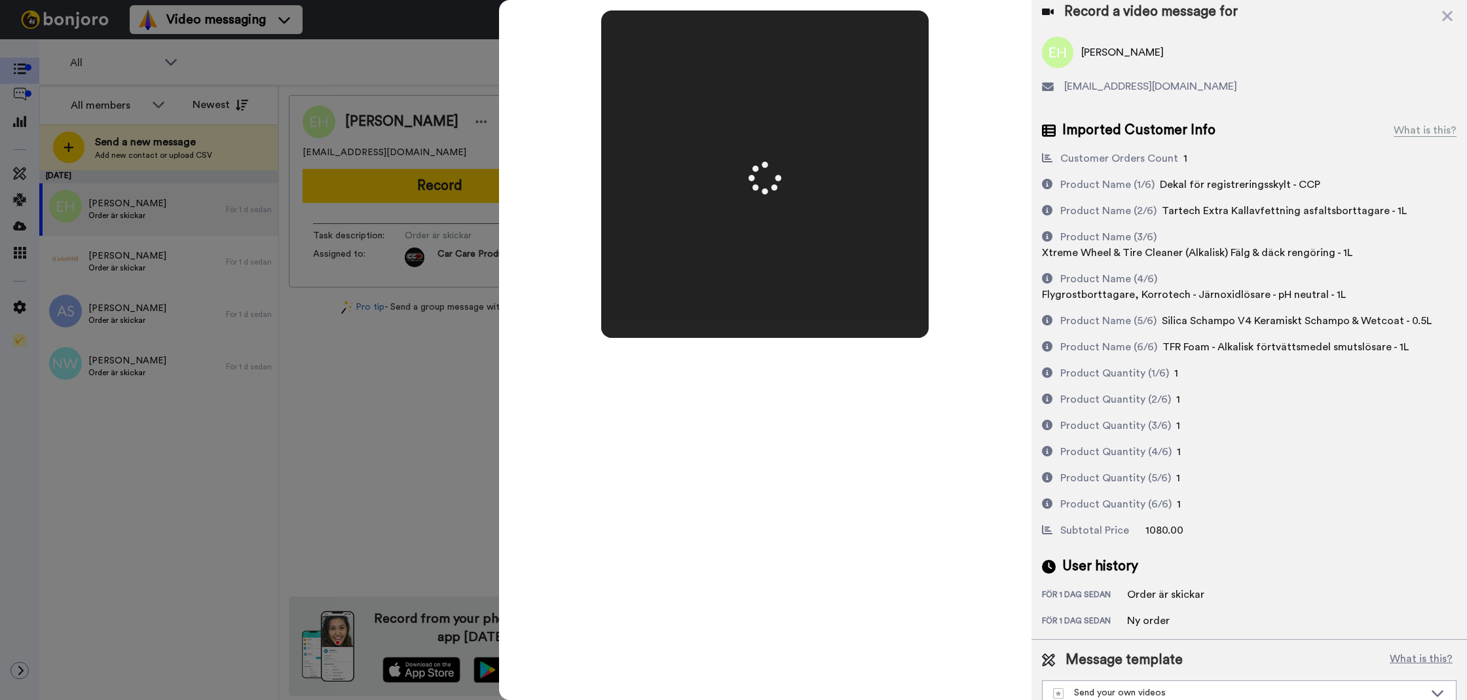
scroll to position [0, 0]
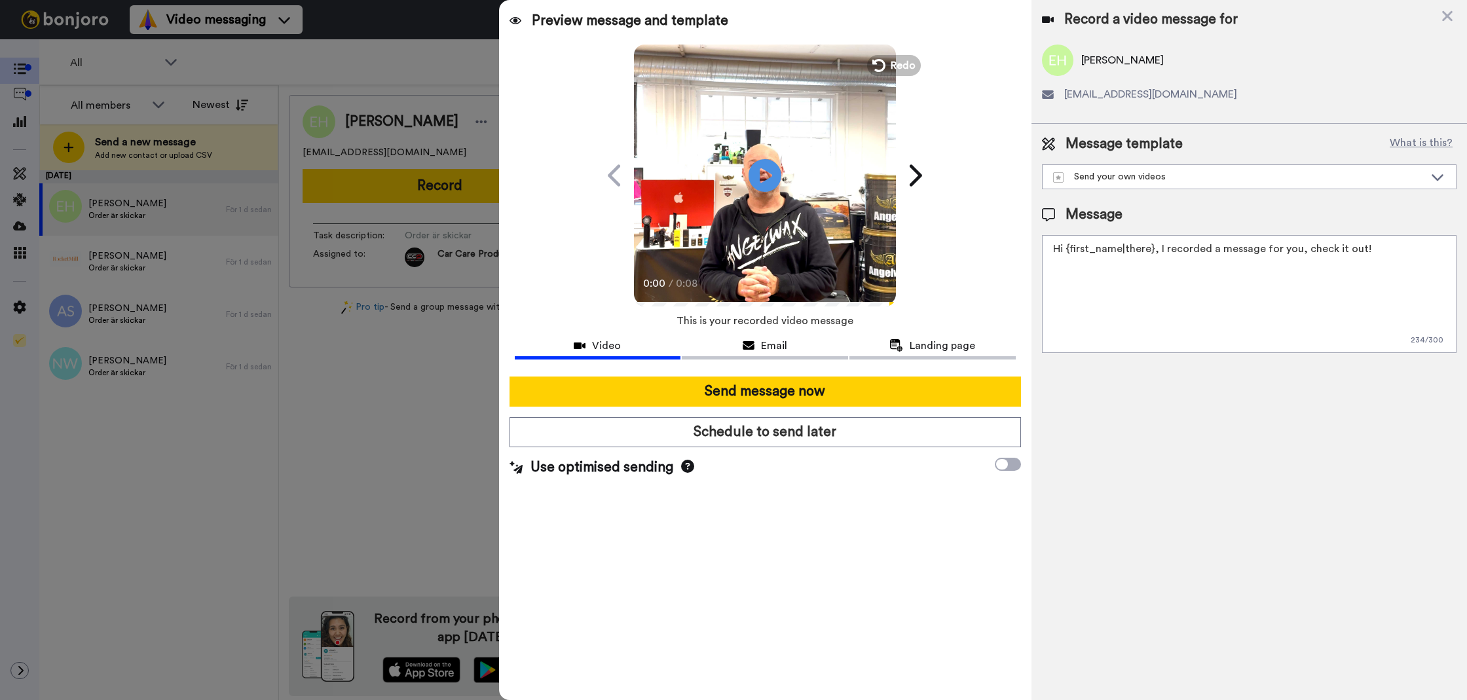
click at [1099, 344] on textarea "Hi {first_name|there}, I recorded a message for you, check it out!" at bounding box center [1249, 294] width 414 height 118
paste textarea "Tack för att du handlar hos oss! Välkommen åter. Tycker du att Silica Schampo V…"
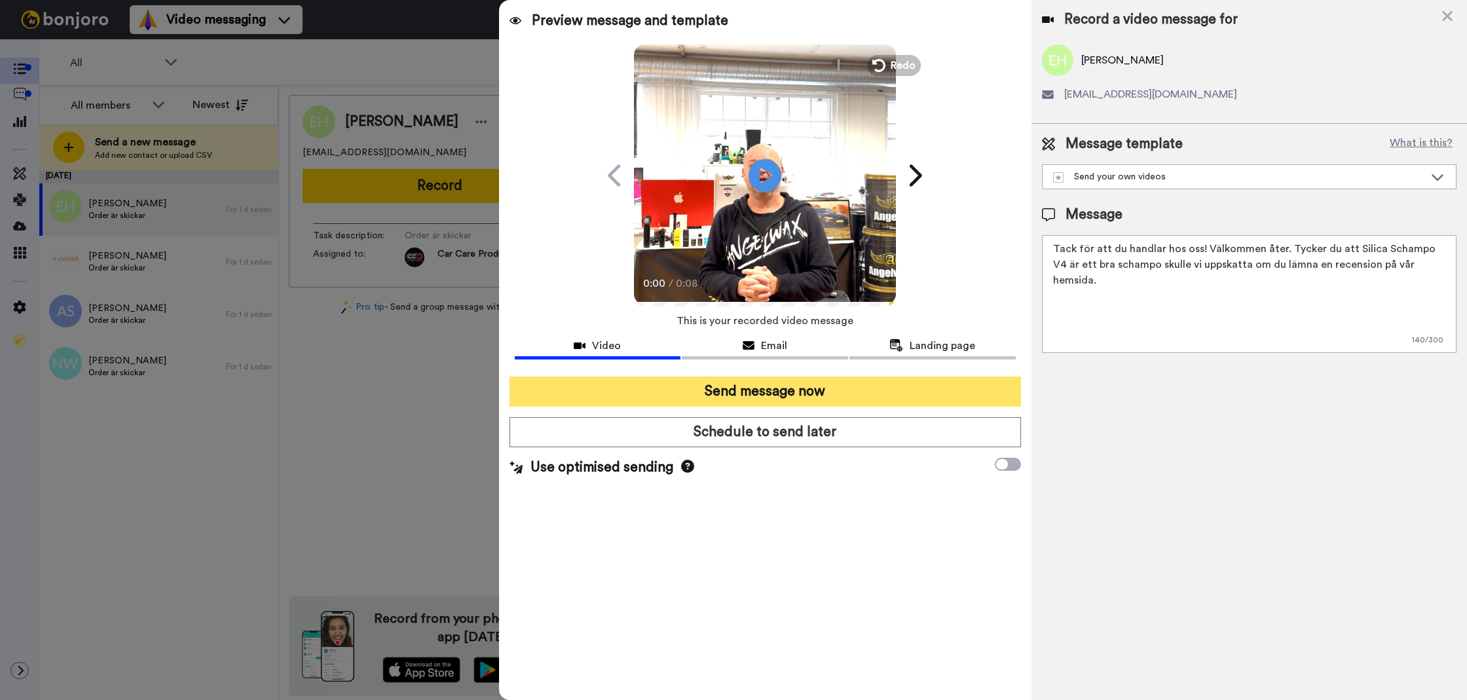
type textarea "Tack för att du handlar hos oss! Välkommen åter. Tycker du att Silica Schampo V…"
click at [917, 376] on button "Send message now" at bounding box center [764, 391] width 511 height 30
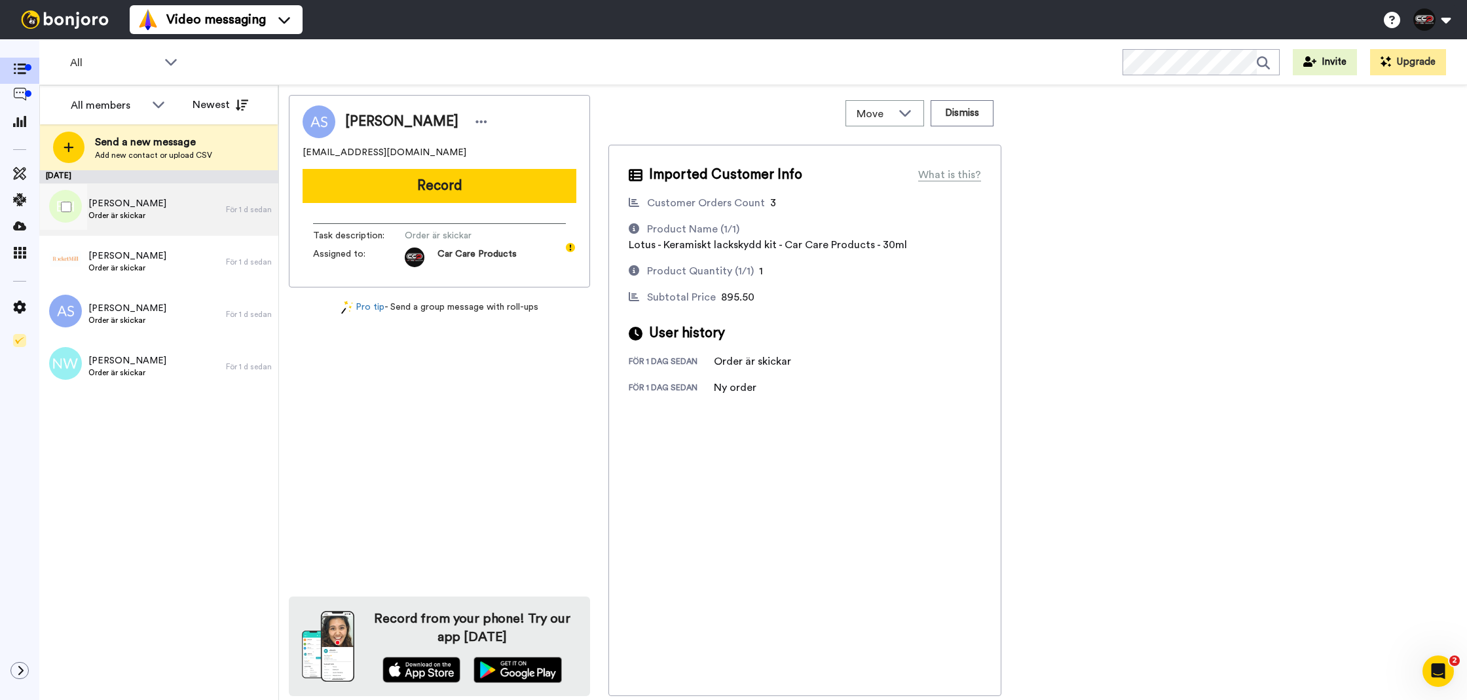
click at [234, 198] on div "[PERSON_NAME] Order är skickar För 1 d sedan" at bounding box center [158, 209] width 239 height 52
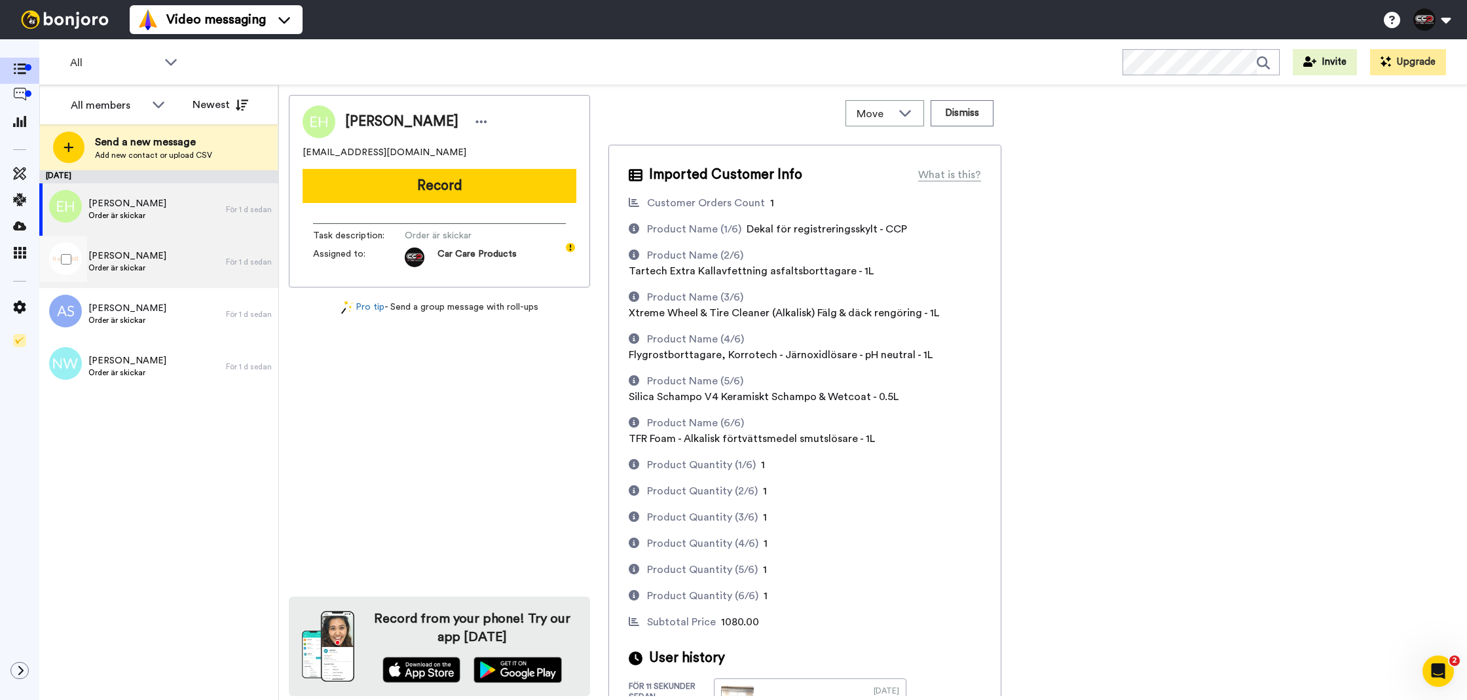
click at [190, 255] on div "[PERSON_NAME] Order är skickar" at bounding box center [132, 262] width 187 height 52
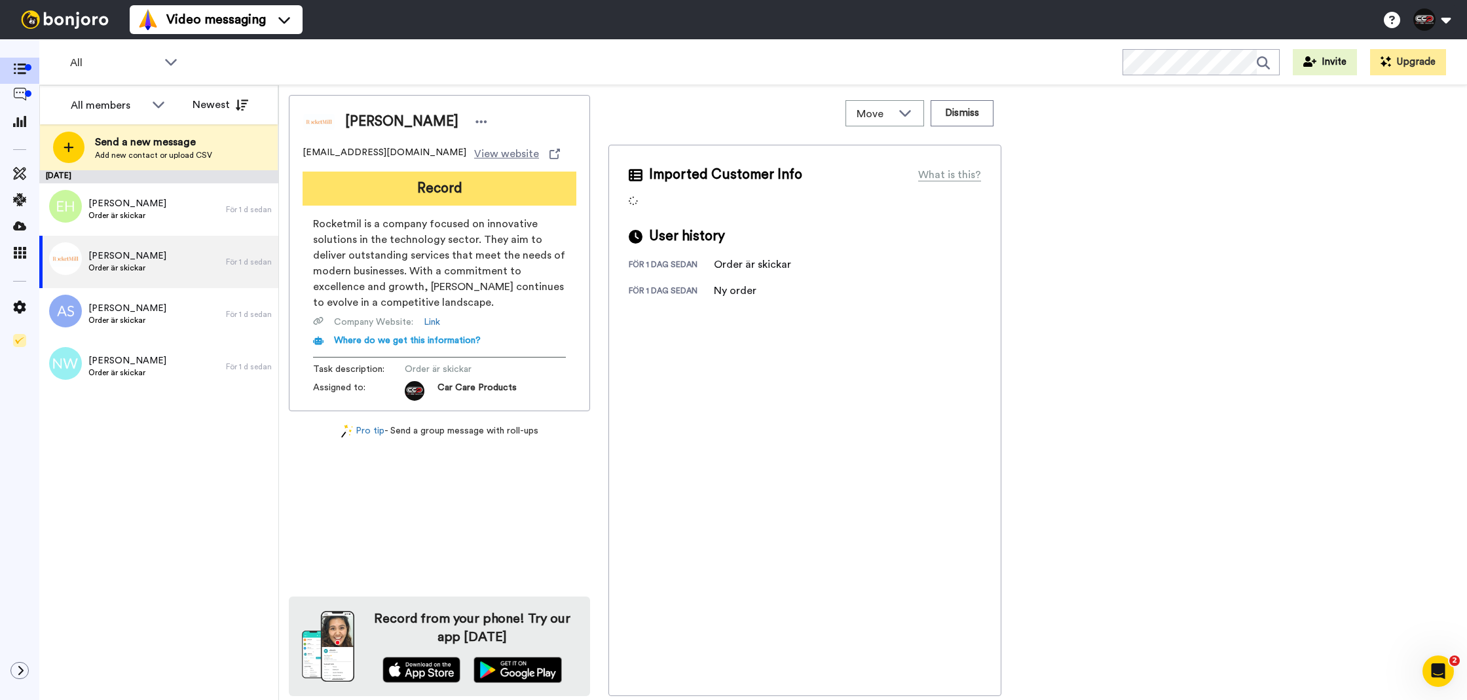
click at [471, 192] on button "Record" at bounding box center [439, 189] width 274 height 34
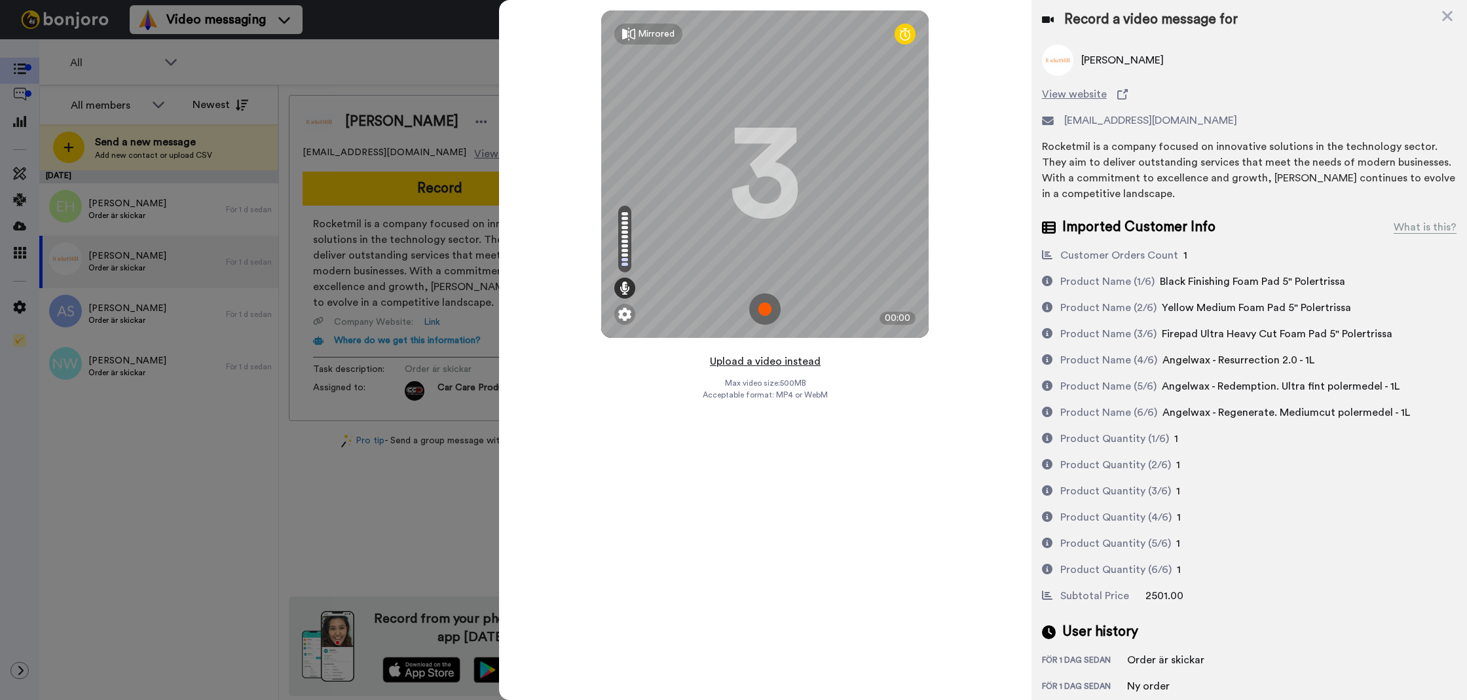
click at [769, 353] on button "Upload a video instead" at bounding box center [765, 361] width 119 height 17
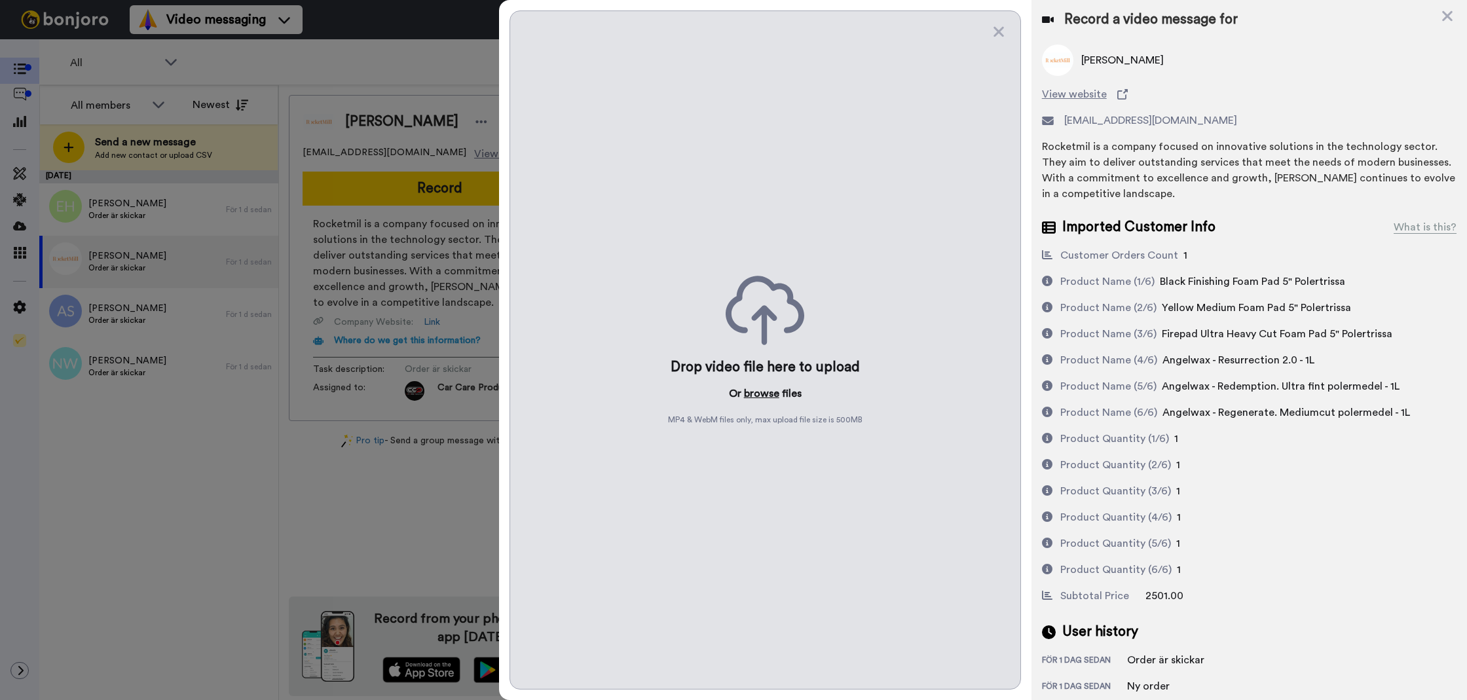
click at [753, 388] on button "browse" at bounding box center [761, 394] width 35 height 16
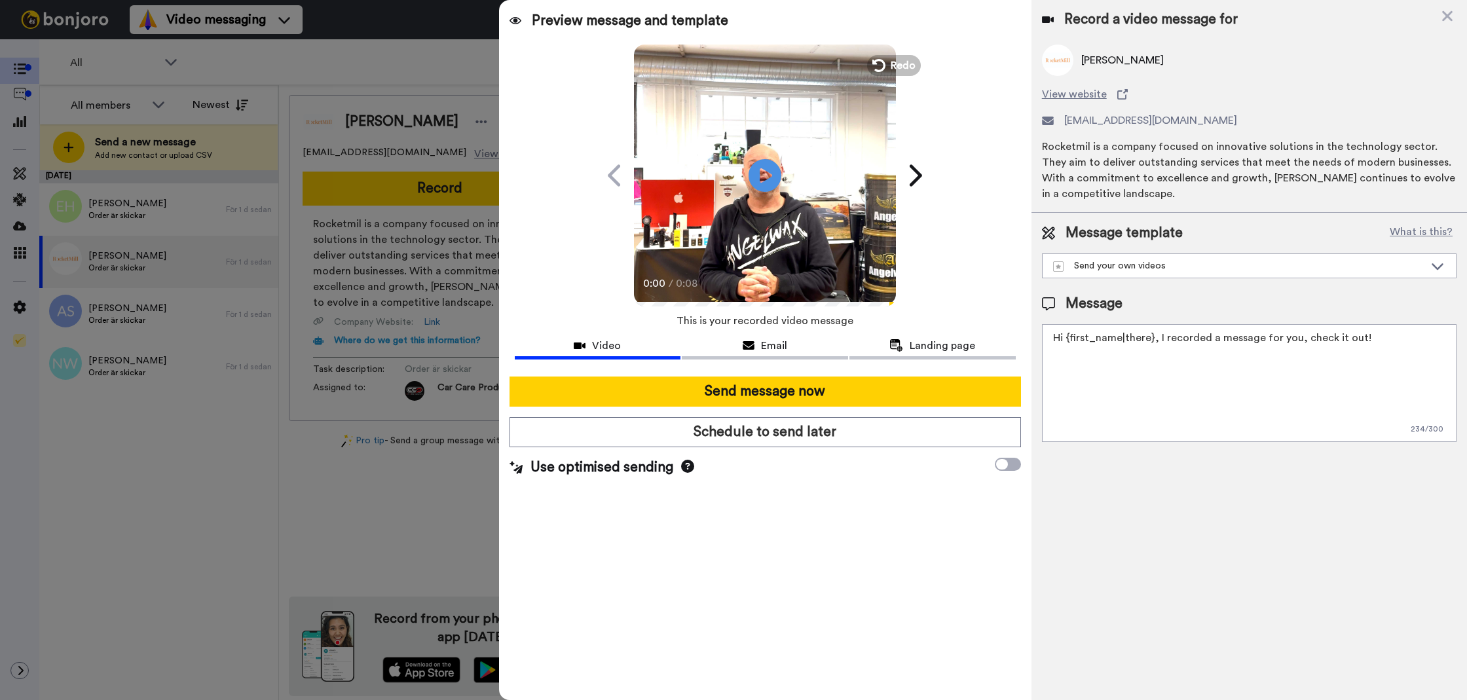
click at [1196, 395] on textarea "Hi {first_name|there}, I recorded a message for you, check it out!" at bounding box center [1249, 383] width 414 height 118
paste textarea "Tack för att du handlar hos oss! Välkommen åter. Tycker du att Silica Schampo V…"
drag, startPoint x: 1438, startPoint y: 375, endPoint x: 1287, endPoint y: 340, distance: 155.2
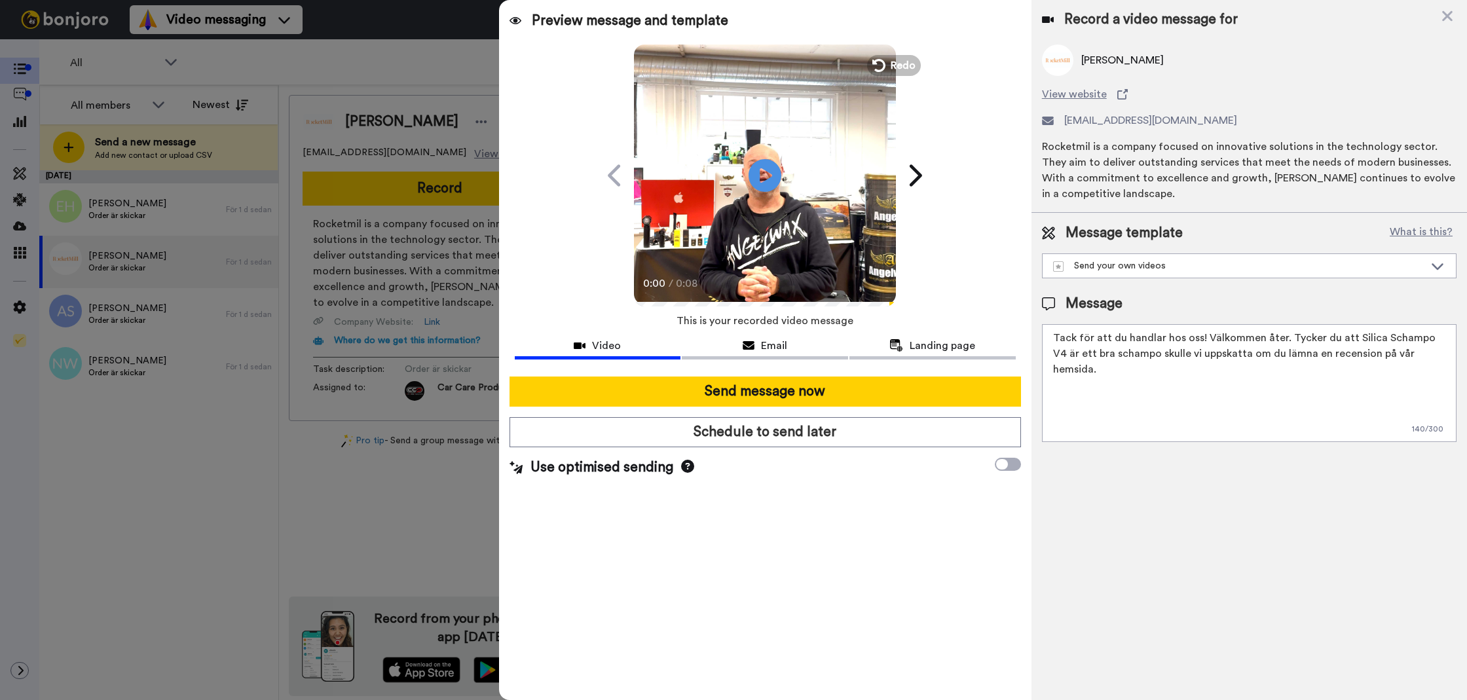
click at [1287, 340] on textarea "Tack för att du handlar hos oss! Välkommen åter. Tycker du att Silica Schampo V…" at bounding box center [1249, 383] width 414 height 118
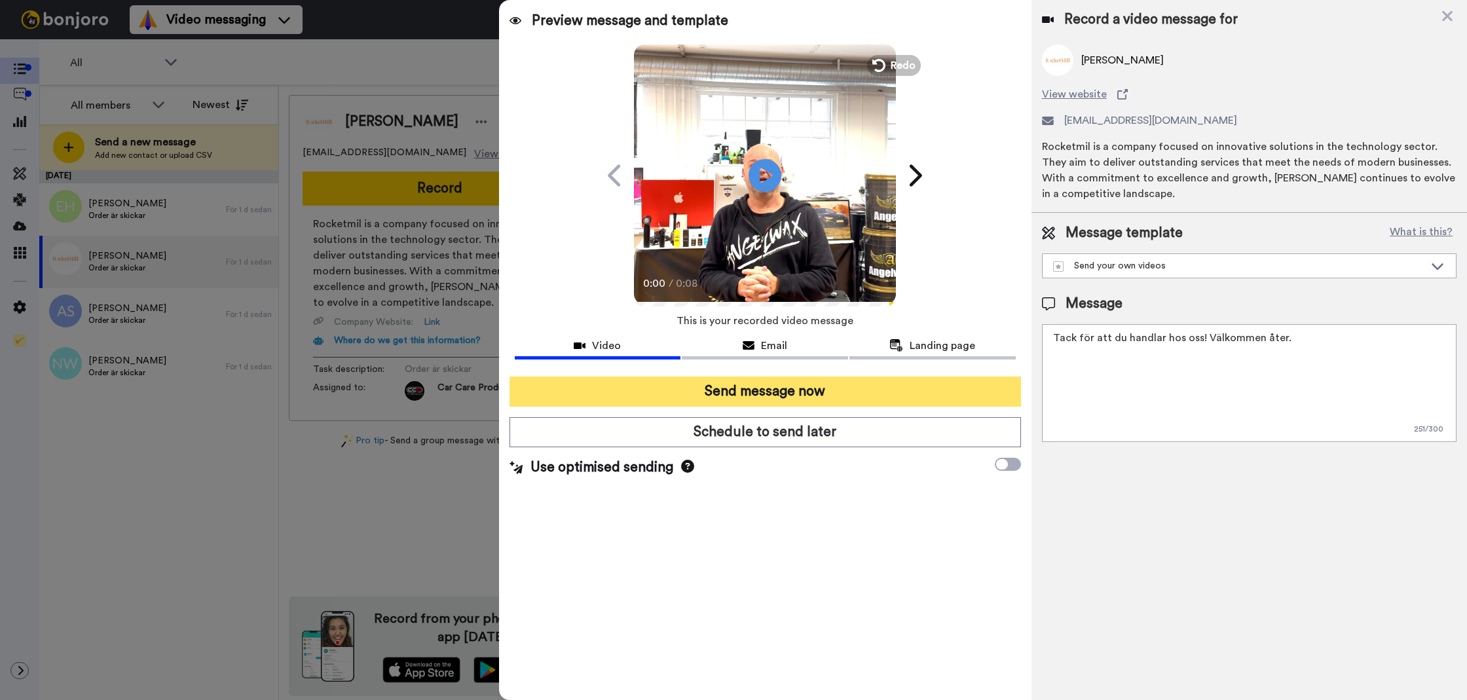
type textarea "Tack för att du handlar hos oss! Välkommen åter."
click at [905, 393] on button "Send message now" at bounding box center [764, 391] width 511 height 30
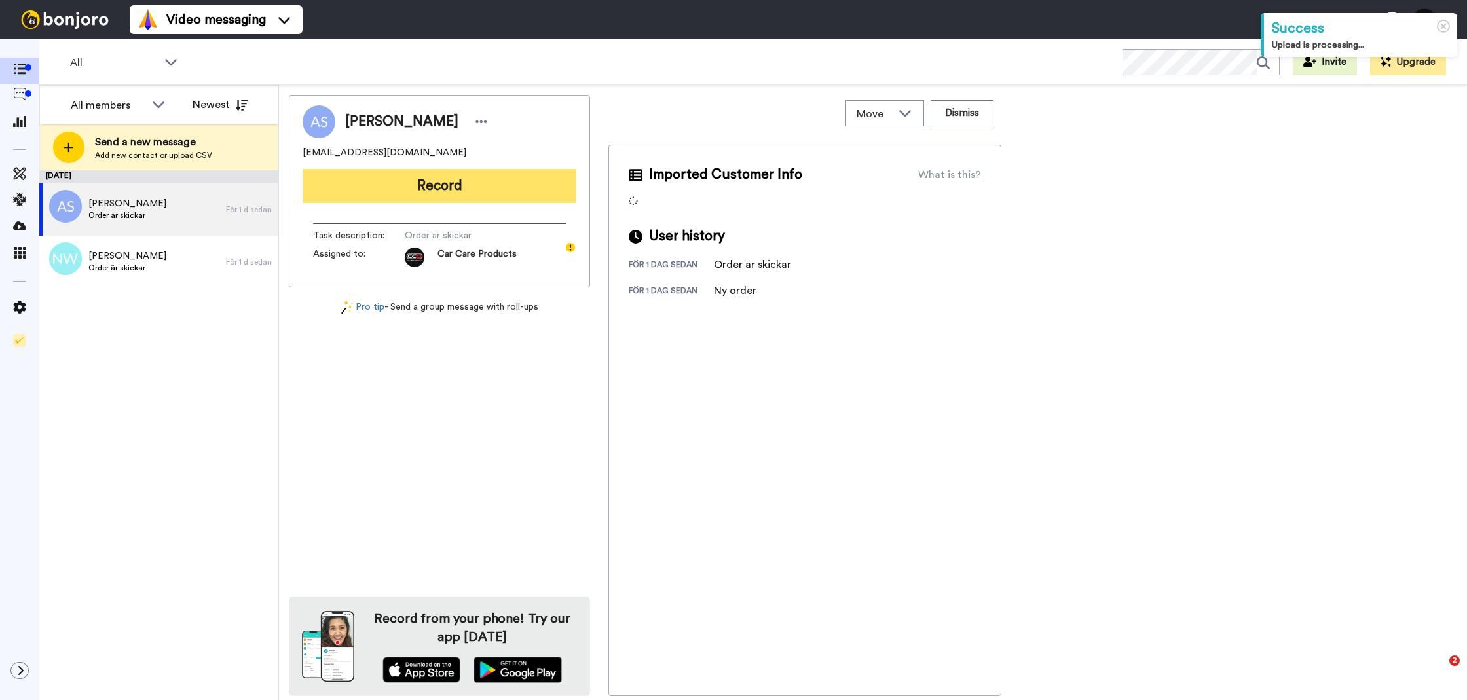
click at [400, 171] on button "Record" at bounding box center [439, 186] width 274 height 34
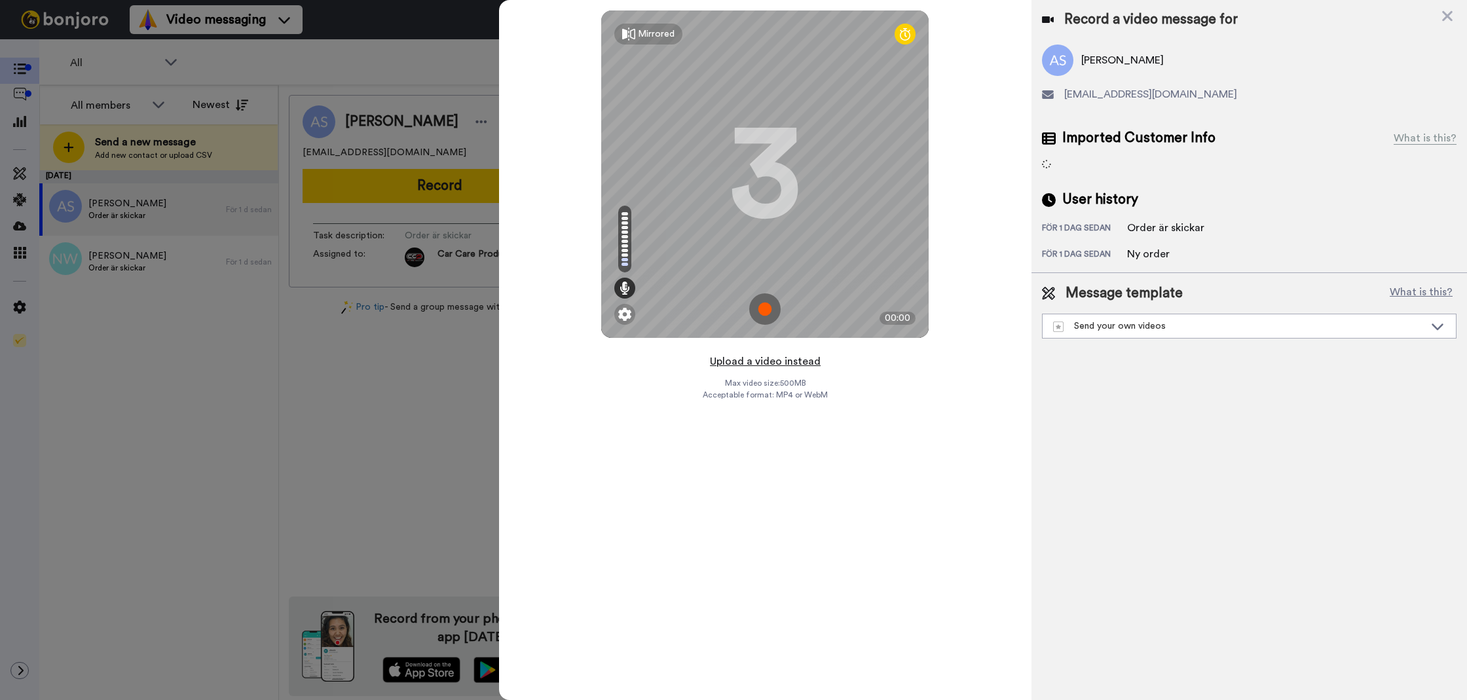
click at [743, 359] on button "Upload a video instead" at bounding box center [765, 361] width 119 height 17
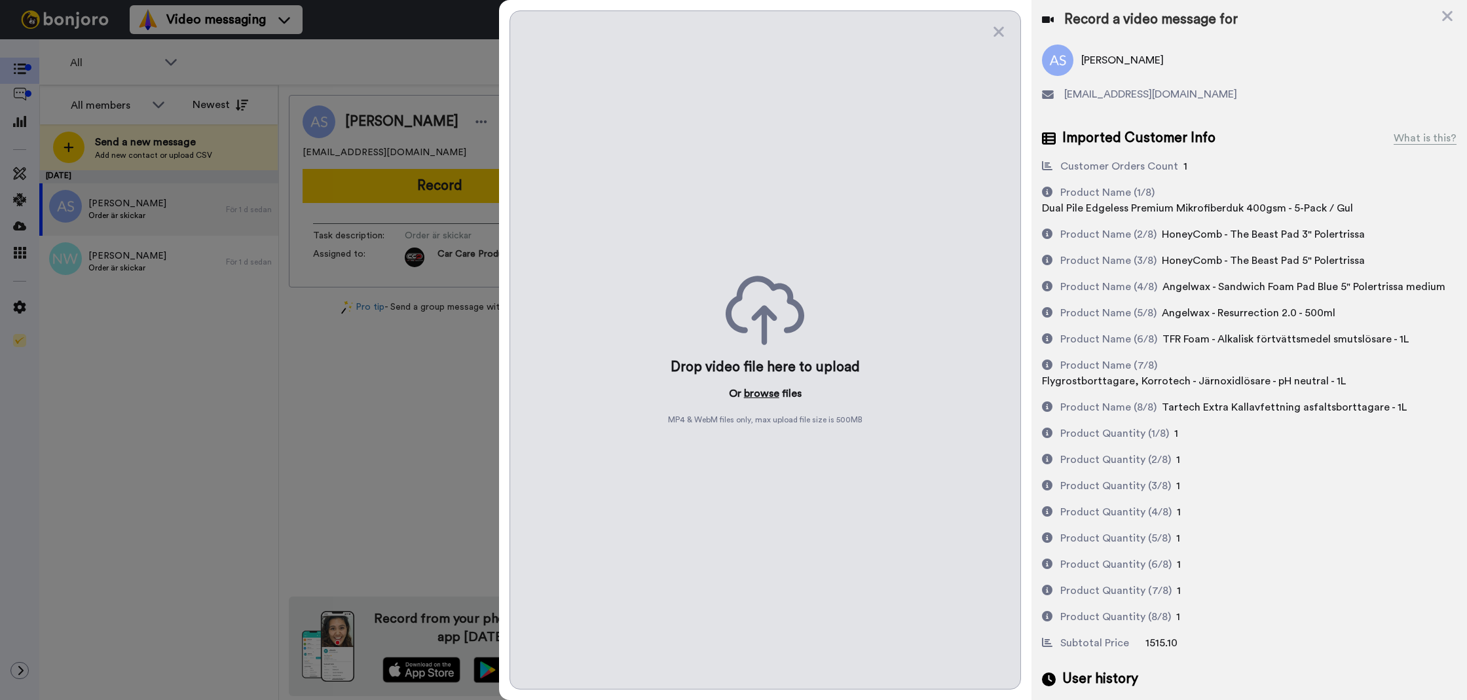
click at [758, 390] on button "browse" at bounding box center [761, 394] width 35 height 16
click at [754, 393] on button "browse" at bounding box center [761, 394] width 35 height 16
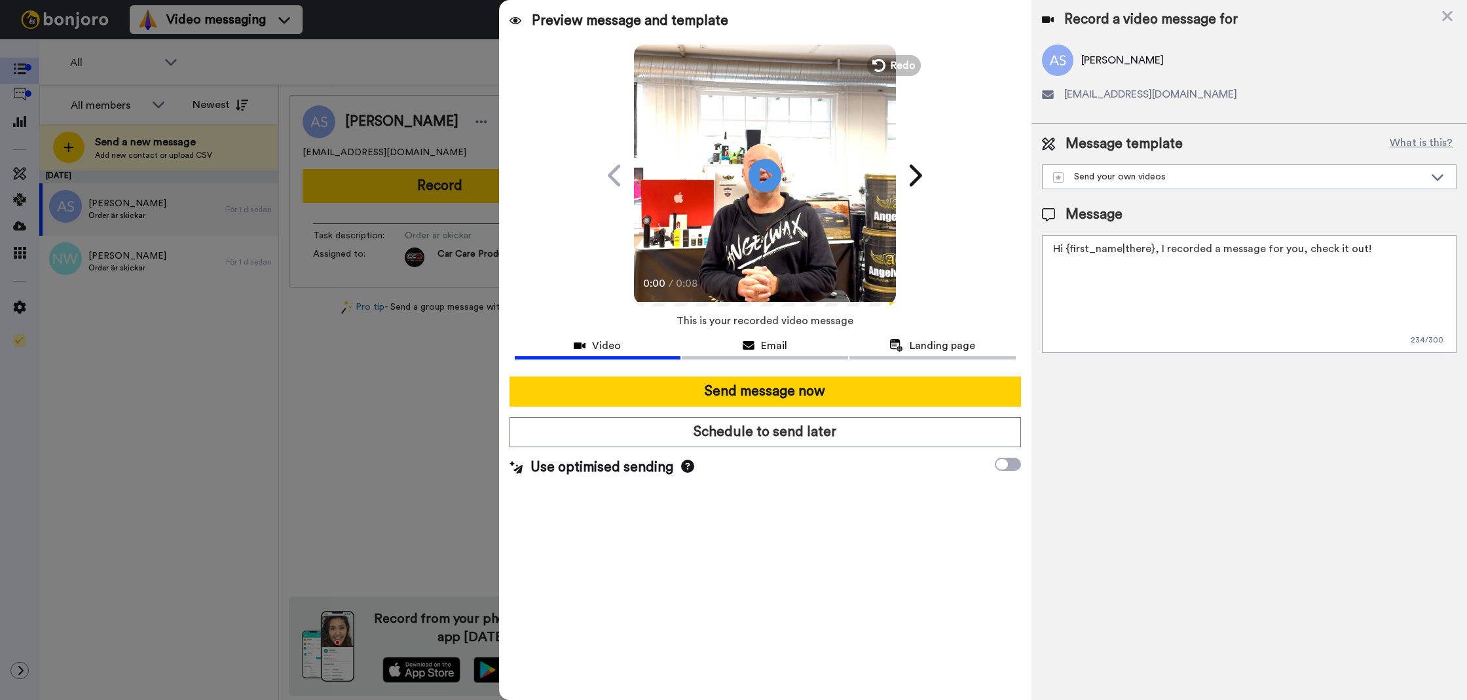
click at [1270, 337] on textarea "Hi {first_name|there}, I recorded a message for you, check it out!" at bounding box center [1249, 294] width 414 height 118
paste textarea "Tack för att du handlar hos oss! Välkommen åter. Tycker du att Silica Schampo V…"
drag, startPoint x: 1442, startPoint y: 288, endPoint x: 1320, endPoint y: 248, distance: 128.8
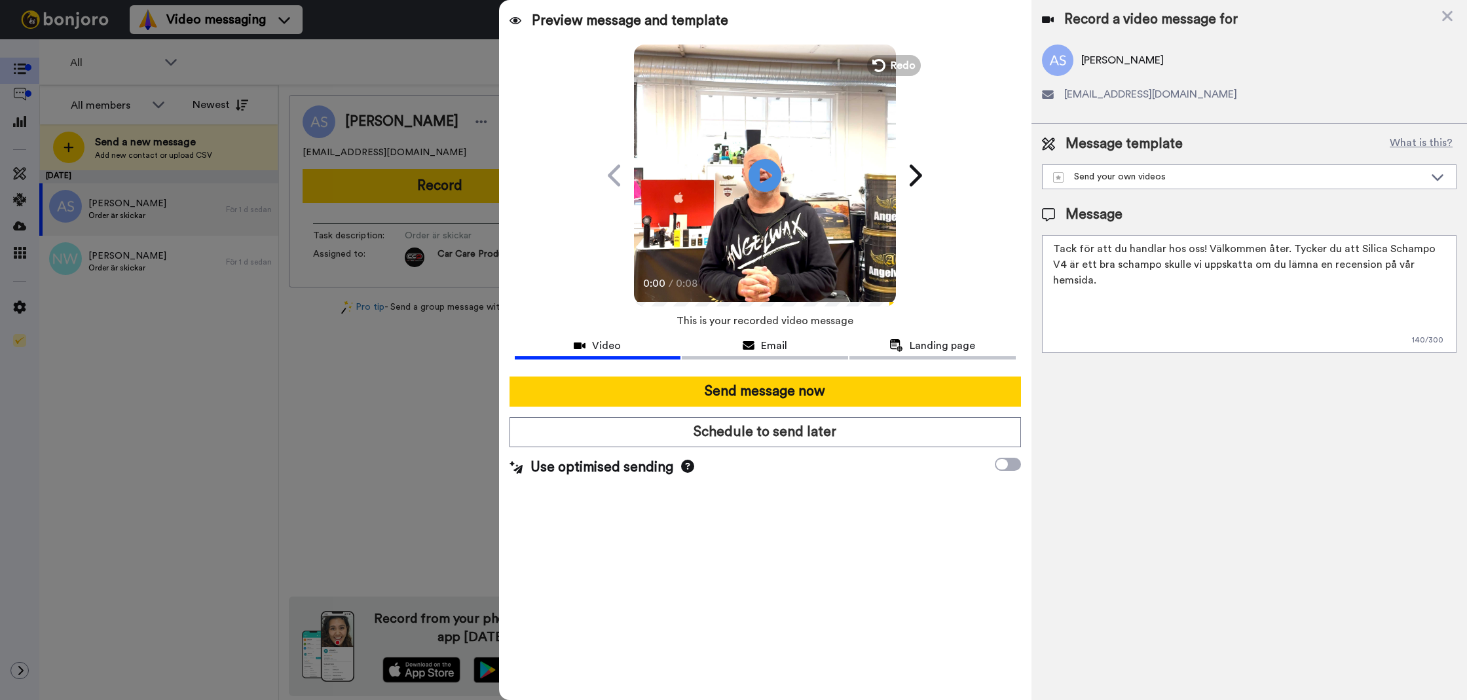
click at [1323, 248] on textarea "Tack för att du handlar hos oss! Välkommen åter. Tycker du att Silica Schampo V…" at bounding box center [1249, 294] width 414 height 118
click at [1313, 248] on textarea "Tack för att du handlar hos oss! Välkommen åter. Tycker du att Silica Schampo V…" at bounding box center [1249, 294] width 414 height 118
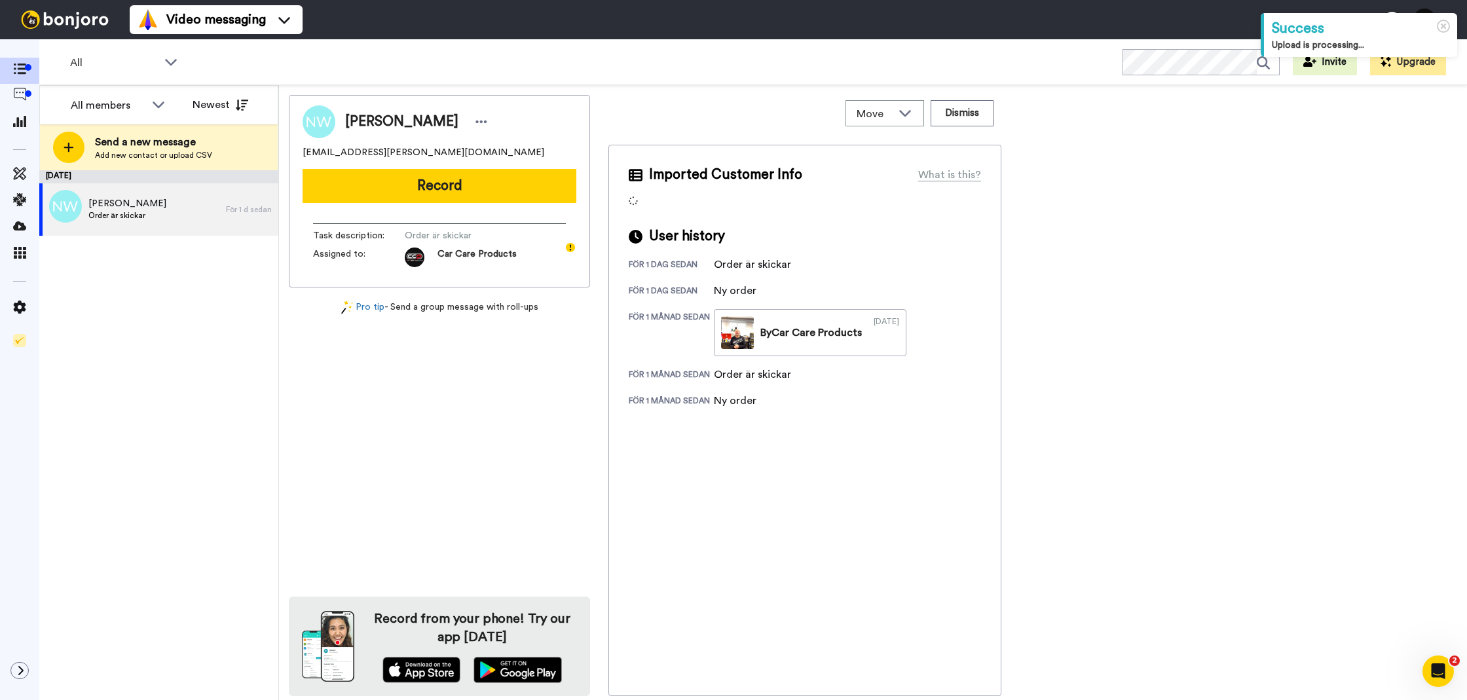
click at [554, 194] on button "Record" at bounding box center [439, 186] width 274 height 34
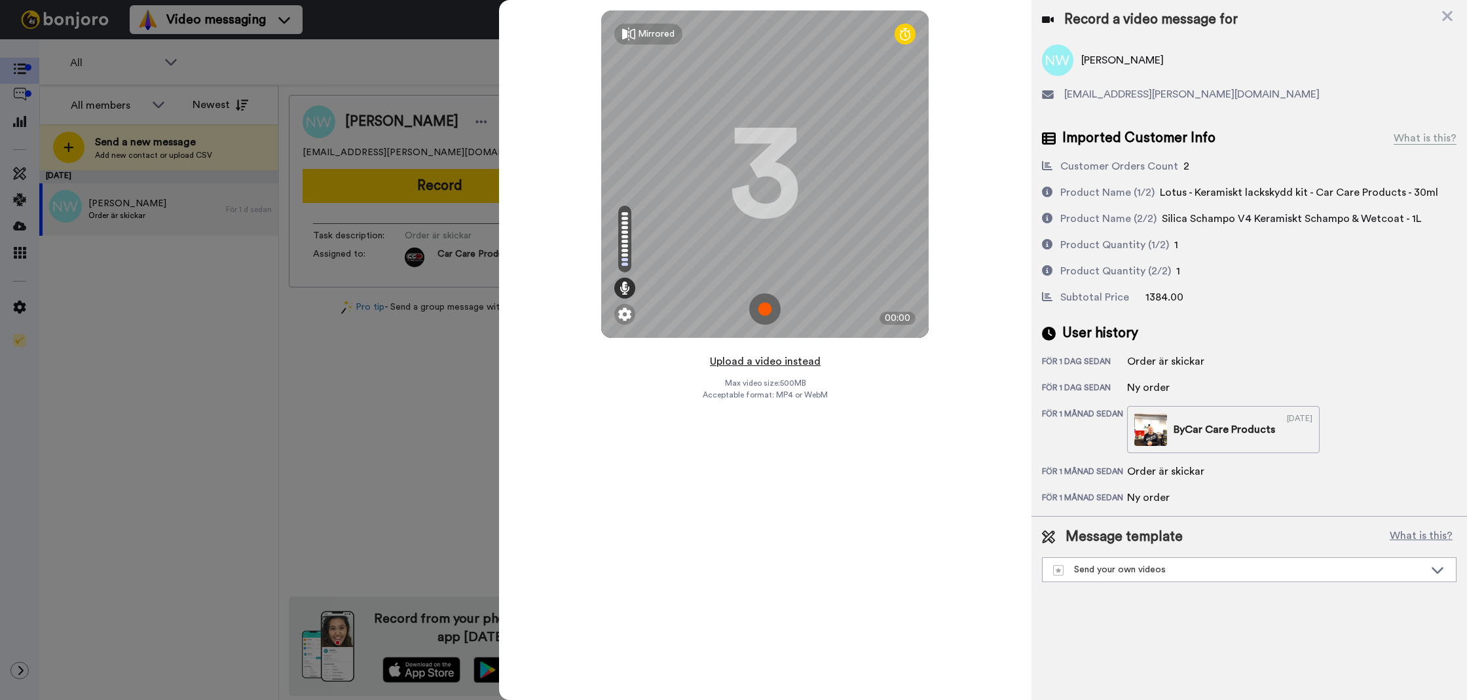
click at [751, 368] on button "Upload a video instead" at bounding box center [765, 361] width 119 height 17
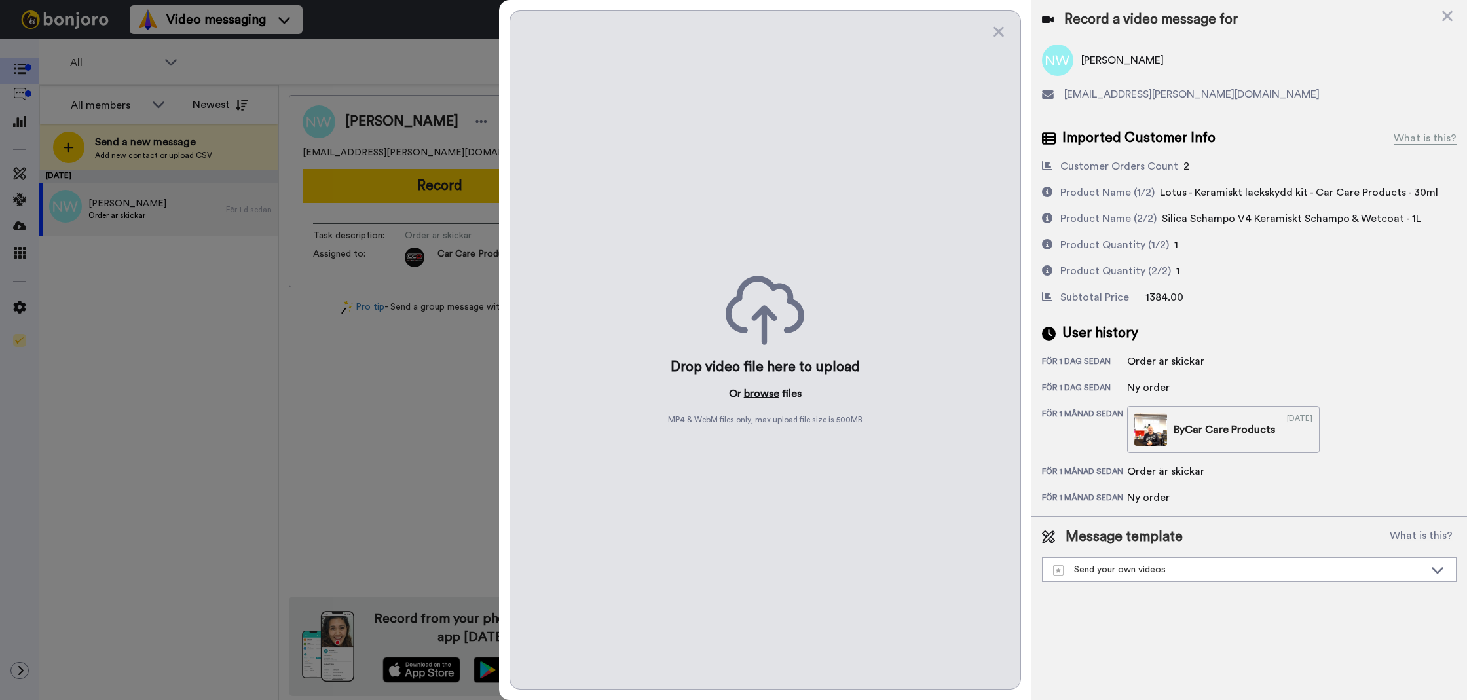
click at [758, 394] on button "browse" at bounding box center [761, 394] width 35 height 16
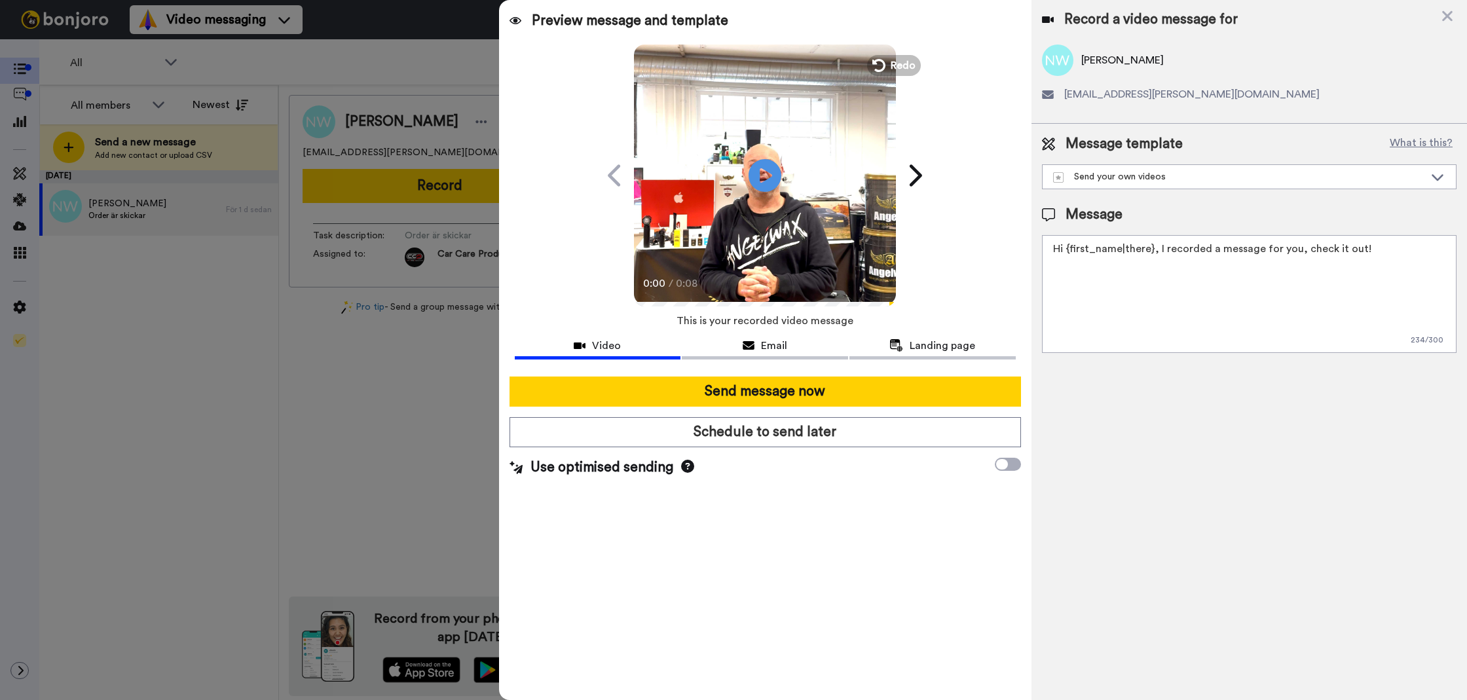
click at [1369, 333] on textarea "Hi {first_name|there}, I recorded a message for you, check it out!" at bounding box center [1249, 294] width 414 height 118
paste textarea "Tack för att du handlar hos oss! Välkommen åter. Tycker du att Silica Schampo V…"
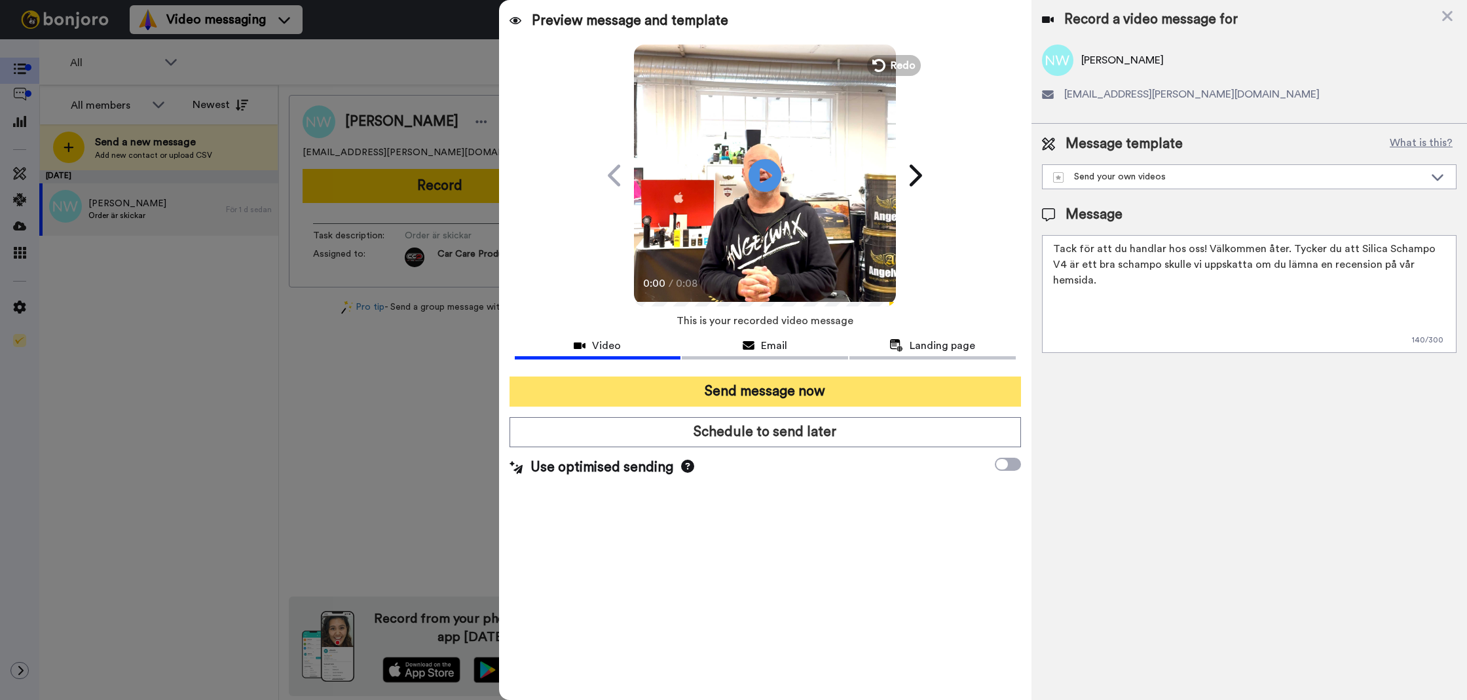
type textarea "Tack för att du handlar hos oss! Välkommen åter. Tycker du att Silica Schampo V…"
click at [828, 389] on button "Send message now" at bounding box center [764, 391] width 511 height 30
